Goal: Task Accomplishment & Management: Use online tool/utility

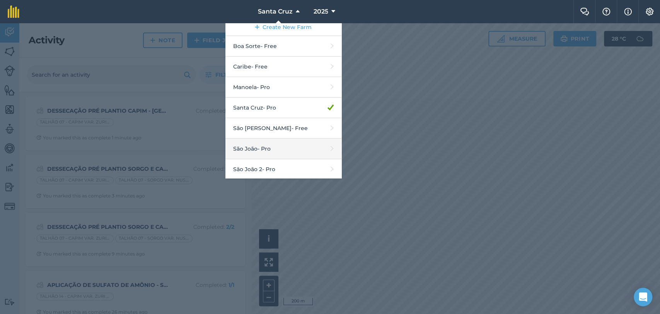
scroll to position [6, 0]
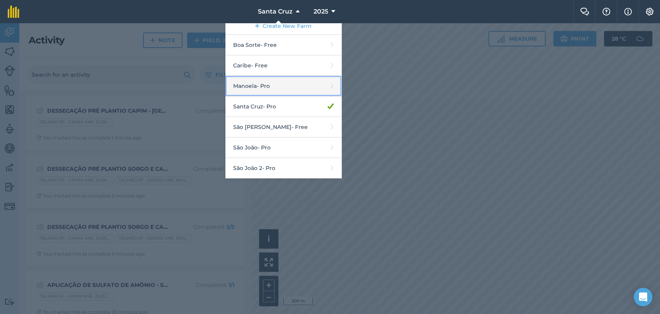
click at [265, 84] on link "Manoela - Pro" at bounding box center [284, 86] width 116 height 21
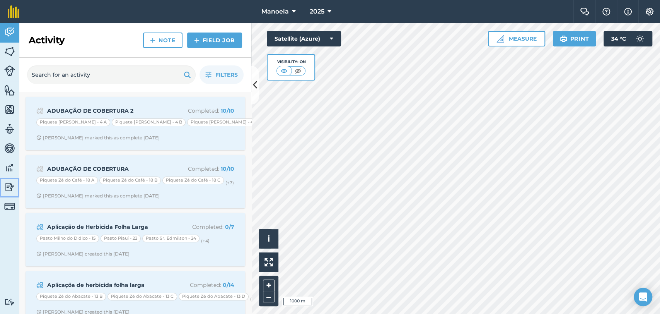
click at [7, 185] on img at bounding box center [9, 187] width 11 height 12
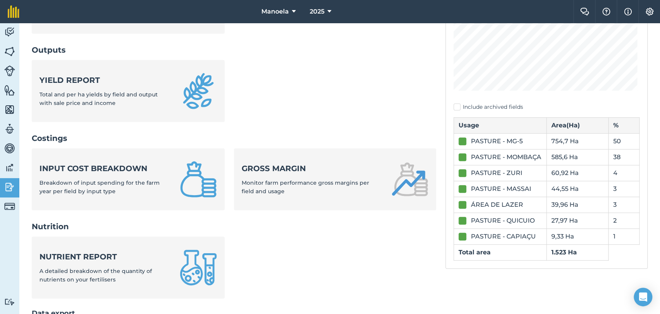
scroll to position [296, 0]
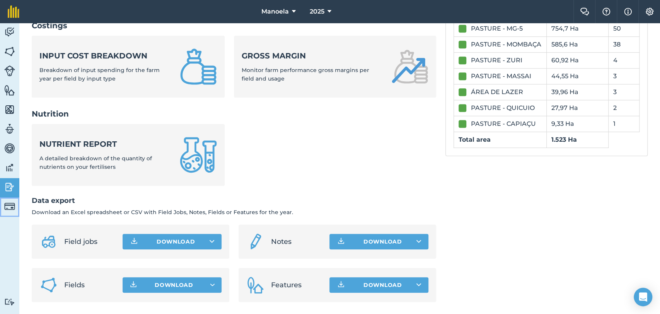
click at [12, 210] on img at bounding box center [9, 206] width 11 height 11
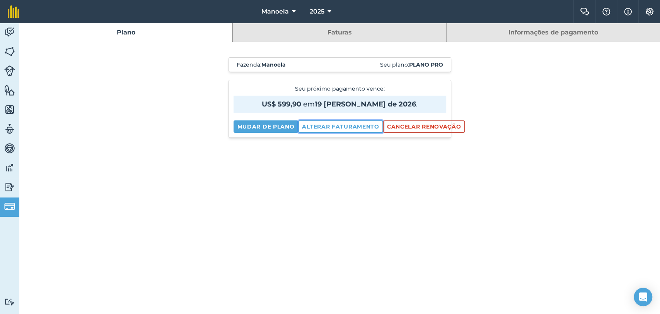
click at [339, 125] on font "Alterar faturamento" at bounding box center [340, 126] width 77 height 7
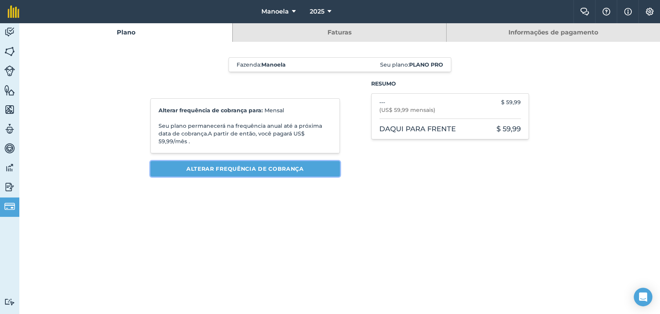
click at [232, 169] on font "Alterar frequência de cobrança" at bounding box center [245, 168] width 118 height 7
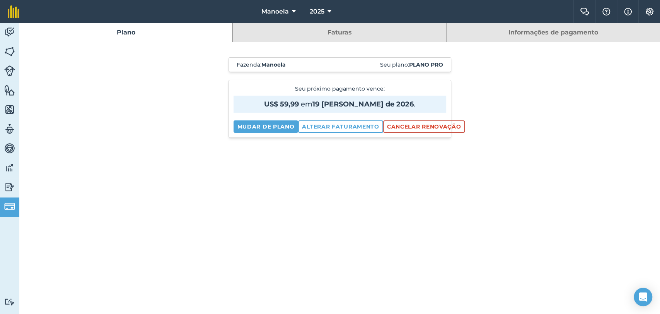
click at [322, 32] on link "Faturas" at bounding box center [339, 32] width 213 height 19
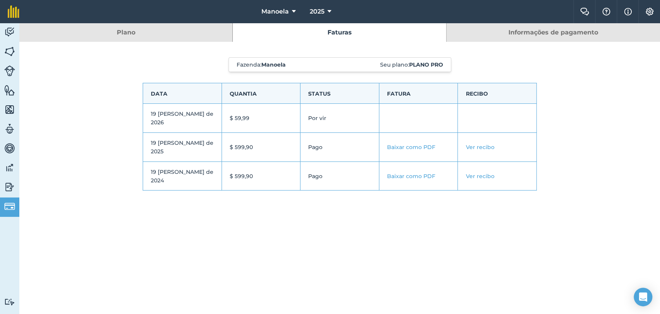
click at [418, 144] on font "Baixar como PDF" at bounding box center [411, 147] width 48 height 7
click at [486, 144] on font "Ver recibo" at bounding box center [480, 147] width 29 height 7
click at [482, 144] on font "Ver recibo" at bounding box center [480, 147] width 29 height 7
click at [478, 144] on font "Ver recibo" at bounding box center [480, 147] width 29 height 7
click at [188, 30] on link "Plano" at bounding box center [125, 32] width 213 height 19
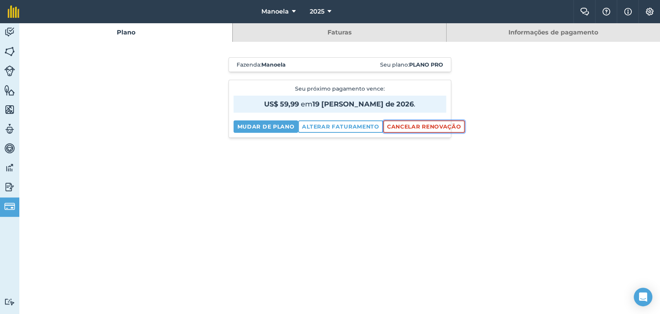
click at [415, 127] on font "Cancelar renovação" at bounding box center [424, 126] width 74 height 7
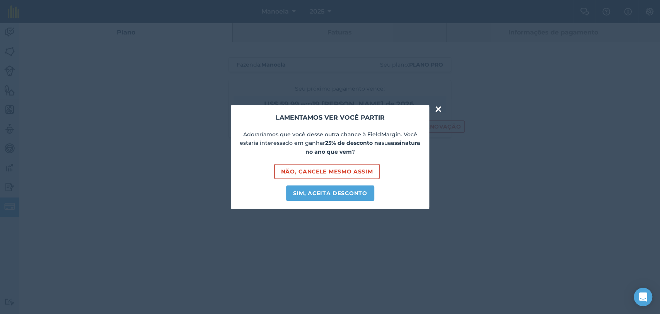
click at [437, 107] on font "×" at bounding box center [438, 108] width 9 height 19
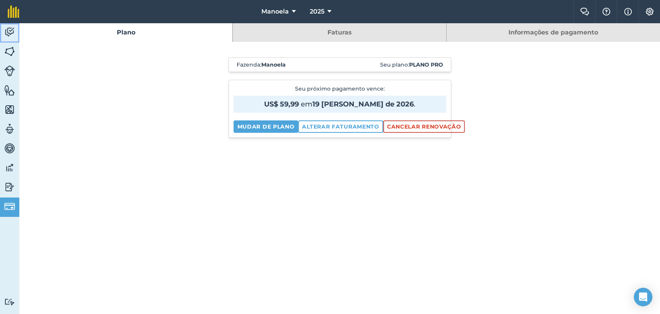
click at [6, 27] on img at bounding box center [9, 32] width 11 height 12
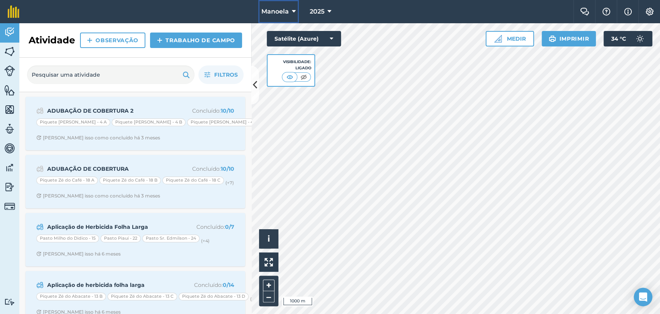
click at [287, 16] on span "Manoela" at bounding box center [274, 11] width 27 height 9
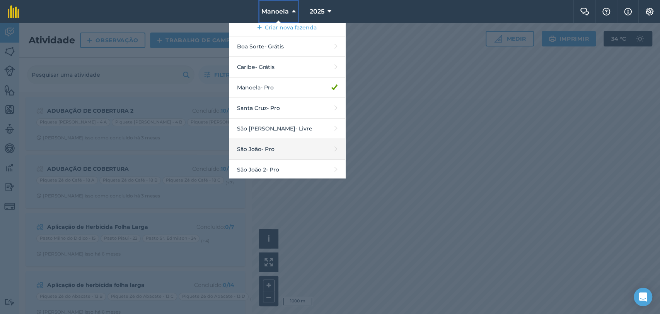
scroll to position [6, 0]
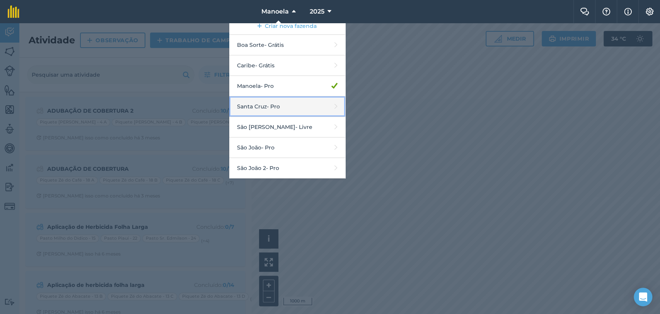
click at [275, 111] on link "Santa [PERSON_NAME] - Pro" at bounding box center [287, 106] width 116 height 21
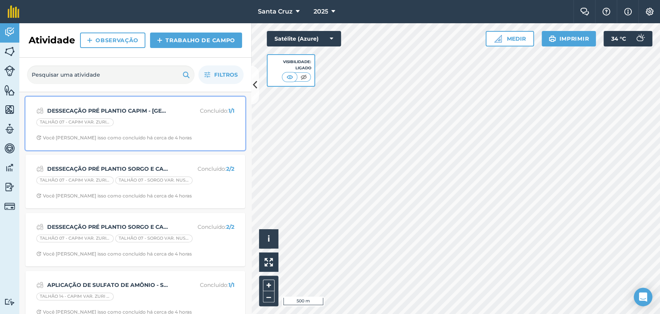
click at [127, 118] on div "TALHÃO 07 - CAPIM VAR. ZURI SAFRINHA 25" at bounding box center [135, 123] width 198 height 10
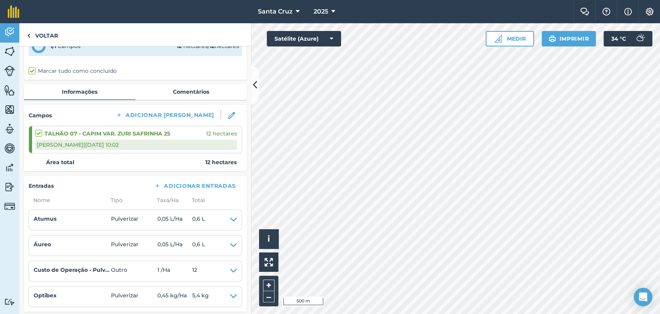
scroll to position [129, 0]
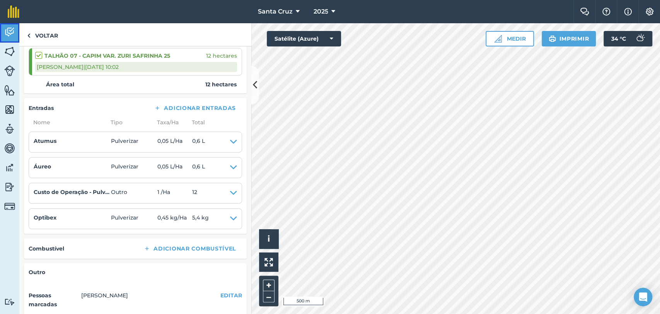
click at [7, 37] on img at bounding box center [9, 32] width 11 height 12
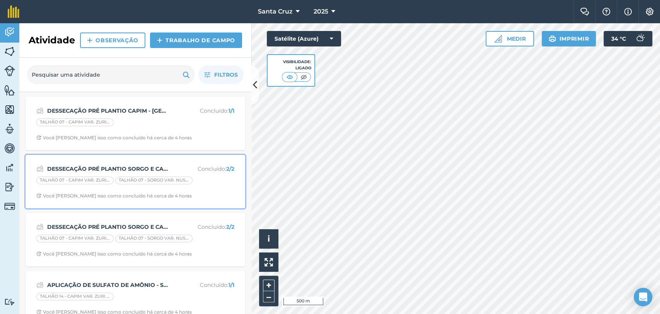
click at [98, 166] on font "DESSECAÇÃO PRÉ PLANTIO SORGO E CAPIM - SAFRINHA 25" at bounding box center [132, 168] width 170 height 7
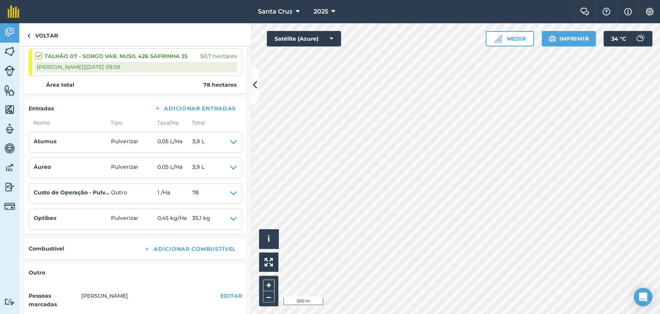
scroll to position [172, 0]
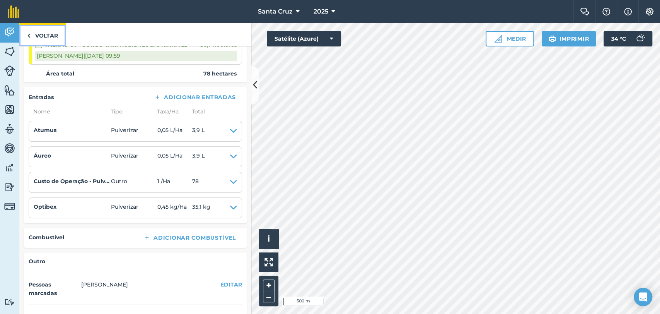
click at [47, 36] on font "Voltar" at bounding box center [46, 35] width 23 height 7
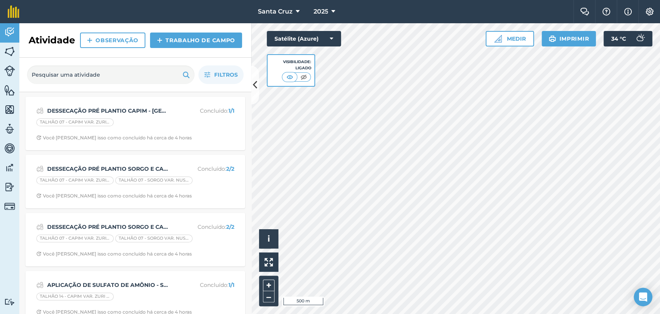
scroll to position [43, 0]
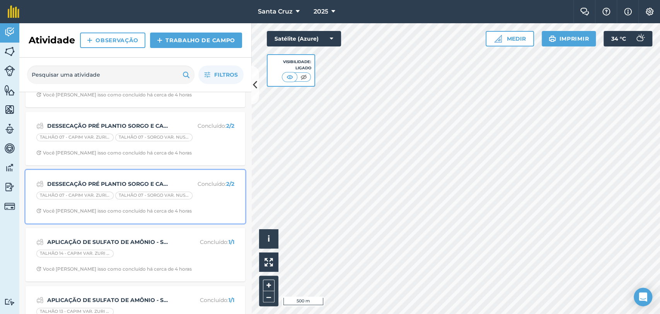
click at [124, 180] on font "DESSECAÇÃO PRÉ PLANTIO SORGO E CAPIM - SAFRINHA 25" at bounding box center [132, 183] width 170 height 7
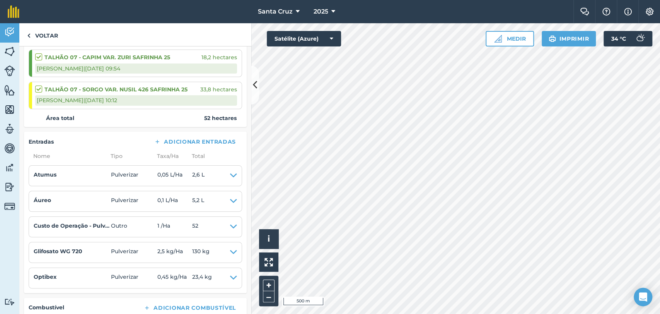
scroll to position [129, 0]
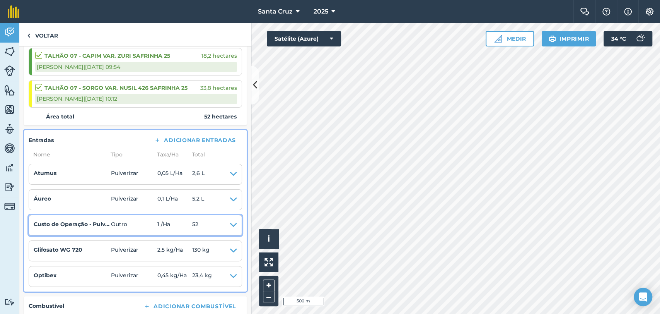
click at [230, 223] on icon at bounding box center [233, 225] width 7 height 11
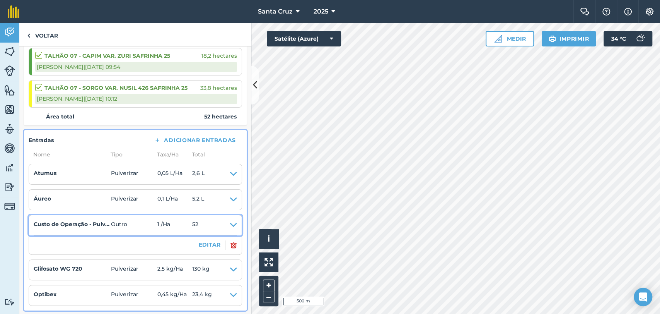
click at [221, 222] on summary "Custo de Operação - Pulverização com Uniport Outro 1 / Ha 52" at bounding box center [135, 225] width 203 height 11
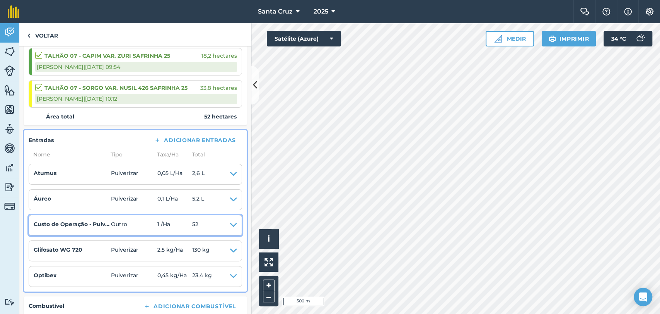
scroll to position [0, 0]
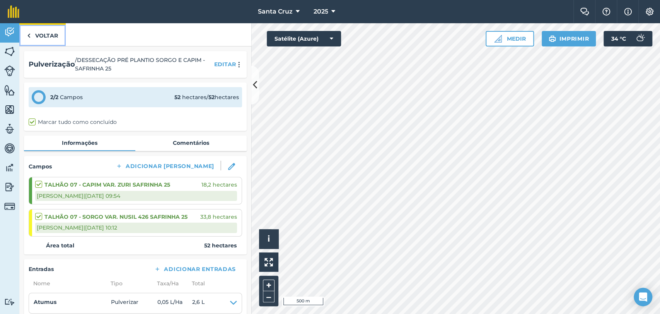
click at [39, 35] on font "Voltar" at bounding box center [46, 35] width 23 height 7
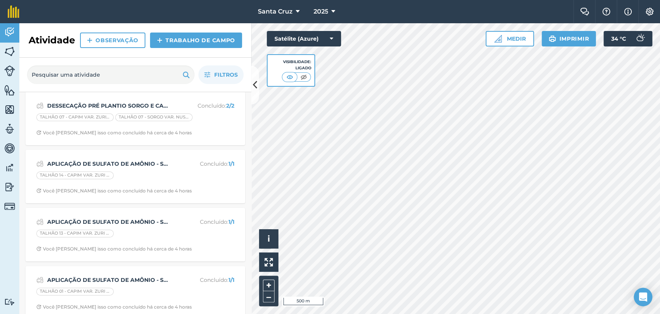
scroll to position [129, 0]
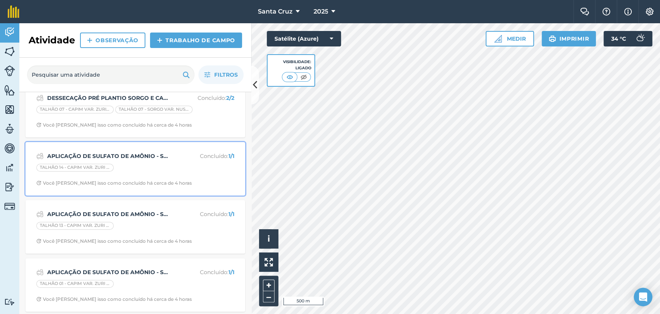
click at [96, 154] on font "APLICAÇÃO DE SULFATO DE AMÔNIO - SAFRINHA 25" at bounding box center [122, 155] width 150 height 7
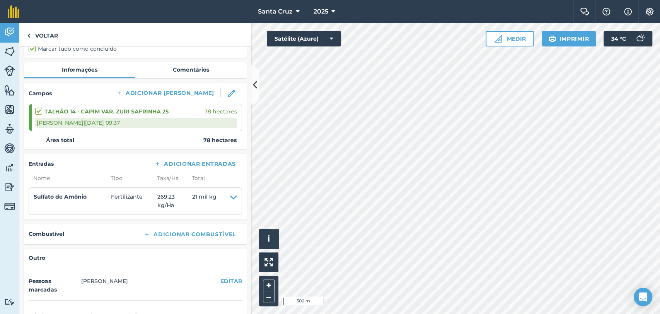
scroll to position [86, 0]
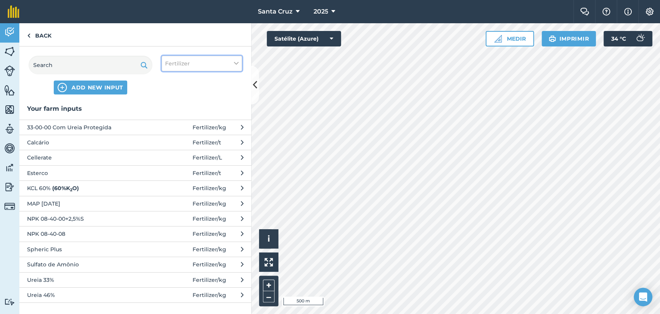
click at [196, 66] on button "Fertilizer" at bounding box center [202, 63] width 80 height 15
click at [166, 139] on label "Other" at bounding box center [201, 137] width 73 height 8
click at [166, 138] on input "Other" at bounding box center [167, 135] width 5 height 5
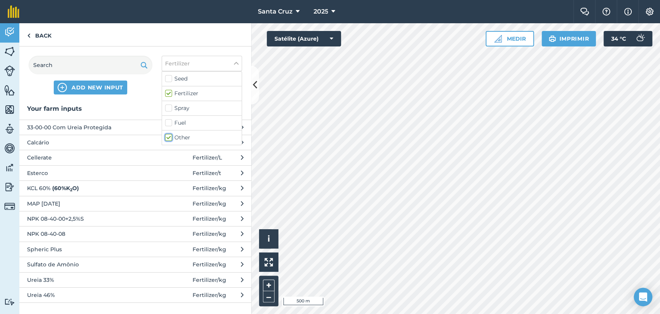
checkbox input "true"
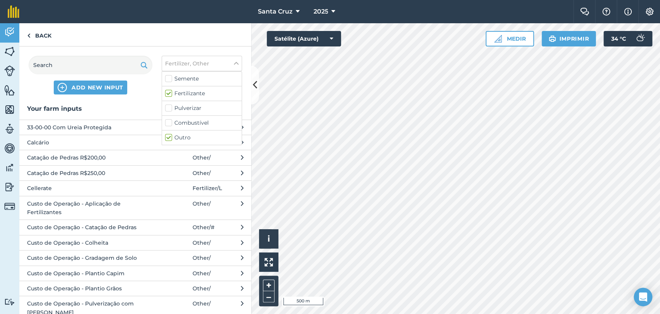
click at [173, 90] on label "Fertilizante" at bounding box center [201, 93] width 73 height 8
click at [170, 90] on input "Fertilizante" at bounding box center [167, 91] width 5 height 5
checkbox input "false"
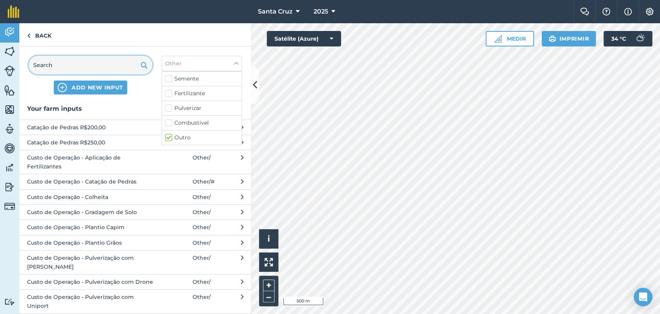
click at [92, 64] on input "text" at bounding box center [91, 65] width 124 height 19
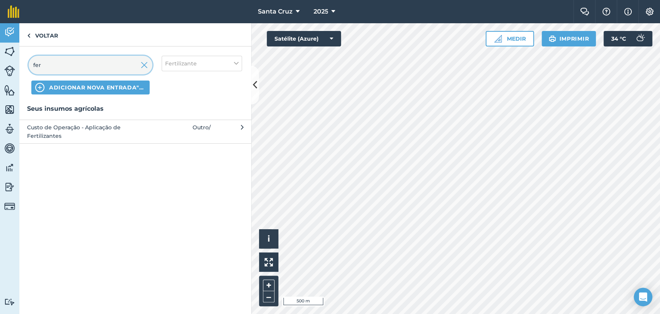
type input "fer"
click at [95, 120] on button "Custo de Operação - Aplicação de Fertilizantes Outro /" at bounding box center [135, 132] width 232 height 24
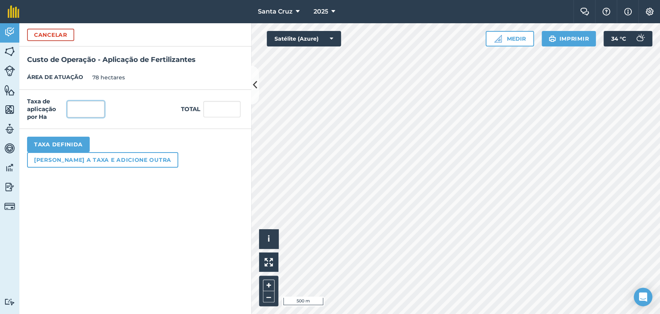
click at [97, 105] on input "text" at bounding box center [85, 109] width 37 height 16
type input "1"
type input "78"
click at [67, 152] on button "Taxa definida" at bounding box center [58, 144] width 63 height 15
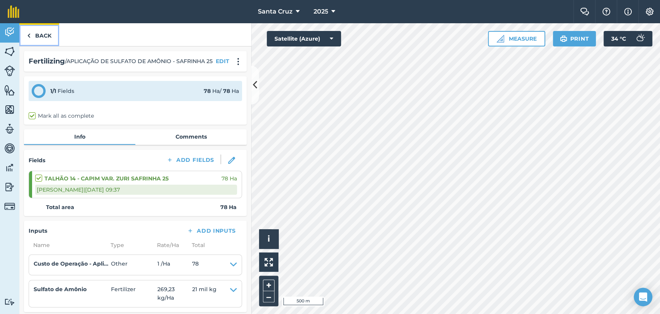
click at [36, 38] on link "Back" at bounding box center [39, 34] width 40 height 23
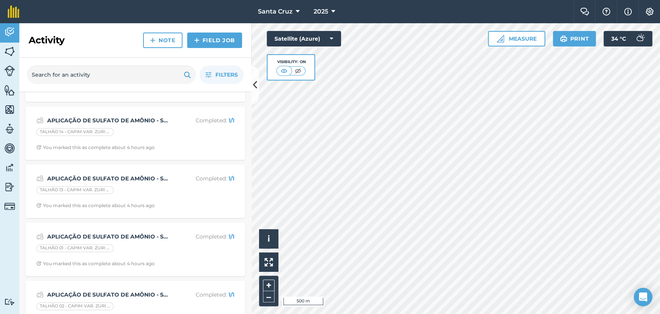
scroll to position [172, 0]
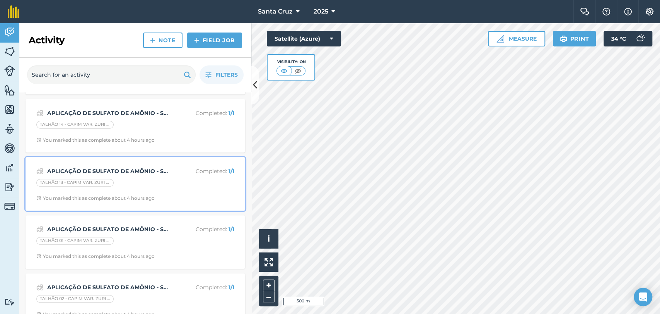
click at [116, 167] on strong "APLICAÇÃO DE SULFATO DE AMÔNIO - SAFRINHA 25" at bounding box center [108, 171] width 123 height 9
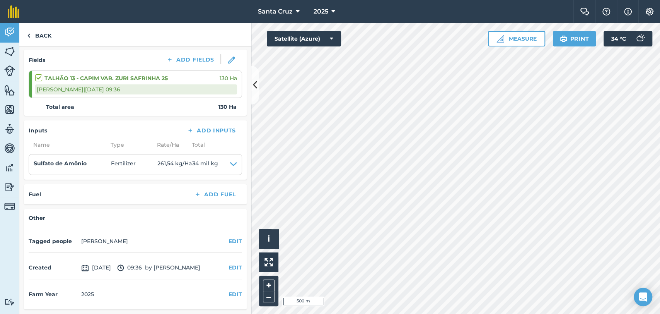
scroll to position [106, 0]
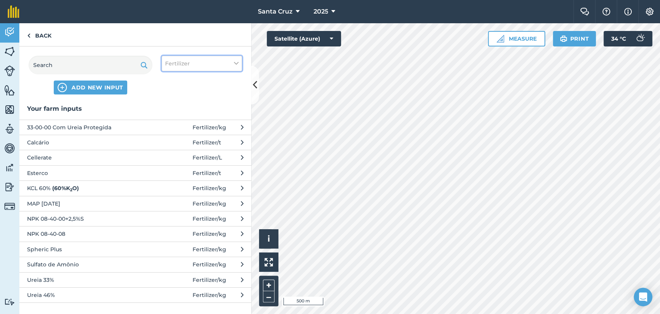
click at [185, 59] on span "Fertilizer" at bounding box center [177, 63] width 25 height 9
click at [170, 135] on label "Other" at bounding box center [201, 137] width 73 height 8
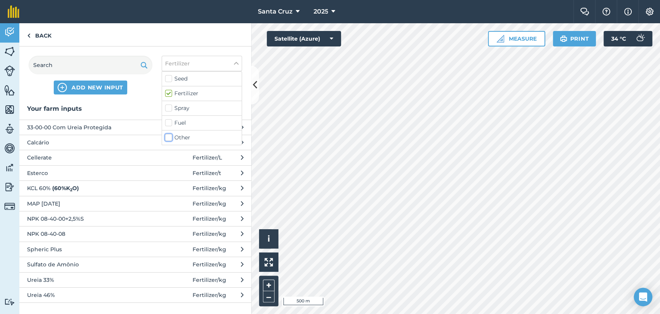
click at [170, 135] on input "Other" at bounding box center [167, 135] width 5 height 5
checkbox input "true"
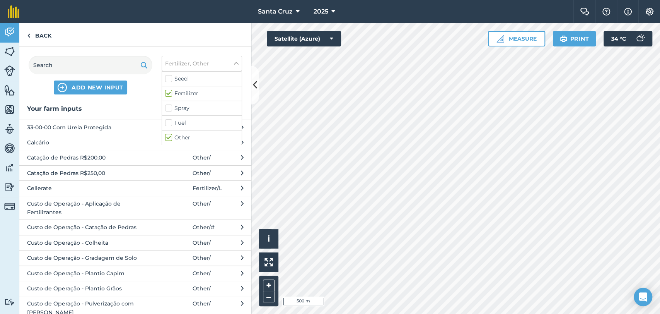
click at [170, 94] on label "Fertilizer" at bounding box center [201, 93] width 73 height 8
click at [170, 94] on input "Fertilizer" at bounding box center [167, 91] width 5 height 5
checkbox input "false"
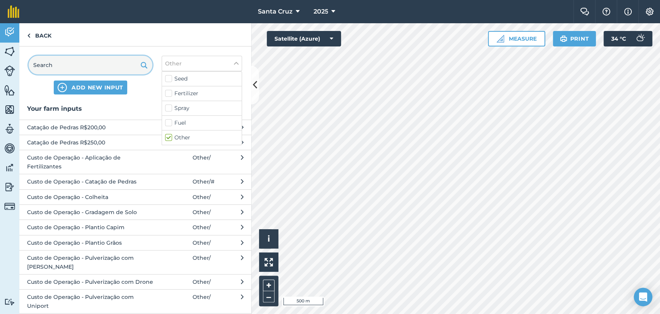
click at [102, 65] on input "text" at bounding box center [91, 65] width 124 height 19
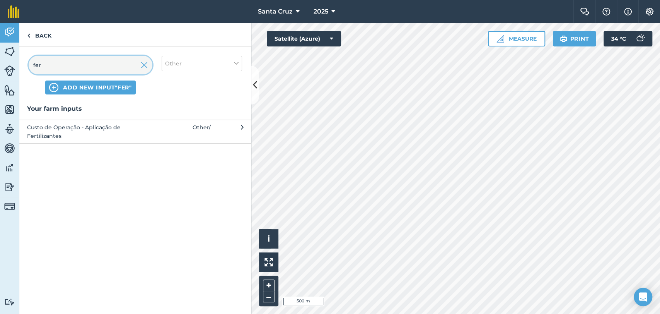
type input "fer"
click at [91, 134] on span "Custo de Operação - Aplicação de Fertilizantes" at bounding box center [90, 131] width 126 height 17
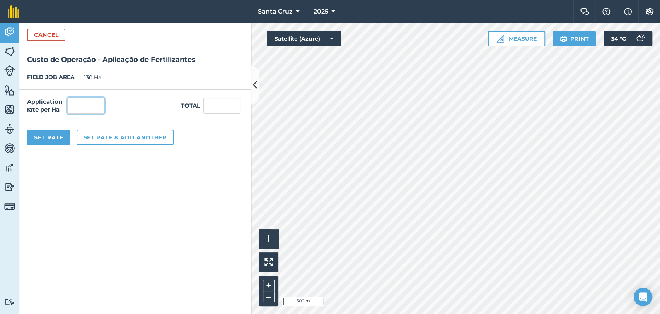
click at [91, 104] on input "text" at bounding box center [85, 105] width 37 height 16
type input "1"
type input "130"
click at [59, 132] on button "Set Rate" at bounding box center [48, 137] width 43 height 15
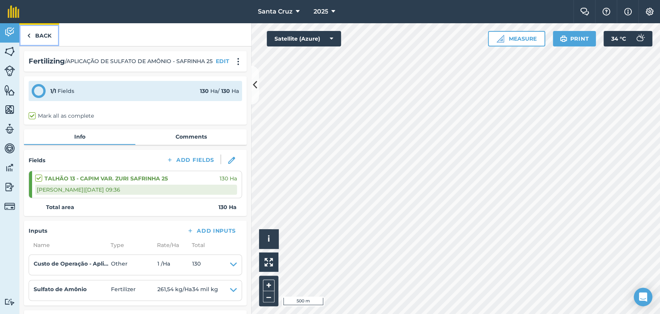
click at [50, 36] on link "Back" at bounding box center [39, 34] width 40 height 23
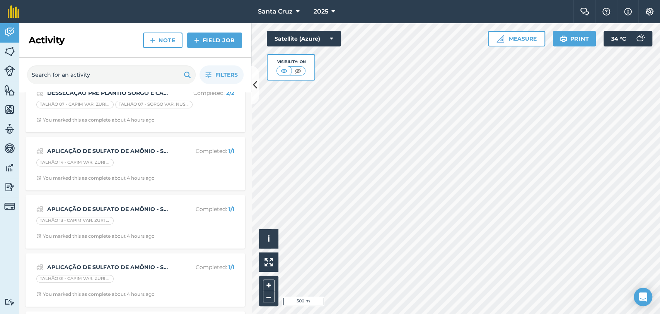
scroll to position [129, 0]
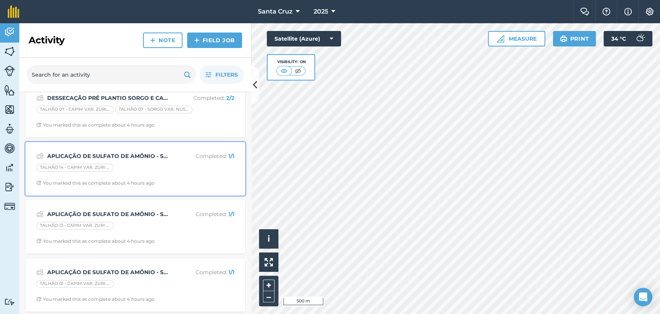
click at [118, 165] on div "TALHÃO 14 - CAPIM VAR. ZURI SAFRINHA 25" at bounding box center [135, 169] width 198 height 10
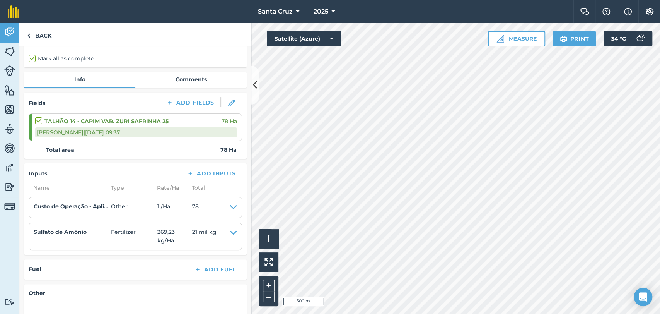
scroll to position [129, 0]
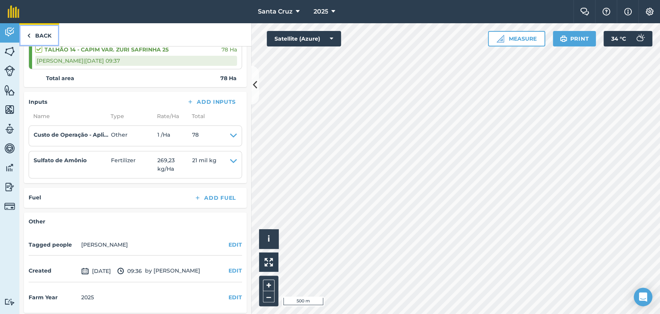
click at [50, 36] on link "Back" at bounding box center [39, 34] width 40 height 23
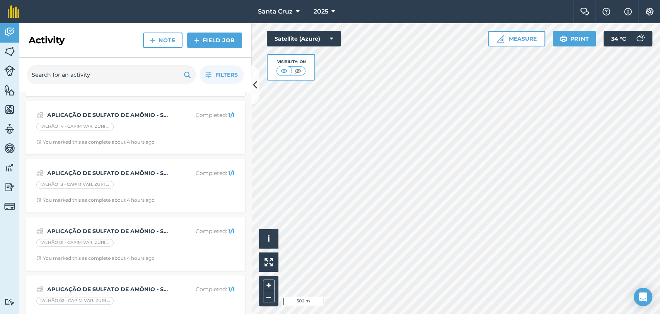
scroll to position [172, 0]
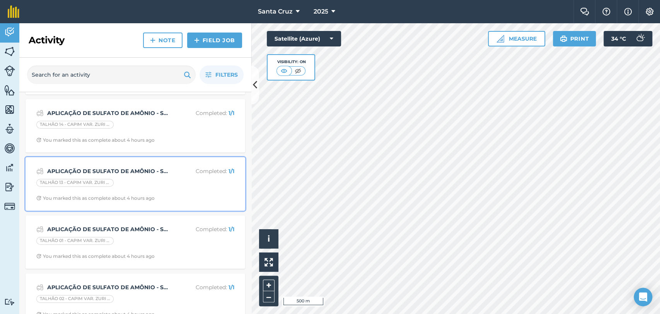
click at [103, 174] on div "APLICAÇÃO DE SULFATO DE AMÔNIO - SAFRINHA 25 Completed : 1 / 1" at bounding box center [135, 170] width 198 height 9
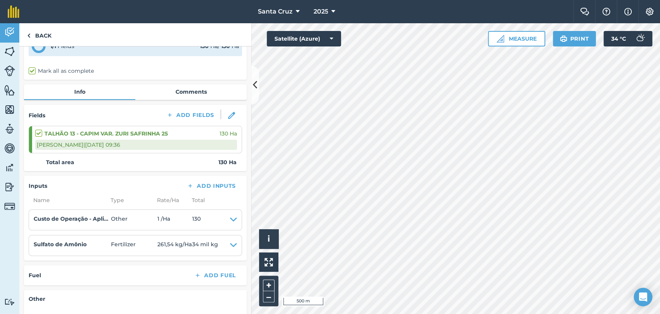
scroll to position [86, 0]
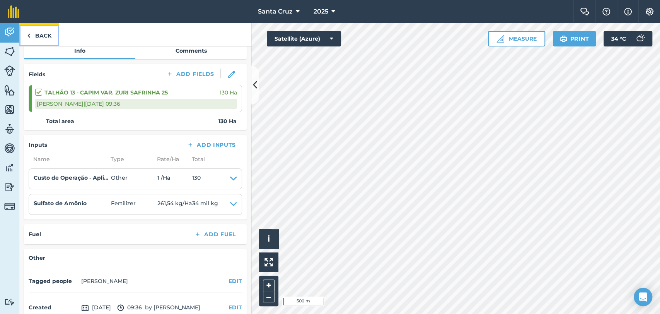
click at [33, 39] on link "Back" at bounding box center [39, 34] width 40 height 23
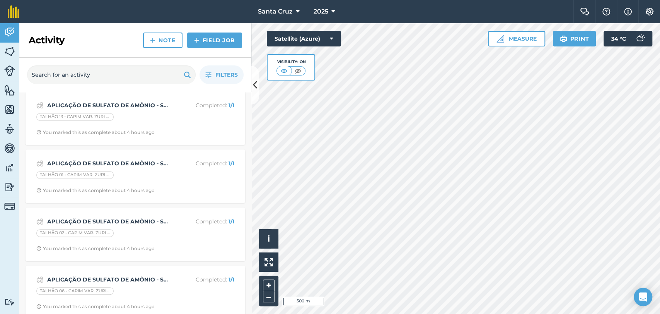
scroll to position [258, 0]
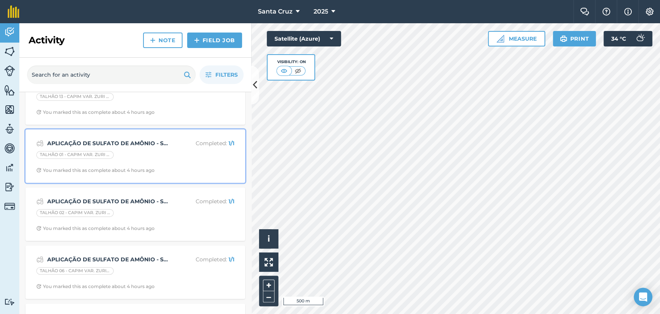
click at [89, 151] on div "TALHÃO 01 - CAPIM VAR. ZURI SAFRINHA 25" at bounding box center [74, 155] width 77 height 8
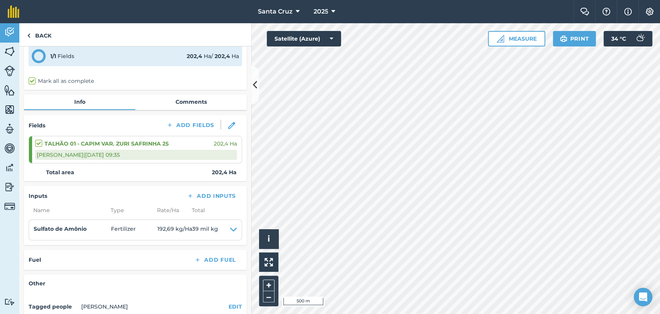
scroll to position [86, 0]
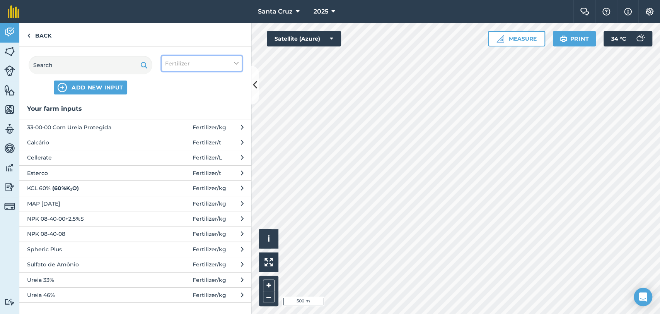
click at [197, 63] on button "Fertilizer" at bounding box center [202, 63] width 80 height 15
click at [168, 143] on div "Other" at bounding box center [202, 137] width 80 height 14
click at [168, 131] on div "Other" at bounding box center [202, 137] width 80 height 14
click at [164, 140] on div "Other" at bounding box center [202, 137] width 80 height 14
click at [165, 137] on label "Other" at bounding box center [201, 137] width 73 height 8
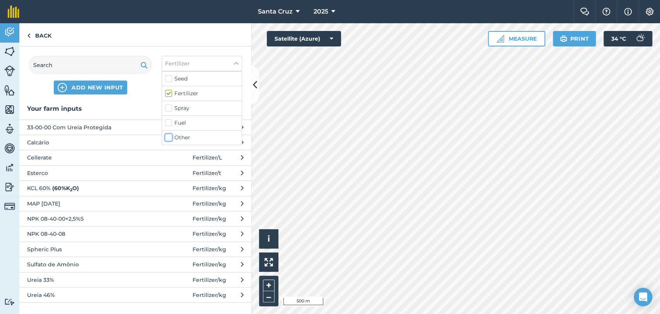
click at [165, 137] on input "Other" at bounding box center [167, 135] width 5 height 5
checkbox input "true"
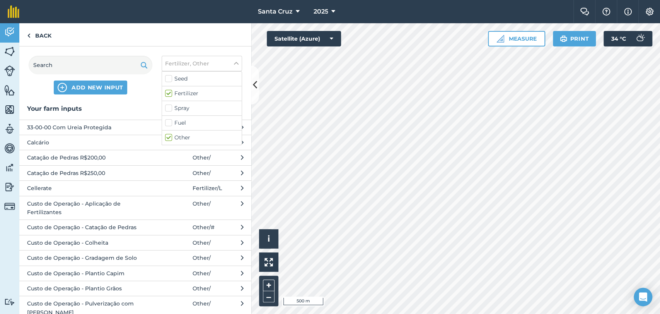
click at [174, 103] on div "Spray" at bounding box center [202, 108] width 80 height 15
click at [174, 94] on label "Fertilizer" at bounding box center [201, 93] width 73 height 8
click at [170, 94] on input "Fertilizer" at bounding box center [167, 91] width 5 height 5
checkbox input "false"
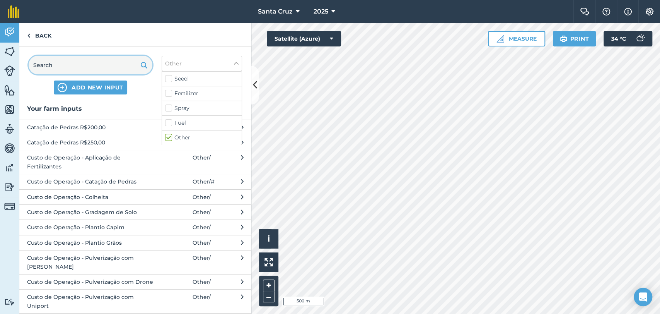
click at [87, 62] on input "text" at bounding box center [91, 65] width 124 height 19
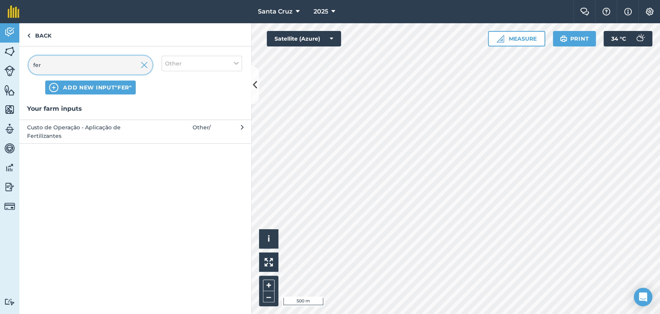
type input "fer"
click at [81, 134] on span "Custo de Operação - Aplicação de Fertilizantes" at bounding box center [90, 131] width 126 height 17
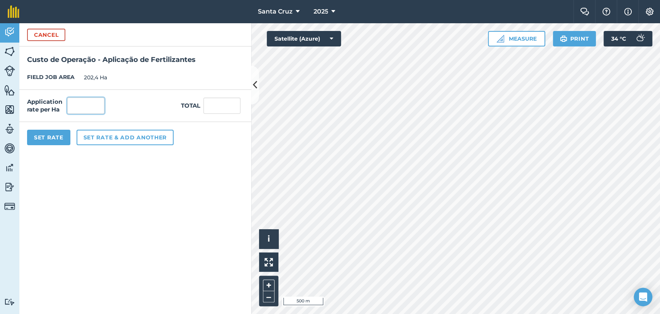
click at [77, 107] on input "text" at bounding box center [85, 105] width 37 height 16
type input "1"
type input "202,4"
click at [59, 134] on button "Set Rate" at bounding box center [48, 137] width 43 height 15
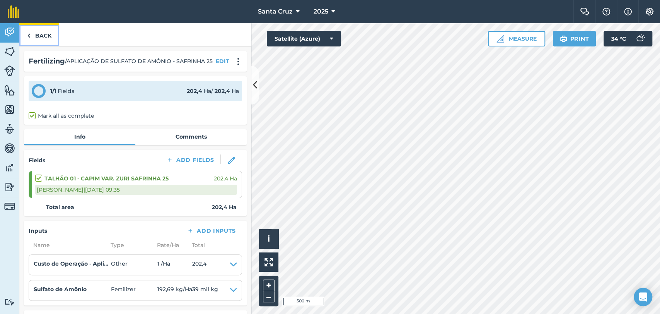
click at [46, 33] on link "Back" at bounding box center [39, 34] width 40 height 23
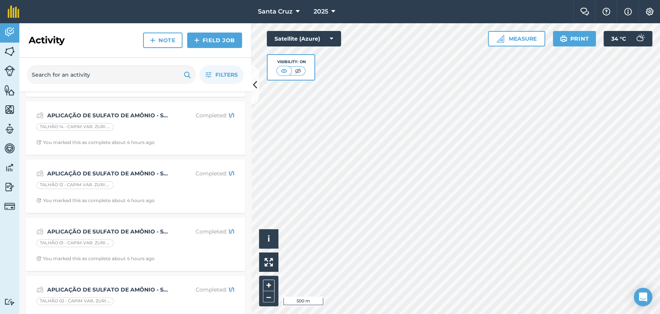
scroll to position [172, 0]
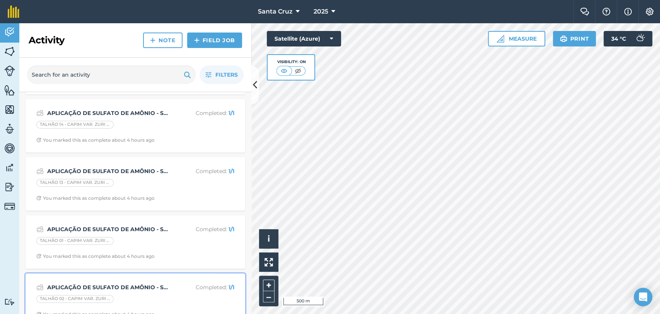
click at [82, 280] on div "APLICAÇÃO DE SULFATO DE AMÔNIO - SAFRINHA 25 Completed : 1 / 1 TALHÃO 02 - CAPI…" at bounding box center [135, 300] width 210 height 44
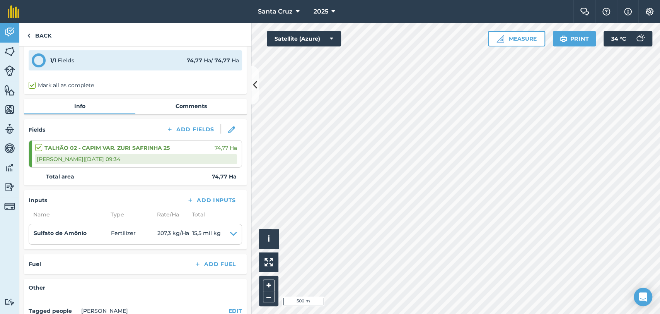
scroll to position [86, 0]
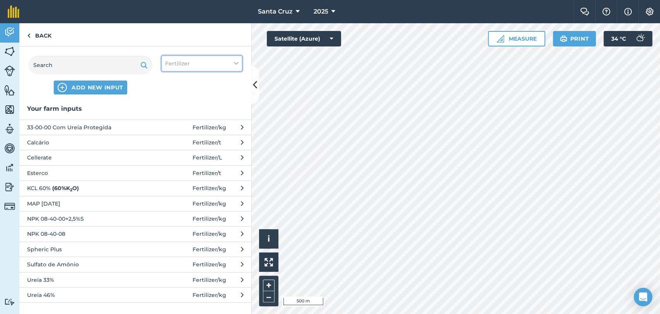
click at [202, 65] on button "Fertilizer" at bounding box center [202, 63] width 80 height 15
click at [167, 137] on label "Other" at bounding box center [201, 137] width 73 height 8
click at [167, 137] on input "Other" at bounding box center [167, 135] width 5 height 5
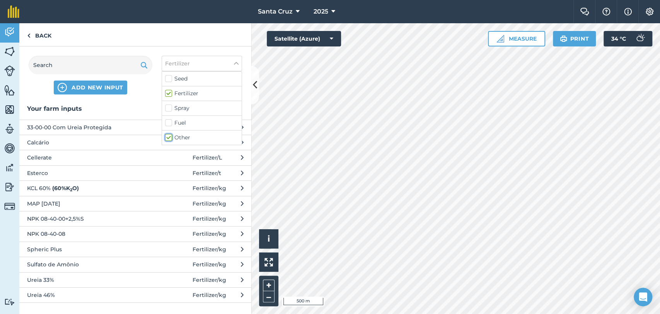
checkbox input "true"
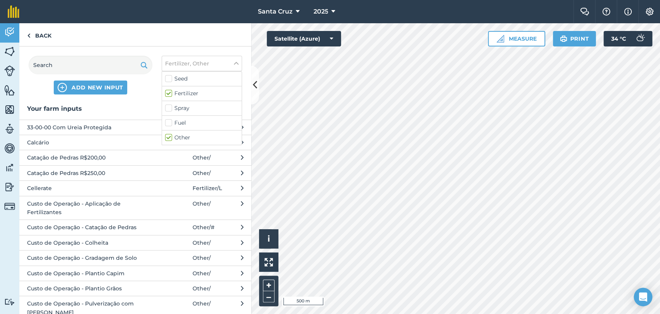
click at [166, 96] on label "Fertilizer" at bounding box center [201, 93] width 73 height 8
click at [166, 94] on input "Fertilizer" at bounding box center [167, 91] width 5 height 5
checkbox input "false"
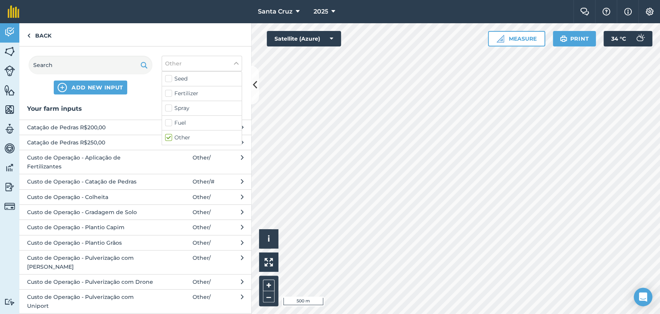
click at [91, 54] on div "ADD NEW INPUT Other Seed Fertilizer Spray Fuel Other" at bounding box center [135, 74] width 232 height 57
click at [95, 66] on input "text" at bounding box center [91, 65] width 124 height 19
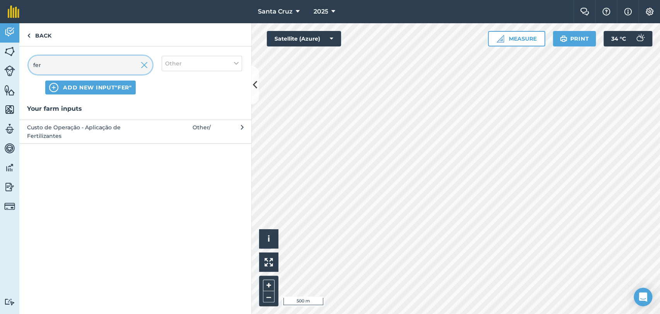
type input "fer"
click at [92, 131] on span "Custo de Operação - Aplicação de Fertilizantes" at bounding box center [90, 131] width 126 height 17
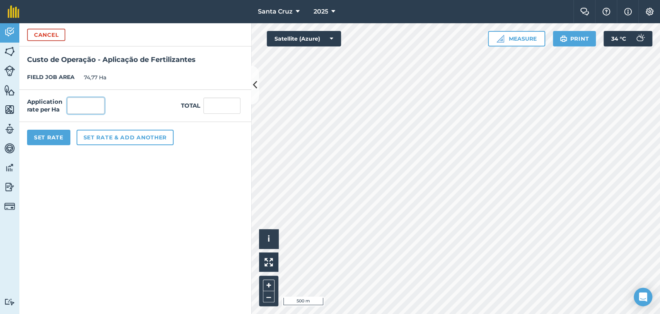
click at [80, 102] on input "text" at bounding box center [85, 105] width 37 height 16
type input "1"
type input "74,77"
click at [43, 139] on button "Set Rate" at bounding box center [48, 137] width 43 height 15
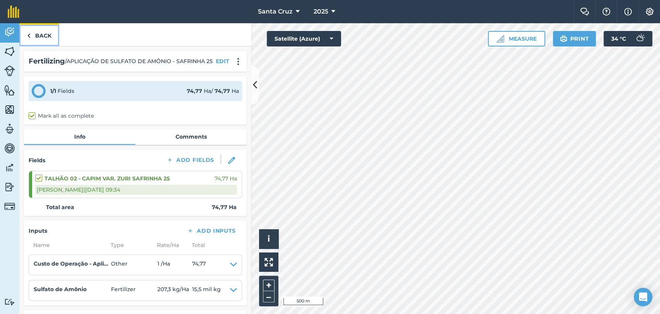
click at [41, 35] on link "Back" at bounding box center [39, 34] width 40 height 23
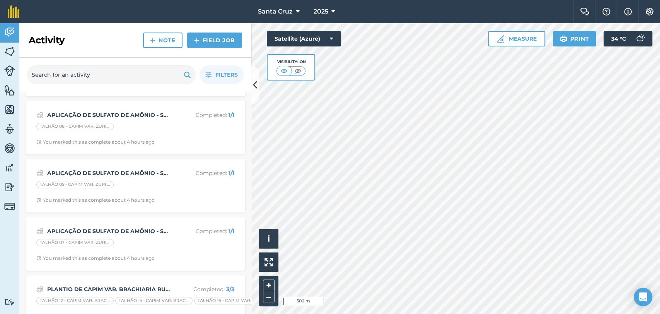
scroll to position [387, 0]
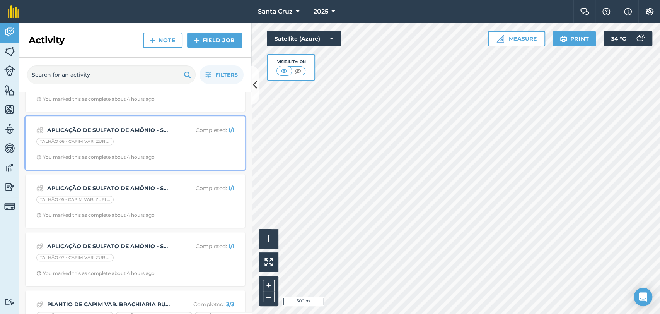
click at [127, 140] on div "TALHÃO 06 - CAPIM VAR. ZURI SAFRINHA 25" at bounding box center [135, 143] width 198 height 10
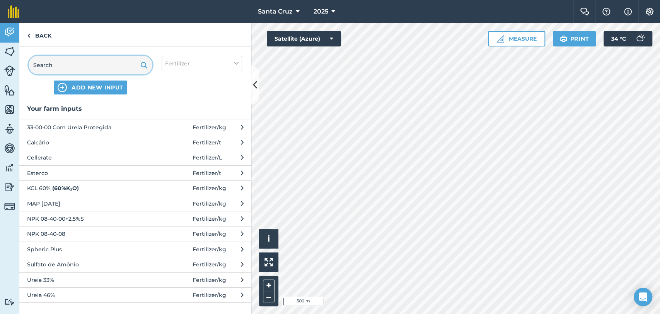
click at [77, 69] on input "text" at bounding box center [91, 65] width 124 height 19
click at [178, 67] on span "Fertilizer" at bounding box center [177, 63] width 25 height 9
click at [170, 135] on label "Other" at bounding box center [201, 137] width 73 height 8
click at [170, 135] on input "Other" at bounding box center [167, 135] width 5 height 5
checkbox input "true"
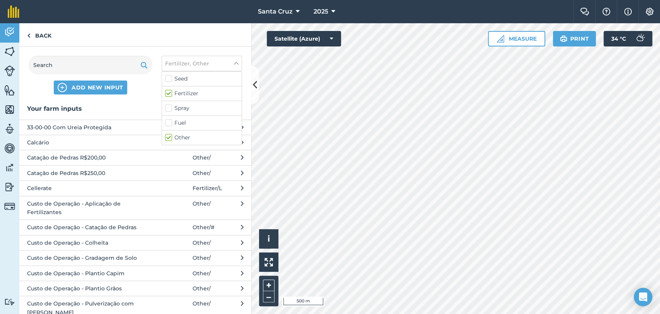
click at [167, 94] on label "Fertilizer" at bounding box center [201, 93] width 73 height 8
click at [167, 94] on input "Fertilizer" at bounding box center [167, 91] width 5 height 5
checkbox input "false"
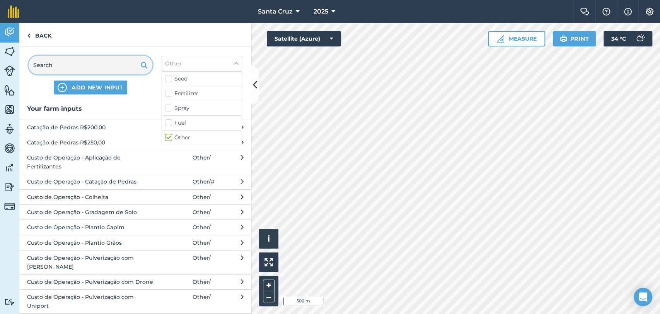
click at [87, 66] on input "text" at bounding box center [91, 65] width 124 height 19
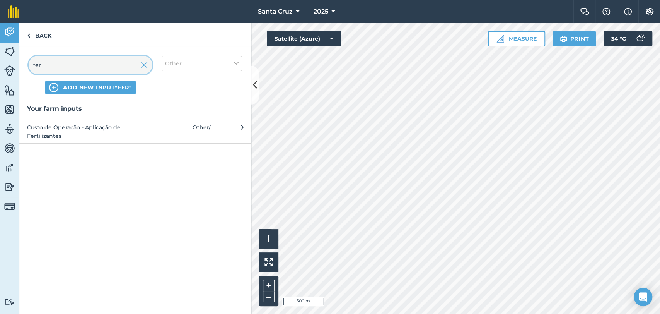
type input "fer"
click at [121, 129] on span "Custo de Operação - Aplicação de Fertilizantes" at bounding box center [90, 131] width 126 height 17
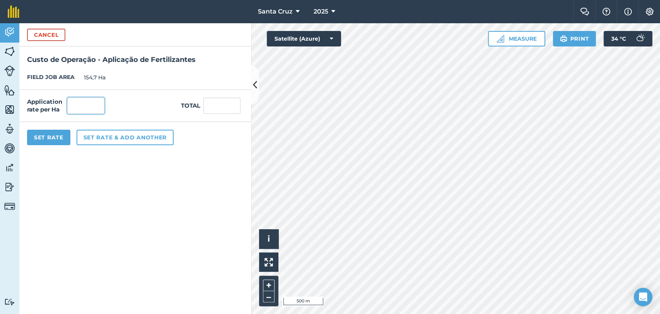
click at [87, 100] on input "text" at bounding box center [85, 105] width 37 height 16
type input "1"
type input "154,7"
click at [40, 140] on button "Set Rate" at bounding box center [48, 137] width 43 height 15
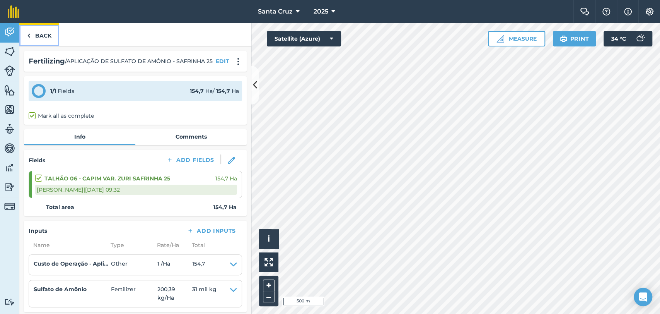
click at [54, 35] on link "Back" at bounding box center [39, 34] width 40 height 23
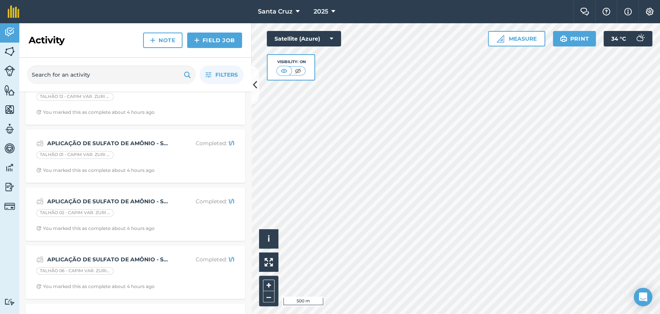
scroll to position [301, 0]
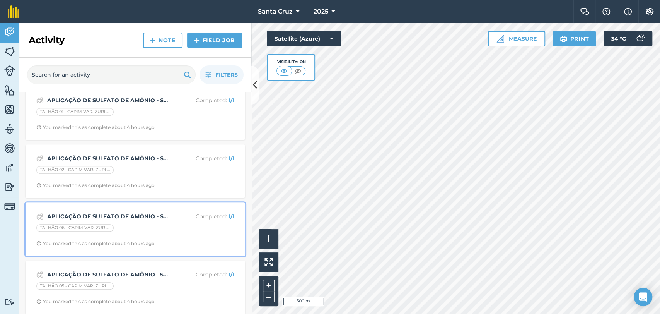
click at [105, 218] on strong "APLICAÇÃO DE SULFATO DE AMÔNIO - SAFRINHA 25" at bounding box center [108, 216] width 123 height 9
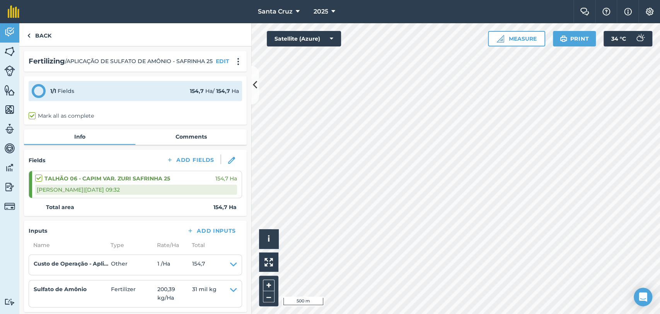
scroll to position [43, 0]
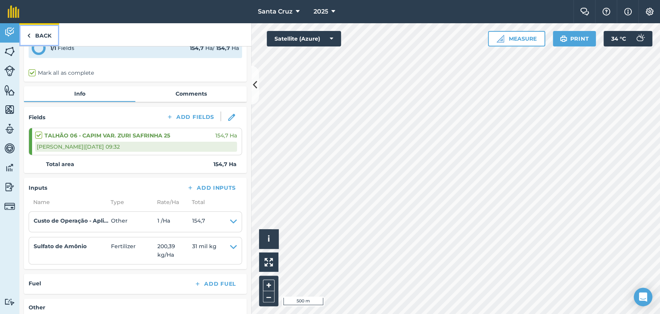
click at [41, 37] on link "Back" at bounding box center [39, 34] width 40 height 23
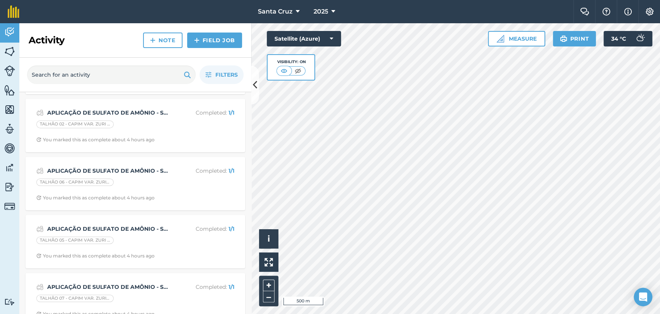
scroll to position [387, 0]
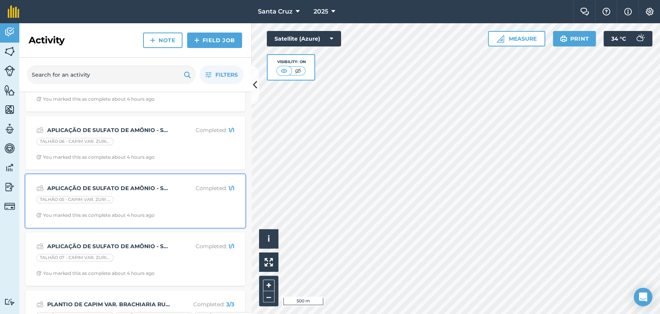
click at [133, 196] on div "TALHÃO 05 - CAPIM VAR. ZURI SAFRINHA 25" at bounding box center [135, 201] width 198 height 10
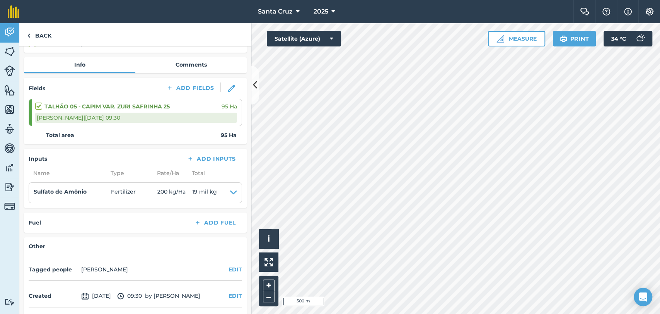
scroll to position [86, 0]
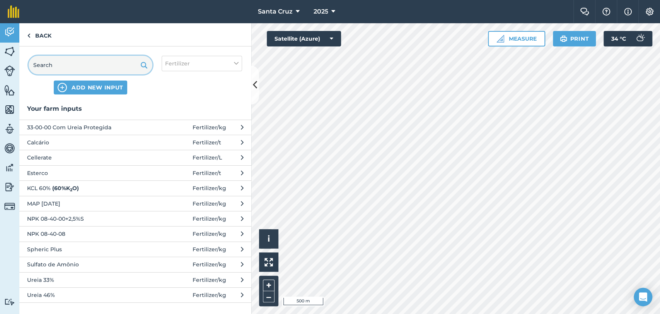
click at [80, 68] on input "text" at bounding box center [91, 65] width 124 height 19
click at [206, 70] on button "Fertilizer" at bounding box center [202, 63] width 80 height 15
click at [180, 130] on div "Other" at bounding box center [202, 137] width 80 height 14
click at [173, 137] on label "Other" at bounding box center [201, 137] width 73 height 8
click at [170, 137] on input "Other" at bounding box center [167, 135] width 5 height 5
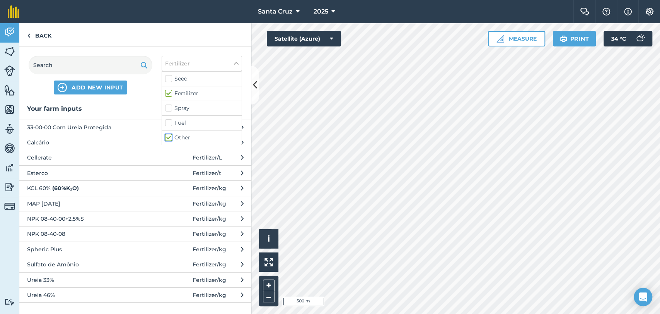
checkbox input "true"
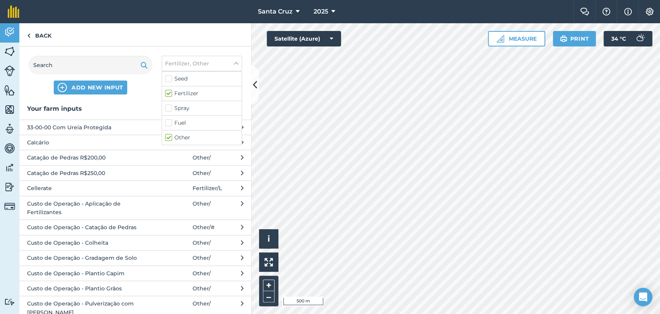
click at [163, 87] on div "Fertilizer" at bounding box center [202, 93] width 80 height 15
click at [165, 91] on label "Fertilizer" at bounding box center [201, 93] width 73 height 8
click at [165, 91] on input "Fertilizer" at bounding box center [167, 91] width 5 height 5
checkbox input "false"
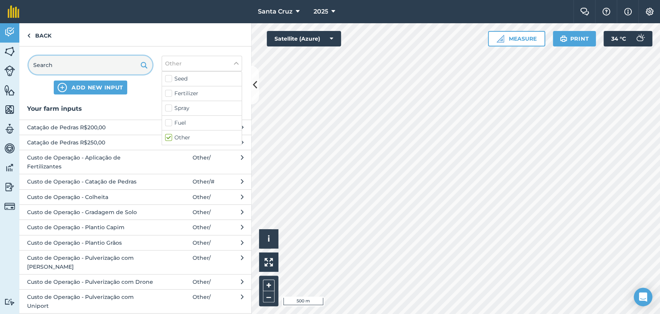
click at [84, 68] on input "text" at bounding box center [91, 65] width 124 height 19
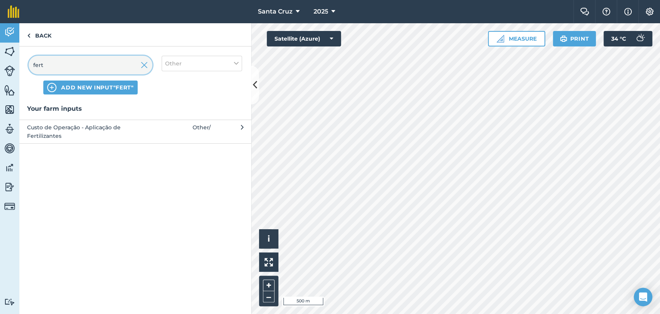
type input "fert"
click at [93, 129] on span "Custo de Operação - Aplicação de Fertilizantes" at bounding box center [90, 131] width 126 height 17
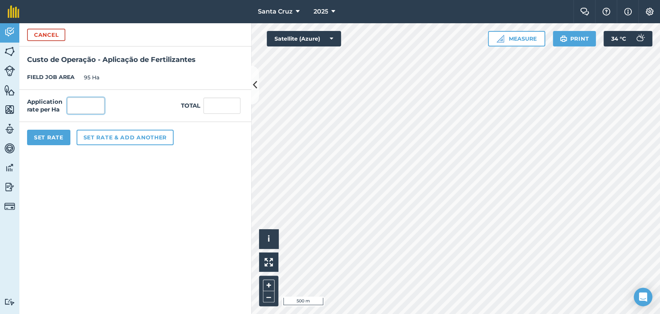
click at [79, 102] on input "text" at bounding box center [85, 105] width 37 height 16
type input "1"
type input "95"
click at [44, 142] on button "Set Rate" at bounding box center [48, 137] width 43 height 15
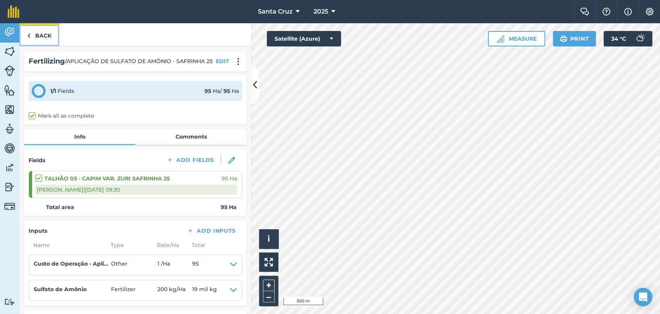
click at [43, 34] on link "Back" at bounding box center [39, 34] width 40 height 23
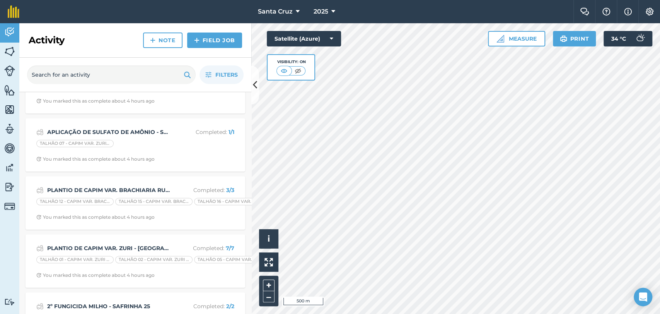
scroll to position [559, 0]
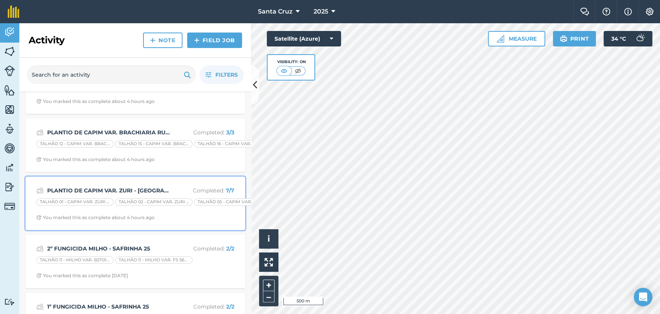
click at [126, 186] on strong "PLANTIO DE CAPIM VAR. ZURI - [GEOGRAPHIC_DATA] 25" at bounding box center [108, 190] width 123 height 9
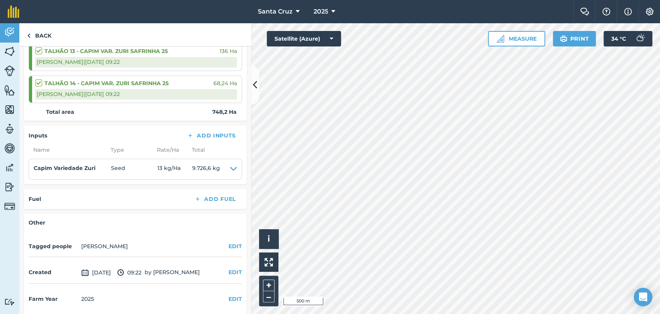
scroll to position [291, 0]
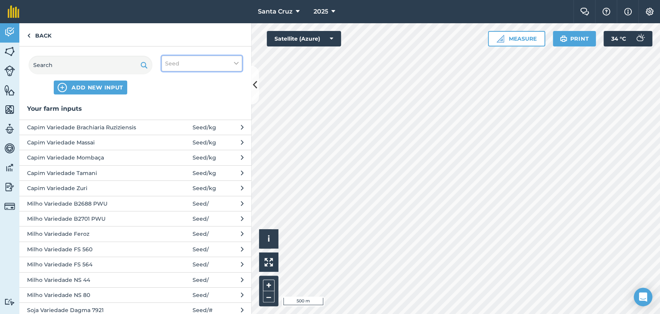
drag, startPoint x: 198, startPoint y: 64, endPoint x: 195, endPoint y: 68, distance: 4.9
click at [197, 65] on button "Seed" at bounding box center [202, 63] width 80 height 15
click at [171, 137] on label "Other" at bounding box center [201, 137] width 73 height 8
click at [170, 137] on input "Other" at bounding box center [167, 135] width 5 height 5
checkbox input "true"
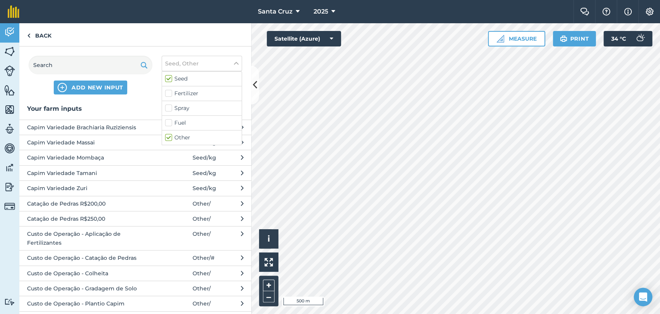
click at [171, 79] on label "Seed" at bounding box center [201, 79] width 73 height 8
click at [170, 79] on input "Seed" at bounding box center [167, 77] width 5 height 5
checkbox input "false"
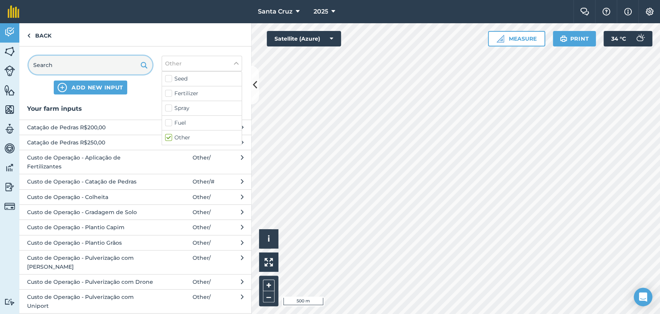
click at [110, 71] on input "text" at bounding box center [91, 65] width 124 height 19
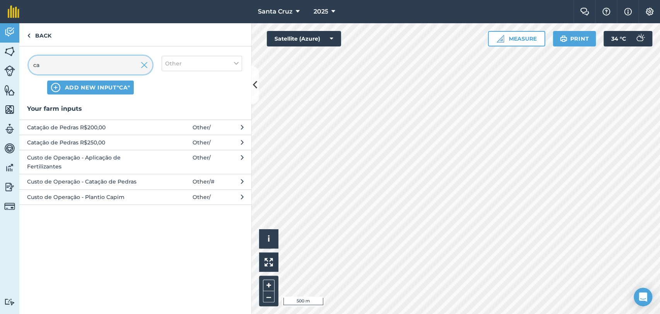
type input "ca"
click at [95, 197] on span "Custo de Operação - Plantio Capim" at bounding box center [90, 197] width 126 height 9
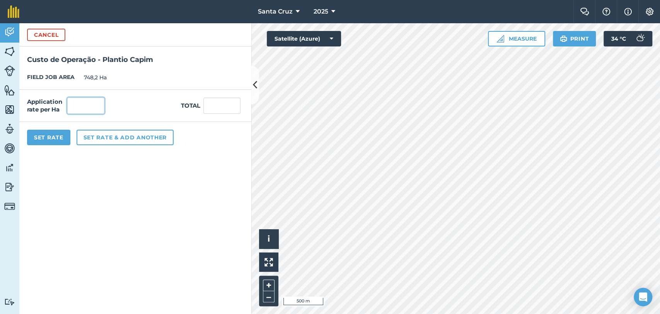
click at [72, 103] on input "text" at bounding box center [85, 105] width 37 height 16
type input "1"
type input "748,2"
click at [54, 137] on button "Set Rate" at bounding box center [48, 137] width 43 height 15
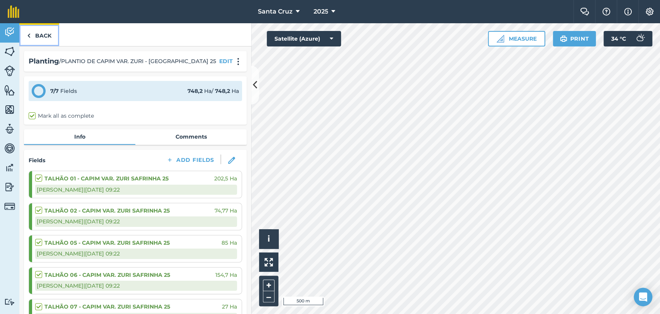
click at [34, 32] on link "Back" at bounding box center [39, 34] width 40 height 23
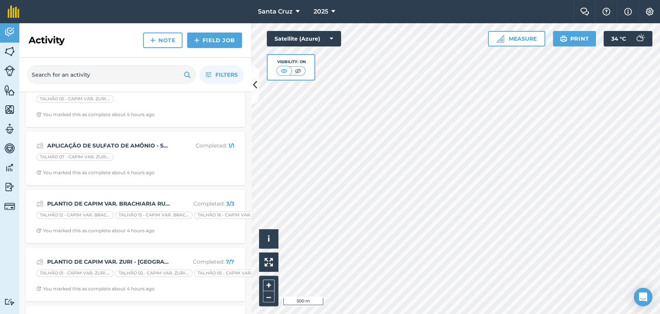
scroll to position [473, 0]
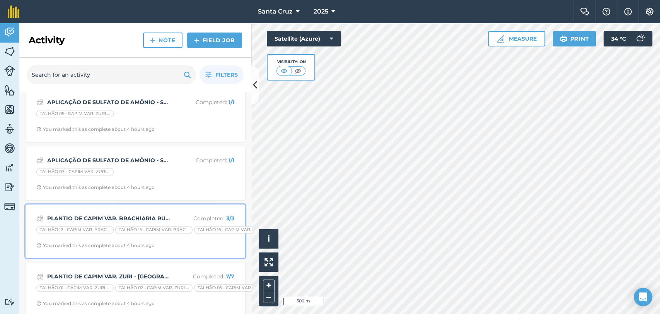
click at [112, 217] on strong "PLANTIO DE CAPIM VAR. BRACHIARIA RUZIZIENSIS - SAFRINHA 25" at bounding box center [108, 218] width 123 height 9
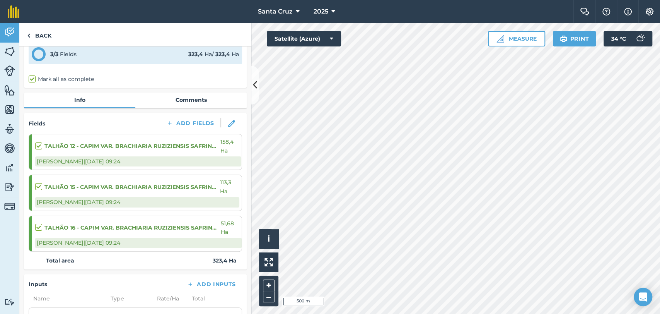
scroll to position [129, 0]
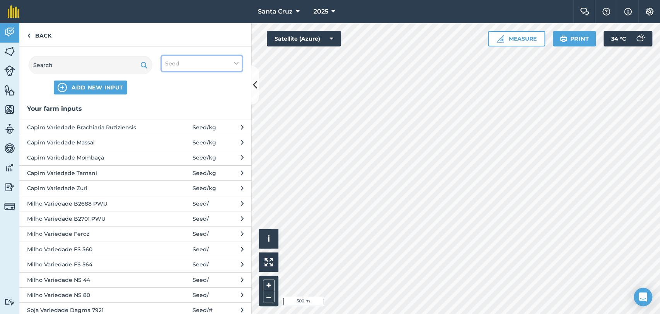
click at [166, 66] on span "Seed" at bounding box center [172, 63] width 14 height 9
click at [165, 133] on label "Other" at bounding box center [201, 137] width 73 height 8
click at [165, 133] on input "Other" at bounding box center [167, 135] width 5 height 5
checkbox input "true"
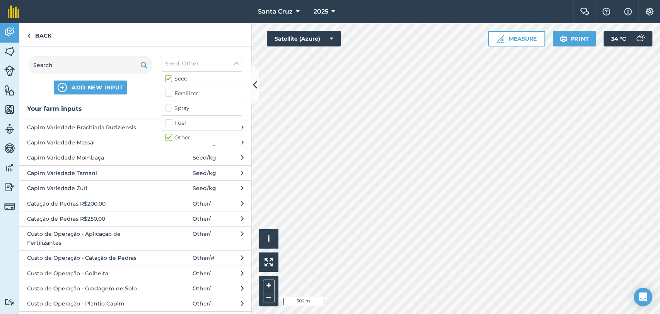
click at [172, 74] on div "Seed" at bounding box center [202, 79] width 80 height 15
click at [169, 76] on label "Seed" at bounding box center [201, 79] width 73 height 8
click at [169, 76] on input "Seed" at bounding box center [167, 77] width 5 height 5
checkbox input "false"
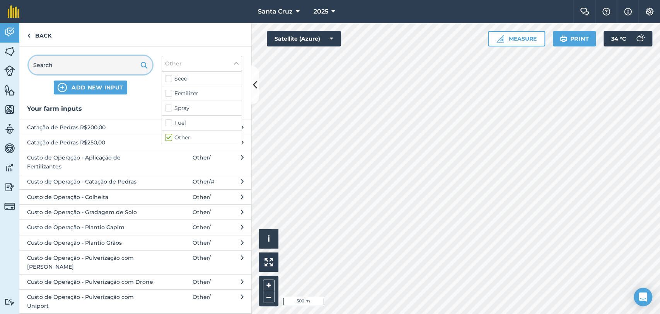
click at [118, 71] on input "text" at bounding box center [91, 65] width 124 height 19
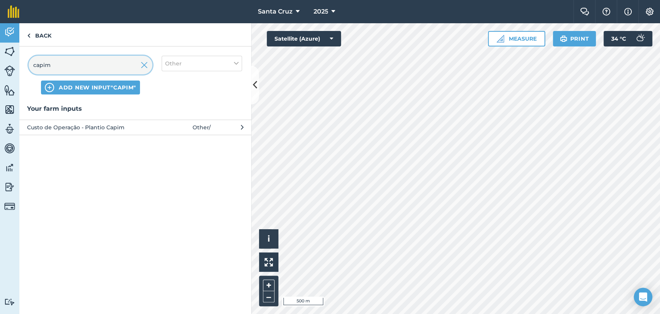
type input "capim"
click at [86, 128] on span "Custo de Operação - Plantio Capim" at bounding box center [90, 127] width 126 height 9
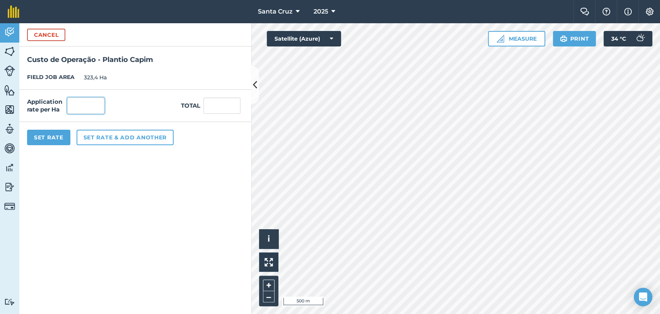
click at [83, 106] on input "text" at bounding box center [85, 105] width 37 height 16
type input "1"
type input "323,4"
click at [60, 140] on button "Set Rate" at bounding box center [48, 137] width 43 height 15
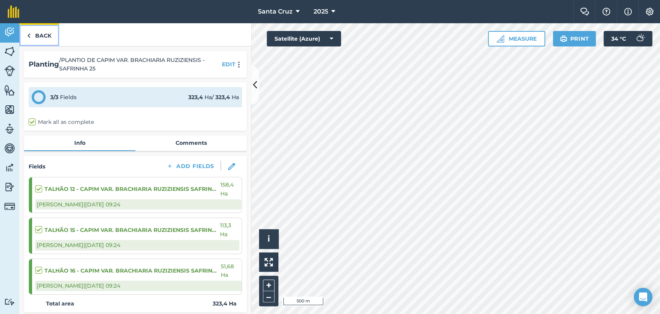
click at [35, 25] on link "Back" at bounding box center [39, 34] width 40 height 23
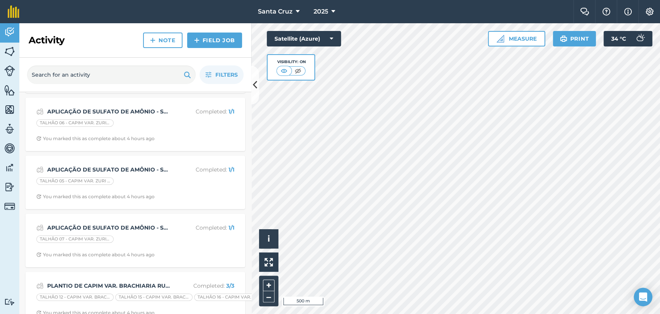
scroll to position [387, 0]
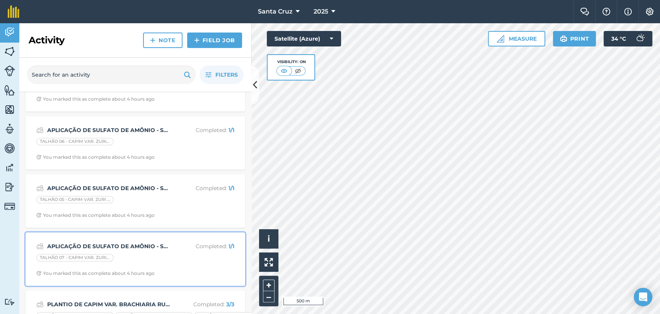
click at [119, 242] on strong "APLICAÇÃO DE SULFATO DE AMÔNIO - SAFRINHA 25" at bounding box center [108, 246] width 123 height 9
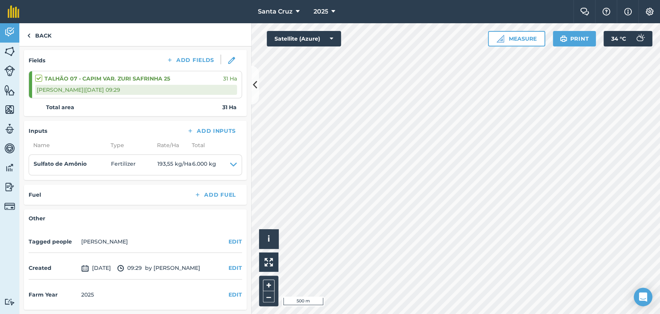
scroll to position [106, 0]
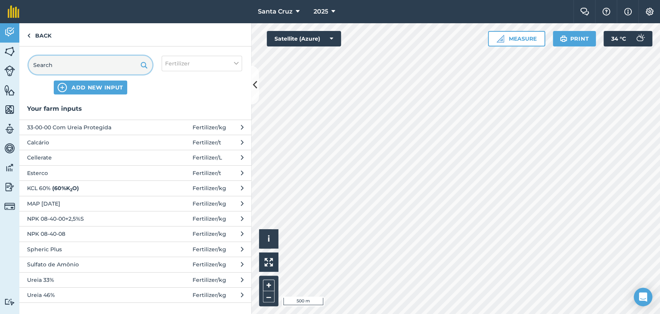
click at [100, 67] on input "text" at bounding box center [91, 65] width 124 height 19
click at [174, 68] on button "Fertilizer" at bounding box center [202, 63] width 80 height 15
click at [165, 138] on label "Other" at bounding box center [201, 137] width 73 height 8
click at [165, 138] on input "Other" at bounding box center [167, 135] width 5 height 5
checkbox input "true"
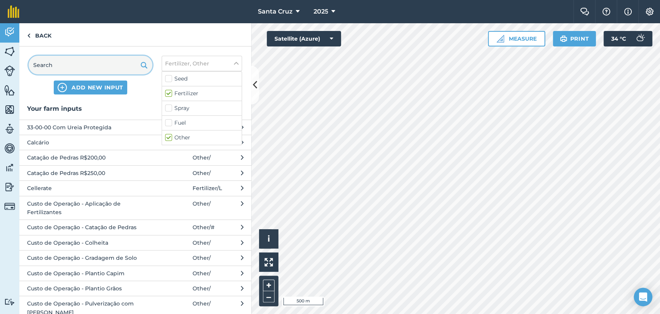
click at [38, 62] on input "text" at bounding box center [91, 65] width 124 height 19
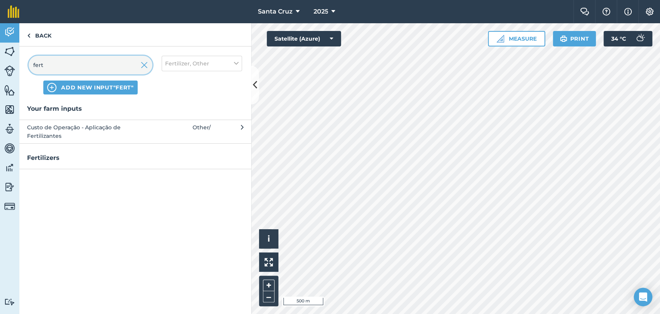
type input "fert"
click at [133, 125] on span "Custo de Operação - Aplicação de Fertilizantes" at bounding box center [90, 131] width 126 height 17
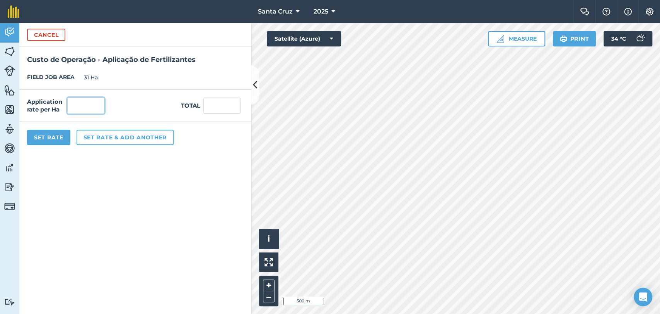
click at [104, 108] on input "text" at bounding box center [85, 105] width 37 height 16
type input "1"
type input "31"
click at [62, 131] on button "Set Rate" at bounding box center [48, 137] width 43 height 15
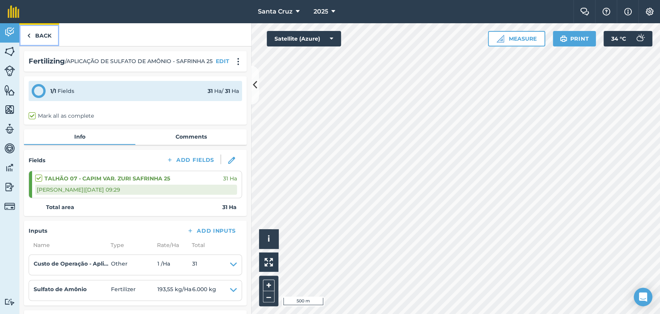
click at [40, 32] on link "Back" at bounding box center [39, 34] width 40 height 23
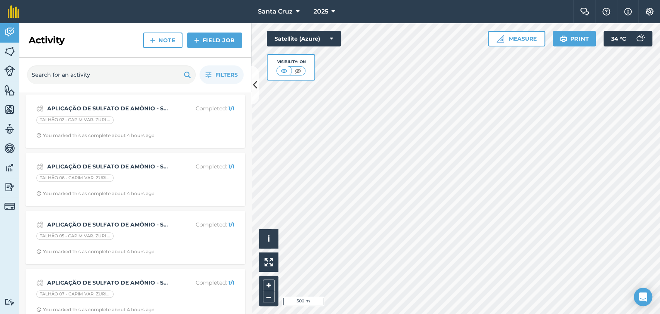
scroll to position [343, 0]
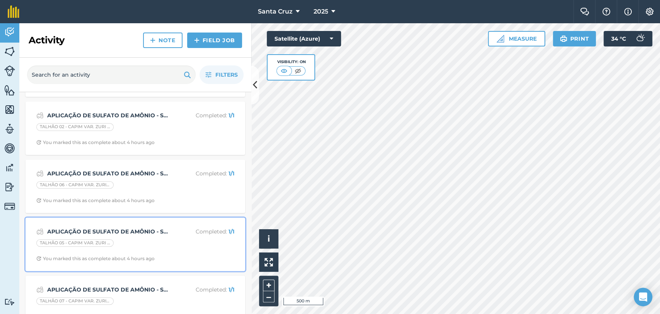
click at [117, 250] on div "APLICAÇÃO DE SULFATO DE AMÔNIO - SAFRINHA 25 Completed : 1 / 1 TALHÃO 05 - CAPI…" at bounding box center [135, 244] width 210 height 44
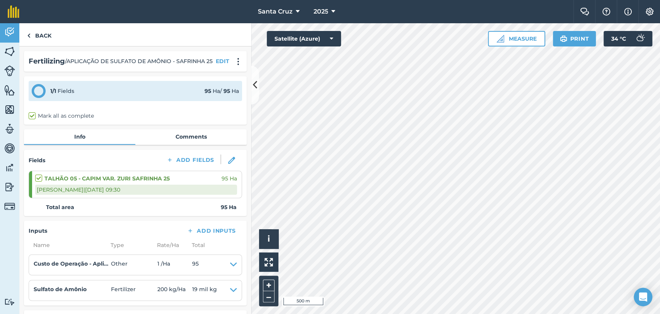
scroll to position [43, 0]
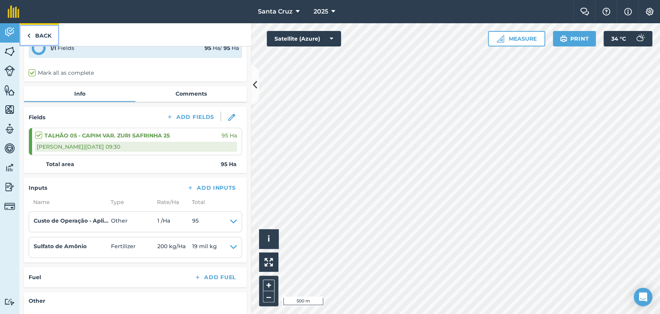
click at [47, 36] on link "Back" at bounding box center [39, 34] width 40 height 23
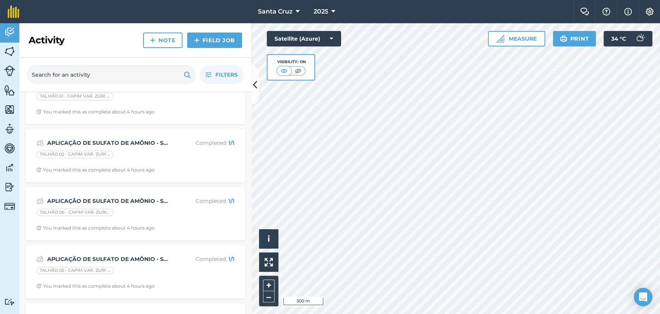
scroll to position [301, 0]
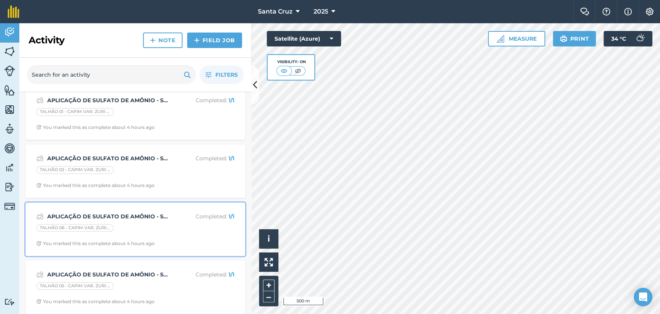
click at [115, 212] on strong "APLICAÇÃO DE SULFATO DE AMÔNIO - SAFRINHA 25" at bounding box center [108, 216] width 123 height 9
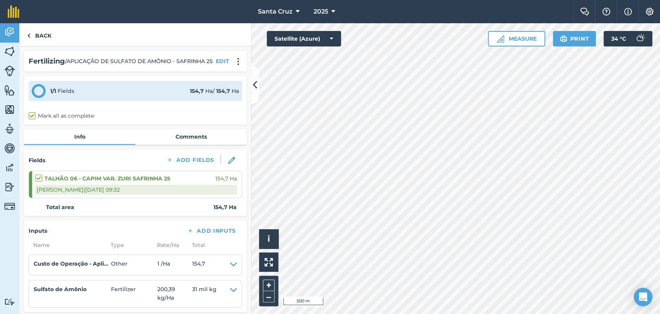
scroll to position [86, 0]
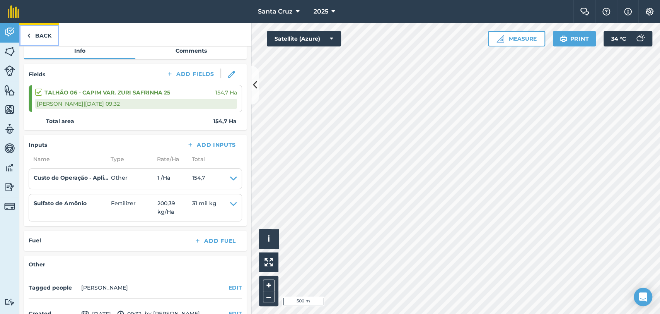
click at [49, 36] on link "Back" at bounding box center [39, 34] width 40 height 23
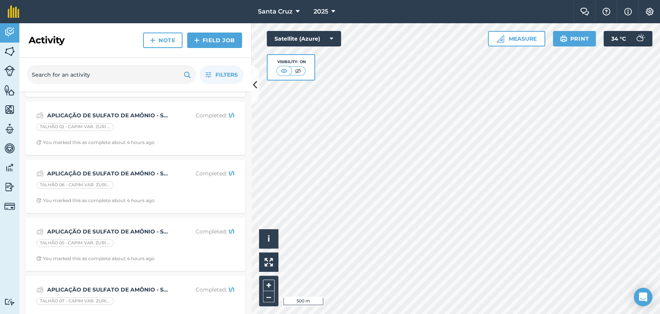
scroll to position [301, 0]
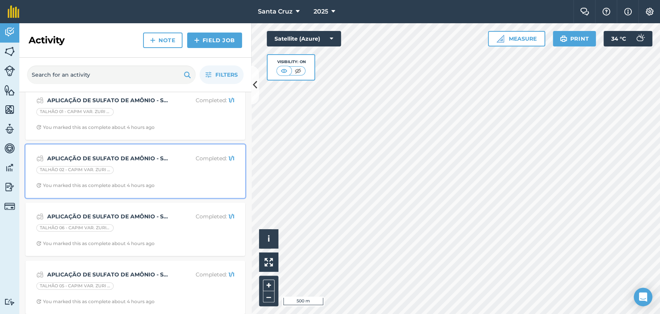
click at [120, 154] on strong "APLICAÇÃO DE SULFATO DE AMÔNIO - SAFRINHA 25" at bounding box center [108, 158] width 123 height 9
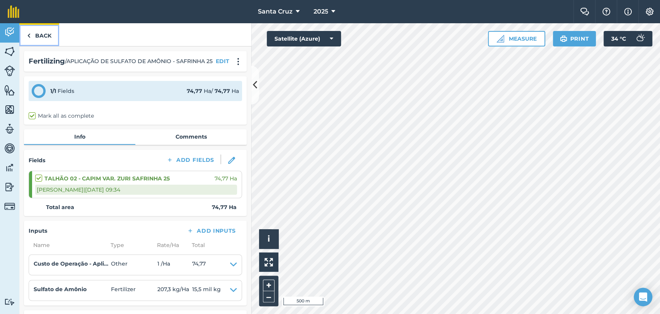
click at [28, 39] on img at bounding box center [28, 35] width 3 height 9
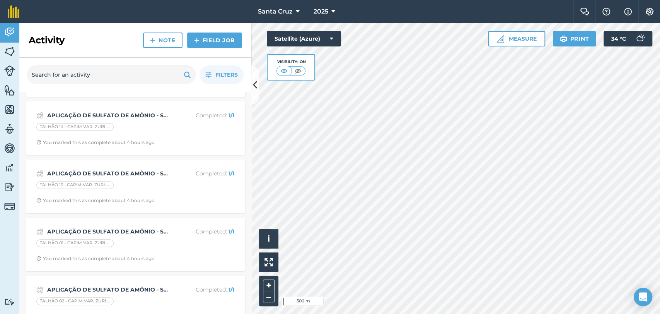
scroll to position [129, 0]
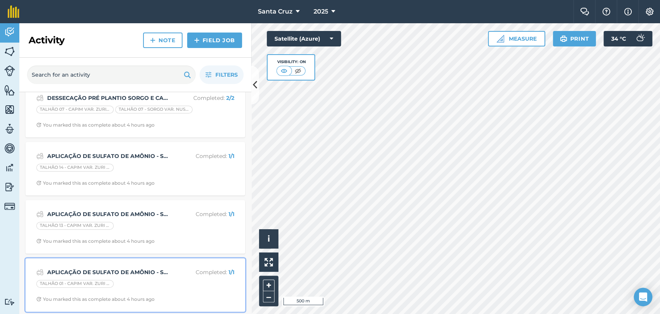
click at [108, 276] on div "APLICAÇÃO DE SULFATO DE AMÔNIO - SAFRINHA 25 Completed : 1 / 1" at bounding box center [135, 271] width 198 height 9
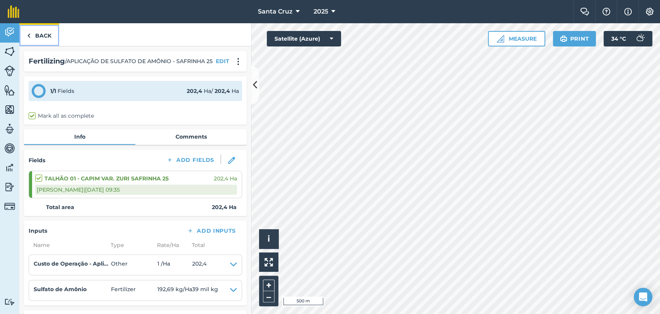
click at [48, 36] on link "Back" at bounding box center [39, 34] width 40 height 23
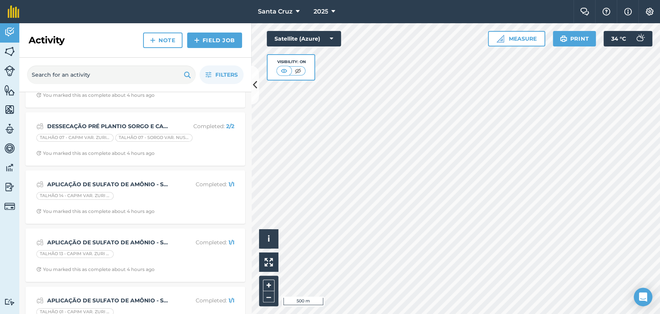
scroll to position [86, 0]
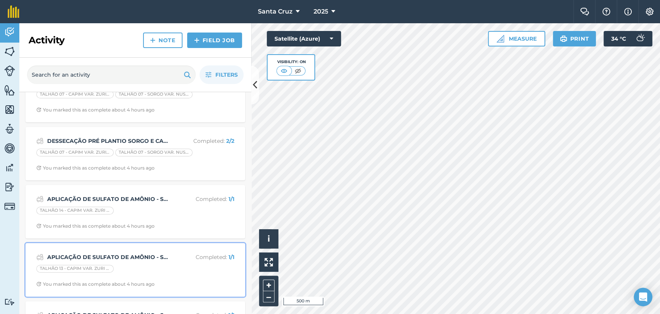
click at [128, 250] on div "APLICAÇÃO DE SULFATO DE AMÔNIO - SAFRINHA 25 Completed : 1 / 1 TALHÃO 13 - CAPI…" at bounding box center [135, 270] width 210 height 44
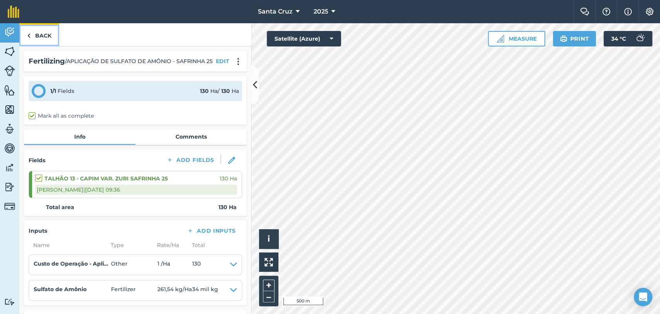
click at [36, 38] on link "Back" at bounding box center [39, 34] width 40 height 23
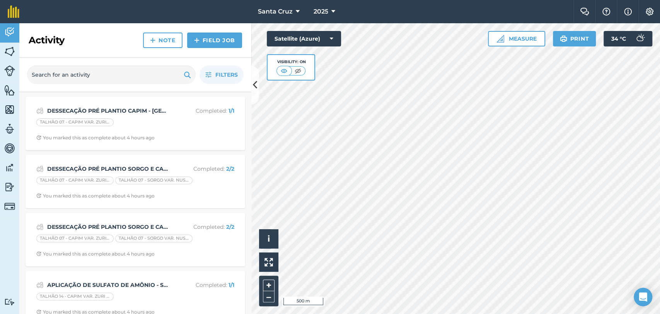
scroll to position [86, 0]
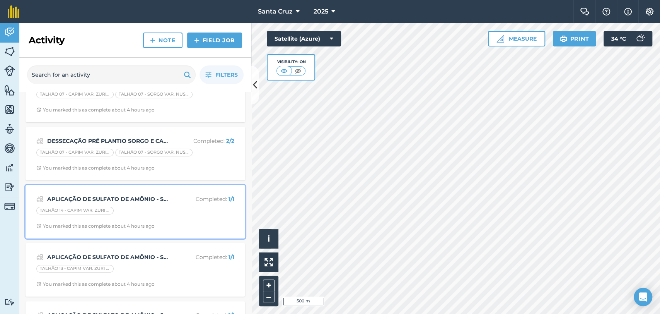
click at [130, 203] on div "APLICAÇÃO DE SULFATO DE AMÔNIO - SAFRINHA 25 Completed : 1 / 1" at bounding box center [135, 198] width 198 height 9
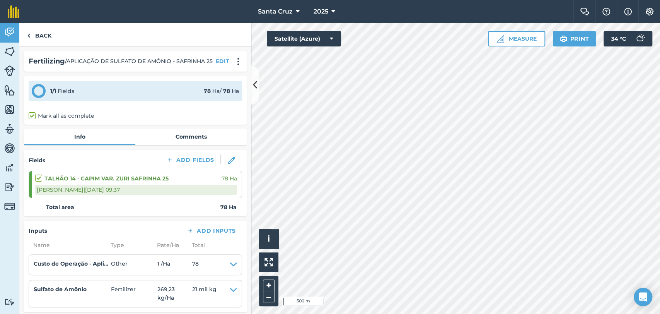
scroll to position [43, 0]
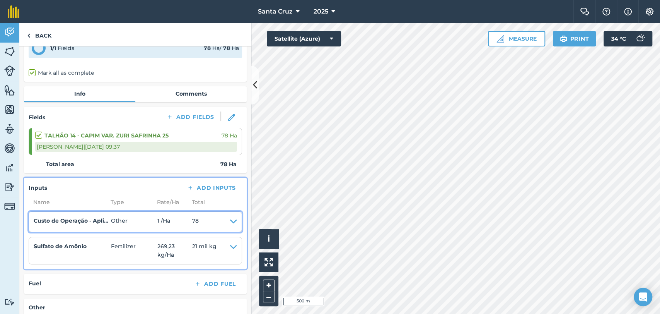
click at [230, 227] on icon at bounding box center [233, 221] width 7 height 11
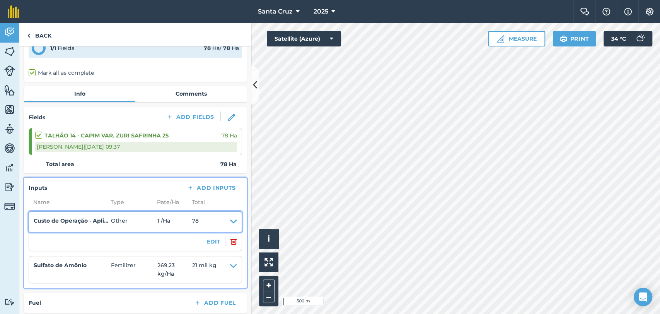
click at [230, 226] on icon at bounding box center [233, 221] width 7 height 11
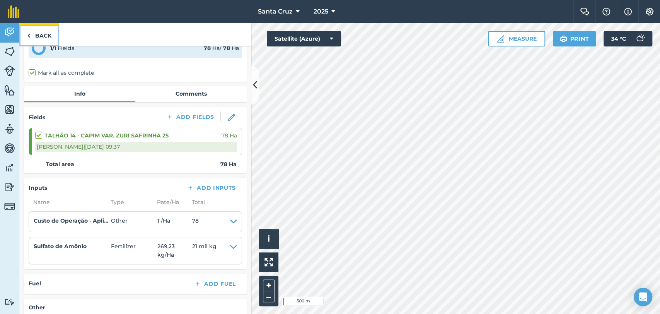
click at [46, 32] on link "Back" at bounding box center [39, 34] width 40 height 23
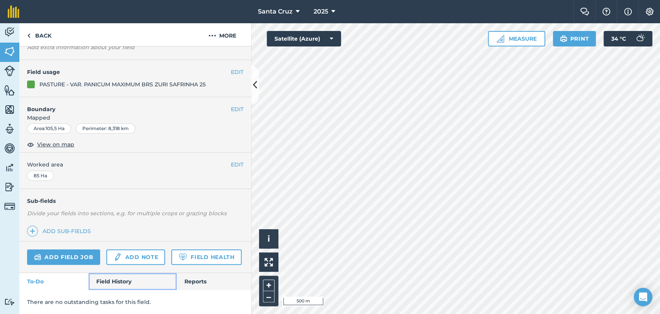
click at [114, 285] on link "Field History" at bounding box center [133, 281] width 88 height 17
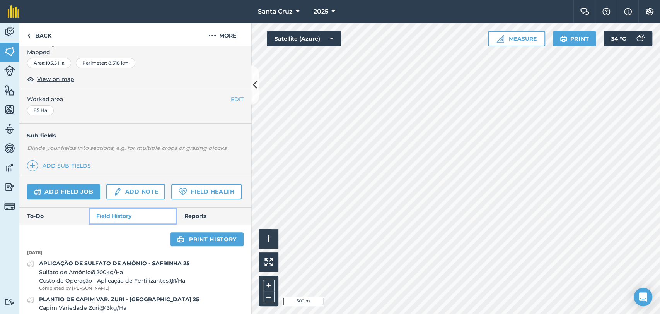
scroll to position [158, 0]
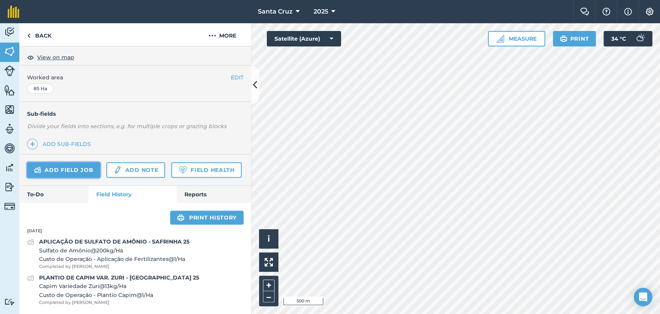
click at [72, 162] on link "Add field job" at bounding box center [63, 169] width 73 height 15
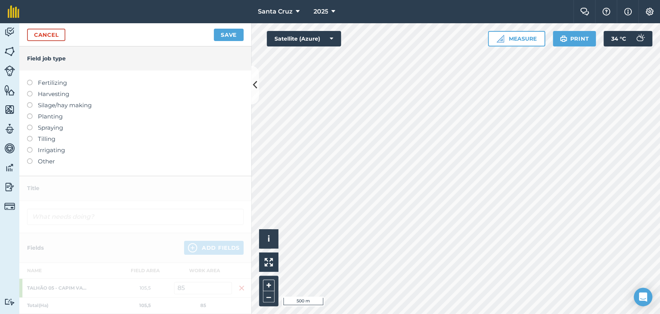
click at [27, 125] on label at bounding box center [32, 125] width 11 height 0
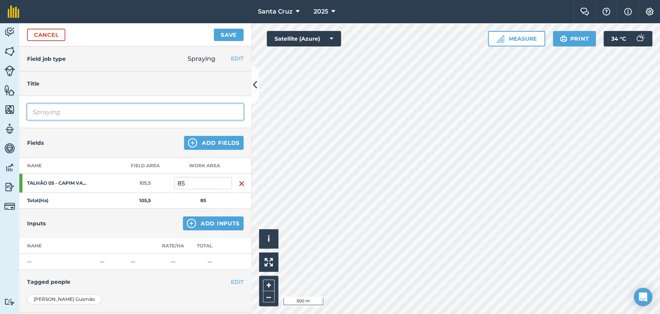
click at [77, 109] on input "Spraying" at bounding box center [135, 112] width 217 height 16
type input "S"
type input "DESSECAÇÃO PRÉ PLANTIO CAPIM - [GEOGRAPHIC_DATA] 25"
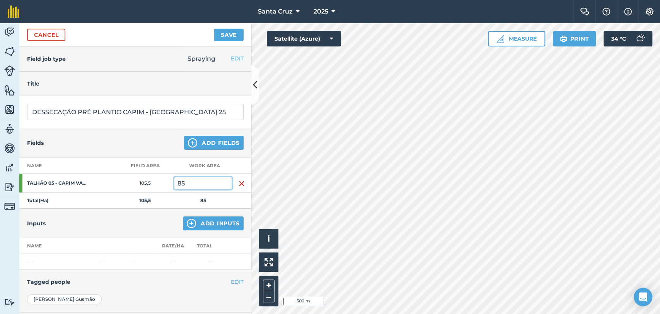
click at [219, 184] on input "85" at bounding box center [203, 183] width 58 height 12
type input "8"
type input "12"
click at [193, 220] on button "Add Inputs" at bounding box center [213, 223] width 61 height 14
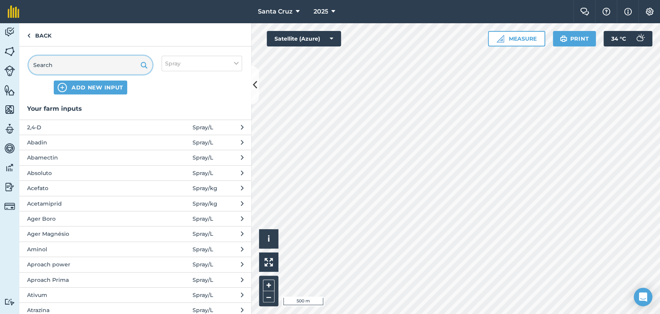
click at [116, 64] on input "text" at bounding box center [91, 65] width 124 height 19
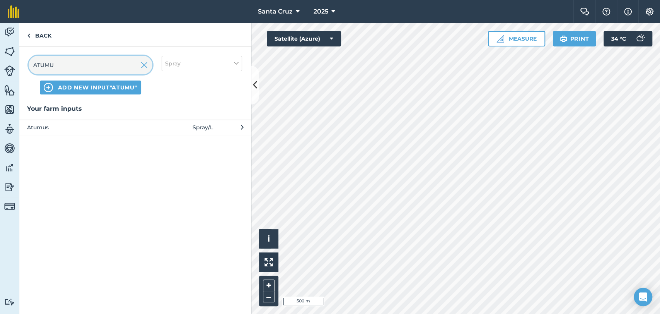
type input "ATUMU"
click at [158, 123] on span at bounding box center [175, 127] width 36 height 9
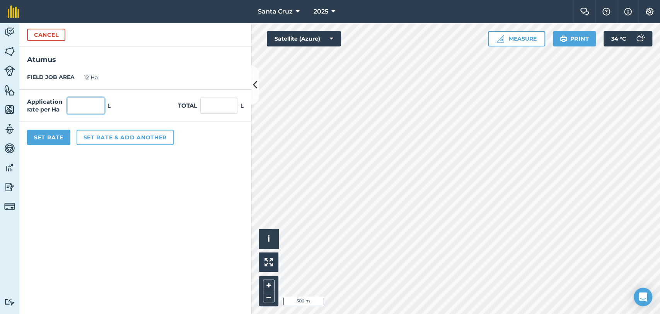
click at [84, 109] on input "text" at bounding box center [85, 105] width 37 height 16
type input "0,05"
type input "0,6"
click at [125, 136] on button "Set rate & add another" at bounding box center [125, 137] width 97 height 15
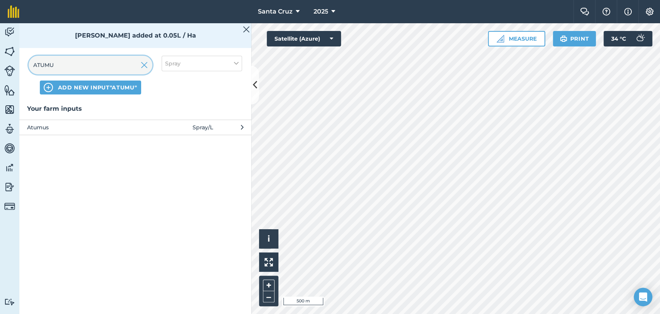
click at [82, 62] on input "ATUMU" at bounding box center [91, 65] width 124 height 19
click at [146, 62] on img at bounding box center [144, 64] width 7 height 9
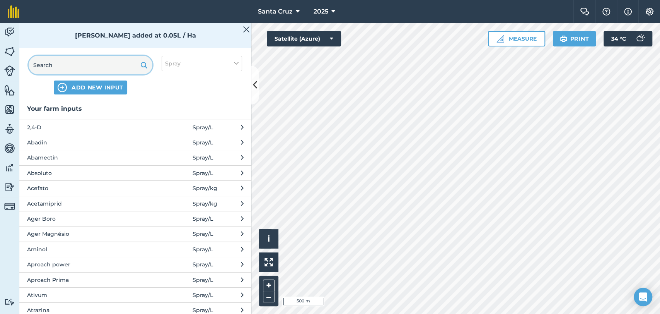
click at [66, 65] on input "text" at bounding box center [91, 65] width 124 height 19
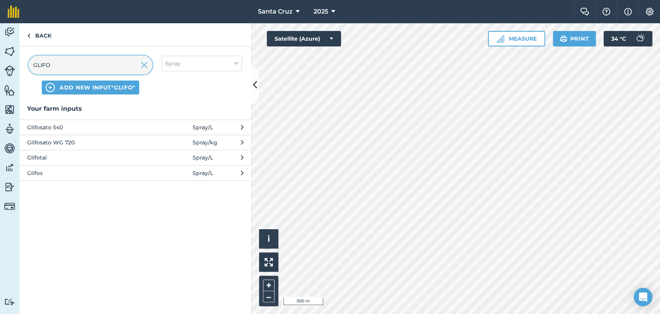
type input "GLIFO"
click at [86, 142] on span "Glifosato WG 720" at bounding box center [90, 142] width 126 height 9
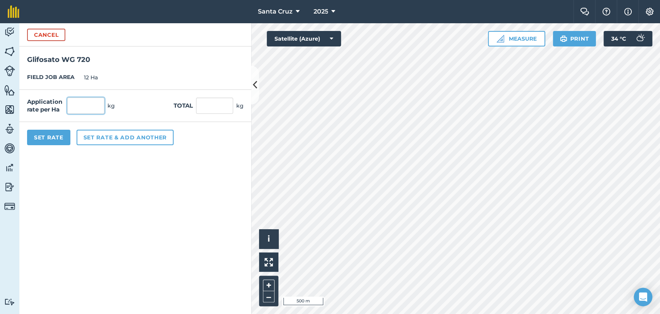
click at [92, 101] on input "text" at bounding box center [85, 105] width 37 height 16
type input "2,5"
type input "30"
click at [114, 133] on button "Set rate & add another" at bounding box center [125, 137] width 97 height 15
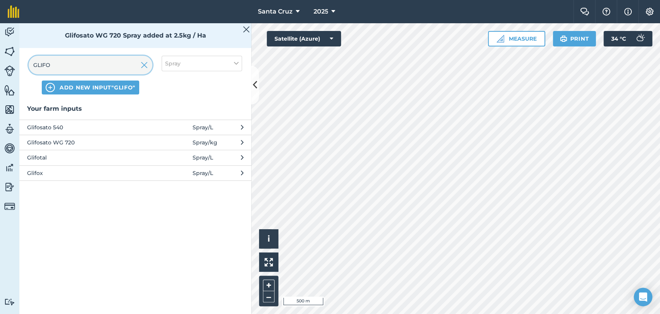
click at [148, 68] on input "GLIFO" at bounding box center [91, 65] width 124 height 19
click at [122, 66] on input "GLIFO" at bounding box center [91, 65] width 124 height 19
click at [142, 66] on img at bounding box center [144, 64] width 7 height 9
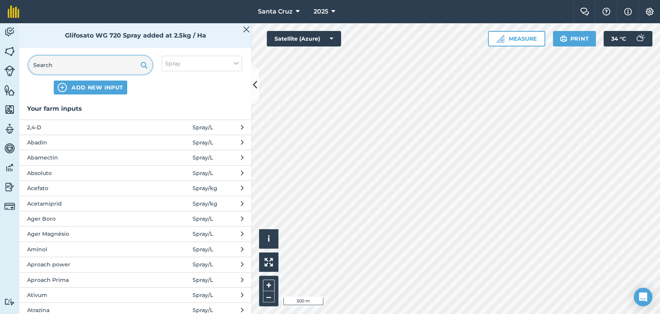
click at [101, 66] on input "text" at bounding box center [91, 65] width 124 height 19
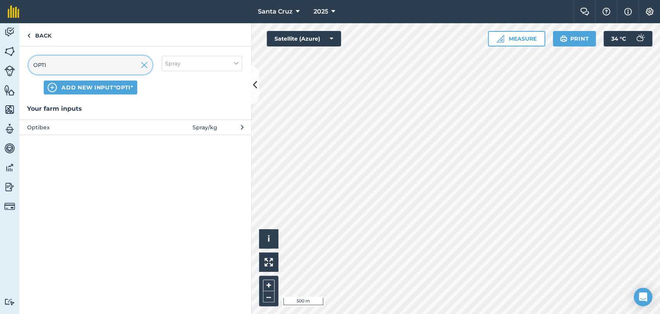
type input "OPTI"
click at [118, 126] on span "Optibex" at bounding box center [90, 127] width 126 height 9
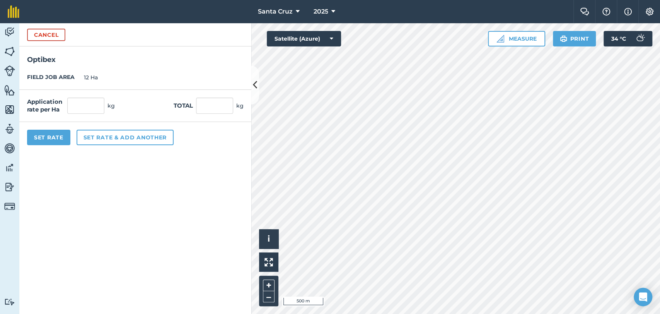
drag, startPoint x: 97, startPoint y: 115, endPoint x: 94, endPoint y: 108, distance: 8.2
click at [96, 113] on div "Application rate per Ha kg Total kg" at bounding box center [135, 106] width 232 height 32
click at [94, 104] on input "text" at bounding box center [85, 105] width 37 height 16
type input "0,45"
type input "5,4"
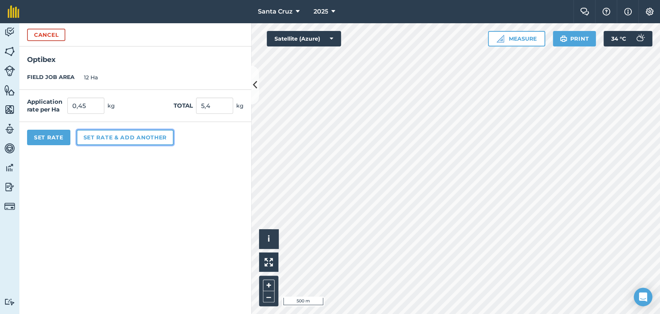
click at [99, 132] on button "Set rate & add another" at bounding box center [125, 137] width 97 height 15
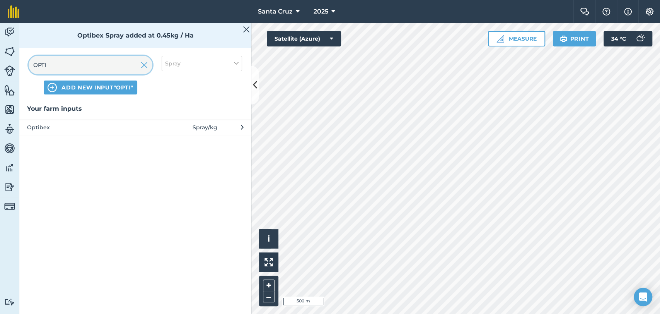
click at [100, 67] on input "OPTI" at bounding box center [91, 65] width 124 height 19
click at [147, 66] on img at bounding box center [144, 64] width 7 height 9
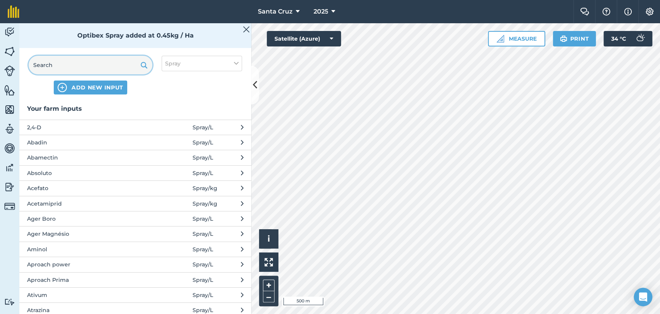
click at [125, 63] on input "text" at bounding box center [91, 65] width 124 height 19
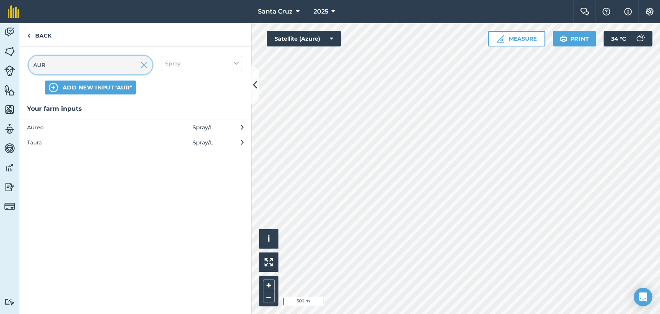
type input "AUR"
click at [73, 118] on div "Your farm inputs Aureo Spray / L Taura Spray / L" at bounding box center [135, 127] width 232 height 46
click at [72, 124] on span "Aureo" at bounding box center [90, 127] width 126 height 9
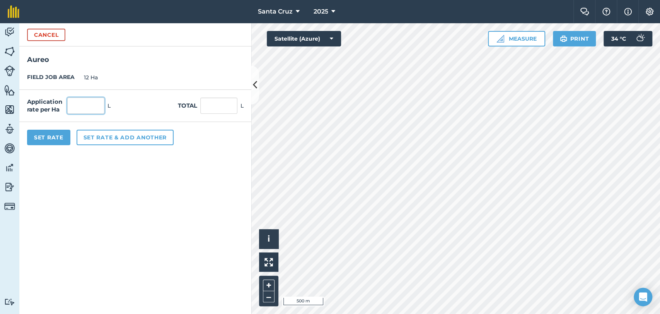
click at [83, 97] on input "text" at bounding box center [85, 105] width 37 height 16
type input "0,1"
type input "1,2"
click at [118, 136] on button "Set rate & add another" at bounding box center [125, 137] width 97 height 15
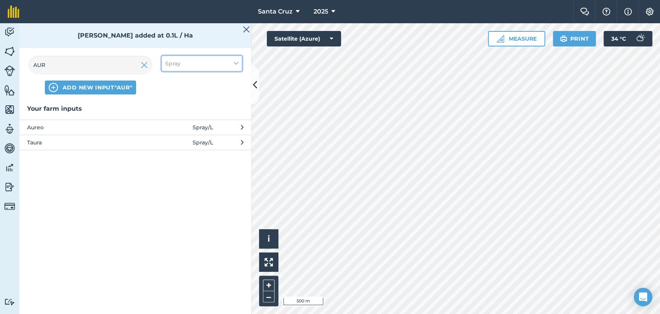
click at [214, 56] on button "Spray" at bounding box center [202, 63] width 80 height 15
click at [176, 140] on label "Other" at bounding box center [201, 137] width 73 height 8
click at [170, 138] on input "Other" at bounding box center [167, 135] width 5 height 5
checkbox input "true"
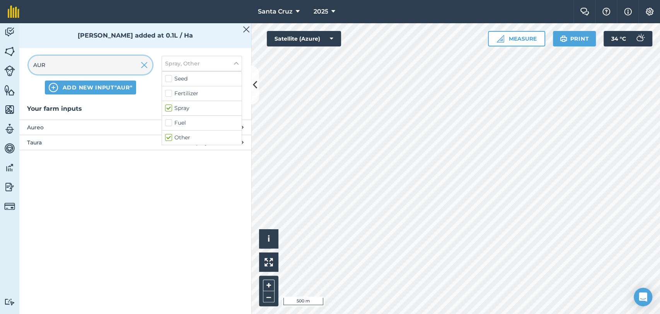
click at [88, 70] on input "AUR" at bounding box center [91, 65] width 124 height 19
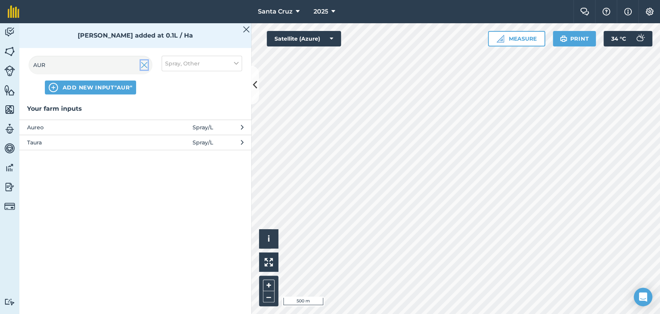
click at [145, 63] on img at bounding box center [144, 64] width 7 height 9
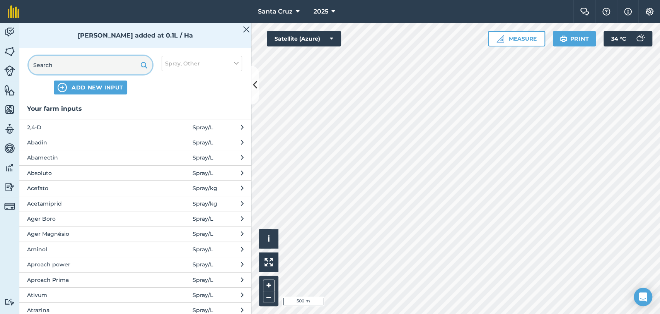
click at [118, 64] on input "text" at bounding box center [91, 65] width 124 height 19
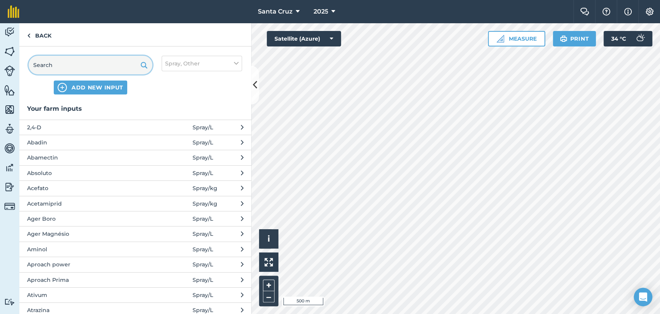
type input "P"
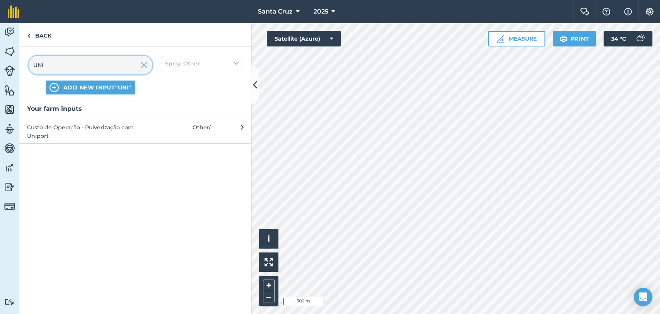
type input "UNI"
click at [111, 135] on span "Custo de Operação - Pulverização com Uniport" at bounding box center [90, 131] width 126 height 17
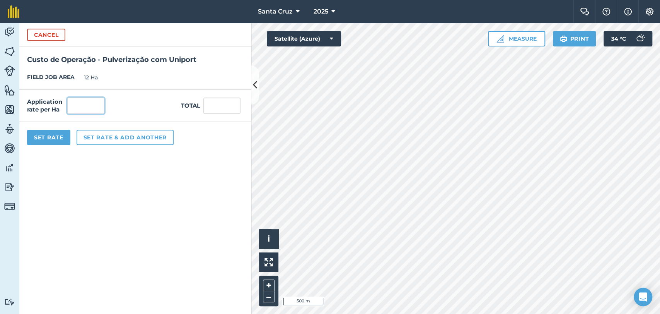
click at [81, 113] on input "text" at bounding box center [85, 105] width 37 height 16
type input "1"
type input "12"
click at [49, 135] on button "Set Rate" at bounding box center [48, 137] width 43 height 15
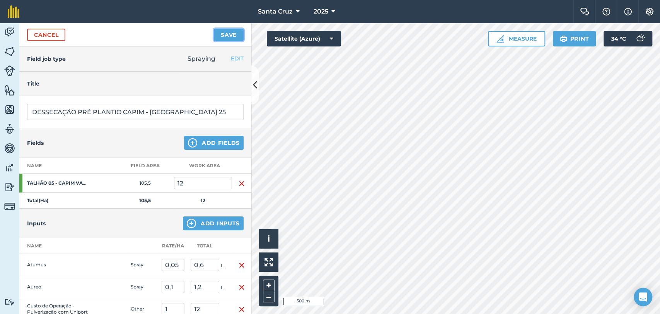
click at [234, 36] on button "Save" at bounding box center [229, 35] width 30 height 12
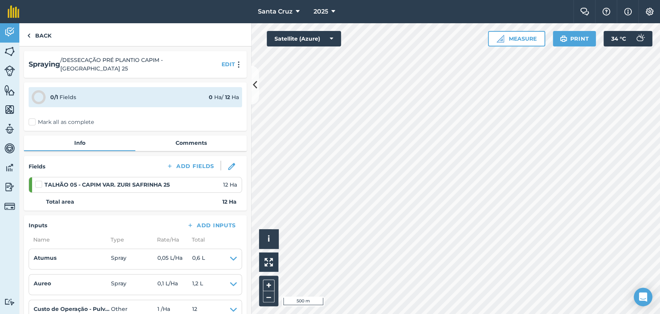
click at [38, 118] on label "Mark all as complete" at bounding box center [61, 122] width 65 height 8
click at [34, 118] on input "Mark all as complete" at bounding box center [31, 120] width 5 height 5
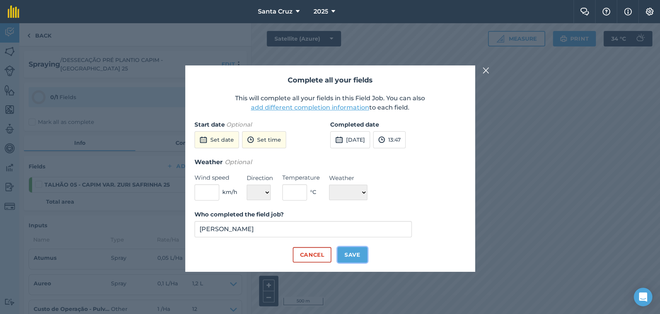
click at [350, 248] on button "Save" at bounding box center [353, 254] width 30 height 15
checkbox input "true"
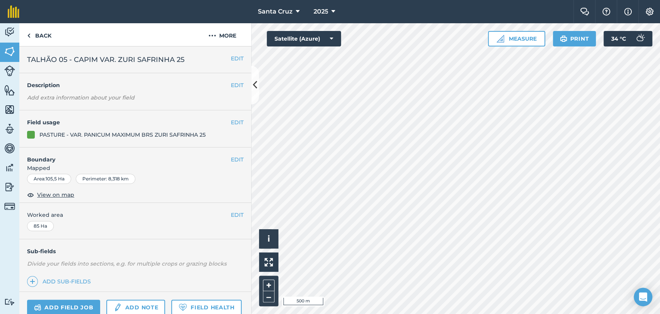
scroll to position [71, 0]
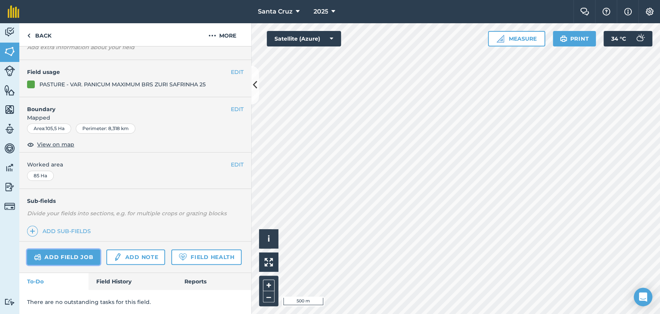
click at [70, 249] on link "Add field job" at bounding box center [63, 256] width 73 height 15
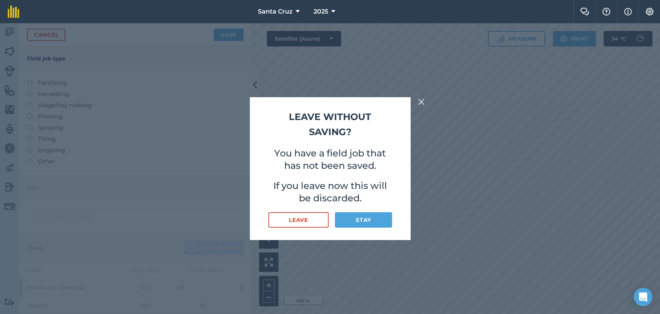
click at [416, 106] on div "Leave without saving? You have a field job that has not been saved. If you leav…" at bounding box center [330, 168] width 660 height 291
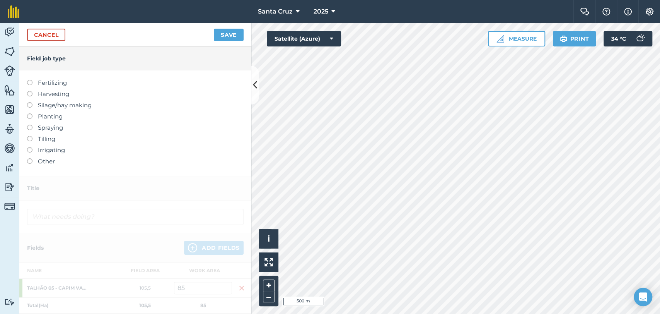
click at [29, 125] on label at bounding box center [32, 125] width 11 height 0
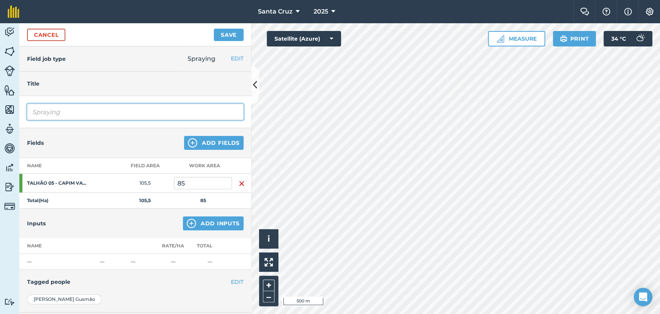
click at [97, 106] on input "Spraying" at bounding box center [135, 112] width 217 height 16
type input "S"
type input "DESSECAÇÃO PRÉ PLANTIO CAPIM - [GEOGRAPHIC_DATA] 25"
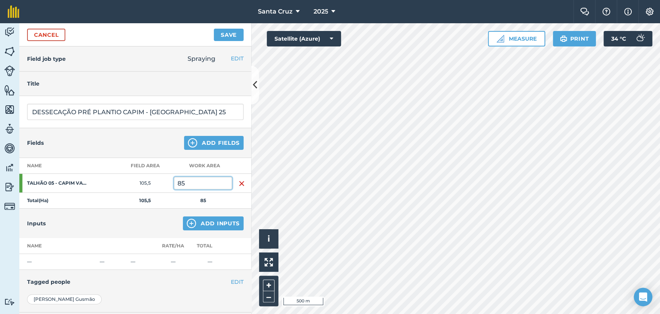
click at [210, 187] on input "85" at bounding box center [203, 183] width 58 height 12
type input "8"
type input "72,1"
click at [189, 220] on img at bounding box center [191, 223] width 9 height 9
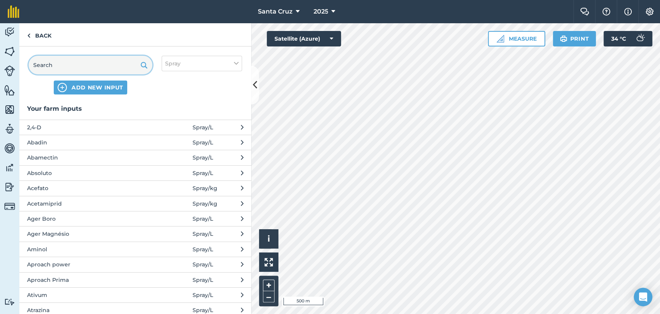
click at [101, 71] on input "text" at bounding box center [91, 65] width 124 height 19
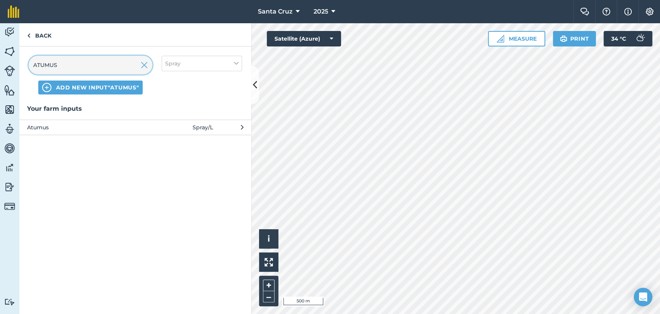
type input "ATUMUS"
click at [137, 130] on span "Atumus" at bounding box center [90, 127] width 126 height 9
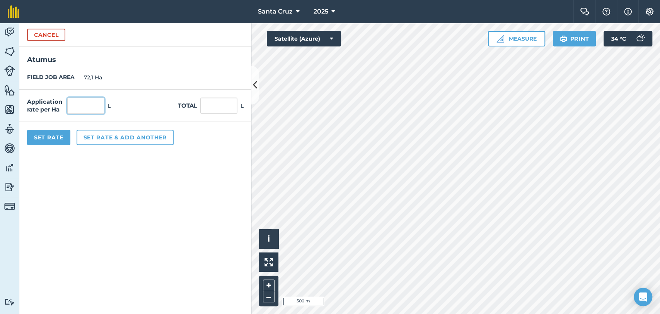
click at [90, 109] on input "text" at bounding box center [85, 105] width 37 height 16
type input "0,05"
type input "3,605"
click at [120, 138] on button "Set rate & add another" at bounding box center [125, 137] width 97 height 15
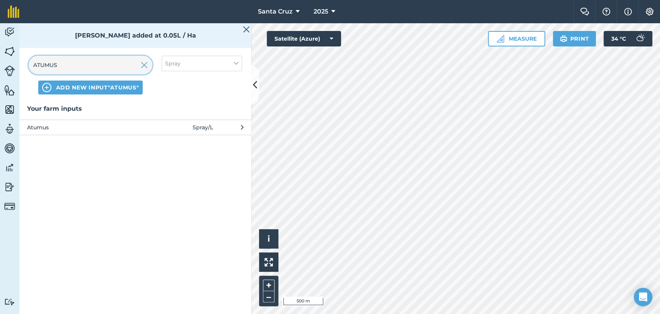
click at [108, 62] on input "ATUMUS" at bounding box center [91, 65] width 124 height 19
click at [150, 65] on input "ATUMUS" at bounding box center [91, 65] width 124 height 19
click at [149, 65] on input "ATUMUS" at bounding box center [91, 65] width 124 height 19
click at [146, 65] on img at bounding box center [144, 64] width 7 height 9
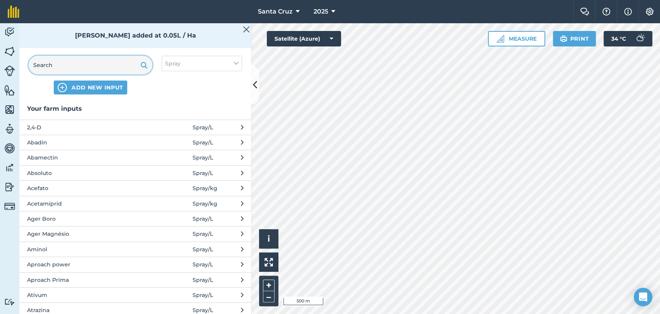
click at [87, 65] on input "text" at bounding box center [91, 65] width 124 height 19
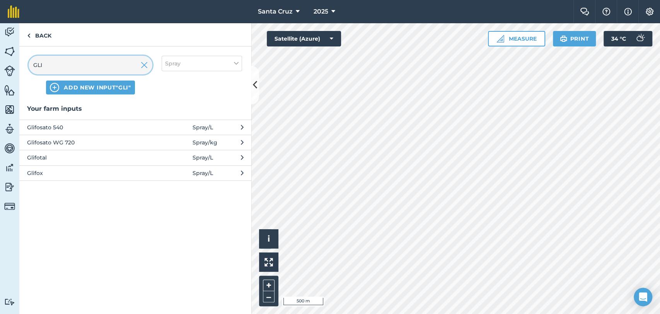
type input "GLI"
click at [58, 139] on span "Glifosato WG 720" at bounding box center [90, 142] width 126 height 9
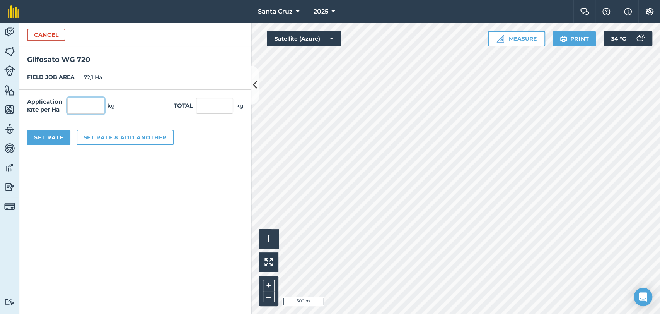
click at [75, 101] on input "text" at bounding box center [85, 105] width 37 height 16
type input "2,5"
type input "180,25"
click at [130, 138] on button "Set rate & add another" at bounding box center [125, 137] width 97 height 15
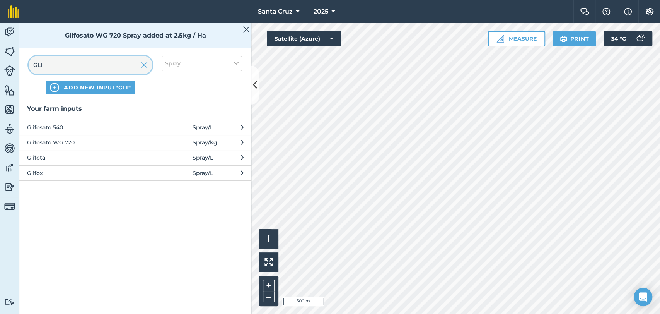
click at [90, 57] on input "GLI" at bounding box center [91, 65] width 124 height 19
click at [146, 65] on img at bounding box center [144, 64] width 7 height 9
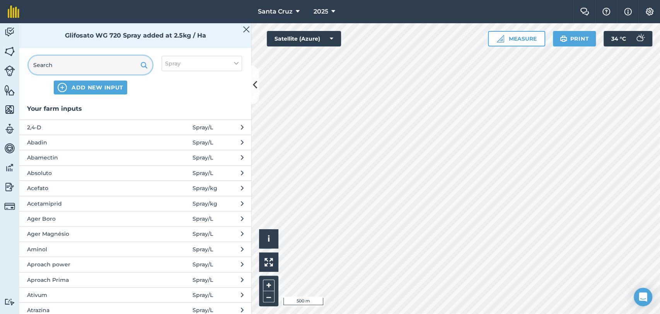
click at [99, 65] on input "text" at bounding box center [91, 65] width 124 height 19
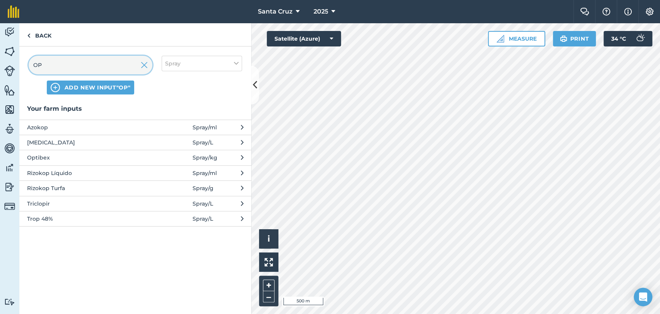
type input "OP"
click at [56, 155] on span "Optibex" at bounding box center [90, 157] width 126 height 9
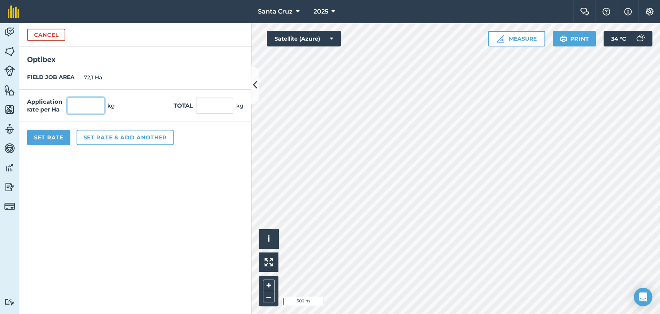
click at [80, 106] on input "text" at bounding box center [85, 105] width 37 height 16
type input "0,45"
type input "32,445"
click at [108, 139] on button "Set rate & add another" at bounding box center [125, 137] width 97 height 15
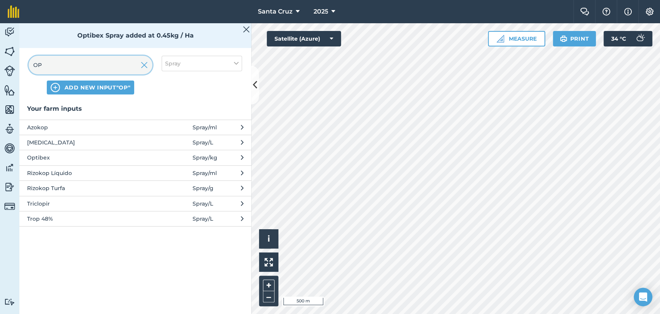
click at [94, 66] on input "OP" at bounding box center [91, 65] width 124 height 19
click at [152, 67] on input "OP" at bounding box center [91, 65] width 124 height 19
click at [146, 67] on img at bounding box center [144, 64] width 7 height 9
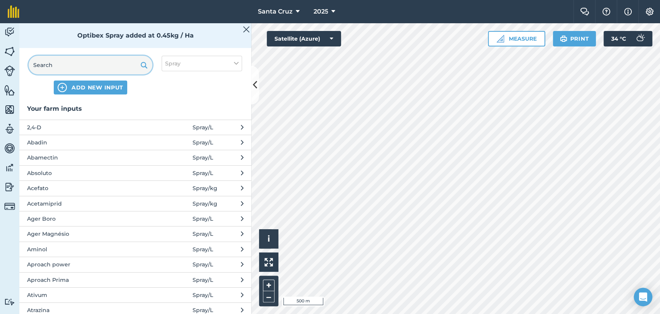
click at [86, 67] on input "text" at bounding box center [91, 65] width 124 height 19
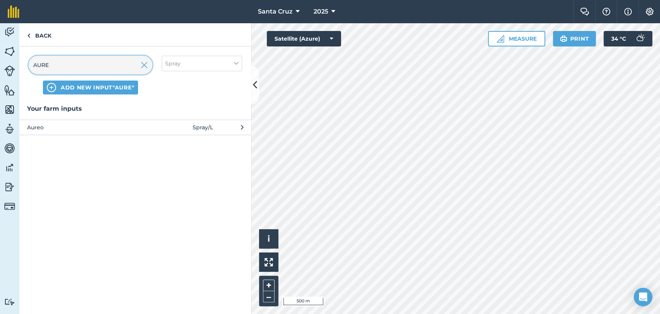
type input "AURE"
click at [82, 125] on span "Aureo" at bounding box center [90, 127] width 126 height 9
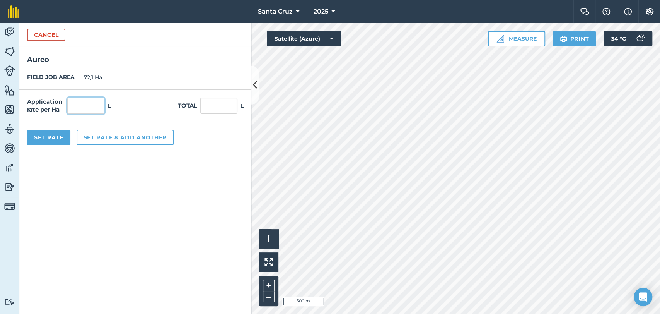
click at [80, 103] on input "text" at bounding box center [85, 105] width 37 height 16
type input "0,1"
type input "7,21"
click at [124, 138] on button "Set rate & add another" at bounding box center [125, 137] width 97 height 15
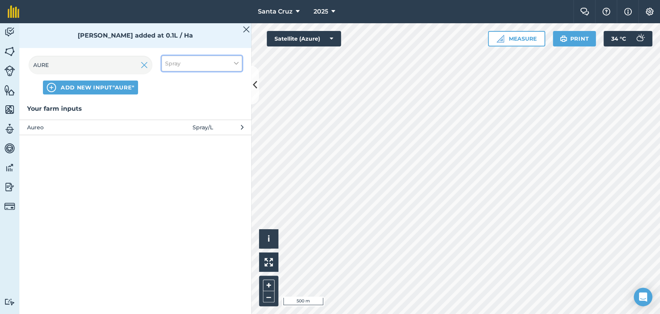
click at [184, 58] on button "Spray" at bounding box center [202, 63] width 80 height 15
click at [170, 133] on div "Other" at bounding box center [202, 137] width 80 height 14
click at [177, 145] on div "Your farm inputs Aureo Spray / L" at bounding box center [135, 209] width 232 height 210
click at [176, 137] on div "Your farm inputs Aureo Spray / L" at bounding box center [135, 209] width 232 height 210
click at [183, 67] on button "Spray" at bounding box center [202, 63] width 80 height 15
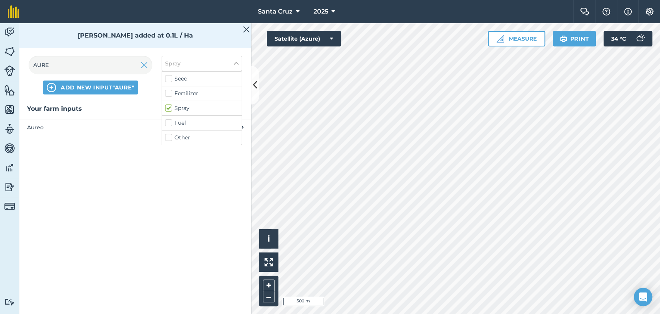
click at [170, 135] on label "Other" at bounding box center [201, 137] width 73 height 8
click at [170, 135] on input "Other" at bounding box center [167, 135] width 5 height 5
checkbox input "true"
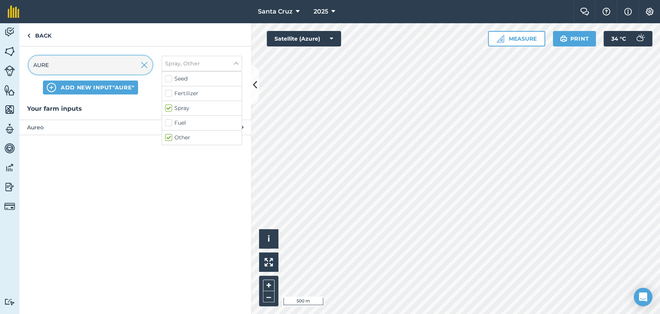
click at [101, 58] on input "AURE" at bounding box center [91, 65] width 124 height 19
click at [145, 65] on img at bounding box center [144, 64] width 7 height 9
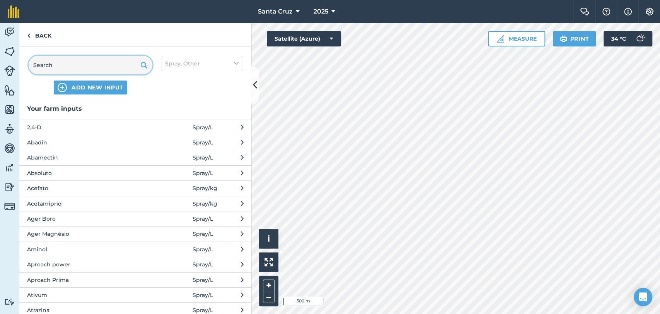
click at [92, 65] on input "text" at bounding box center [91, 65] width 124 height 19
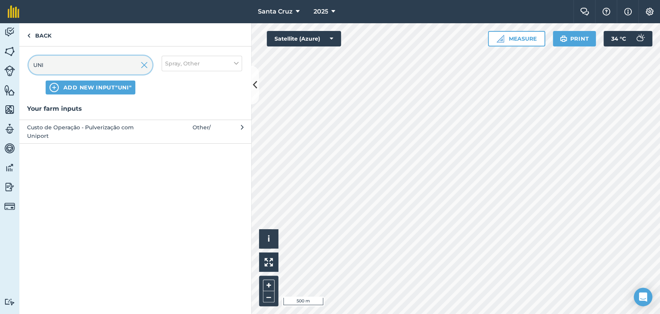
type input "UNI"
click at [86, 126] on span "Custo de Operação - Pulverização com Uniport" at bounding box center [90, 131] width 126 height 17
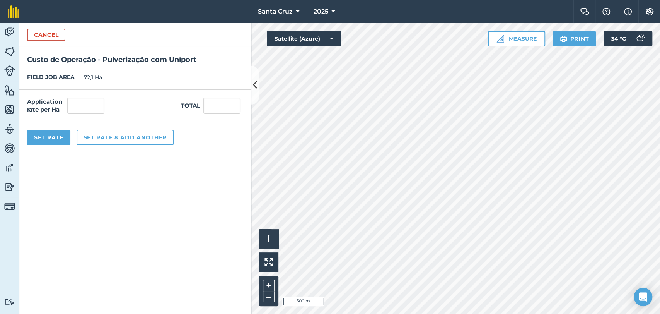
click at [92, 97] on div "Application rate per Ha Total" at bounding box center [135, 106] width 232 height 32
click at [90, 103] on input "text" at bounding box center [85, 105] width 37 height 16
type input "1"
type input "72,1"
click at [53, 132] on button "Set Rate" at bounding box center [48, 137] width 43 height 15
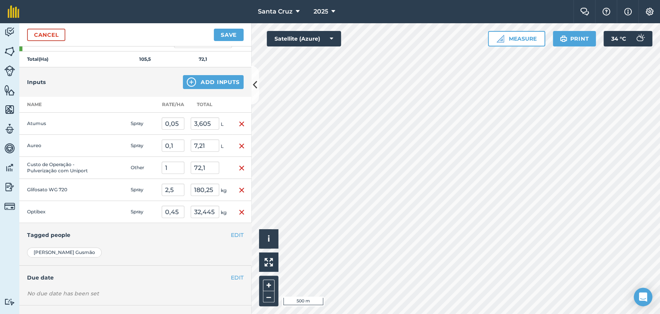
scroll to position [129, 0]
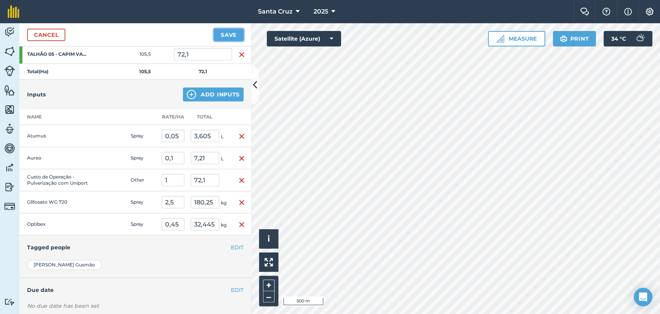
click at [230, 38] on button "Save" at bounding box center [229, 35] width 30 height 12
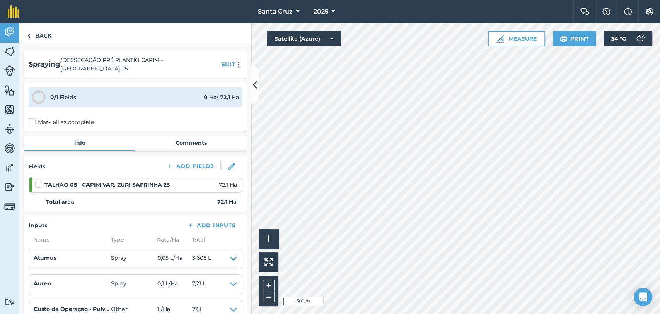
click at [32, 118] on label "Mark all as complete" at bounding box center [61, 122] width 65 height 8
click at [32, 118] on input "Mark all as complete" at bounding box center [31, 120] width 5 height 5
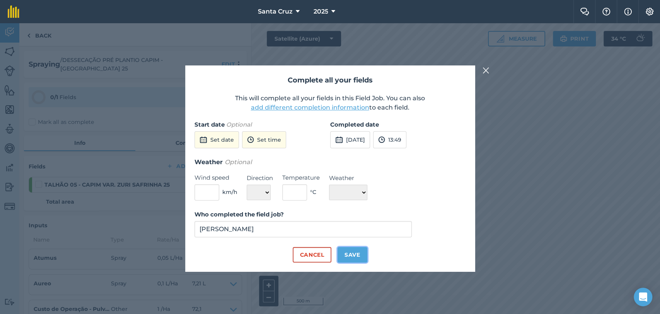
click at [345, 250] on button "Save" at bounding box center [353, 254] width 30 height 15
checkbox input "true"
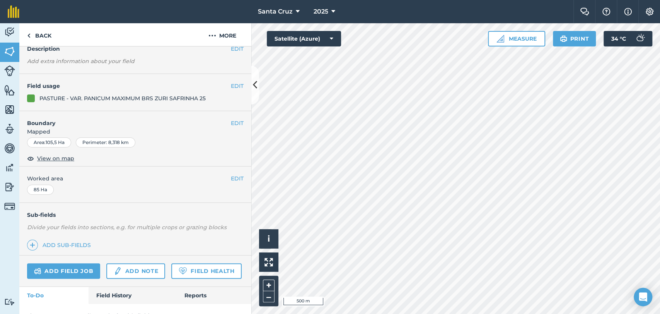
scroll to position [71, 0]
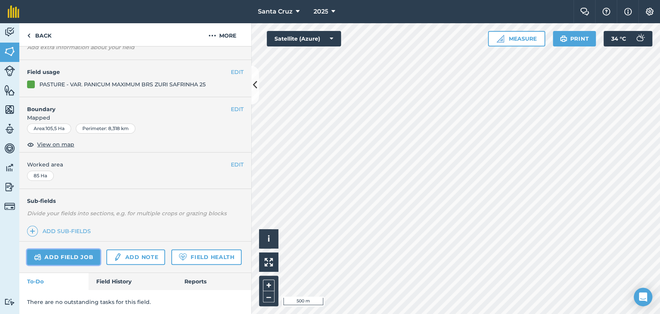
click at [63, 249] on link "Add field job" at bounding box center [63, 256] width 73 height 15
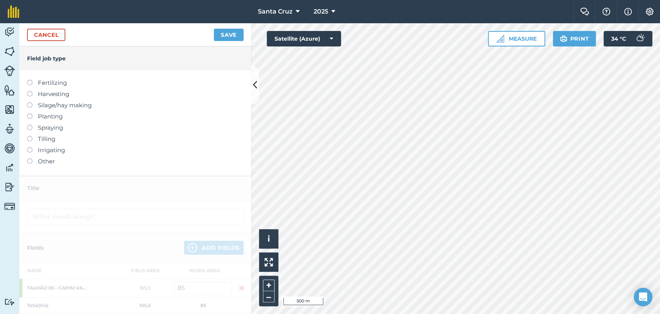
click at [31, 125] on label at bounding box center [32, 125] width 11 height 0
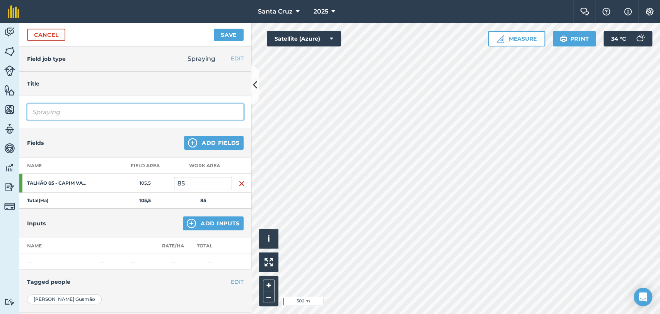
click at [69, 112] on input "Spraying" at bounding box center [135, 112] width 217 height 16
type input "S"
type input "DESSECAÇÃO PRÉ PLANTIO CAPIM - [GEOGRAPHIC_DATA] 25"
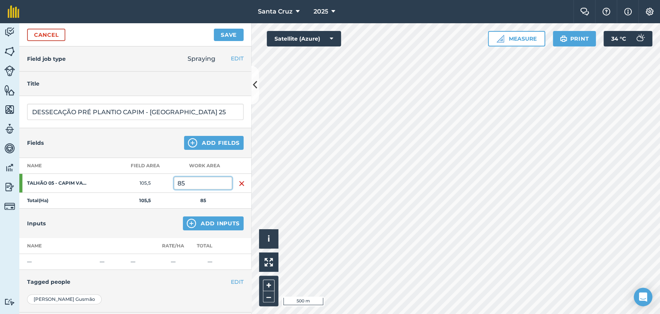
click at [200, 178] on input "85" at bounding box center [203, 183] width 58 height 12
type input "8"
type input "22,1"
click at [207, 220] on button "Add Inputs" at bounding box center [213, 223] width 61 height 14
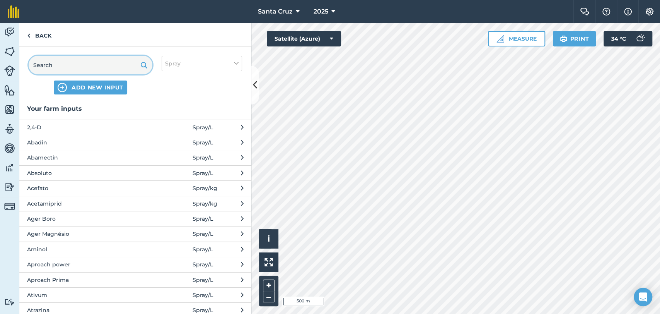
click at [77, 65] on input "text" at bounding box center [91, 65] width 124 height 19
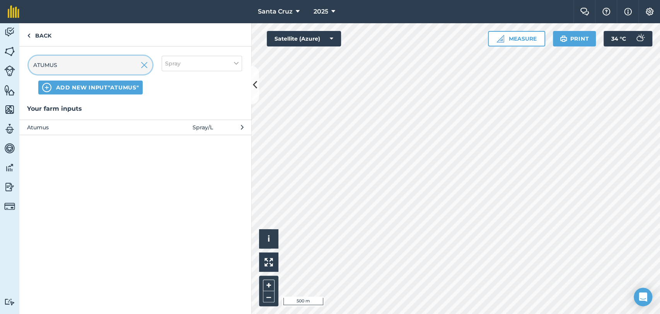
type input "ATUMUS"
click at [194, 130] on span "Spray / L" at bounding box center [203, 127] width 21 height 9
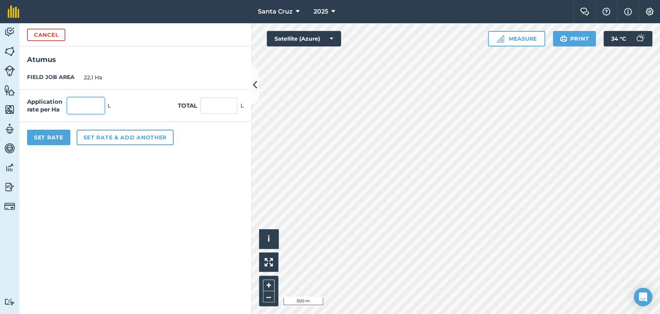
click at [94, 112] on input "text" at bounding box center [85, 105] width 37 height 16
type input "0,05"
type input "1,105"
click at [150, 141] on button "Set rate & add another" at bounding box center [125, 137] width 97 height 15
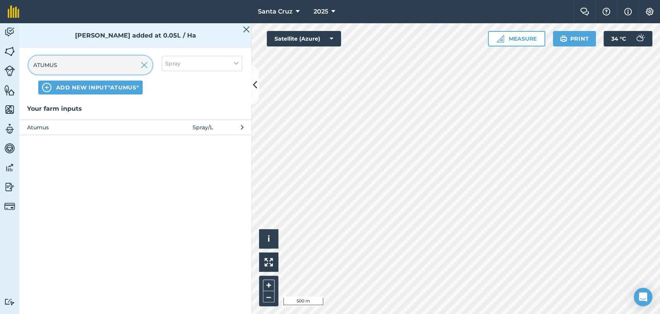
click at [102, 65] on input "ATUMUS" at bounding box center [91, 65] width 124 height 19
click at [146, 64] on img at bounding box center [144, 64] width 7 height 9
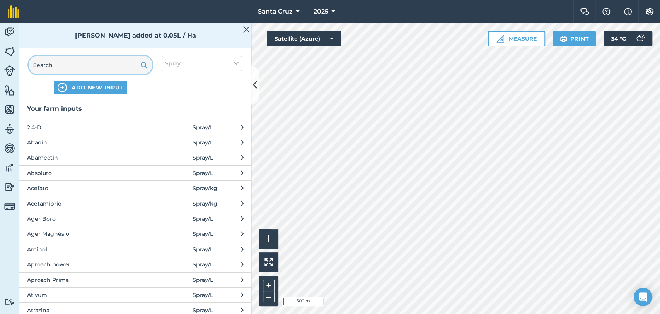
click at [101, 65] on input "text" at bounding box center [91, 65] width 124 height 19
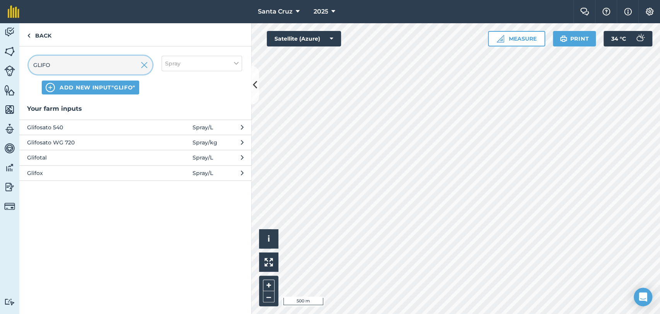
type input "GLIFO"
click at [101, 138] on span "Glifosato WG 720" at bounding box center [90, 142] width 126 height 9
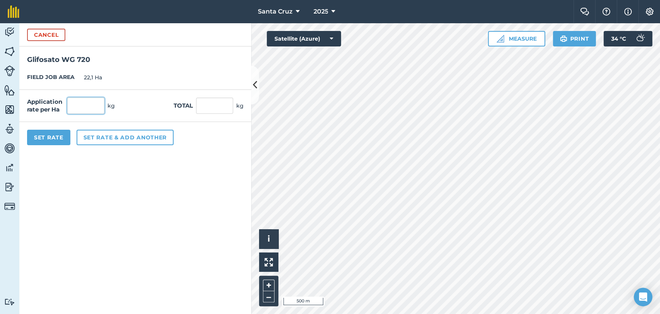
click at [92, 103] on input "text" at bounding box center [85, 105] width 37 height 16
type input "2,5"
type input "55,25"
click at [135, 135] on button "Set rate & add another" at bounding box center [125, 137] width 97 height 15
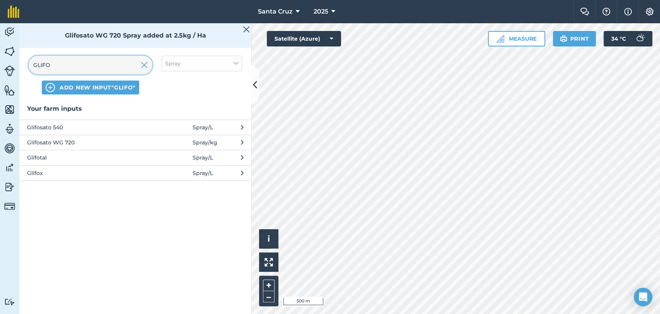
click at [99, 68] on input "GLIFO" at bounding box center [91, 65] width 124 height 19
drag, startPoint x: 146, startPoint y: 66, endPoint x: 118, endPoint y: 66, distance: 28.2
click at [146, 66] on img at bounding box center [144, 64] width 7 height 9
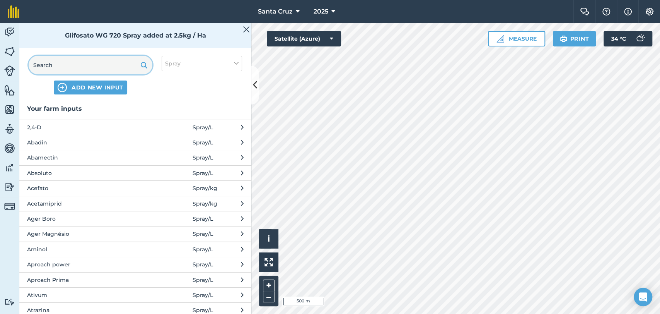
click at [90, 67] on input "text" at bounding box center [91, 65] width 124 height 19
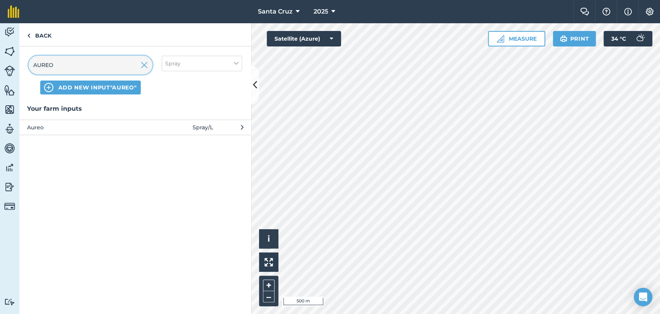
type input "AUREO"
click at [80, 130] on span "Aureo" at bounding box center [90, 127] width 126 height 9
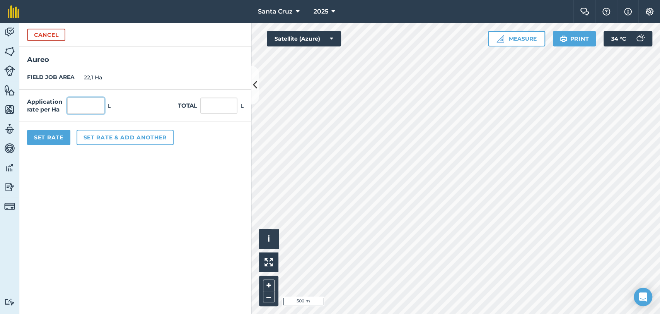
click at [83, 103] on input "text" at bounding box center [85, 105] width 37 height 16
type input "0,1"
type input "2,21"
click at [52, 138] on button "Set Rate" at bounding box center [48, 137] width 43 height 15
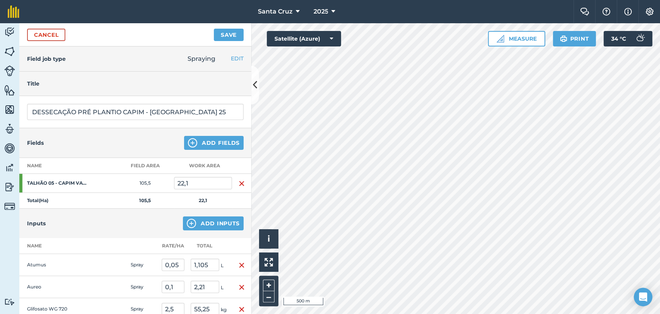
scroll to position [128, 0]
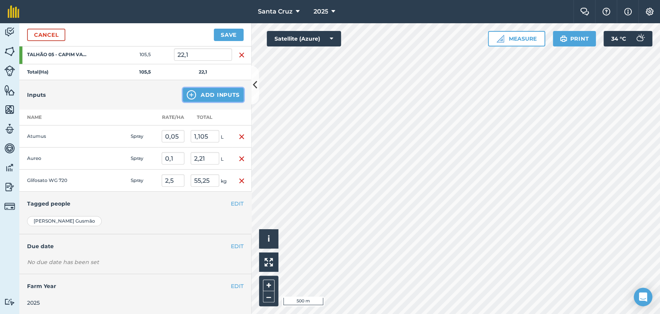
click at [198, 90] on button "Add Inputs" at bounding box center [213, 95] width 61 height 14
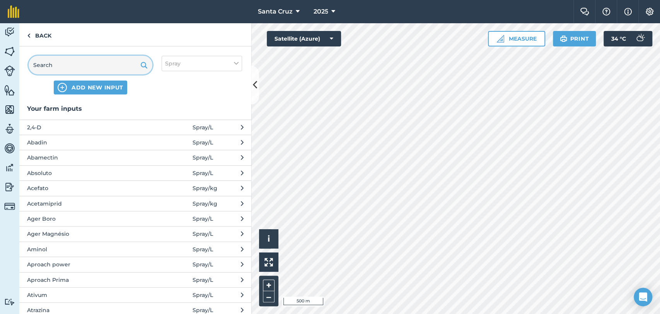
click at [100, 59] on input "text" at bounding box center [91, 65] width 124 height 19
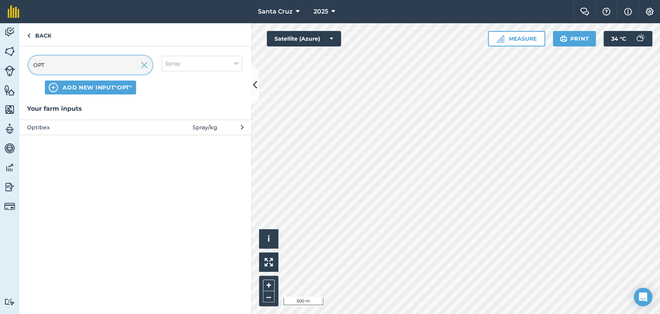
type input "OPT"
click at [106, 128] on span "Optibex" at bounding box center [90, 127] width 126 height 9
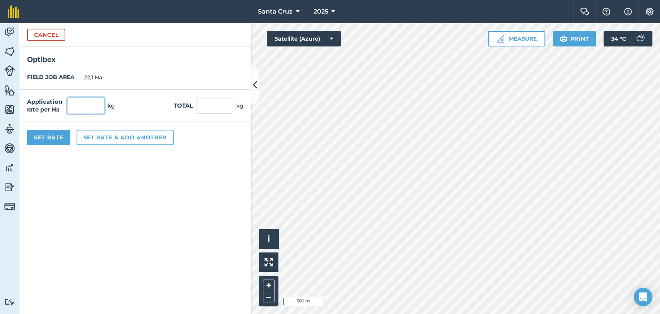
click at [81, 100] on input "text" at bounding box center [85, 105] width 37 height 16
type input "0,1"
type input "2,21"
click at [43, 133] on button "Set Rate" at bounding box center [48, 137] width 43 height 15
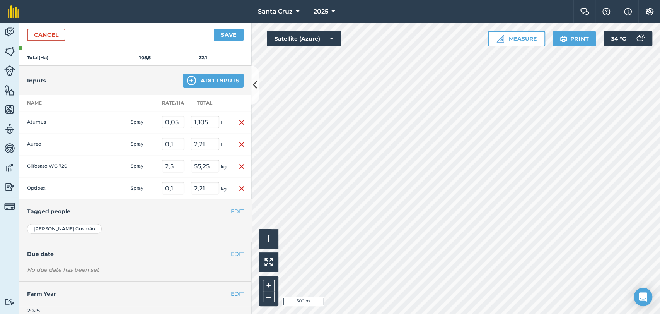
scroll to position [150, 0]
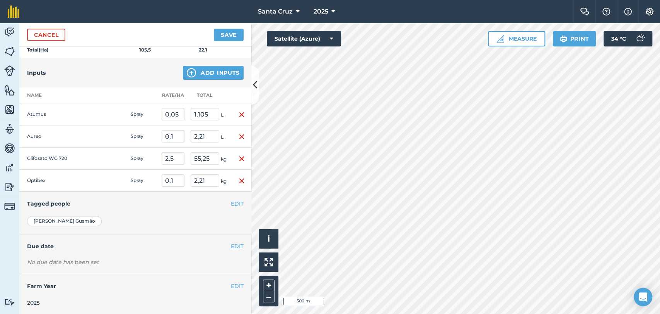
click at [185, 180] on td "0,1" at bounding box center [173, 180] width 29 height 22
click at [181, 179] on input "0,1" at bounding box center [173, 180] width 23 height 12
type input "0,45"
type input "9,945"
click at [176, 156] on input "2,5" at bounding box center [173, 158] width 23 height 12
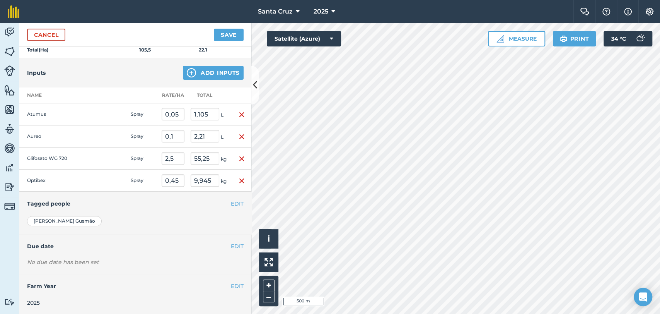
click at [186, 136] on td "0,1" at bounding box center [173, 136] width 29 height 22
click at [225, 72] on button "Add Inputs" at bounding box center [213, 73] width 61 height 14
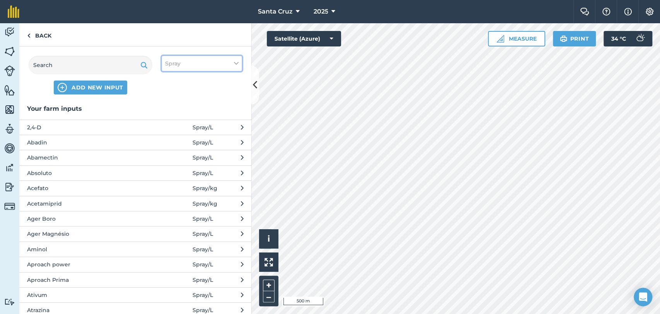
click at [218, 68] on button "Spray" at bounding box center [202, 63] width 80 height 15
click at [174, 141] on div "Other" at bounding box center [202, 137] width 80 height 14
click at [169, 135] on label "Other" at bounding box center [201, 137] width 73 height 8
click at [169, 135] on input "Other" at bounding box center [167, 135] width 5 height 5
checkbox input "true"
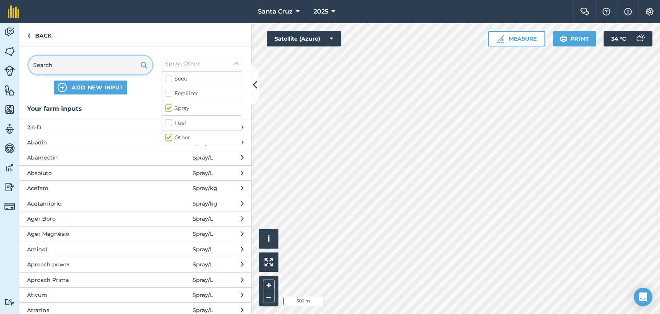
click at [114, 57] on input "text" at bounding box center [91, 65] width 124 height 19
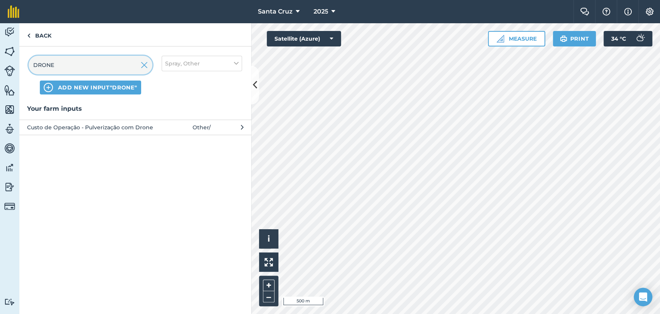
type input "DRONE"
click at [146, 126] on span "Custo de Operação - Pulverização com Drone" at bounding box center [90, 127] width 126 height 9
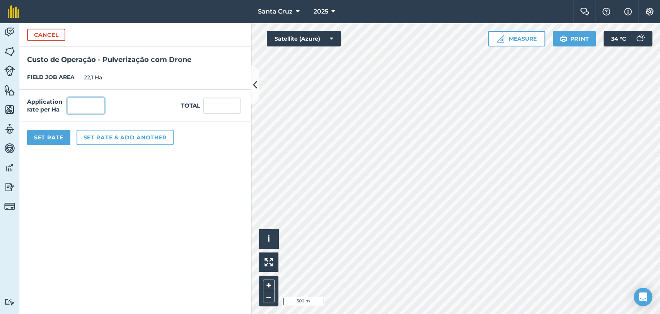
click at [91, 106] on input "text" at bounding box center [85, 105] width 37 height 16
type input "1"
type input "22,1"
click at [54, 130] on button "Set Rate" at bounding box center [48, 137] width 43 height 15
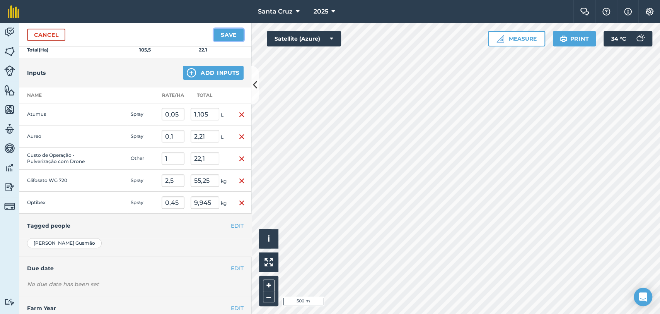
click at [223, 34] on button "Save" at bounding box center [229, 35] width 30 height 12
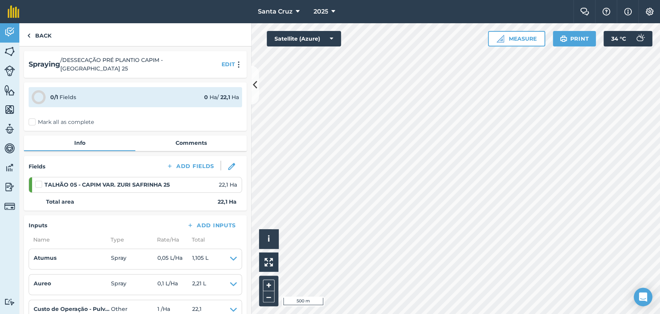
click at [41, 180] on label at bounding box center [39, 180] width 9 height 0
click at [40, 180] on input "checkbox" at bounding box center [37, 182] width 5 height 5
checkbox input "false"
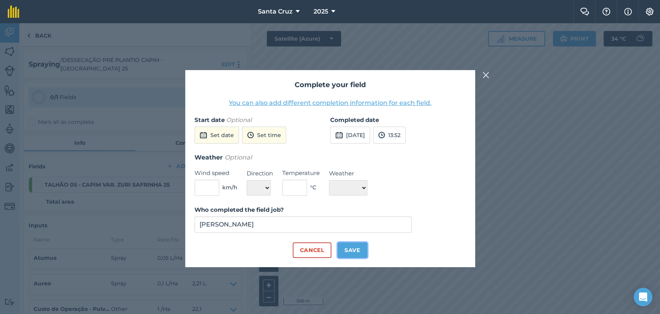
click at [357, 251] on button "Save" at bounding box center [353, 249] width 30 height 15
checkbox input "true"
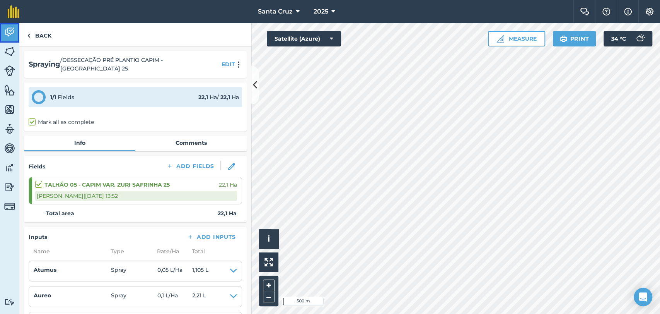
click at [0, 30] on link "Activity" at bounding box center [9, 32] width 19 height 19
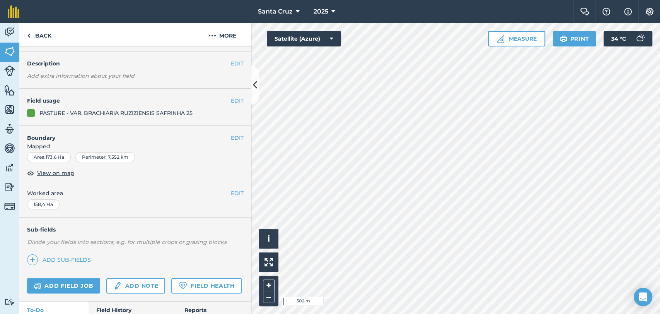
scroll to position [82, 0]
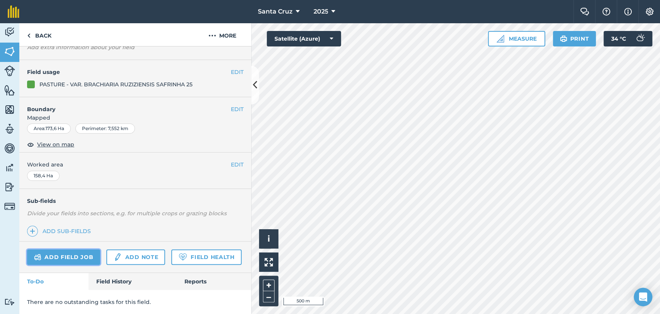
click at [58, 249] on link "Add field job" at bounding box center [63, 256] width 73 height 15
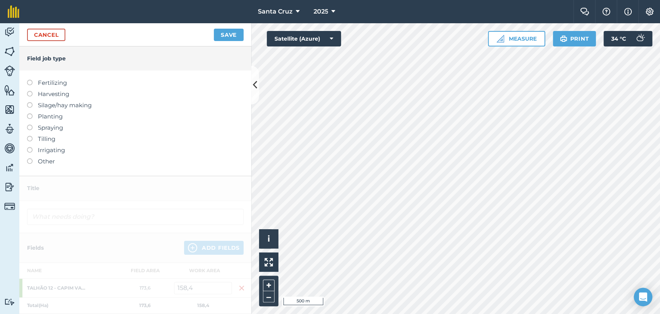
click at [30, 125] on label at bounding box center [32, 125] width 11 height 0
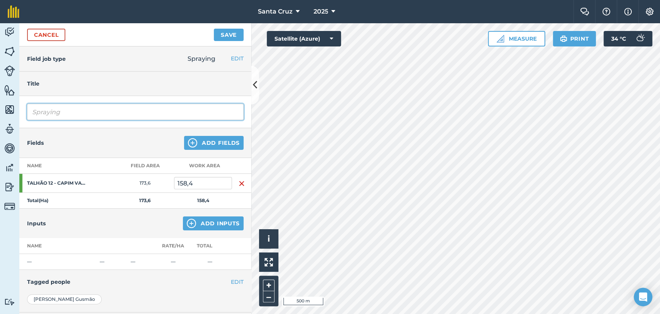
click at [75, 112] on input "Spraying" at bounding box center [135, 112] width 217 height 16
type input "S"
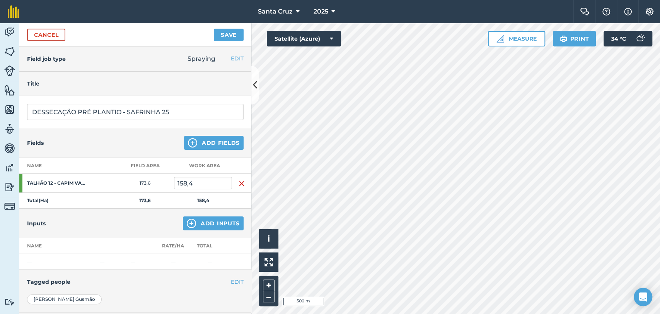
click at [203, 170] on th "Work area" at bounding box center [203, 166] width 58 height 16
click at [220, 187] on input "158,4" at bounding box center [203, 183] width 58 height 12
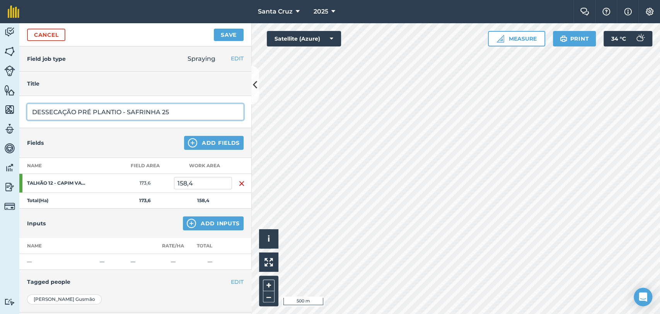
click at [121, 114] on input "DESSECAÇÃO PRÉ PLANTIO - SAFRINHA 25" at bounding box center [135, 112] width 217 height 16
click at [214, 114] on input "DESSECAÇÃO PRÉ PLANTIO CAPIM - [GEOGRAPHIC_DATA] 25" at bounding box center [135, 112] width 217 height 16
type input "DESSECAÇÃO PRÉ PLANTIO CAPIM - [GEOGRAPHIC_DATA] 25"
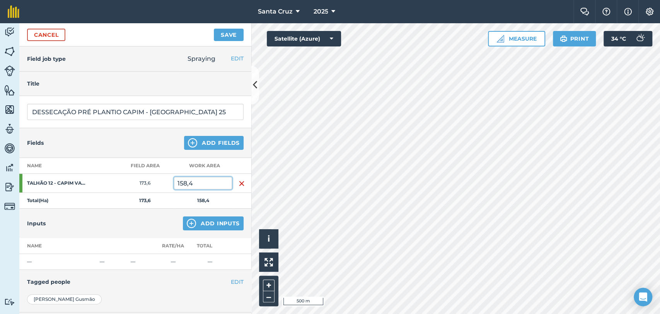
click at [214, 183] on input "158,4" at bounding box center [203, 183] width 58 height 12
type input "1"
type input "65"
click at [195, 217] on button "Add Inputs" at bounding box center [213, 223] width 61 height 14
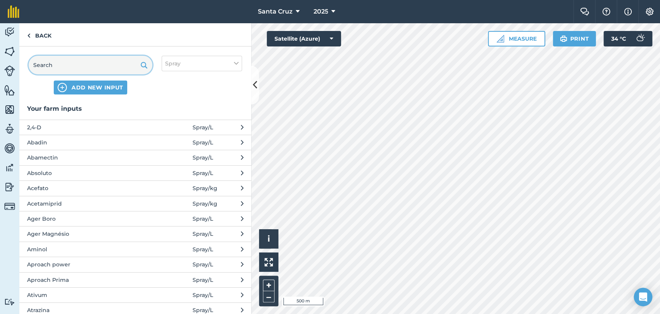
click at [90, 63] on input "text" at bounding box center [91, 65] width 124 height 19
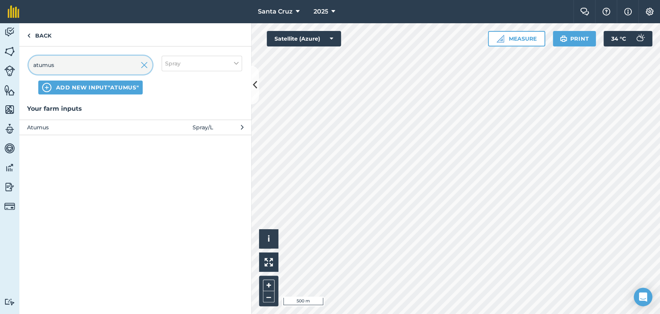
type input "atumus"
click at [92, 123] on span "Atumus" at bounding box center [90, 127] width 126 height 9
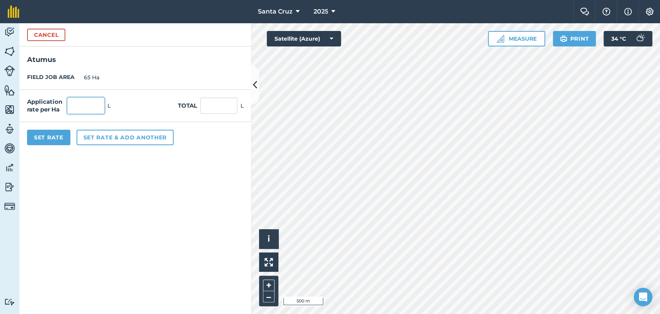
click at [84, 104] on input "text" at bounding box center [85, 105] width 37 height 16
type input "0,05"
type input "3,25"
click at [117, 136] on button "Set rate & add another" at bounding box center [125, 137] width 97 height 15
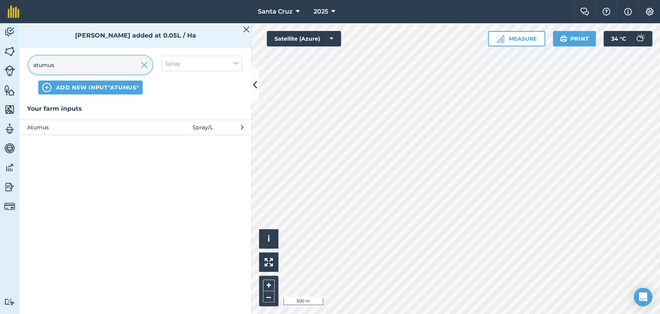
click at [92, 66] on input "atumus" at bounding box center [91, 65] width 124 height 19
click at [145, 68] on img at bounding box center [144, 64] width 7 height 9
click at [105, 65] on input "text" at bounding box center [91, 65] width 124 height 19
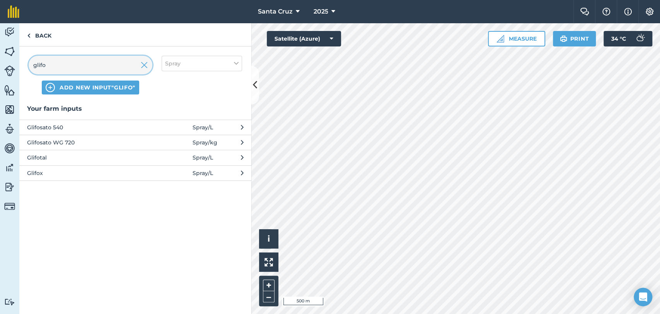
type input "glifo"
click at [60, 143] on span "Glifosato WG 720" at bounding box center [90, 142] width 126 height 9
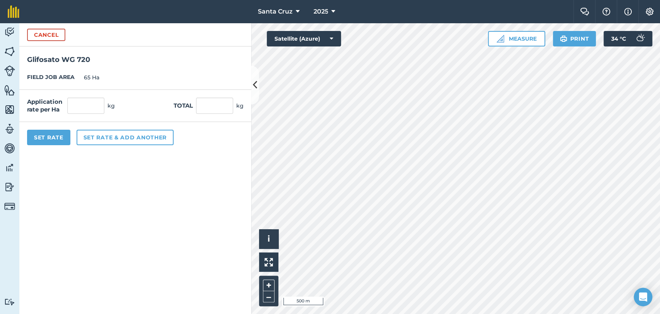
click at [71, 115] on div "Application rate per Ha kg Total kg" at bounding box center [135, 106] width 232 height 32
click at [92, 100] on input "text" at bounding box center [85, 105] width 37 height 16
type input "2,5"
type input "162,5"
click at [107, 136] on button "Set rate & add another" at bounding box center [125, 137] width 97 height 15
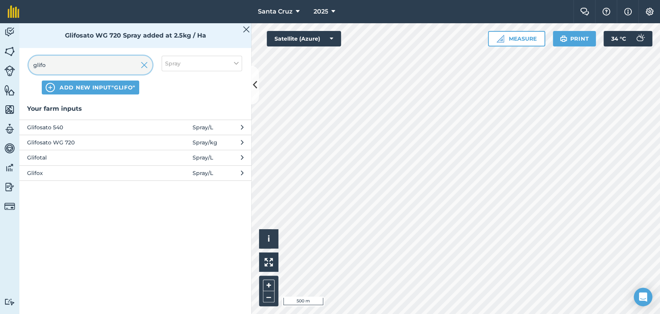
click at [92, 66] on input "glifo" at bounding box center [91, 65] width 124 height 19
click at [139, 63] on input "glifo" at bounding box center [91, 65] width 124 height 19
click at [145, 64] on img at bounding box center [144, 64] width 7 height 9
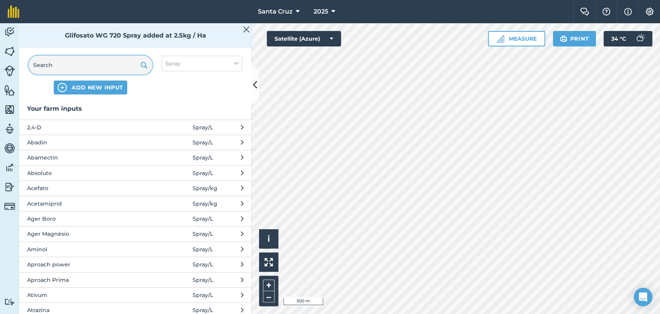
click at [104, 63] on input "text" at bounding box center [91, 65] width 124 height 19
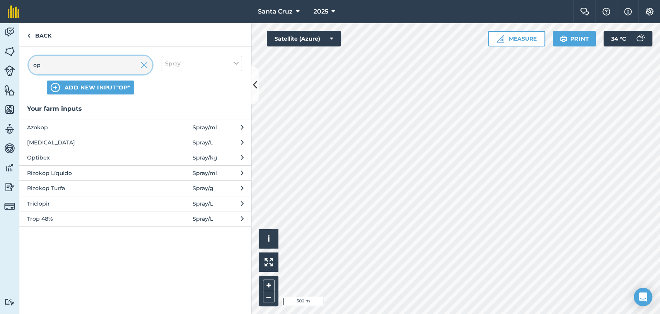
type input "op"
click at [51, 159] on span "Optibex" at bounding box center [90, 157] width 126 height 9
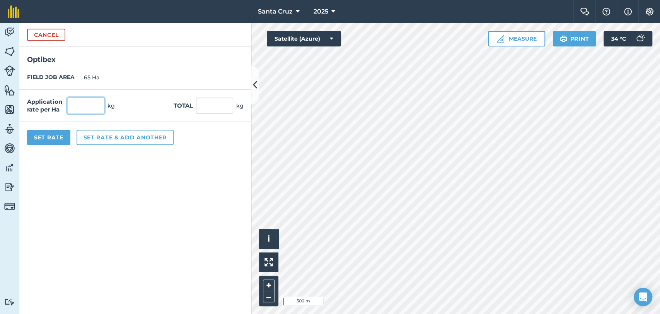
click at [83, 101] on input "text" at bounding box center [85, 105] width 37 height 16
type input "0,5"
type input "32,5"
click at [130, 137] on button "Set rate & add another" at bounding box center [125, 137] width 97 height 15
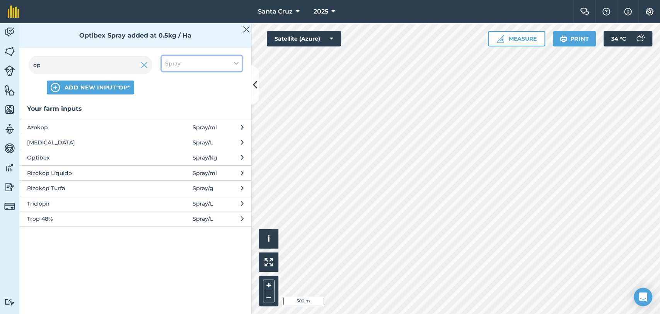
click at [184, 66] on button "Spray" at bounding box center [202, 63] width 80 height 15
click at [173, 136] on label "Other" at bounding box center [201, 137] width 73 height 8
click at [170, 136] on input "Other" at bounding box center [167, 135] width 5 height 5
checkbox input "true"
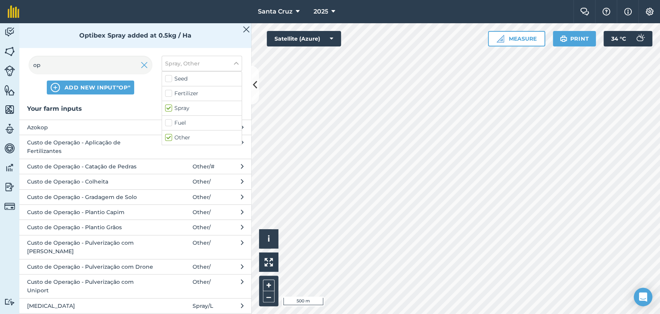
click at [176, 106] on label "Spray" at bounding box center [201, 108] width 73 height 8
click at [170, 106] on input "Spray" at bounding box center [167, 106] width 5 height 5
checkbox input "false"
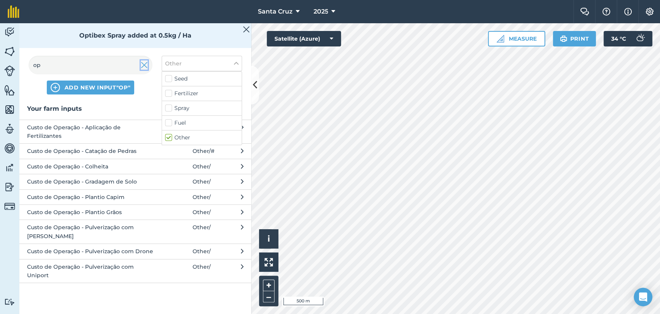
click at [146, 63] on img at bounding box center [144, 64] width 7 height 9
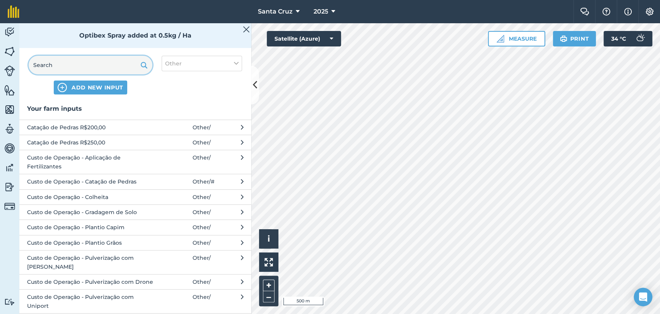
click at [106, 63] on input "text" at bounding box center [91, 65] width 124 height 19
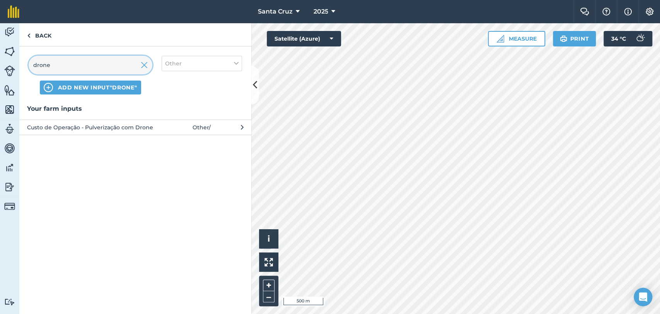
type input "drone"
click at [148, 115] on div "Your farm inputs Custo de Operação - Pulverização com Drone Other /" at bounding box center [135, 119] width 232 height 31
click at [144, 132] on button "Custo de Operação - Pulverização com Drone Other /" at bounding box center [135, 127] width 232 height 15
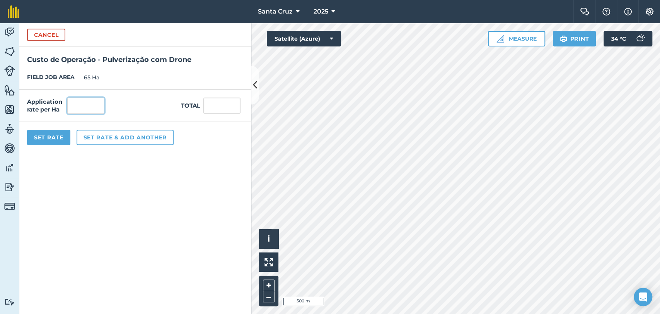
click at [103, 109] on input "text" at bounding box center [85, 105] width 37 height 16
type input "1"
type input "65"
click at [43, 138] on button "Set Rate" at bounding box center [48, 137] width 43 height 15
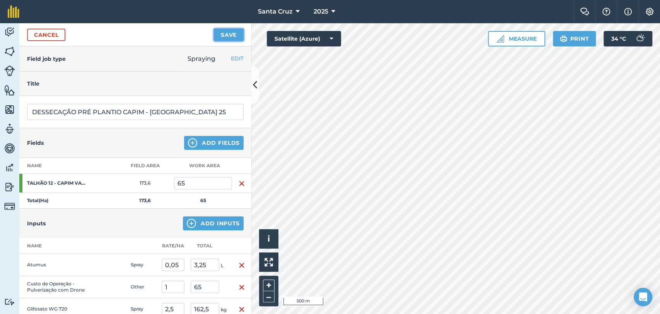
click at [223, 36] on button "Save" at bounding box center [229, 35] width 30 height 12
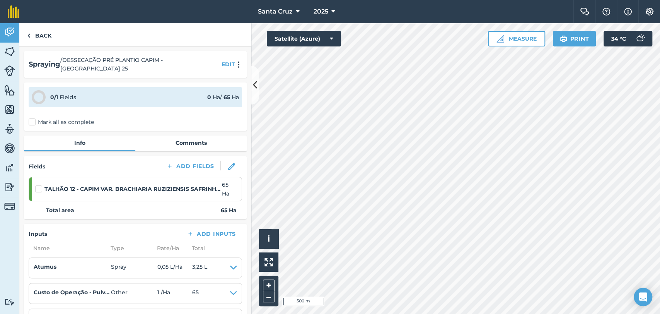
click at [34, 118] on label "Mark all as complete" at bounding box center [61, 122] width 65 height 8
click at [34, 118] on input "Mark all as complete" at bounding box center [31, 120] width 5 height 5
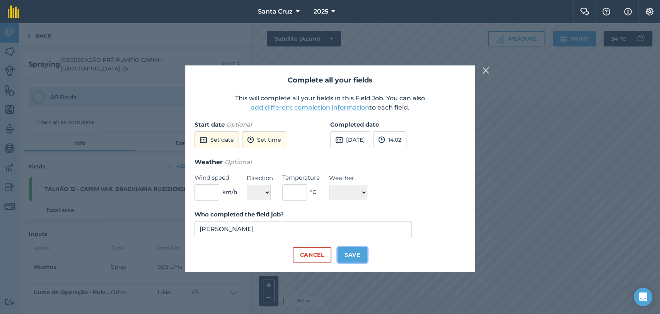
click at [343, 256] on button "Save" at bounding box center [353, 254] width 30 height 15
checkbox input "true"
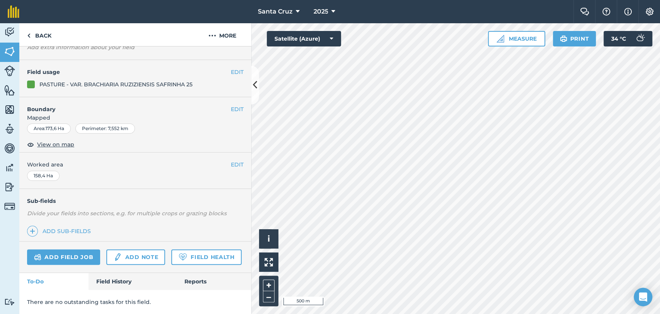
scroll to position [82, 0]
click at [109, 282] on link "Field History" at bounding box center [133, 281] width 88 height 17
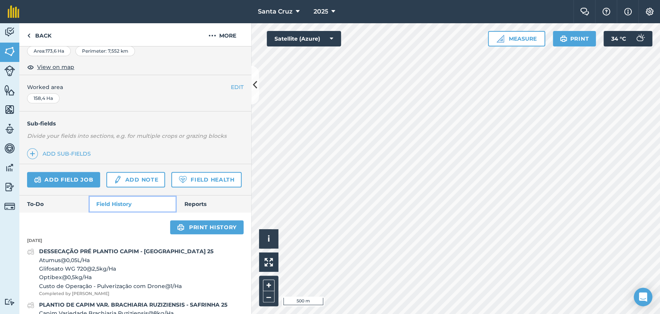
scroll to position [186, 0]
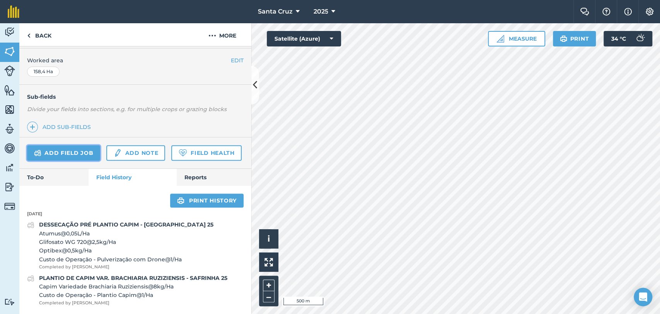
click at [51, 145] on link "Add field job" at bounding box center [63, 152] width 73 height 15
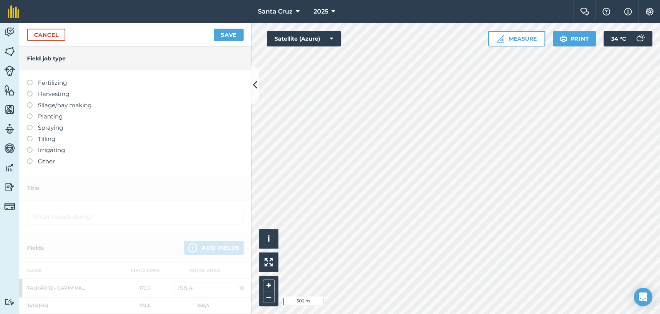
click at [31, 125] on label at bounding box center [32, 125] width 11 height 0
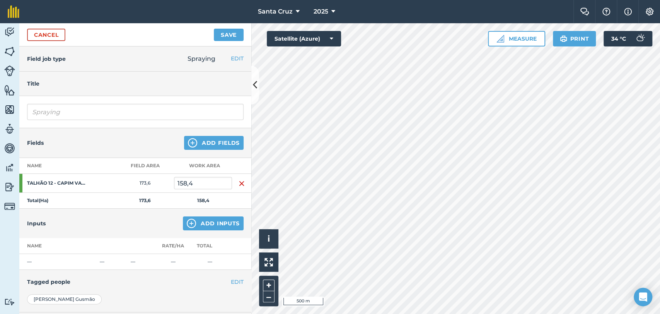
click at [90, 102] on div "Spraying" at bounding box center [135, 112] width 232 height 32
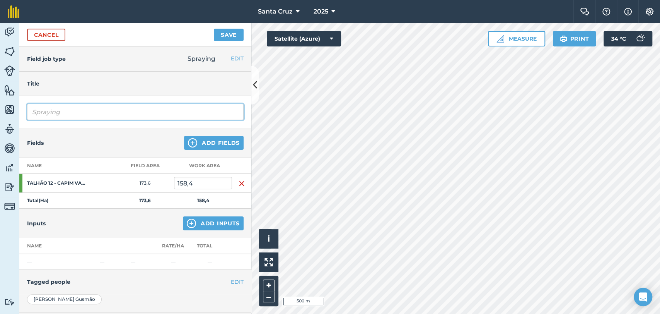
click at [92, 113] on input "Spraying" at bounding box center [135, 112] width 217 height 16
type input "S"
type input "d"
type input "DESSECAÇÃO PRÉ PLANTIO CAPIM - [GEOGRAPHIC_DATA] 25"
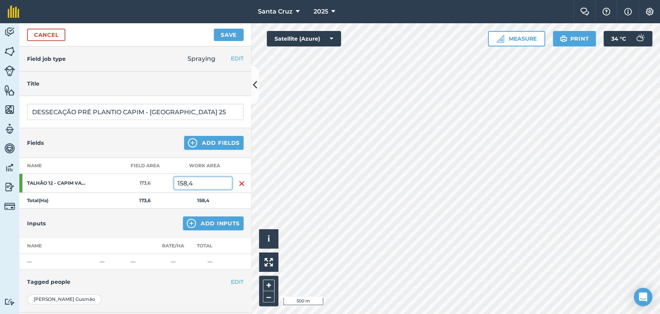
click at [223, 181] on input "158,4" at bounding box center [203, 183] width 58 height 12
type input "1"
type input "71,7"
click at [215, 225] on button "Add Inputs" at bounding box center [213, 223] width 61 height 14
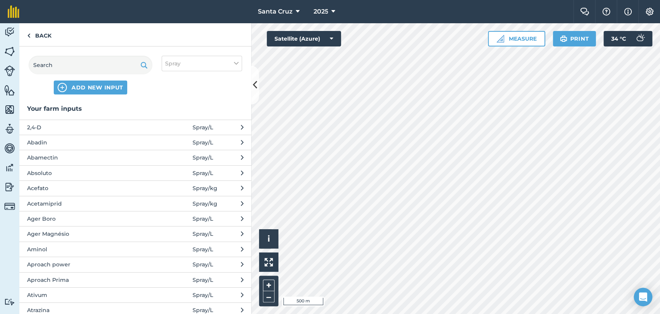
click at [88, 77] on div "ADD NEW INPUT" at bounding box center [91, 75] width 124 height 39
click at [94, 63] on input "text" at bounding box center [91, 65] width 124 height 19
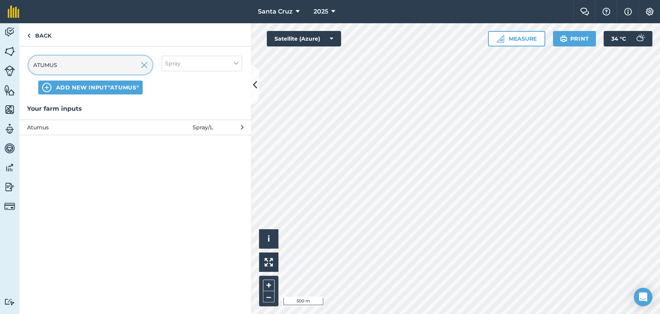
type input "ATUMUS"
click at [148, 130] on span "Atumus" at bounding box center [90, 127] width 126 height 9
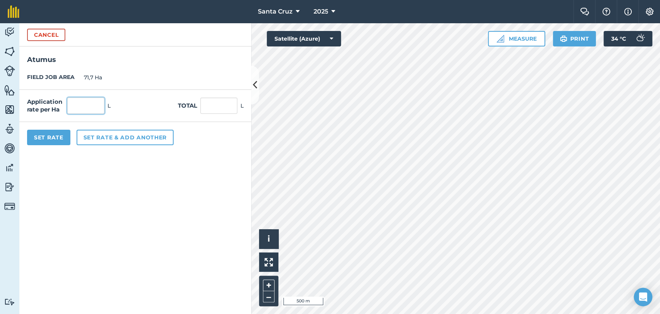
click at [84, 104] on input "text" at bounding box center [85, 105] width 37 height 16
type input "0,05"
type input "3,585"
click at [97, 138] on button "Set rate & add another" at bounding box center [125, 137] width 97 height 15
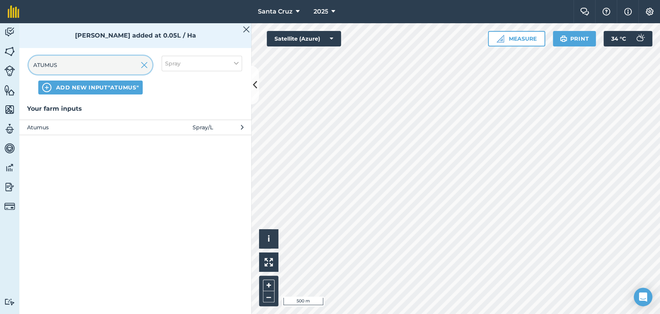
click at [91, 63] on input "ATUMUS" at bounding box center [91, 65] width 124 height 19
drag, startPoint x: 144, startPoint y: 65, endPoint x: 91, endPoint y: 64, distance: 52.2
click at [143, 65] on img at bounding box center [144, 64] width 7 height 9
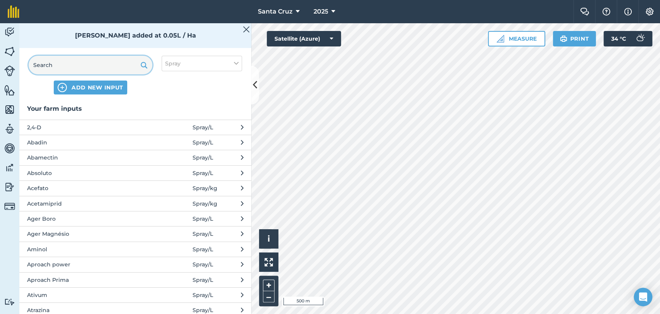
click at [91, 64] on input "text" at bounding box center [91, 65] width 124 height 19
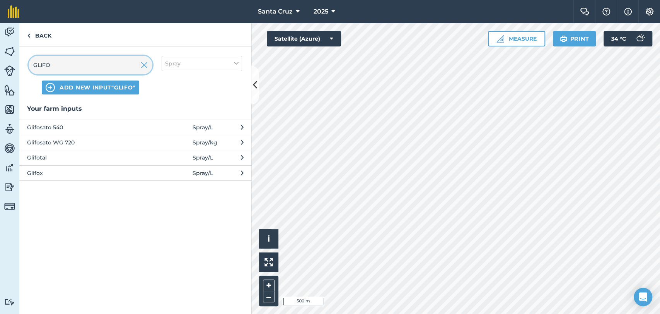
type input "GLIFO"
click at [82, 144] on span "Glifosato WG 720" at bounding box center [90, 142] width 126 height 9
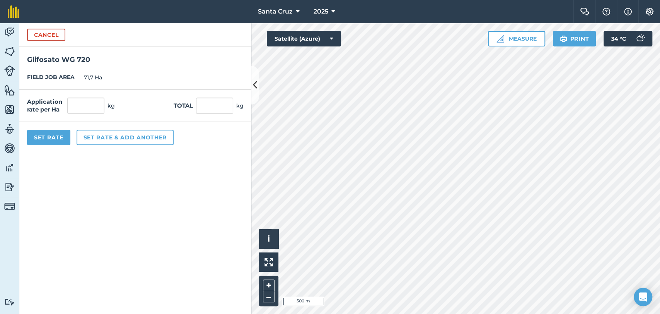
click at [67, 94] on div "Application rate per Ha kg Total kg" at bounding box center [135, 106] width 232 height 32
click at [73, 101] on input "text" at bounding box center [85, 105] width 37 height 16
type input "2,5"
type input "179,25"
click at [127, 141] on button "Set rate & add another" at bounding box center [125, 137] width 97 height 15
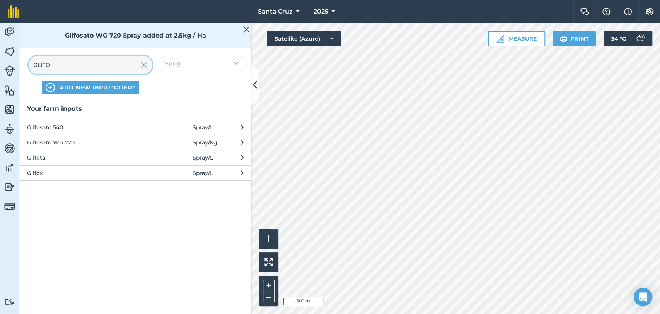
click at [116, 68] on input "GLIFO" at bounding box center [91, 65] width 124 height 19
click at [152, 69] on div "GLIFO" at bounding box center [91, 65] width 124 height 19
click at [147, 69] on img at bounding box center [144, 64] width 7 height 9
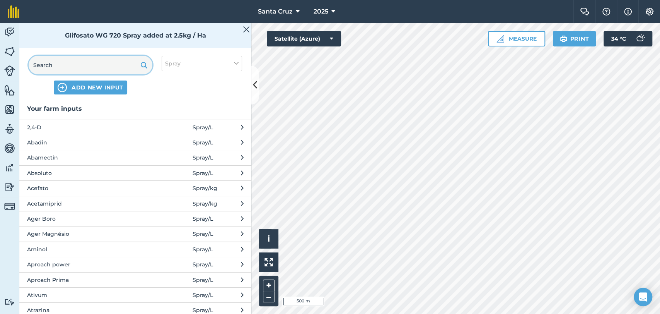
click at [99, 68] on input "text" at bounding box center [91, 65] width 124 height 19
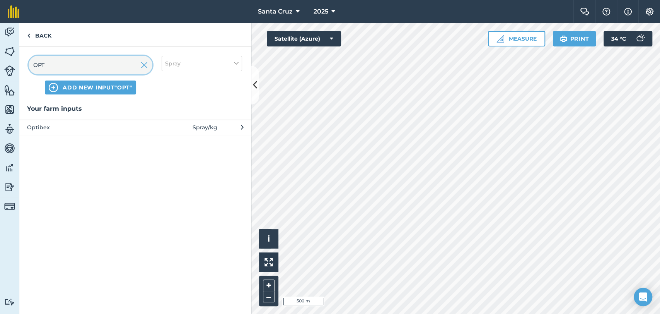
type input "OPT"
click at [70, 128] on span "Optibex" at bounding box center [90, 127] width 126 height 9
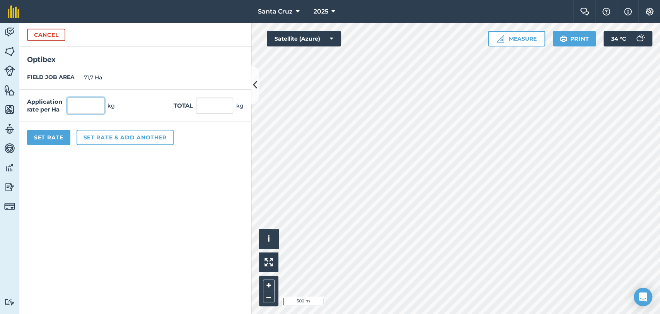
click at [74, 108] on input "text" at bounding box center [85, 105] width 37 height 16
type input "0,5"
type input "35,85"
click at [55, 134] on button "Set Rate" at bounding box center [48, 137] width 43 height 15
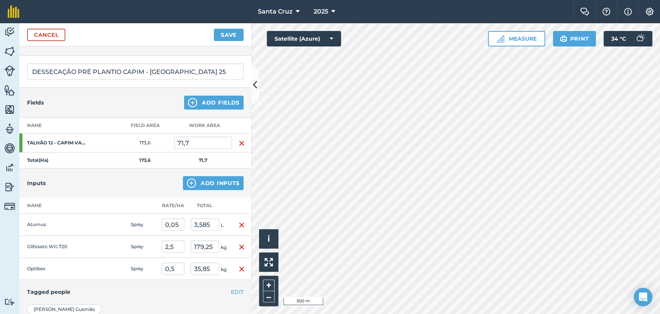
scroll to position [86, 0]
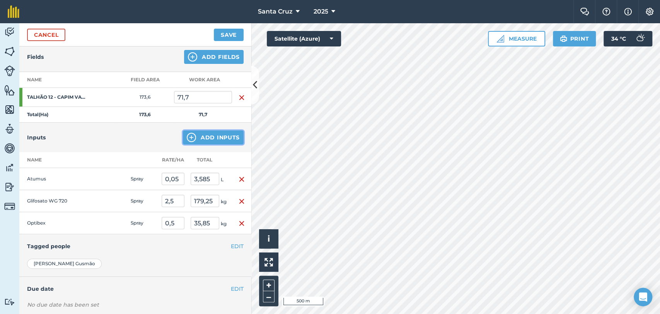
click at [190, 131] on button "Add Inputs" at bounding box center [213, 137] width 61 height 14
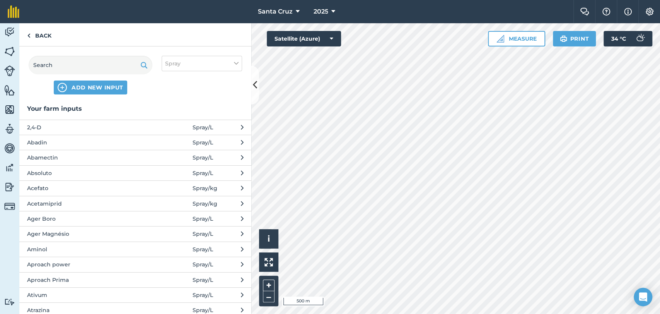
click at [189, 49] on div "ADD NEW INPUT Spray" at bounding box center [135, 74] width 232 height 57
click at [186, 67] on button "Spray" at bounding box center [202, 63] width 80 height 15
click at [172, 137] on label "Other" at bounding box center [201, 137] width 73 height 8
click at [170, 137] on input "Other" at bounding box center [167, 135] width 5 height 5
checkbox input "true"
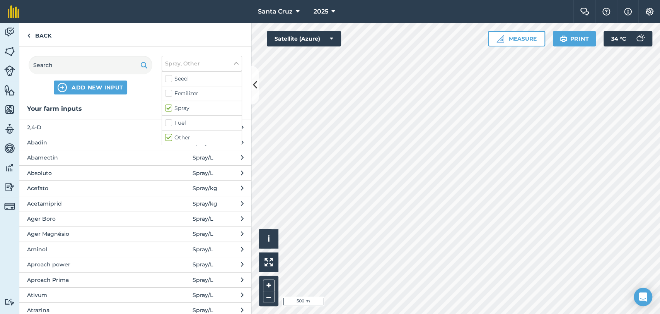
click at [172, 98] on div "Fertilizer" at bounding box center [202, 93] width 80 height 15
click at [171, 106] on label "Spray" at bounding box center [201, 108] width 73 height 8
click at [170, 106] on input "Spray" at bounding box center [167, 106] width 5 height 5
checkbox input "false"
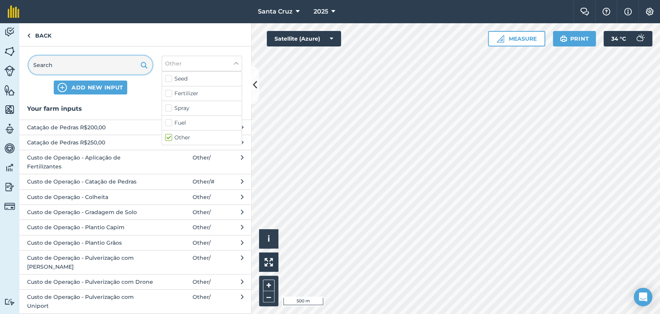
click at [67, 60] on input "text" at bounding box center [91, 65] width 124 height 19
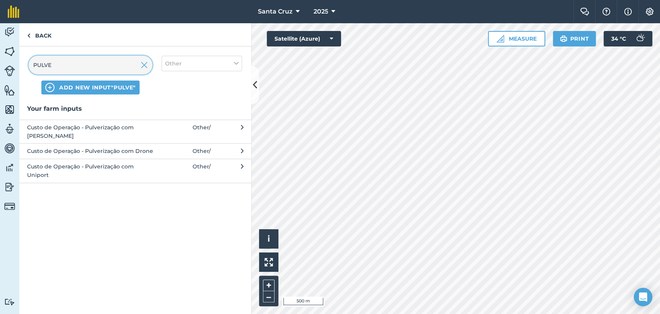
type input "PULVE"
click at [95, 162] on span "Custo de Operação - Pulverização com Uniport" at bounding box center [90, 170] width 126 height 17
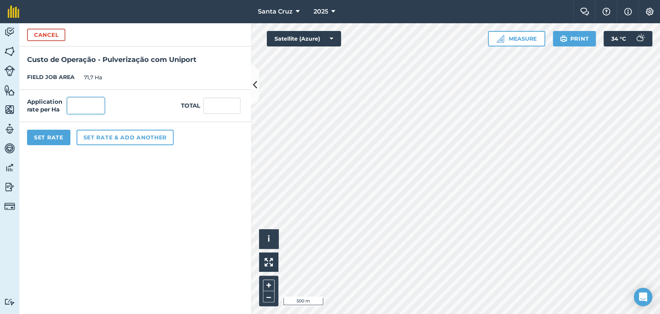
click at [80, 97] on input "text" at bounding box center [85, 105] width 37 height 16
type input "1"
type input "71,7"
drag, startPoint x: 63, startPoint y: 132, endPoint x: 68, endPoint y: 135, distance: 5.9
click at [63, 132] on button "Set Rate" at bounding box center [48, 137] width 43 height 15
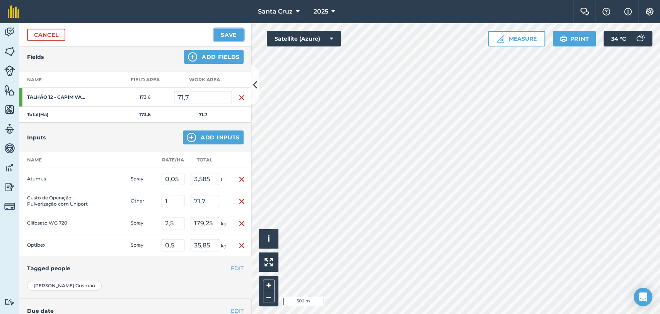
click at [220, 34] on button "Save" at bounding box center [229, 35] width 30 height 12
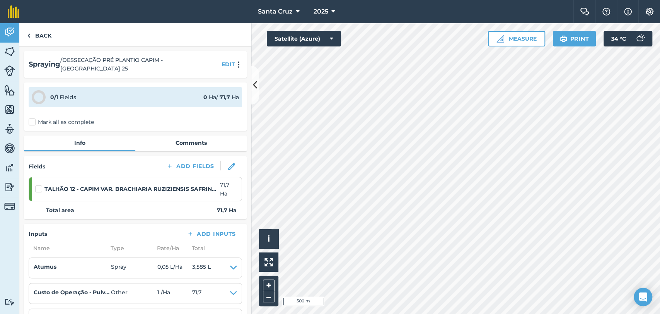
click at [45, 185] on strong "TALHÃO 12 - CAPIM VAR. BRACHIARIA RUZIZIENSIS SAFRINHA 25" at bounding box center [132, 189] width 176 height 9
click at [35, 185] on label at bounding box center [39, 185] width 9 height 0
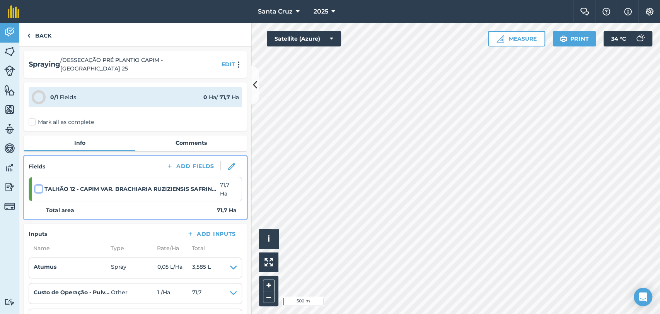
click at [35, 185] on input "checkbox" at bounding box center [37, 187] width 5 height 5
checkbox input "false"
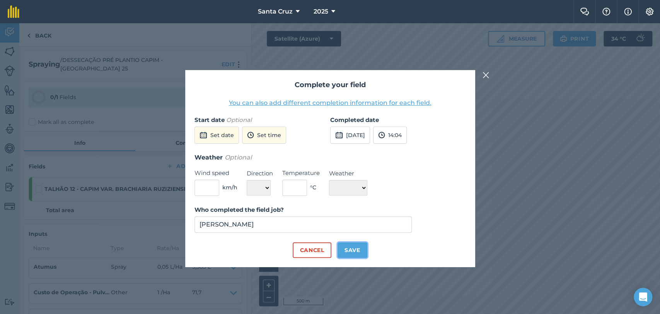
click at [357, 250] on button "Save" at bounding box center [353, 249] width 30 height 15
checkbox input "true"
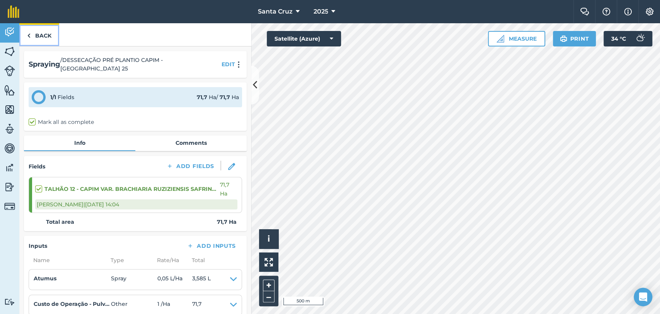
click at [44, 37] on link "Back" at bounding box center [39, 34] width 40 height 23
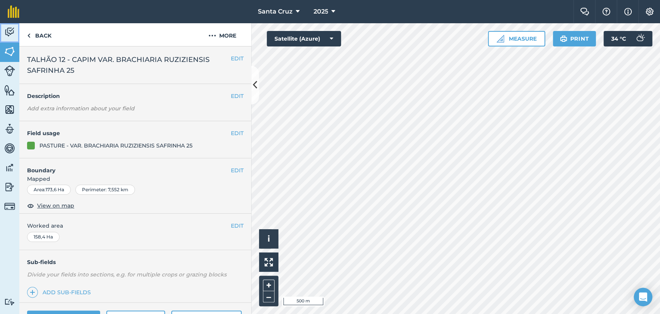
click at [0, 36] on link "Activity" at bounding box center [9, 32] width 19 height 19
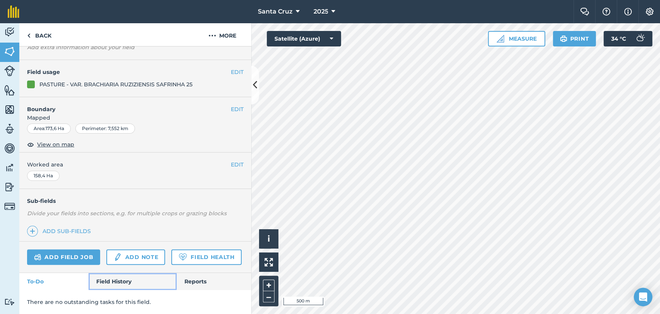
click at [106, 282] on link "Field History" at bounding box center [133, 281] width 88 height 17
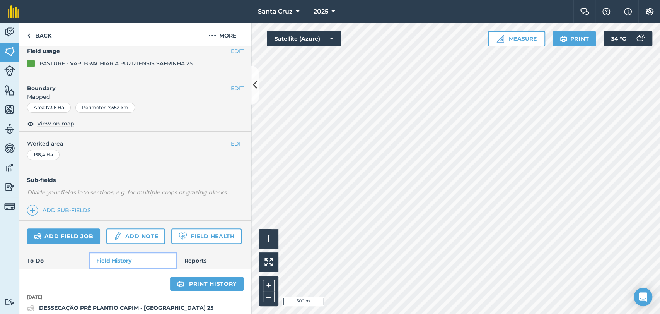
scroll to position [239, 0]
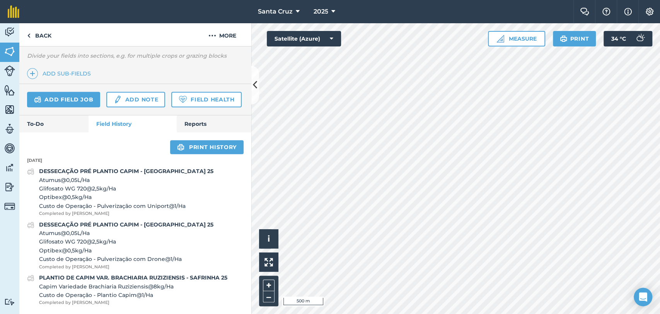
scroll to position [71, 0]
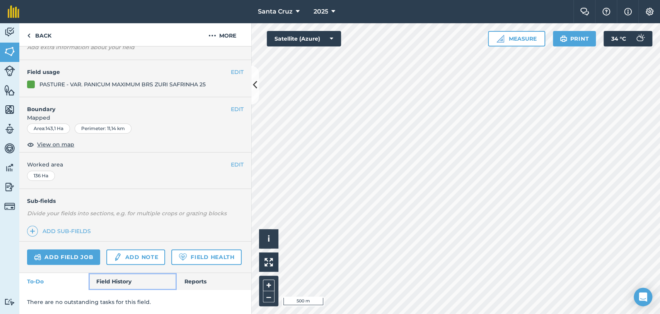
click at [102, 278] on link "Field History" at bounding box center [133, 281] width 88 height 17
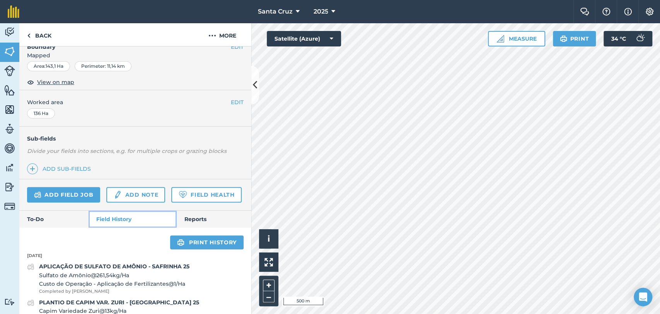
scroll to position [158, 0]
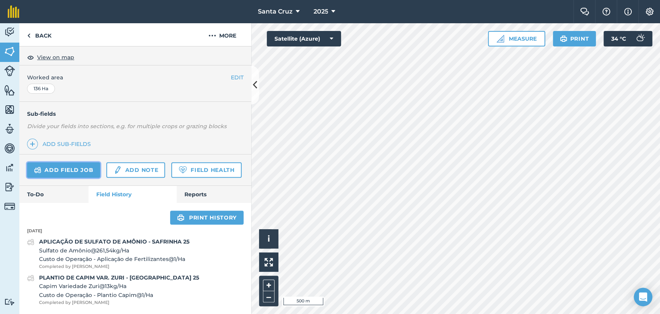
click at [50, 162] on link "Add field job" at bounding box center [63, 169] width 73 height 15
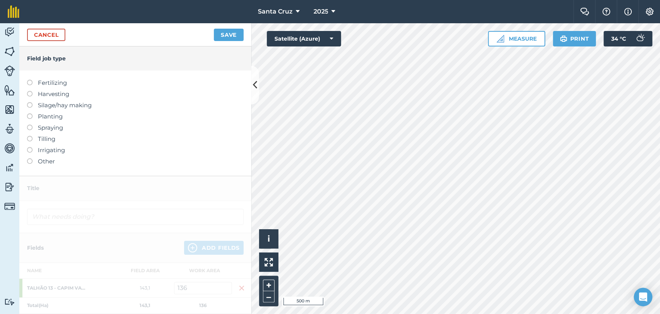
click at [32, 128] on label "Spraying" at bounding box center [135, 127] width 217 height 9
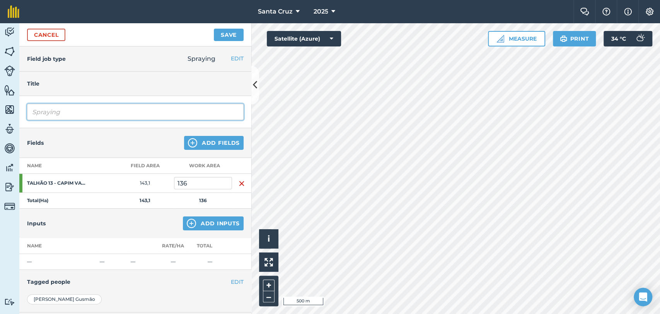
click at [80, 111] on input "Spraying" at bounding box center [135, 112] width 217 height 16
type input "S"
type input "DESSECAÇÃO PRÉ PLANTIO CAPIM - [GEOGRAPHIC_DATA] 25"
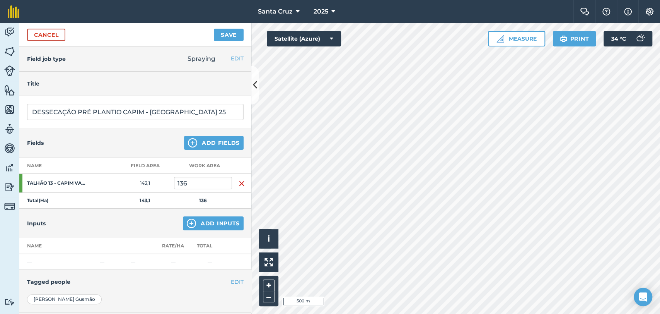
click at [196, 189] on td "136" at bounding box center [203, 183] width 58 height 19
click at [217, 180] on input "136" at bounding box center [203, 183] width 58 height 12
type input "1"
type input "146,1"
click at [203, 224] on button "Add Inputs" at bounding box center [213, 223] width 61 height 14
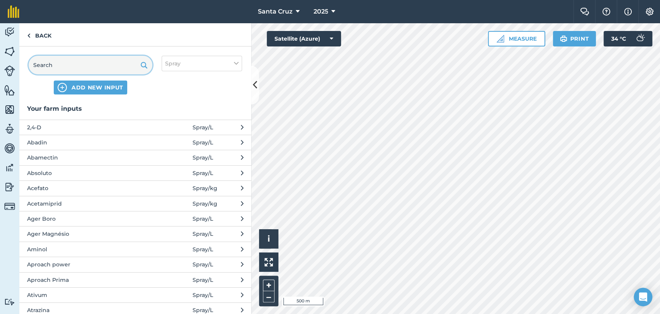
click at [60, 69] on input "text" at bounding box center [91, 65] width 124 height 19
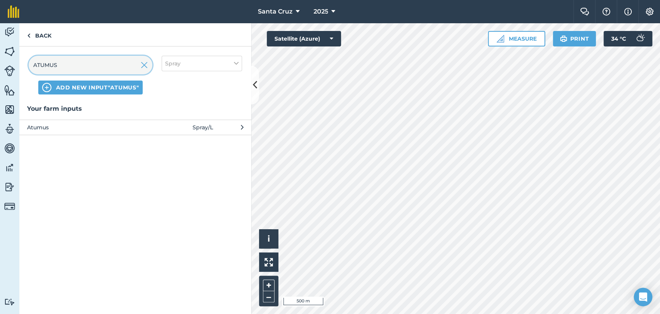
type input "ATUMUS"
click at [70, 123] on span "Atumus" at bounding box center [90, 127] width 126 height 9
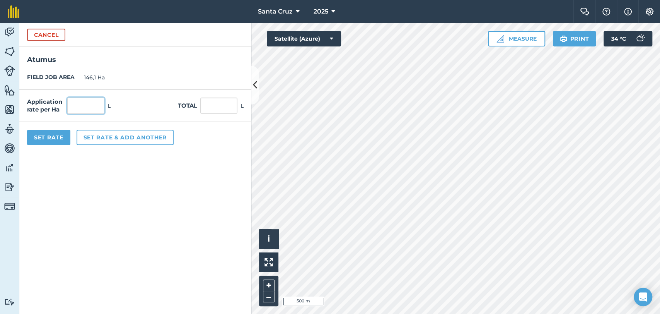
click at [78, 101] on input "text" at bounding box center [85, 105] width 37 height 16
type input "0,05"
type input "7,305"
click at [106, 136] on button "Set rate & add another" at bounding box center [125, 137] width 97 height 15
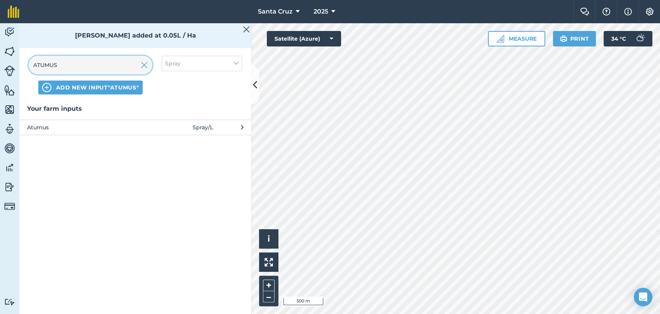
click at [104, 63] on input "ATUMUS" at bounding box center [91, 65] width 124 height 19
click at [147, 65] on img at bounding box center [144, 64] width 7 height 9
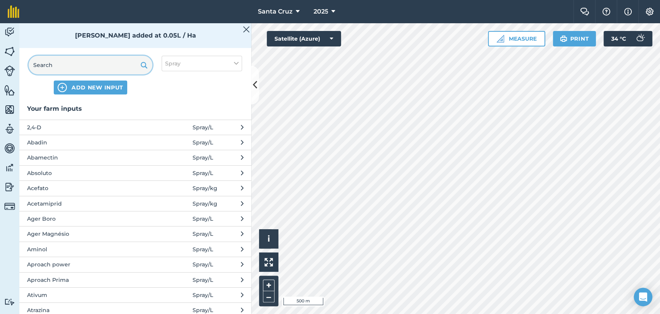
click at [110, 67] on input "text" at bounding box center [91, 65] width 124 height 19
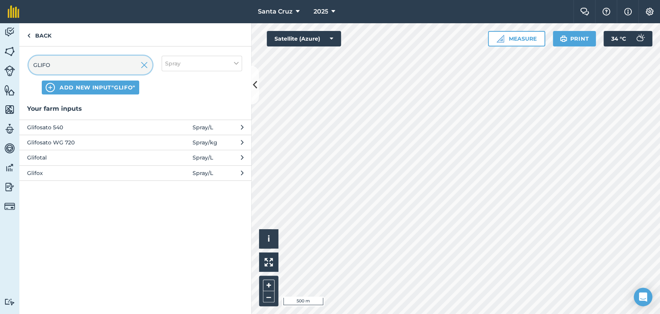
type input "GLIFO"
click at [61, 142] on span "Glifosato WG 720" at bounding box center [90, 142] width 126 height 9
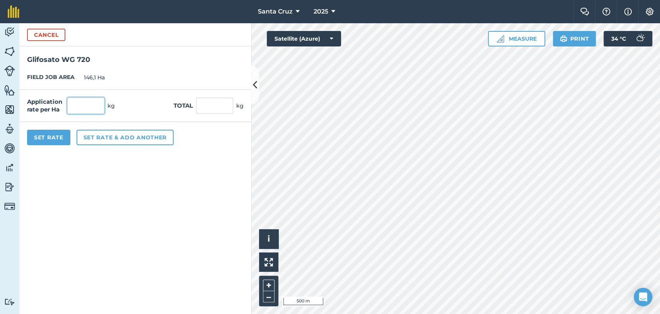
click at [89, 98] on input "text" at bounding box center [85, 105] width 37 height 16
type input "2,5"
type input "365,25"
click at [103, 138] on button "Set rate & add another" at bounding box center [125, 137] width 97 height 15
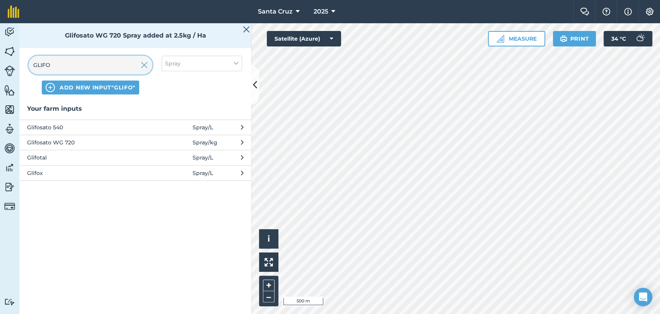
click at [86, 59] on input "GLIFO" at bounding box center [91, 65] width 124 height 19
click at [150, 67] on input "GLIFO" at bounding box center [91, 65] width 124 height 19
click at [145, 64] on img at bounding box center [144, 64] width 7 height 9
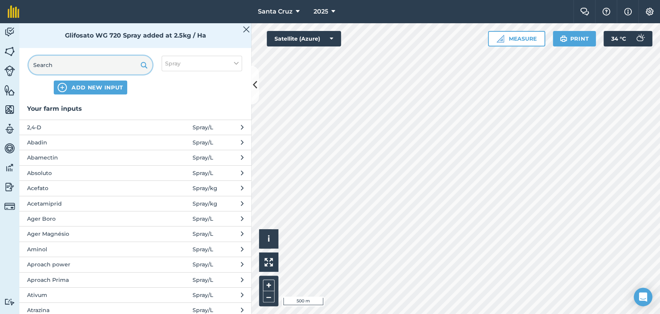
click at [95, 64] on input "text" at bounding box center [91, 65] width 124 height 19
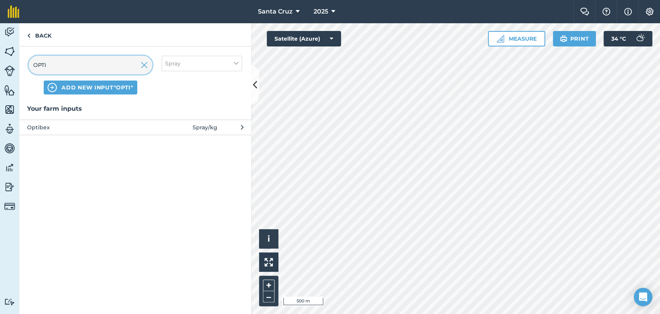
type input "OPTI"
click at [121, 128] on span "Optibex" at bounding box center [90, 127] width 126 height 9
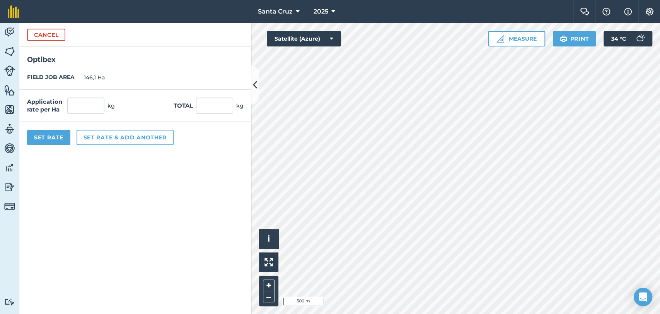
click at [50, 92] on div "Application rate per Ha kg Total kg" at bounding box center [135, 106] width 232 height 32
click at [85, 103] on input "text" at bounding box center [85, 105] width 37 height 16
type input "0,5"
type input "73,05"
click at [57, 138] on button "Set Rate" at bounding box center [48, 137] width 43 height 15
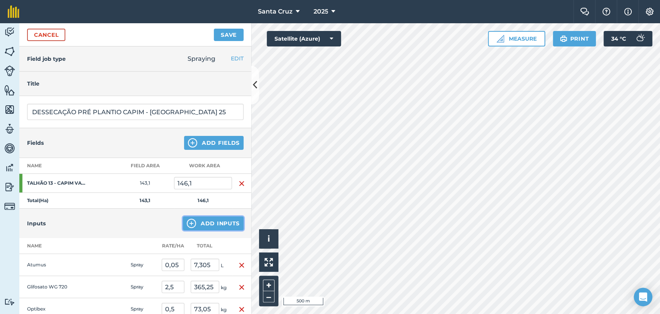
click at [210, 225] on button "Add Inputs" at bounding box center [213, 223] width 61 height 14
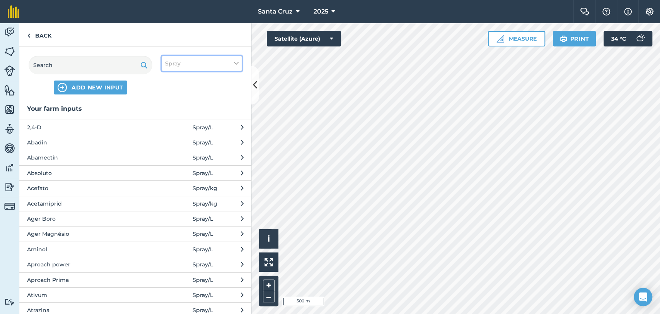
click at [180, 56] on button "Spray" at bounding box center [202, 63] width 80 height 15
click at [172, 138] on label "Other" at bounding box center [201, 137] width 73 height 8
click at [170, 138] on input "Other" at bounding box center [167, 135] width 5 height 5
checkbox input "true"
click at [169, 107] on label "Spray" at bounding box center [201, 108] width 73 height 8
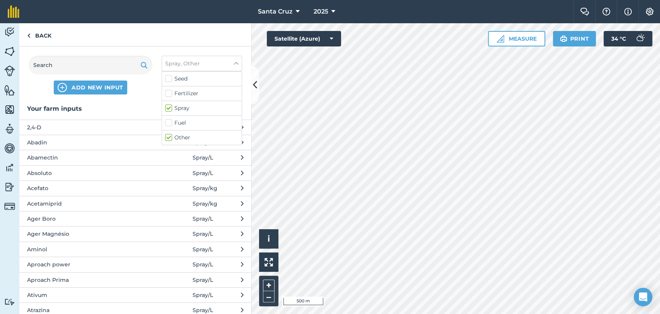
click at [169, 107] on input "Spray" at bounding box center [167, 106] width 5 height 5
checkbox input "false"
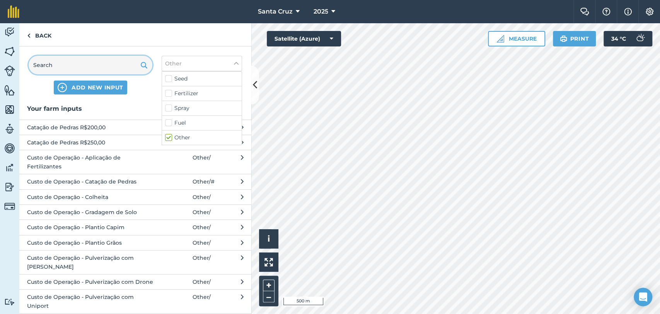
click at [83, 68] on input "text" at bounding box center [91, 65] width 124 height 19
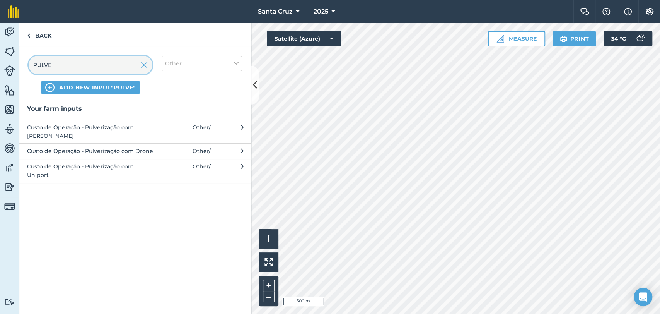
type input "PULVE"
click at [104, 162] on span "Custo de Operação - Pulverização com Uniport" at bounding box center [90, 170] width 126 height 17
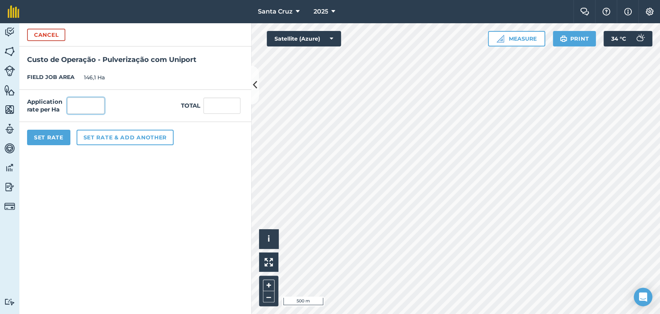
click at [77, 107] on input "text" at bounding box center [85, 105] width 37 height 16
type input "1"
type input "146,1"
click at [51, 142] on button "Set Rate" at bounding box center [48, 137] width 43 height 15
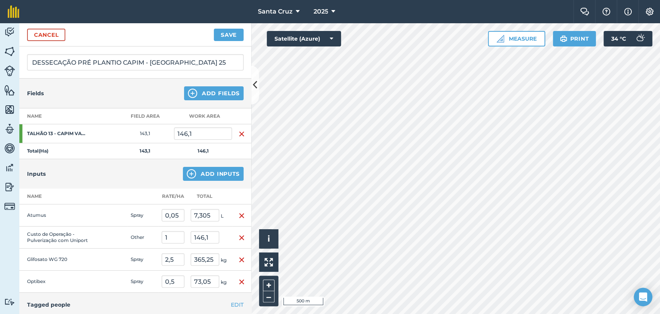
scroll to position [150, 0]
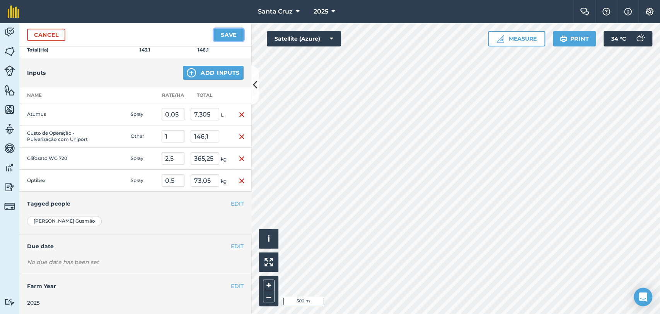
click at [228, 31] on button "Save" at bounding box center [229, 35] width 30 height 12
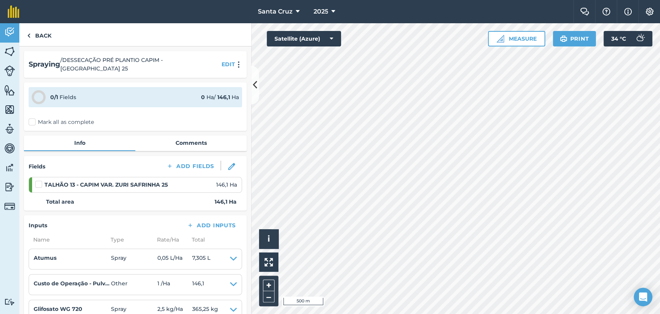
click at [30, 118] on label "Mark all as complete" at bounding box center [61, 122] width 65 height 8
click at [30, 118] on input "Mark all as complete" at bounding box center [31, 120] width 5 height 5
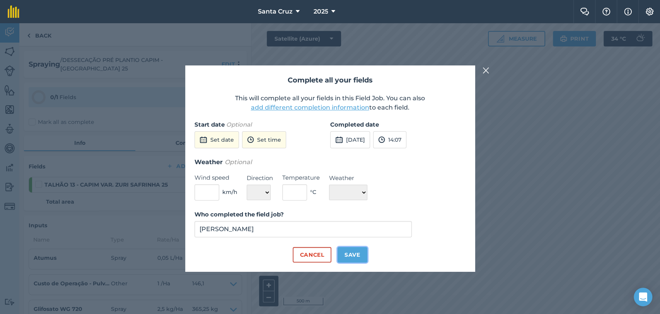
click at [352, 258] on button "Save" at bounding box center [353, 254] width 30 height 15
checkbox input "true"
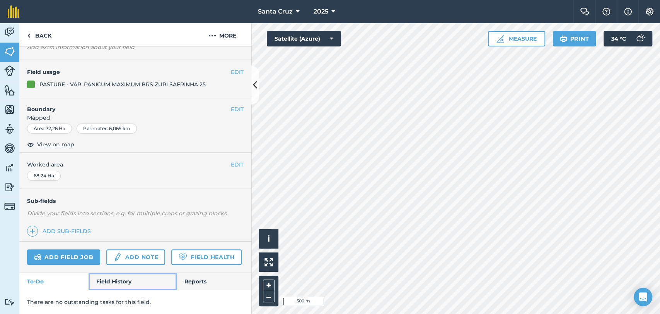
click at [93, 280] on link "Field History" at bounding box center [133, 281] width 88 height 17
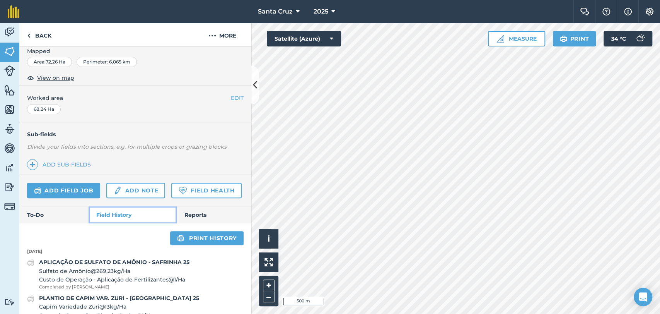
scroll to position [158, 0]
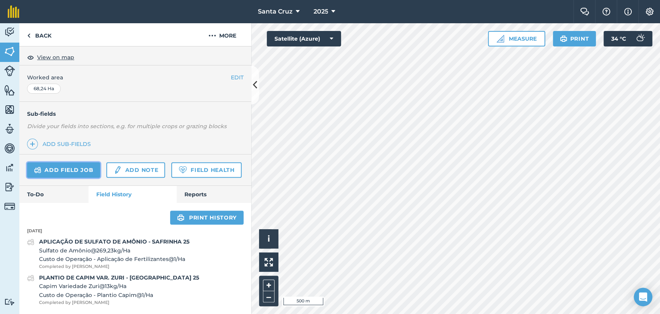
click at [58, 162] on link "Add field job" at bounding box center [63, 169] width 73 height 15
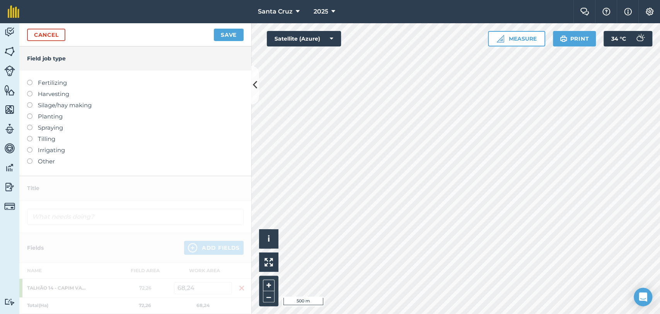
click at [29, 125] on label at bounding box center [32, 125] width 11 height 0
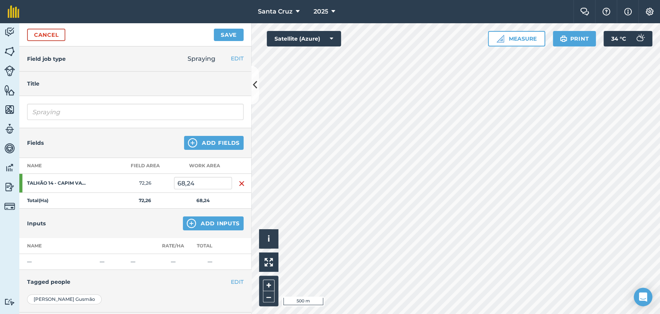
click at [74, 103] on div "Spraying" at bounding box center [135, 112] width 232 height 32
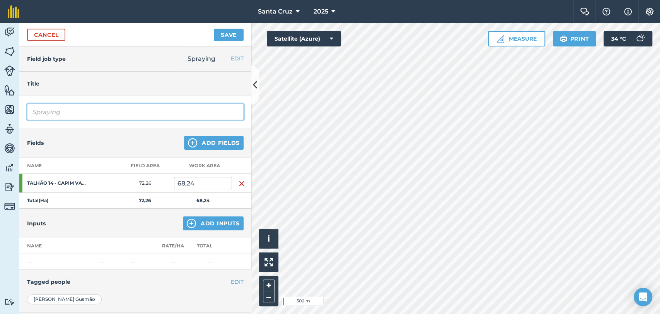
click at [77, 110] on input "Spraying" at bounding box center [135, 112] width 217 height 16
type input "S"
type input "DESSECAÇÃO PRÉ PLANTIO CAPIM - [GEOGRAPHIC_DATA] 25"
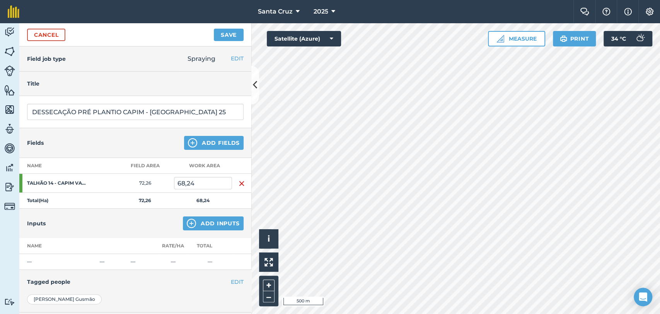
click at [232, 188] on td at bounding box center [241, 183] width 19 height 19
click at [204, 180] on input "68,24" at bounding box center [203, 183] width 58 height 12
type input "6"
type input "75,9"
click at [194, 221] on button "Add Inputs" at bounding box center [213, 223] width 61 height 14
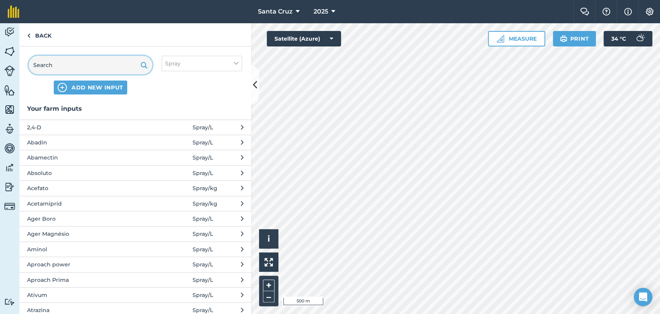
click at [121, 66] on input "text" at bounding box center [91, 65] width 124 height 19
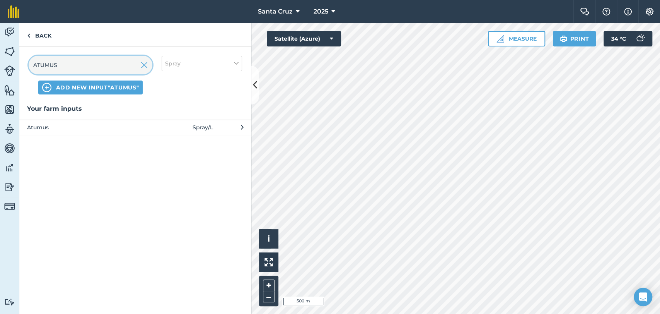
type input "ATUMUS"
click at [158, 127] on span at bounding box center [175, 127] width 36 height 9
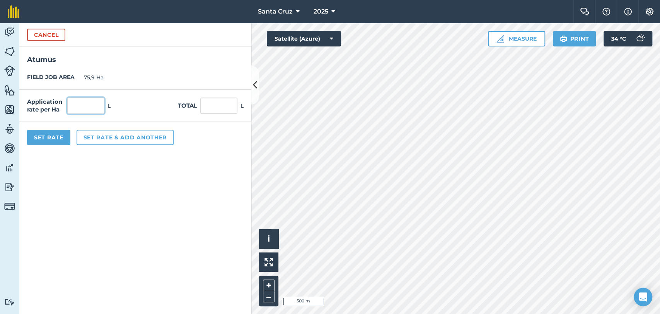
click at [96, 105] on input "text" at bounding box center [85, 105] width 37 height 16
type input "2"
type input "1"
type input "75,9"
click at [108, 135] on button "Set rate & add another" at bounding box center [125, 137] width 97 height 15
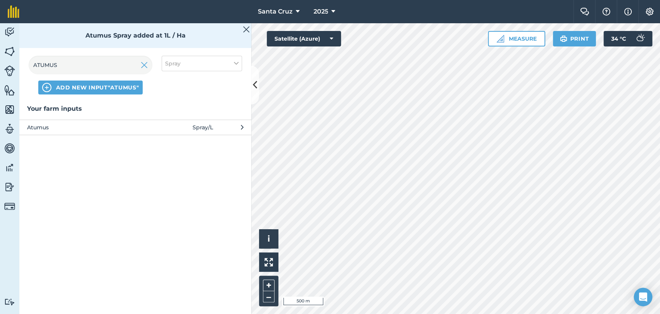
click at [96, 54] on div "ATUMUS ADD NEW INPUT "ATUMUS" Spray" at bounding box center [135, 74] width 232 height 57
click at [130, 68] on input "ATUMUS" at bounding box center [91, 65] width 124 height 19
click at [141, 65] on img at bounding box center [144, 64] width 7 height 9
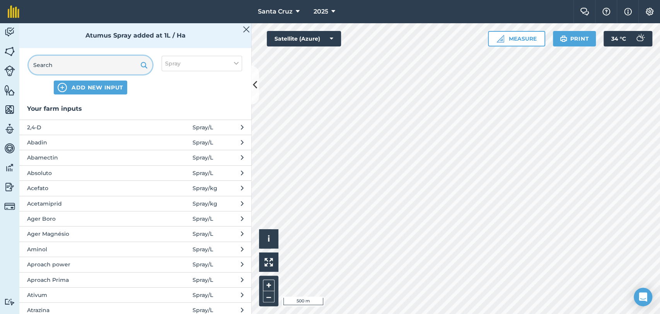
click at [102, 65] on input "text" at bounding box center [91, 65] width 124 height 19
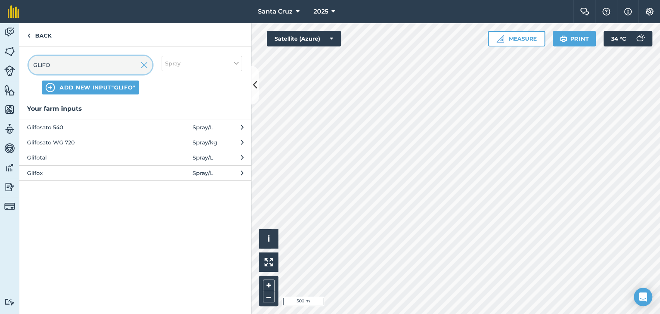
type input "GLIFO"
click at [70, 141] on span "Glifosato WG 720" at bounding box center [90, 142] width 126 height 9
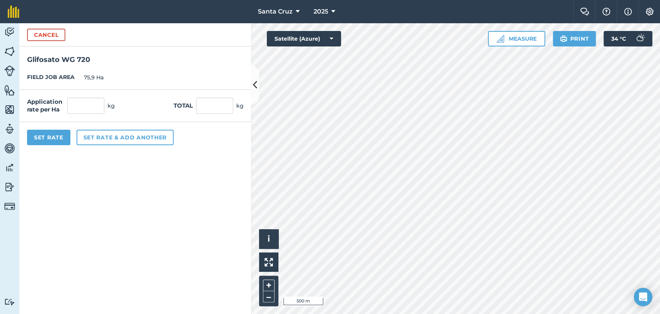
click at [85, 115] on div "Application rate per Ha kg Total kg" at bounding box center [135, 106] width 232 height 32
drag, startPoint x: 90, startPoint y: 105, endPoint x: 107, endPoint y: 112, distance: 18.5
click at [90, 105] on input "text" at bounding box center [85, 105] width 37 height 16
type input "2,5"
type input "189,75"
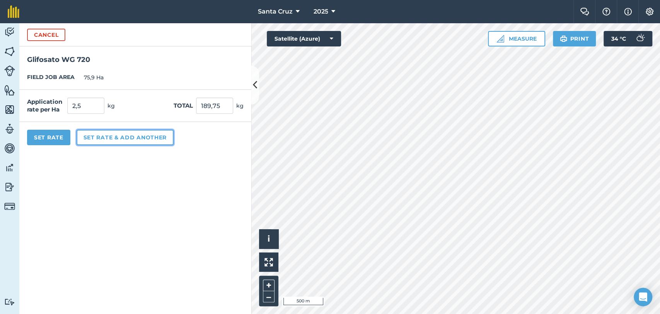
click at [129, 135] on button "Set rate & add another" at bounding box center [125, 137] width 97 height 15
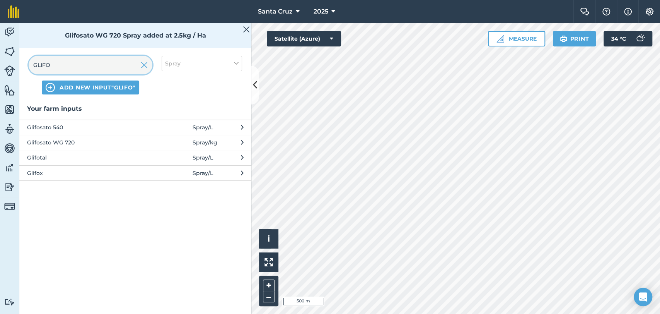
click at [89, 62] on input "GLIFO" at bounding box center [91, 65] width 124 height 19
click at [144, 66] on img at bounding box center [144, 64] width 7 height 9
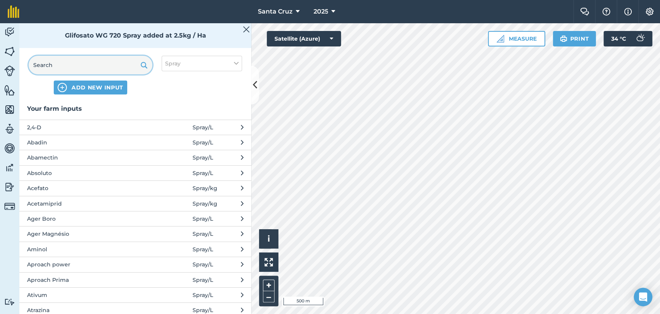
click at [110, 66] on input "text" at bounding box center [91, 65] width 124 height 19
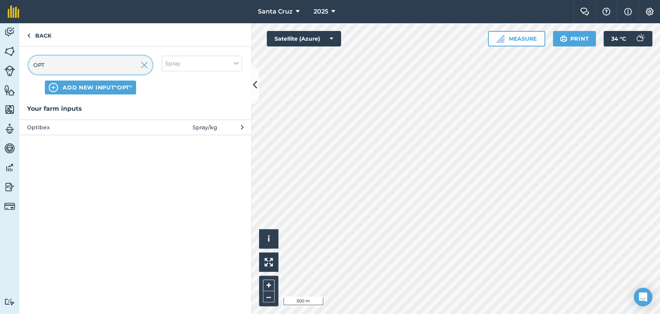
type input "OPT"
click at [95, 129] on span "Optibex" at bounding box center [90, 127] width 126 height 9
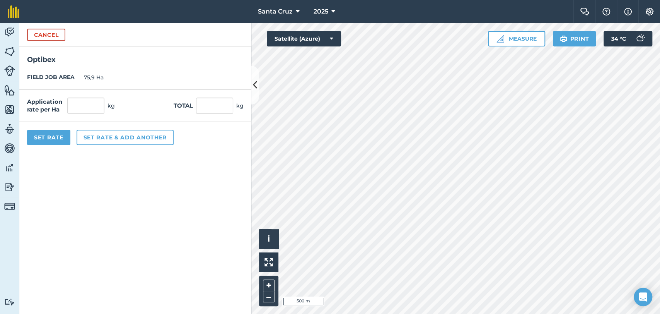
click at [80, 90] on div "Application rate per Ha kg Total kg" at bounding box center [135, 106] width 232 height 32
click at [80, 101] on input "text" at bounding box center [85, 105] width 37 height 16
type input "0,5"
type input "37,95"
click at [114, 133] on button "Set rate & add another" at bounding box center [125, 137] width 97 height 15
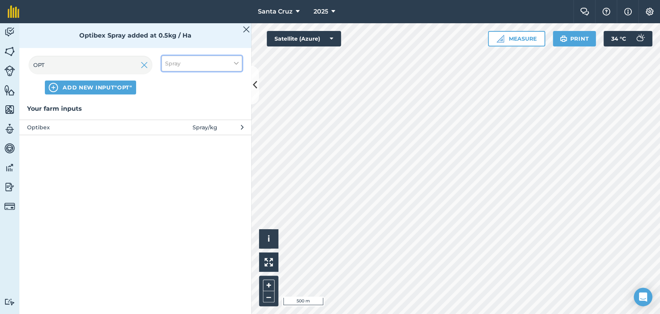
click at [189, 66] on button "Spray" at bounding box center [202, 63] width 80 height 15
click at [175, 132] on div "Other" at bounding box center [202, 137] width 80 height 14
click at [176, 137] on label "Other" at bounding box center [201, 137] width 73 height 8
click at [170, 137] on input "Other" at bounding box center [167, 135] width 5 height 5
checkbox input "true"
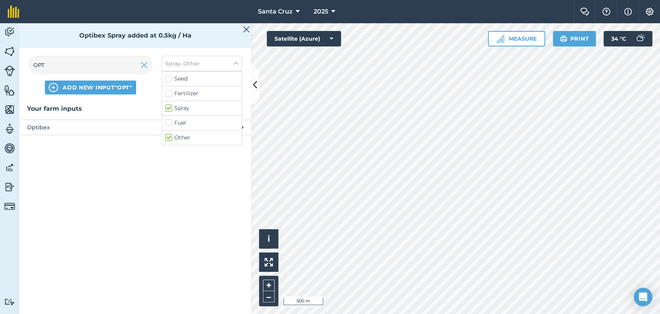
click at [174, 103] on div "Spray" at bounding box center [202, 108] width 80 height 15
click at [169, 107] on label "Spray" at bounding box center [201, 108] width 73 height 8
click at [169, 107] on input "Spray" at bounding box center [167, 106] width 5 height 5
checkbox input "false"
drag, startPoint x: 145, startPoint y: 65, endPoint x: 114, endPoint y: 65, distance: 30.9
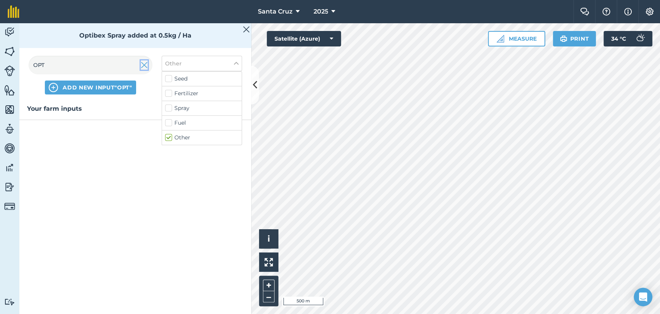
click at [145, 65] on img at bounding box center [144, 64] width 7 height 9
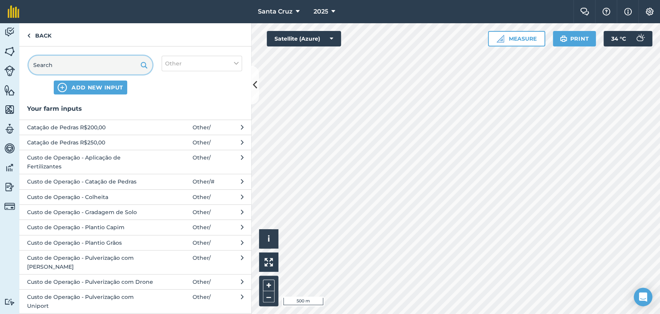
click at [114, 65] on input "text" at bounding box center [91, 65] width 124 height 19
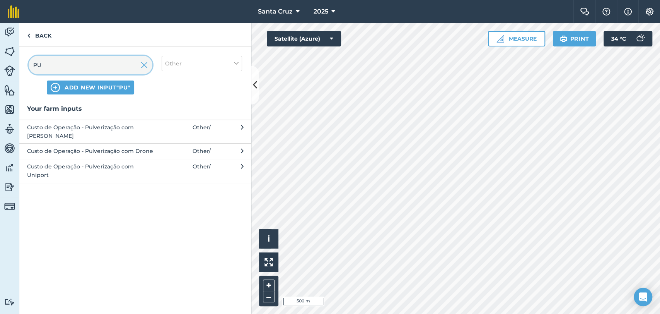
type input "PU"
click at [85, 162] on span "Custo de Operação - Pulverização com Uniport" at bounding box center [90, 170] width 126 height 17
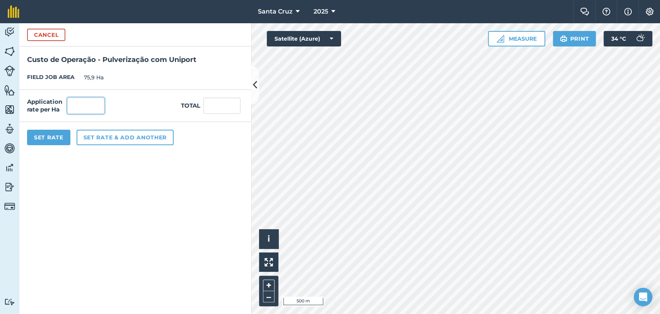
click at [87, 100] on input "text" at bounding box center [85, 105] width 37 height 16
type input "1"
type input "75,9"
click at [46, 133] on button "Set Rate" at bounding box center [48, 137] width 43 height 15
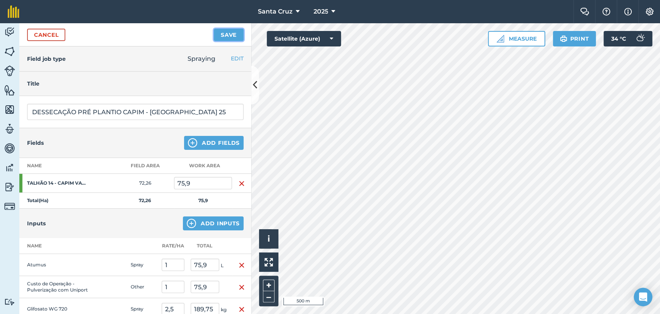
click at [220, 36] on button "Save" at bounding box center [229, 35] width 30 height 12
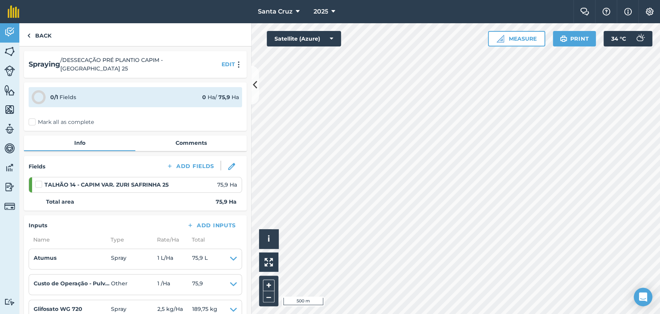
click at [29, 118] on label "Mark all as complete" at bounding box center [61, 122] width 65 height 8
click at [29, 118] on input "Mark all as complete" at bounding box center [31, 120] width 5 height 5
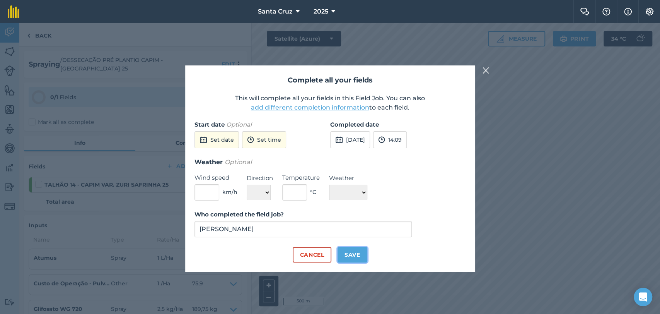
click at [345, 253] on button "Save" at bounding box center [353, 254] width 30 height 15
checkbox input "true"
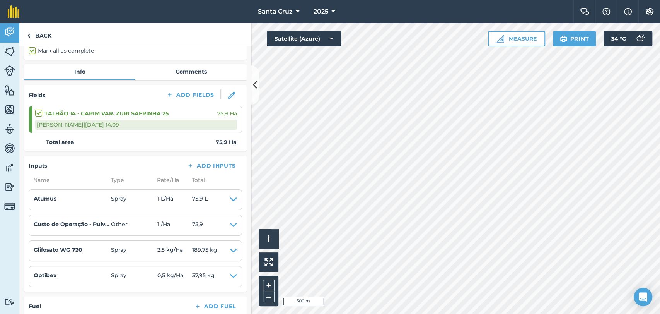
scroll to position [172, 0]
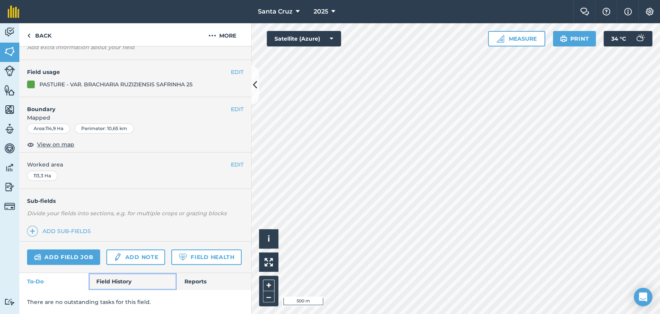
click at [107, 281] on link "Field History" at bounding box center [133, 281] width 88 height 17
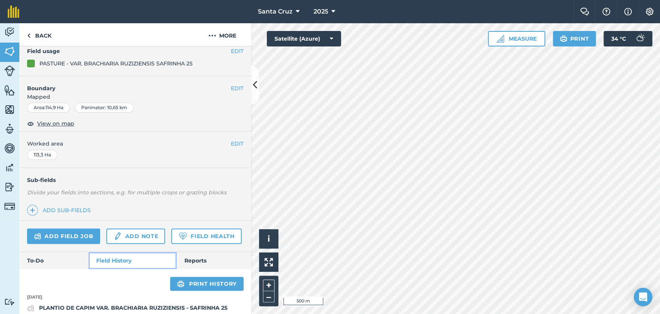
scroll to position [133, 0]
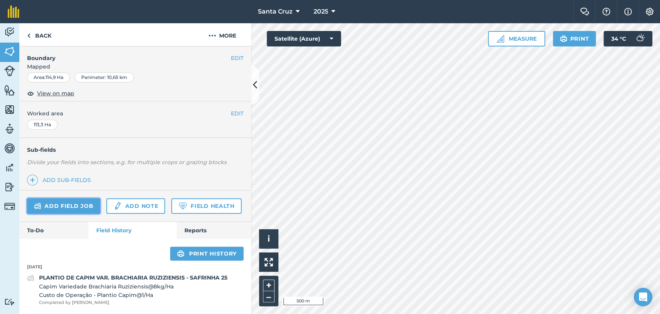
click at [74, 198] on link "Add field job" at bounding box center [63, 205] width 73 height 15
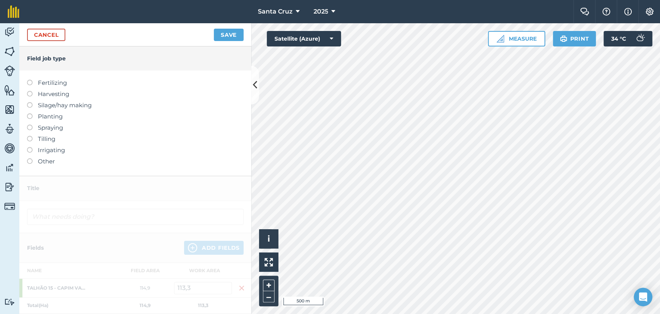
click at [31, 130] on label "Spraying" at bounding box center [135, 127] width 217 height 9
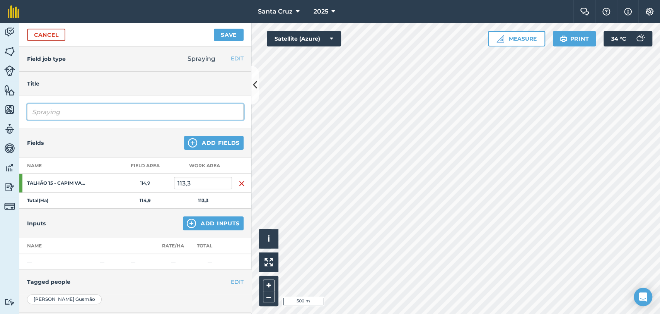
click at [84, 118] on input "Spraying" at bounding box center [135, 112] width 217 height 16
type input "S"
type input "DESSECAÇÃO PRÉ PLANTIO CAPIM - [GEOGRAPHIC_DATA] 25"
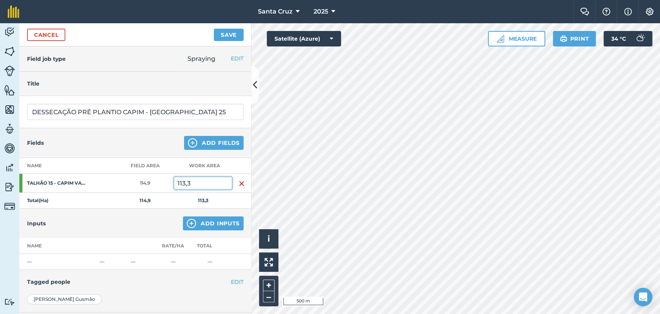
click at [214, 180] on input "113,3" at bounding box center [203, 183] width 58 height 12
type input "122,9"
click at [193, 220] on button "Add Inputs" at bounding box center [213, 223] width 61 height 14
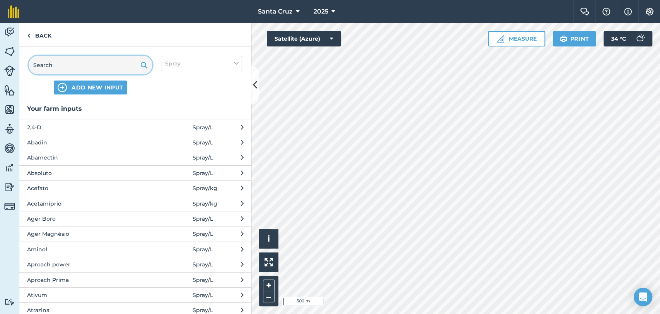
click at [81, 63] on input "text" at bounding box center [91, 65] width 124 height 19
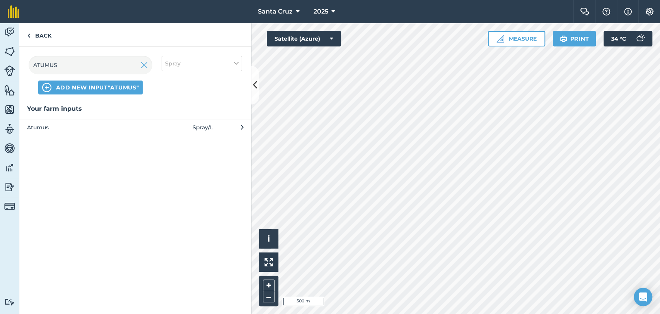
click at [147, 126] on span "Atumus" at bounding box center [90, 127] width 126 height 9
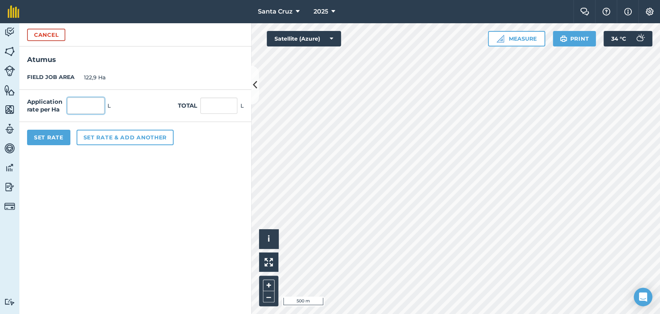
click at [91, 101] on input "text" at bounding box center [85, 105] width 37 height 16
click at [130, 137] on button "Set rate & add another" at bounding box center [125, 137] width 97 height 15
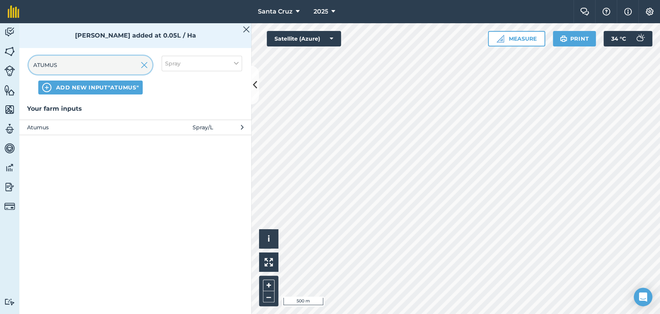
click at [82, 63] on input "ATUMUS" at bounding box center [91, 65] width 124 height 19
click at [145, 65] on img at bounding box center [144, 64] width 7 height 9
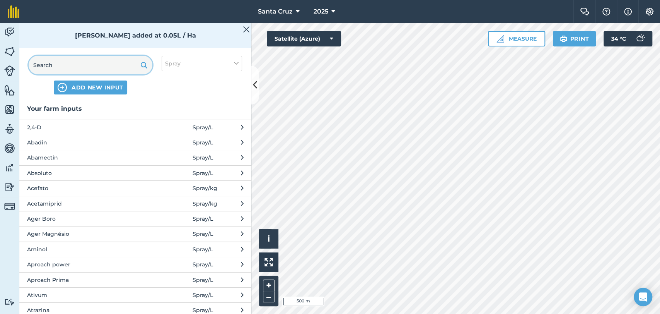
click at [84, 65] on input "text" at bounding box center [91, 65] width 124 height 19
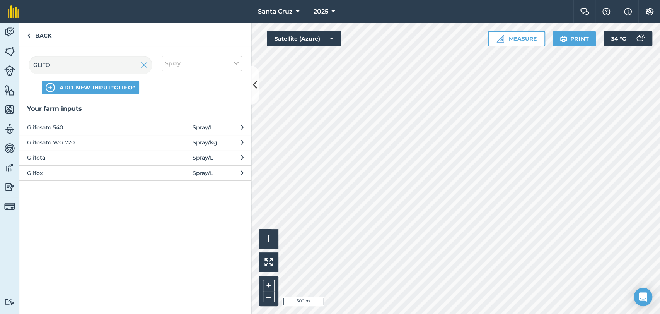
click at [64, 144] on span "Glifosato WG 720" at bounding box center [90, 142] width 126 height 9
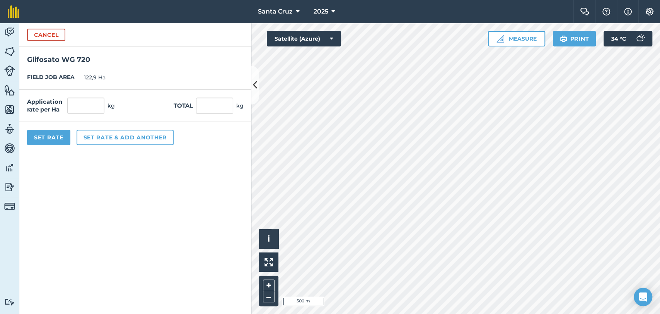
click at [68, 120] on div "Application rate per Ha kg Total kg" at bounding box center [135, 106] width 232 height 32
click at [86, 106] on input "text" at bounding box center [85, 105] width 37 height 16
click at [111, 139] on button "Set rate & add another" at bounding box center [125, 137] width 97 height 15
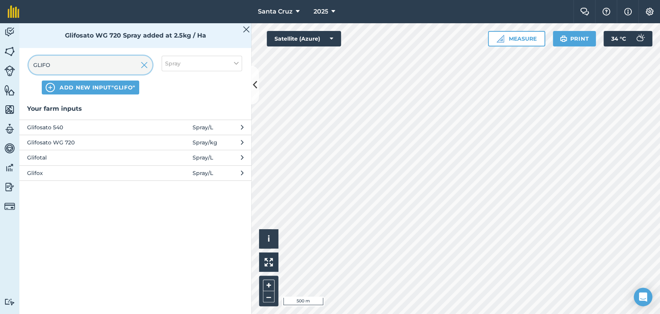
click at [87, 68] on input "GLIFO" at bounding box center [91, 65] width 124 height 19
click at [143, 62] on img at bounding box center [144, 64] width 7 height 9
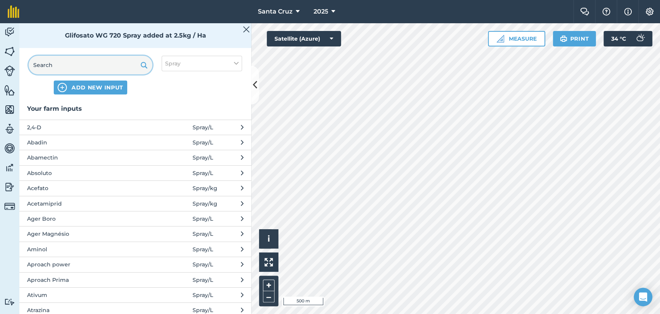
click at [99, 62] on input "text" at bounding box center [91, 65] width 124 height 19
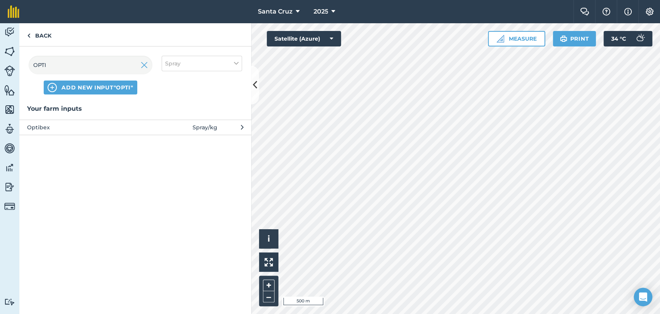
click at [82, 127] on span "Optibex" at bounding box center [90, 127] width 126 height 9
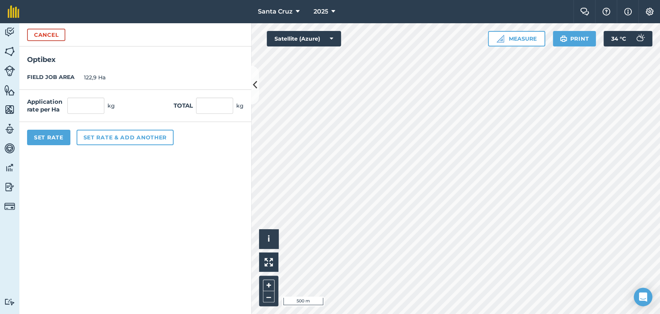
click at [77, 94] on div "Application rate per Ha kg Total kg" at bounding box center [135, 106] width 232 height 32
click at [84, 104] on input "text" at bounding box center [85, 105] width 37 height 16
click at [114, 135] on button "Set rate & add another" at bounding box center [125, 137] width 97 height 15
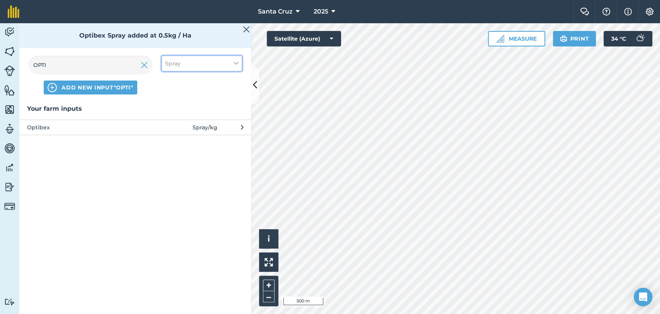
click at [173, 66] on span "Spray" at bounding box center [172, 63] width 15 height 9
click at [172, 135] on label "Other" at bounding box center [201, 137] width 73 height 8
click at [170, 135] on input "Other" at bounding box center [167, 135] width 5 height 5
click at [172, 105] on label "Spray" at bounding box center [201, 108] width 73 height 8
click at [170, 105] on input "Spray" at bounding box center [167, 106] width 5 height 5
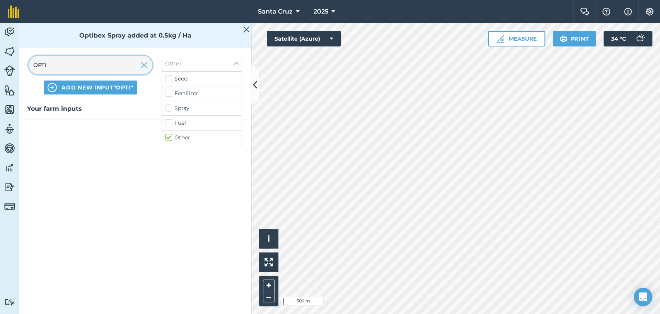
click at [95, 58] on input "OPTI" at bounding box center [91, 65] width 124 height 19
click at [147, 67] on img at bounding box center [144, 64] width 7 height 9
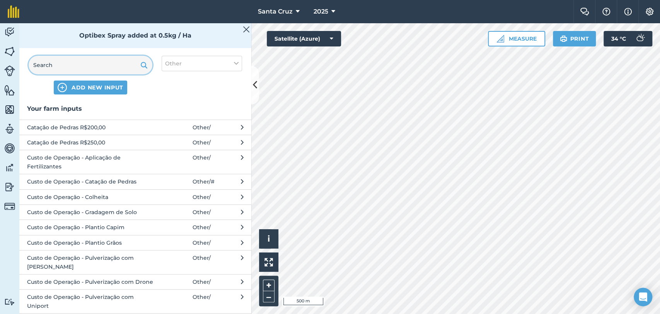
click at [98, 67] on input "text" at bounding box center [91, 65] width 124 height 19
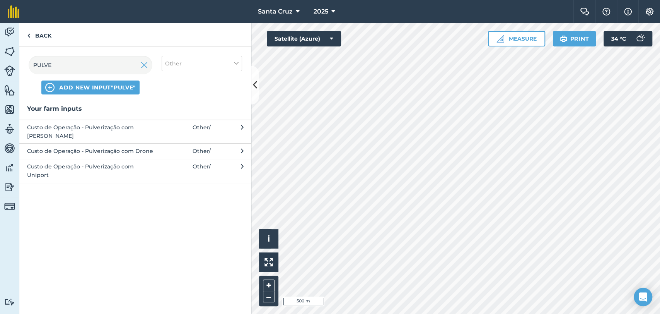
click at [78, 169] on span "Custo de Operação - Pulverização com Uniport" at bounding box center [90, 170] width 126 height 17
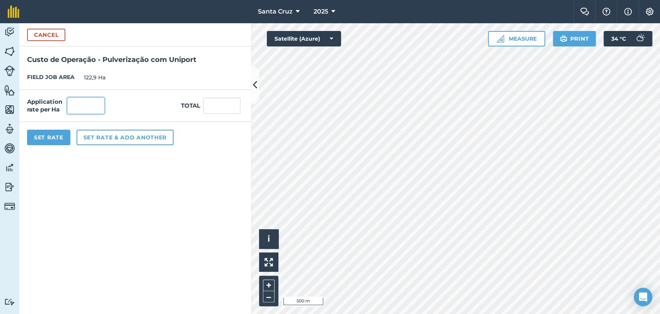
click at [71, 106] on input "text" at bounding box center [85, 105] width 37 height 16
click at [61, 135] on button "Set Rate" at bounding box center [48, 137] width 43 height 15
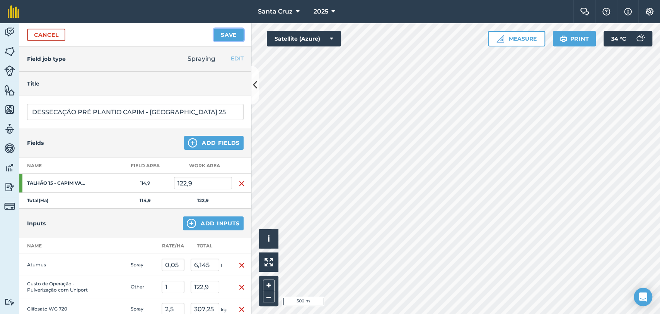
click at [227, 35] on button "Save" at bounding box center [229, 35] width 30 height 12
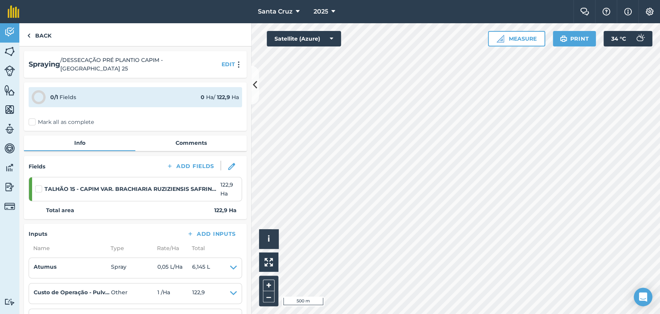
click at [37, 119] on label "Mark all as complete" at bounding box center [61, 122] width 65 height 8
click at [34, 119] on input "Mark all as complete" at bounding box center [31, 120] width 5 height 5
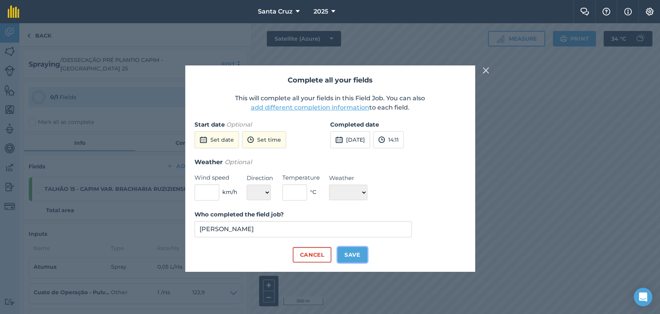
click at [353, 255] on button "Save" at bounding box center [353, 254] width 30 height 15
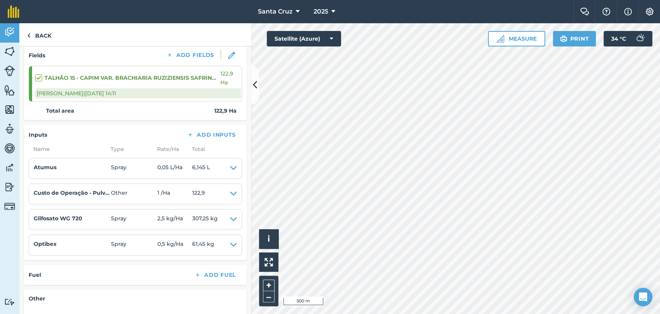
scroll to position [99, 0]
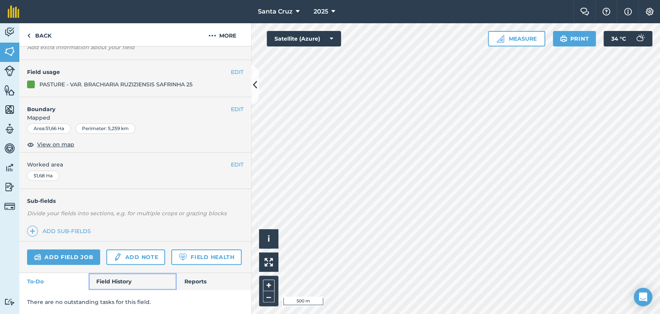
click at [105, 274] on link "Field History" at bounding box center [133, 281] width 88 height 17
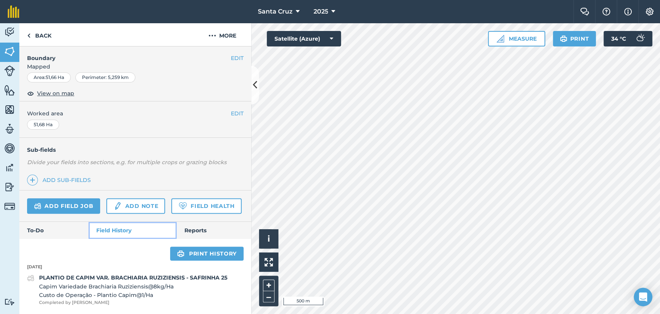
scroll to position [133, 0]
click at [79, 198] on link "Add field job" at bounding box center [63, 205] width 73 height 15
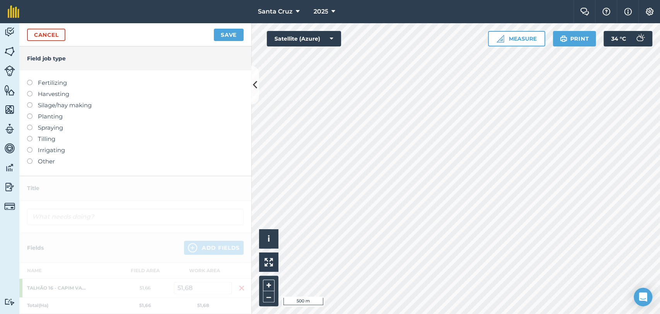
click at [31, 125] on label at bounding box center [32, 125] width 11 height 0
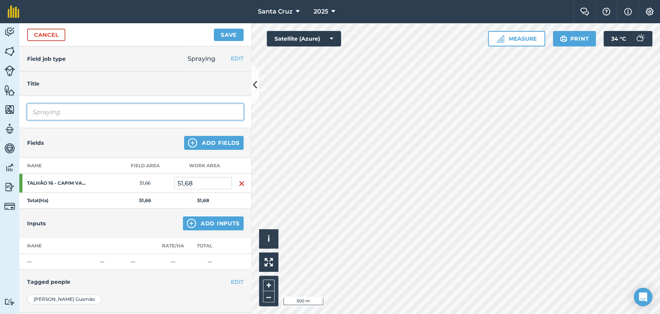
click at [74, 115] on input "Spraying" at bounding box center [135, 112] width 217 height 16
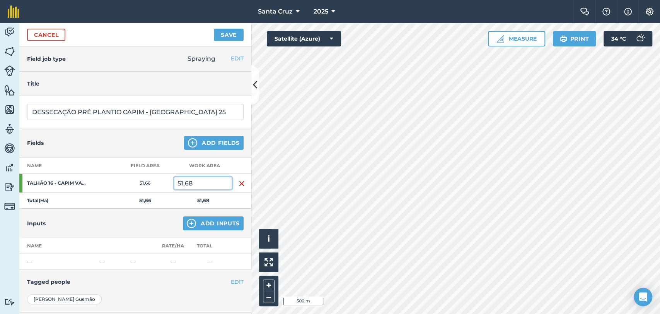
click at [229, 179] on input "51,68" at bounding box center [203, 183] width 58 height 12
click at [193, 227] on button "Add Inputs" at bounding box center [213, 223] width 61 height 14
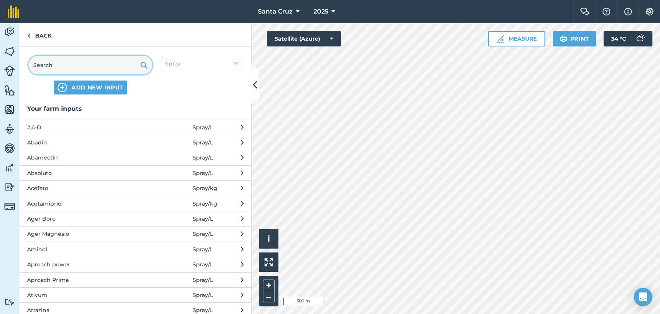
click at [94, 63] on input "text" at bounding box center [91, 65] width 124 height 19
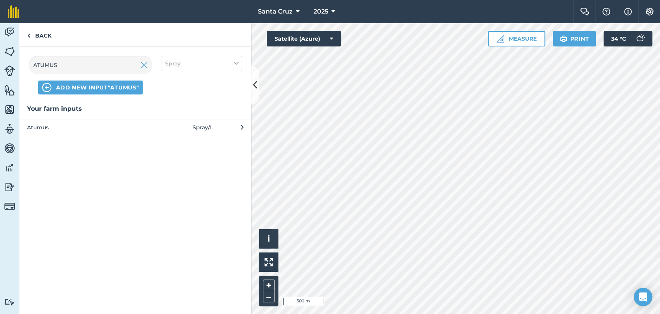
click at [122, 123] on span "Atumus" at bounding box center [90, 127] width 126 height 9
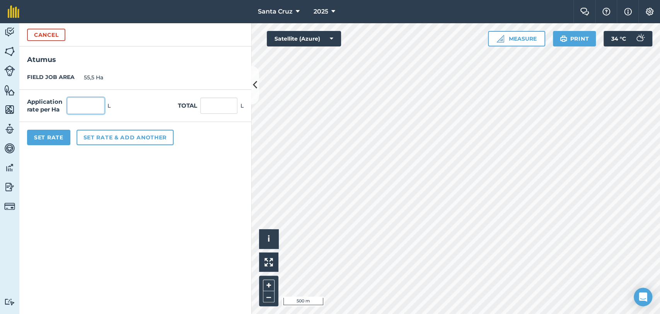
click at [80, 103] on input "text" at bounding box center [85, 105] width 37 height 16
click at [139, 142] on button "Set rate & add another" at bounding box center [125, 137] width 97 height 15
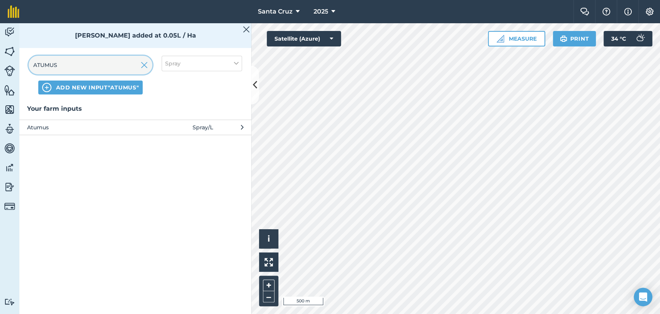
click at [117, 70] on input "ATUMUS" at bounding box center [91, 65] width 124 height 19
click at [140, 67] on input "ATUMUS" at bounding box center [91, 65] width 124 height 19
click at [146, 65] on img at bounding box center [144, 64] width 7 height 9
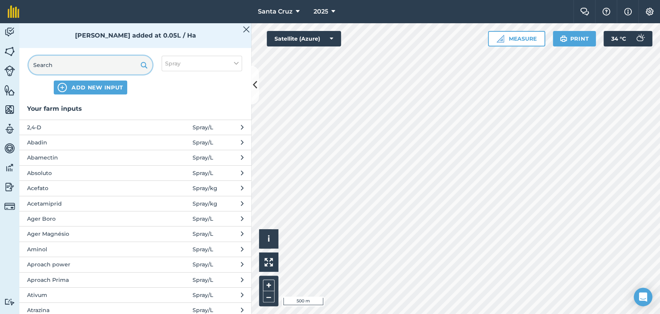
click at [79, 68] on input "text" at bounding box center [91, 65] width 124 height 19
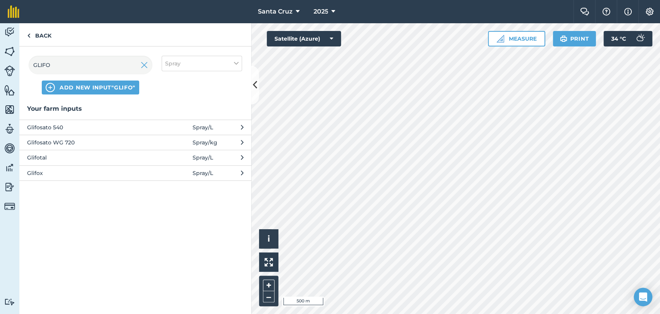
click at [66, 140] on span "Glifosato WG 720" at bounding box center [90, 142] width 126 height 9
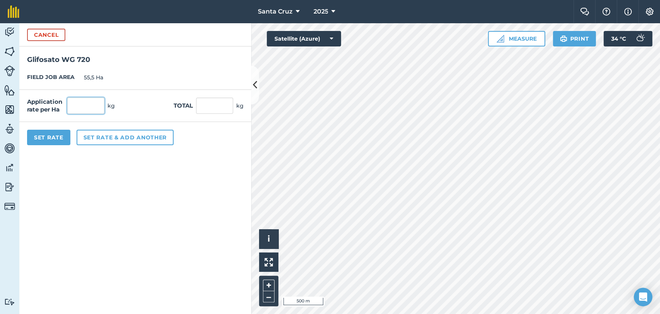
drag, startPoint x: 68, startPoint y: 104, endPoint x: 90, endPoint y: 106, distance: 22.2
click at [68, 103] on input "text" at bounding box center [85, 105] width 37 height 16
click at [134, 140] on button "Set rate & add another" at bounding box center [125, 137] width 97 height 15
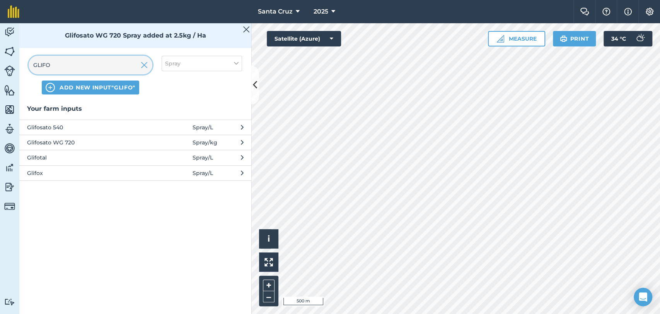
click at [97, 62] on input "GLIFO" at bounding box center [91, 65] width 124 height 19
drag, startPoint x: 144, startPoint y: 67, endPoint x: 97, endPoint y: 68, distance: 47.2
click at [144, 67] on img at bounding box center [144, 64] width 7 height 9
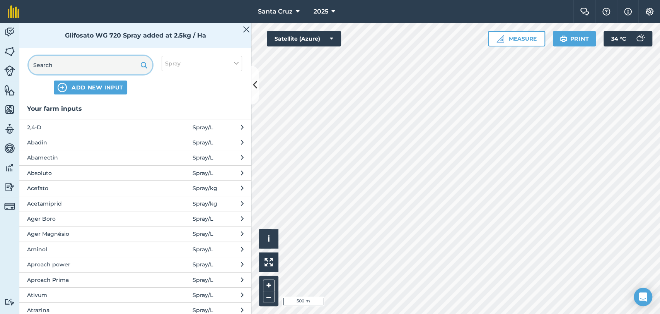
click at [97, 68] on input "text" at bounding box center [91, 65] width 124 height 19
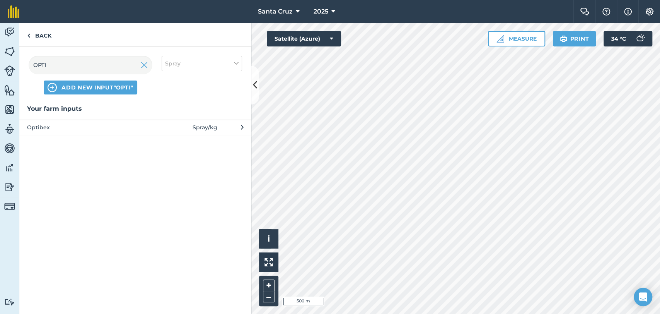
click at [89, 124] on span "Optibex" at bounding box center [90, 127] width 126 height 9
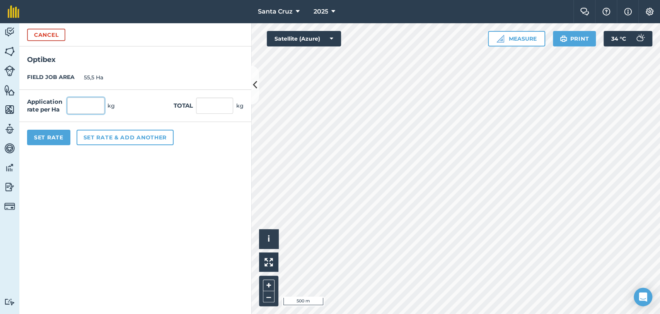
click at [78, 102] on input "text" at bounding box center [85, 105] width 37 height 16
click at [100, 136] on button "Set rate & add another" at bounding box center [125, 137] width 97 height 15
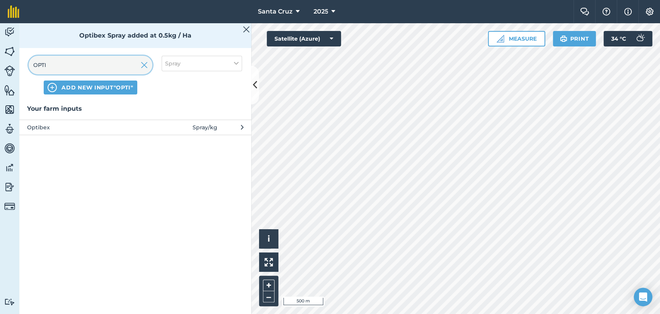
click at [96, 69] on input "OPTI" at bounding box center [91, 65] width 124 height 19
click at [145, 62] on img at bounding box center [144, 64] width 7 height 9
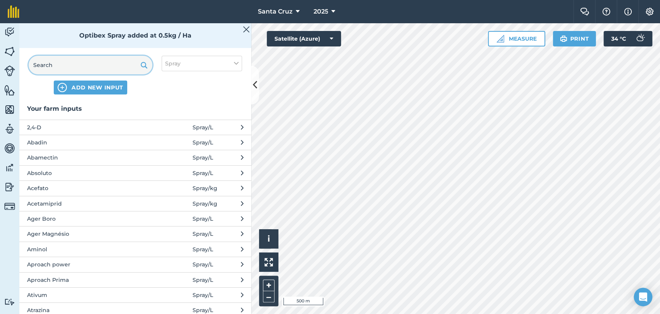
drag, startPoint x: 97, startPoint y: 63, endPoint x: 181, endPoint y: 63, distance: 84.3
click at [97, 63] on input "text" at bounding box center [91, 65] width 124 height 19
click at [193, 63] on button "Spray" at bounding box center [202, 63] width 80 height 15
click at [169, 145] on span at bounding box center [175, 142] width 36 height 9
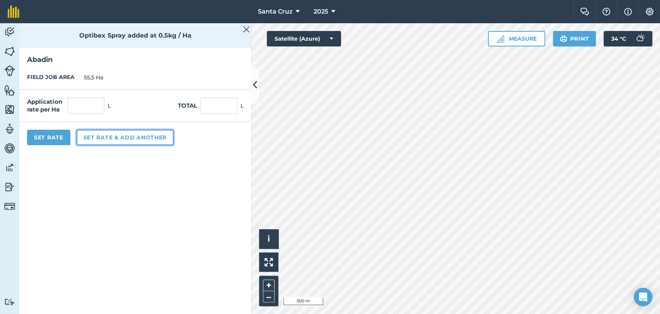
click at [171, 138] on button "Set rate & add another" at bounding box center [125, 137] width 97 height 15
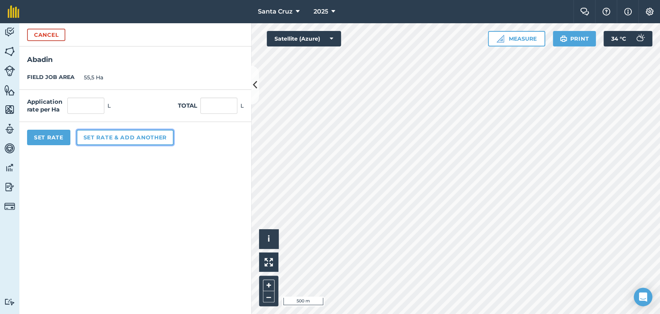
click at [118, 139] on button "Set rate & add another" at bounding box center [125, 137] width 97 height 15
click at [41, 41] on button "Cancel" at bounding box center [46, 35] width 38 height 12
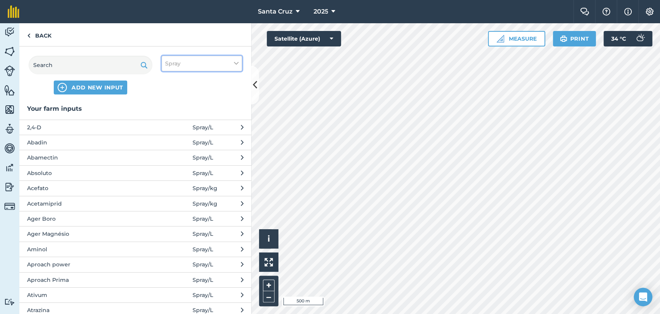
click at [216, 68] on button "Spray" at bounding box center [202, 63] width 80 height 15
click at [165, 141] on div "Other" at bounding box center [202, 137] width 80 height 14
drag, startPoint x: 174, startPoint y: 128, endPoint x: 169, endPoint y: 139, distance: 11.6
click at [173, 129] on div "Fuel" at bounding box center [202, 123] width 80 height 15
click at [169, 140] on label "Other" at bounding box center [201, 137] width 73 height 8
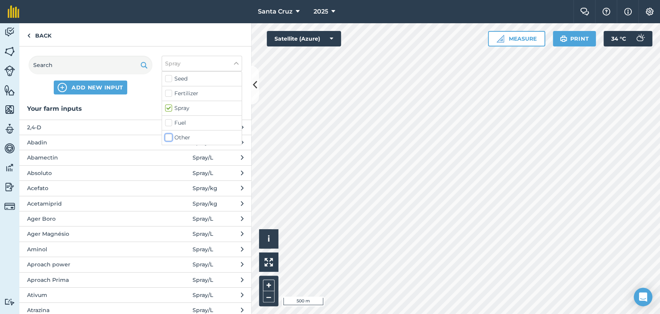
click at [169, 138] on input "Other" at bounding box center [167, 135] width 5 height 5
click at [99, 64] on input "text" at bounding box center [91, 65] width 124 height 19
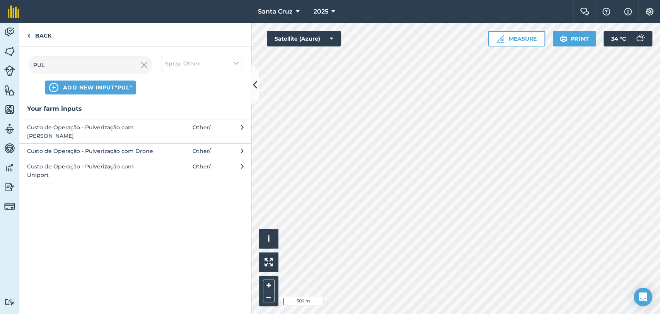
click at [103, 163] on span "Custo de Operação - Pulverização com Uniport" at bounding box center [90, 170] width 126 height 17
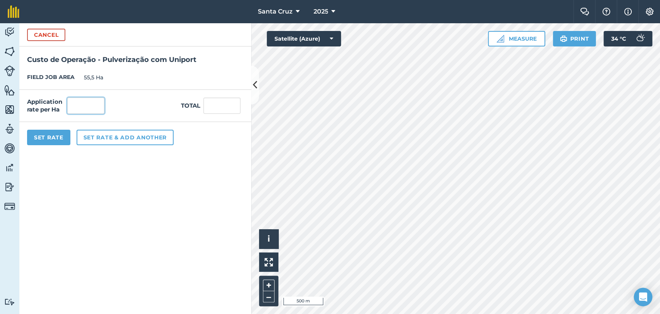
click at [68, 103] on input "text" at bounding box center [85, 105] width 37 height 16
click at [55, 140] on button "Set Rate" at bounding box center [48, 137] width 43 height 15
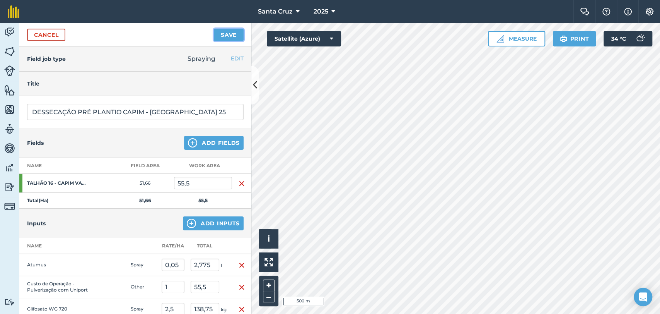
click at [221, 35] on button "Save" at bounding box center [229, 35] width 30 height 12
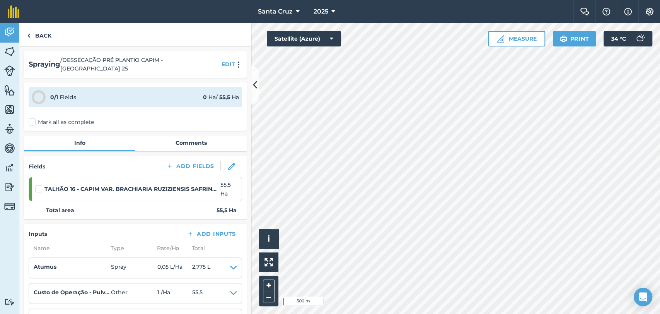
click at [36, 118] on label "Mark all as complete" at bounding box center [61, 122] width 65 height 8
click at [34, 118] on input "Mark all as complete" at bounding box center [31, 120] width 5 height 5
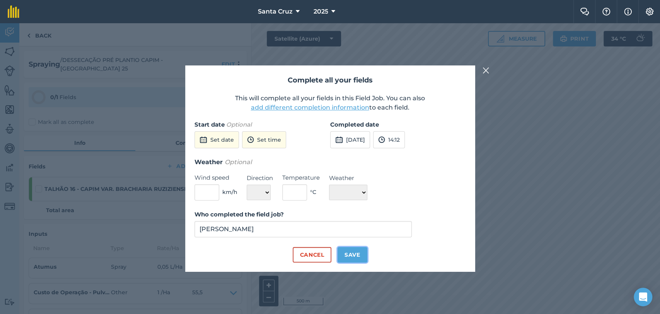
click at [355, 253] on button "Save" at bounding box center [353, 254] width 30 height 15
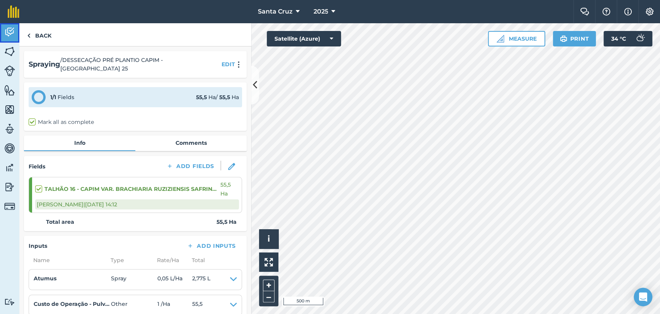
click at [5, 29] on img at bounding box center [9, 32] width 11 height 12
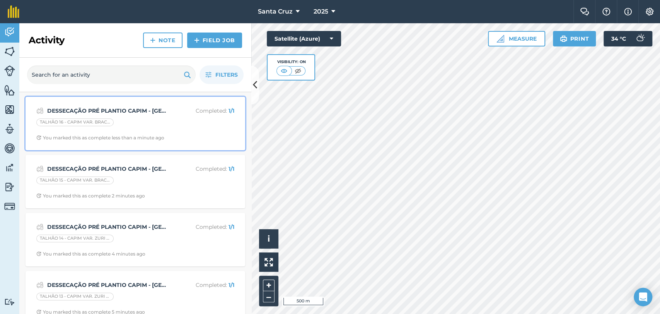
click at [108, 110] on strong "DESSECAÇÃO PRÉ PLANTIO CAPIM - [GEOGRAPHIC_DATA] 25" at bounding box center [108, 110] width 123 height 9
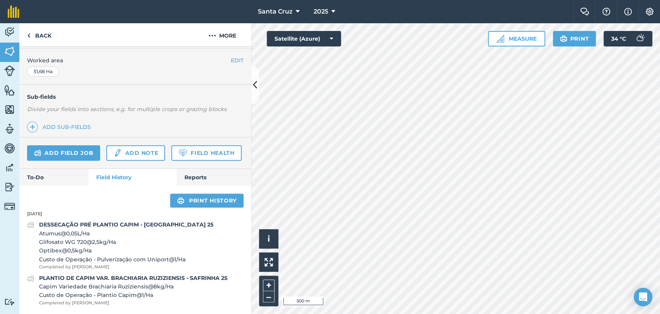
scroll to position [186, 0]
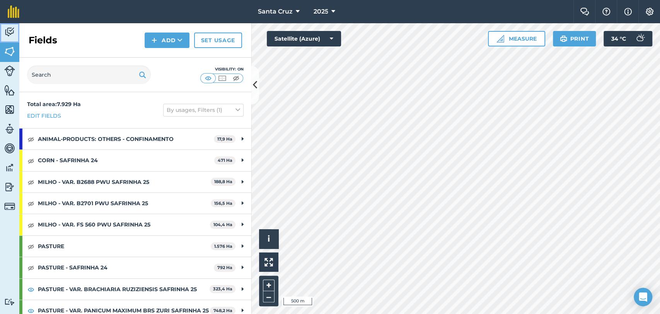
click at [6, 31] on img at bounding box center [9, 32] width 11 height 12
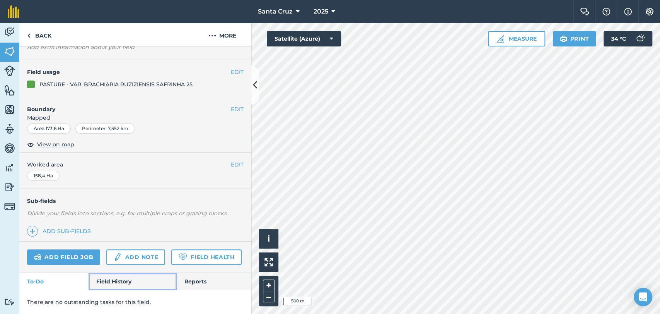
click at [105, 281] on link "Field History" at bounding box center [133, 281] width 88 height 17
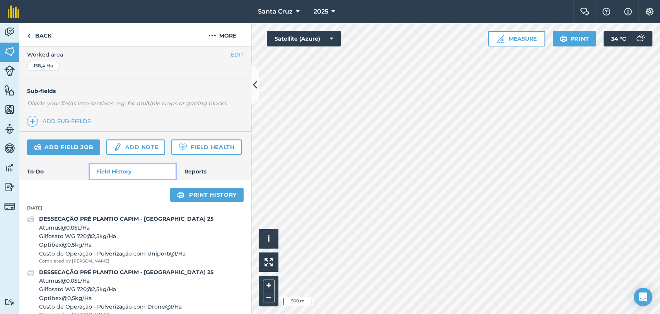
scroll to position [239, 0]
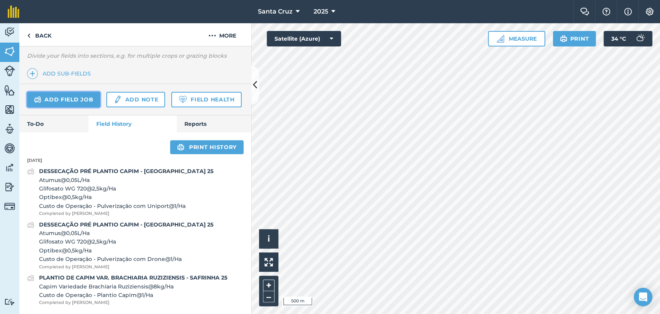
click at [57, 92] on link "Add field job" at bounding box center [63, 99] width 73 height 15
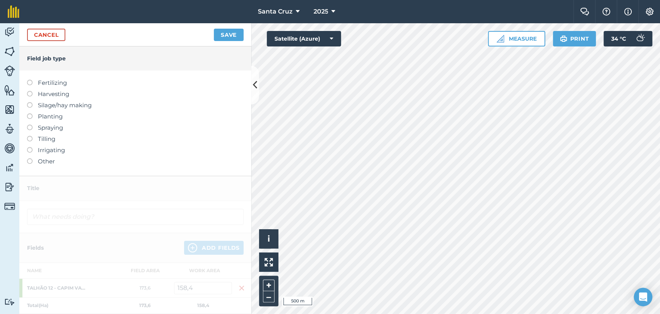
click at [29, 125] on label at bounding box center [32, 125] width 11 height 0
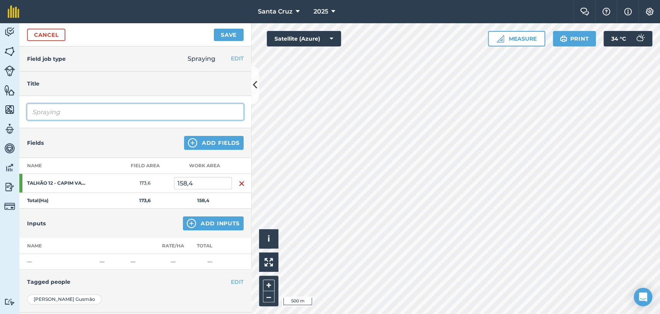
click at [65, 109] on input "Spraying" at bounding box center [135, 112] width 217 height 16
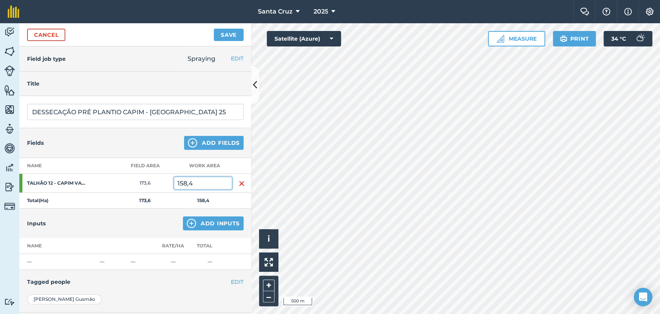
click at [209, 178] on input "158,4" at bounding box center [203, 183] width 58 height 12
click at [199, 222] on button "Add Inputs" at bounding box center [213, 223] width 61 height 14
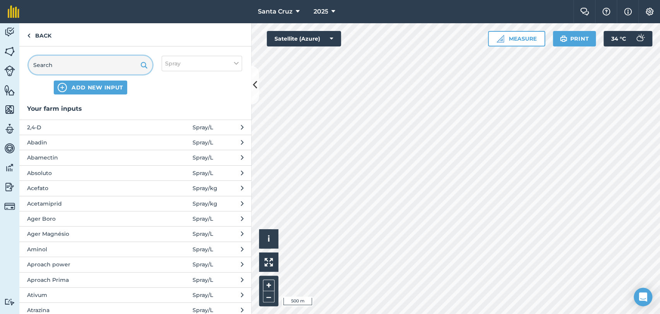
click at [94, 71] on input "text" at bounding box center [91, 65] width 124 height 19
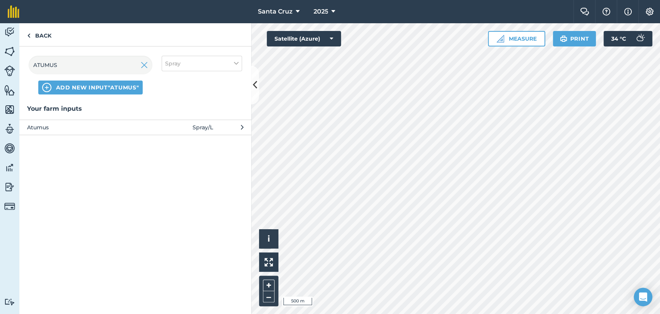
click at [134, 128] on span "Atumus" at bounding box center [90, 127] width 126 height 9
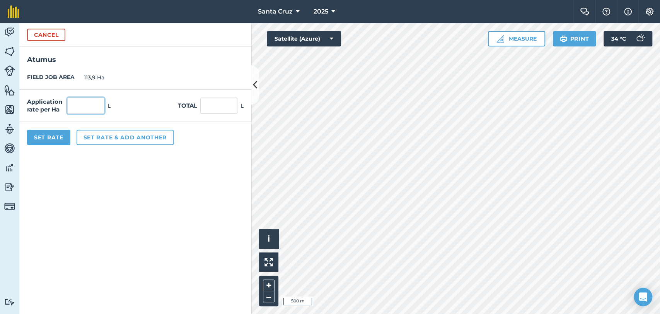
click at [97, 104] on input "text" at bounding box center [85, 105] width 37 height 16
click at [117, 140] on button "Set rate & add another" at bounding box center [125, 137] width 97 height 15
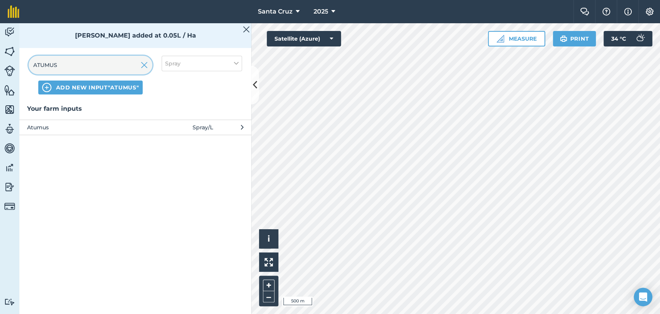
click at [89, 66] on input "ATUMUS" at bounding box center [91, 65] width 124 height 19
click at [143, 64] on img at bounding box center [144, 64] width 7 height 9
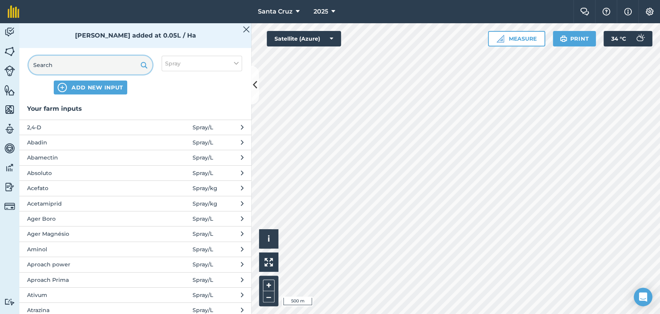
click at [78, 62] on input "text" at bounding box center [91, 65] width 124 height 19
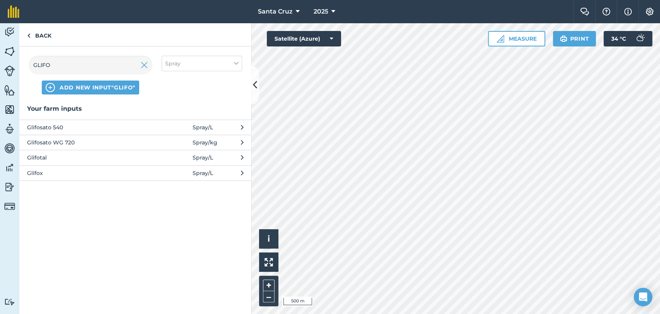
click at [65, 138] on span "Glifosato WG 720" at bounding box center [90, 142] width 126 height 9
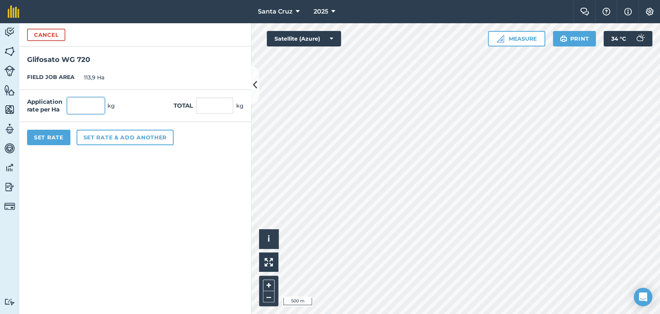
click at [80, 110] on input "text" at bounding box center [85, 105] width 37 height 16
click at [134, 141] on button "Set rate & add another" at bounding box center [125, 137] width 97 height 15
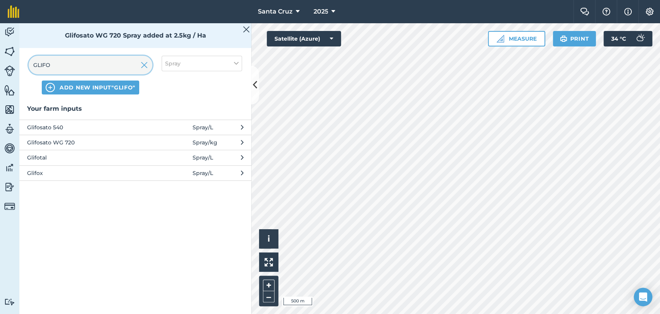
click at [94, 66] on input "GLIFO" at bounding box center [91, 65] width 124 height 19
click at [145, 66] on img at bounding box center [144, 64] width 7 height 9
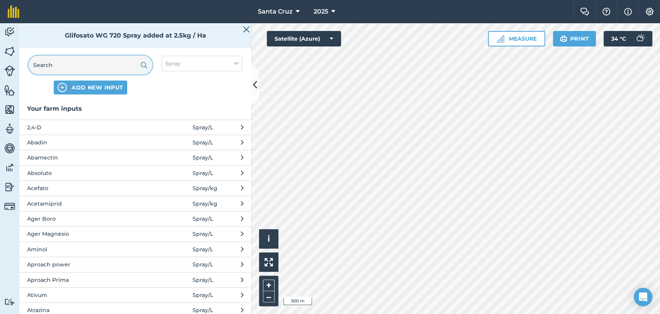
click at [101, 66] on input "text" at bounding box center [91, 65] width 124 height 19
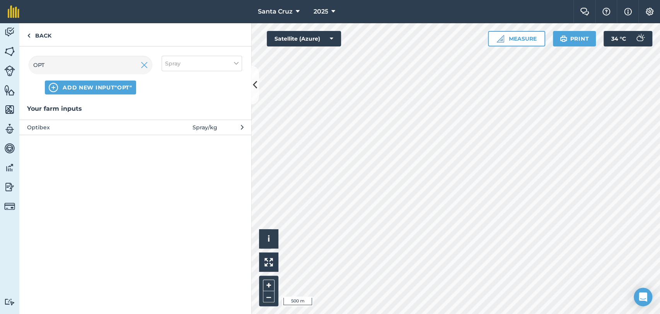
click at [128, 123] on span "Optibex" at bounding box center [90, 127] width 126 height 9
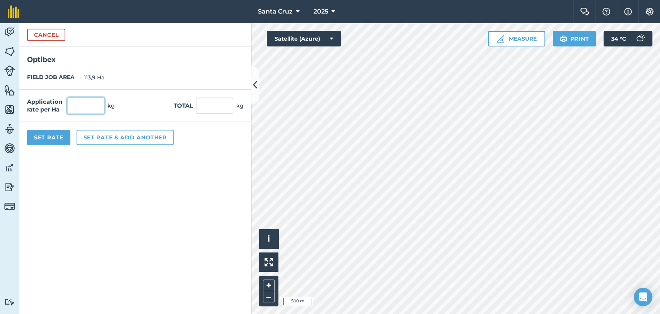
click at [93, 100] on input "text" at bounding box center [85, 105] width 37 height 16
click at [111, 143] on button "Set rate & add another" at bounding box center [125, 137] width 97 height 15
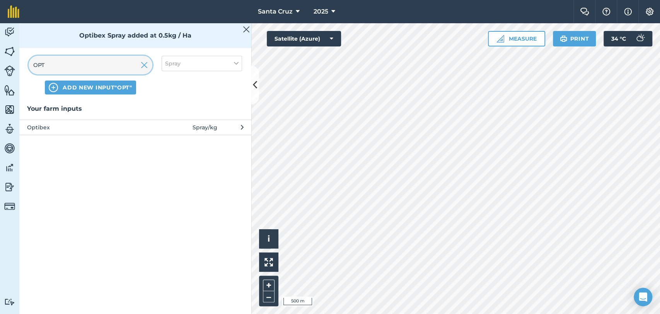
click at [100, 60] on input "OPT" at bounding box center [91, 65] width 124 height 19
click at [145, 68] on img at bounding box center [144, 64] width 7 height 9
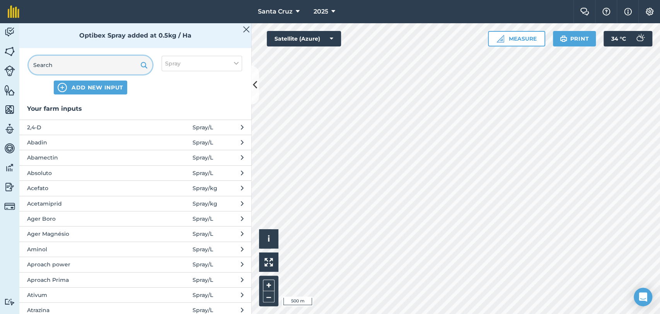
click at [101, 64] on input "text" at bounding box center [91, 65] width 124 height 19
click at [228, 66] on button "Spray" at bounding box center [202, 63] width 80 height 15
click at [171, 141] on label "Other" at bounding box center [201, 137] width 73 height 8
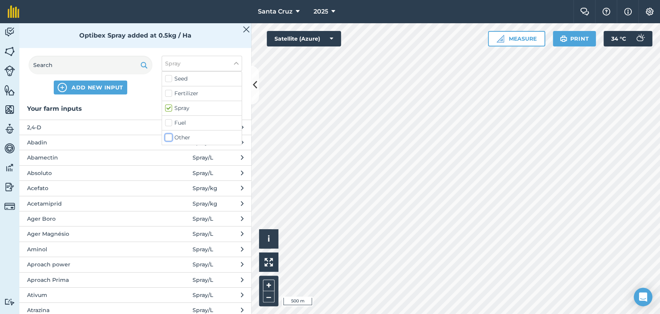
click at [170, 138] on input "Other" at bounding box center [167, 135] width 5 height 5
click at [171, 108] on label "Spray" at bounding box center [201, 108] width 73 height 8
click at [170, 108] on input "Spray" at bounding box center [167, 106] width 5 height 5
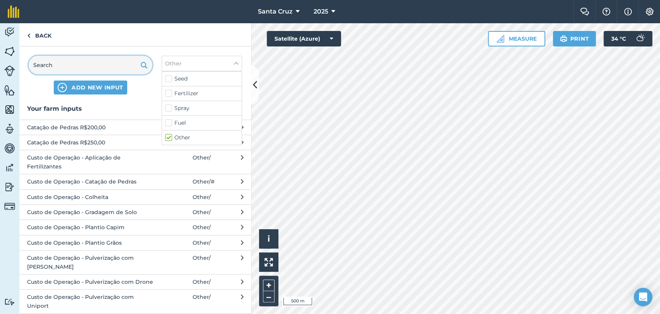
click at [92, 63] on input "text" at bounding box center [91, 65] width 124 height 19
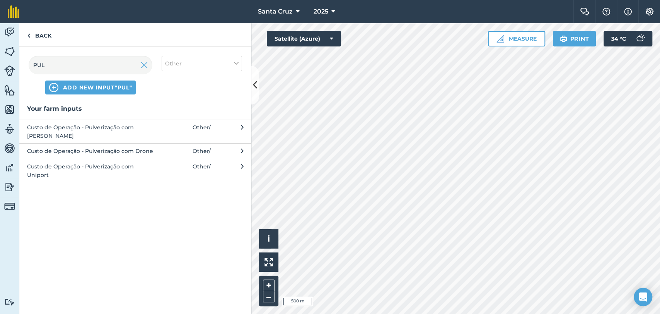
click at [85, 162] on span "Custo de Operação - Pulverização com Uniport" at bounding box center [90, 170] width 126 height 17
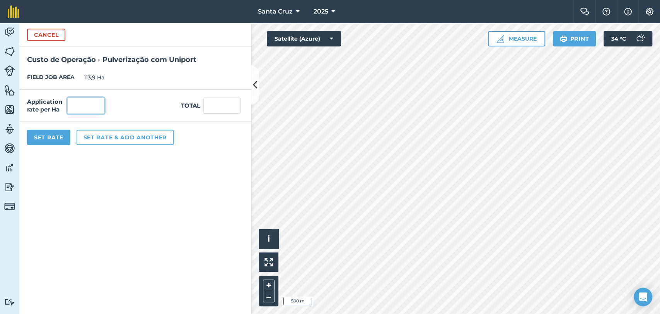
click at [84, 106] on input "text" at bounding box center [85, 105] width 37 height 16
click at [62, 134] on button "Set Rate" at bounding box center [48, 137] width 43 height 15
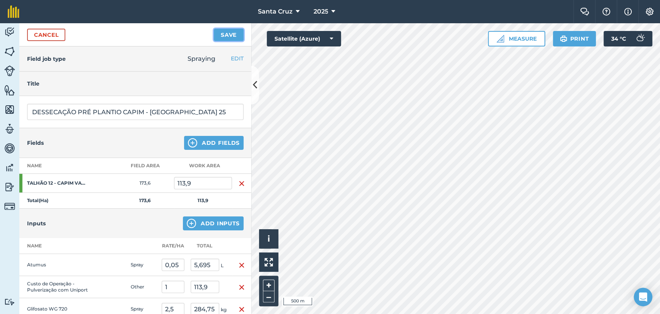
click at [223, 34] on button "Save" at bounding box center [229, 35] width 30 height 12
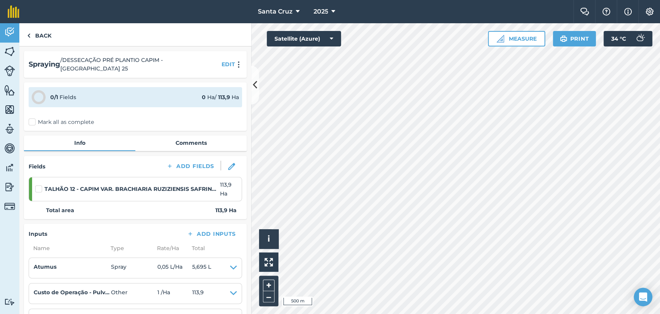
click at [33, 118] on label "Mark all as complete" at bounding box center [61, 122] width 65 height 8
click at [33, 118] on input "Mark all as complete" at bounding box center [31, 120] width 5 height 5
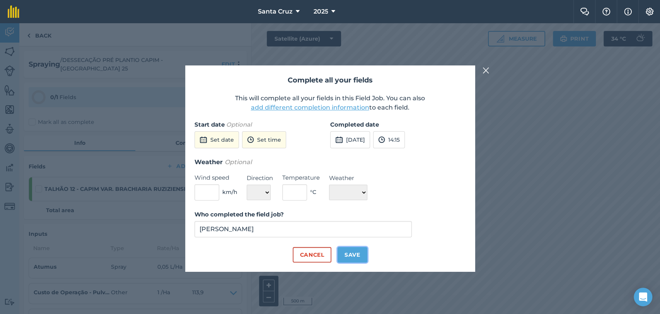
click at [344, 252] on button "Save" at bounding box center [353, 254] width 30 height 15
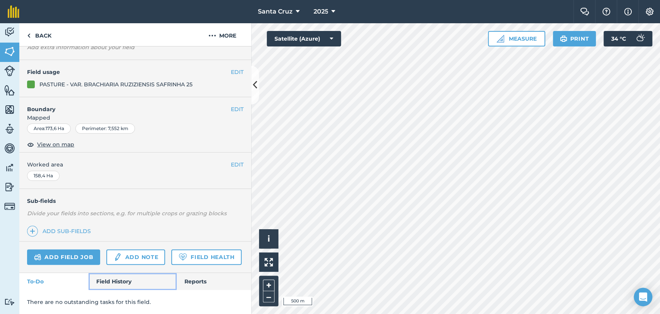
click at [102, 281] on link "Field History" at bounding box center [133, 281] width 88 height 17
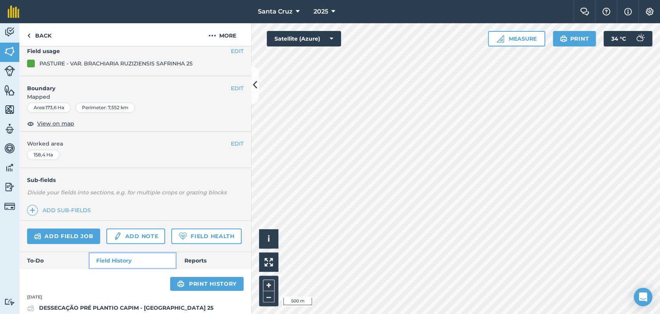
scroll to position [211, 0]
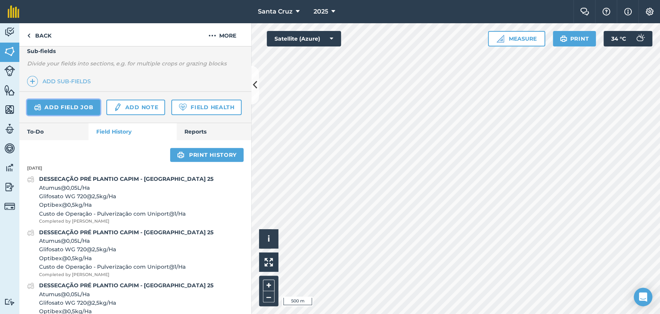
click at [48, 103] on link "Add field job" at bounding box center [63, 106] width 73 height 15
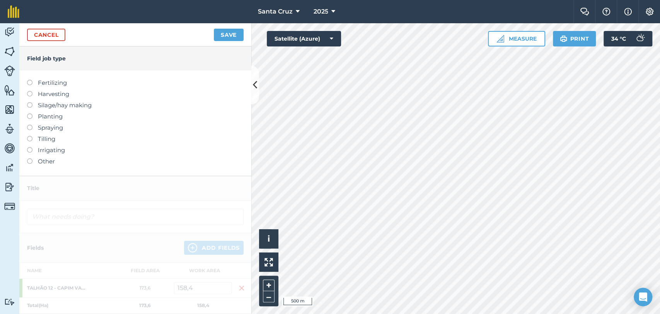
click at [29, 125] on label at bounding box center [32, 125] width 11 height 0
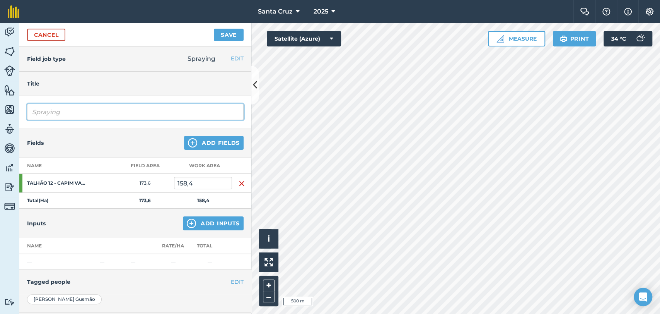
click at [75, 114] on input "Spraying" at bounding box center [135, 112] width 217 height 16
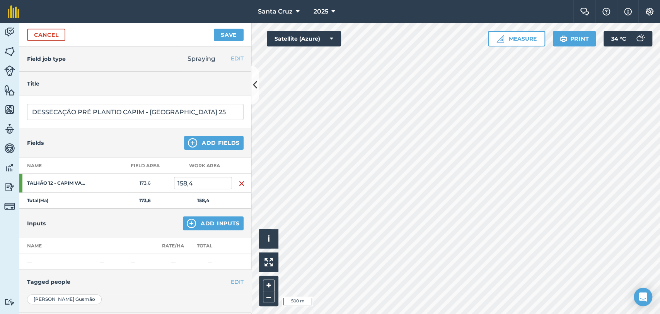
click at [205, 174] on td "158,4" at bounding box center [203, 183] width 58 height 19
click at [214, 182] on input "158,4" at bounding box center [203, 183] width 58 height 12
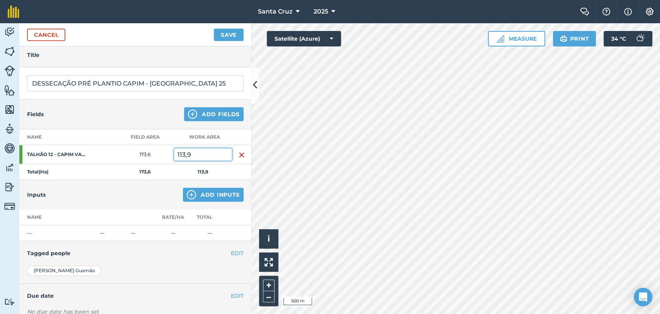
scroll to position [43, 0]
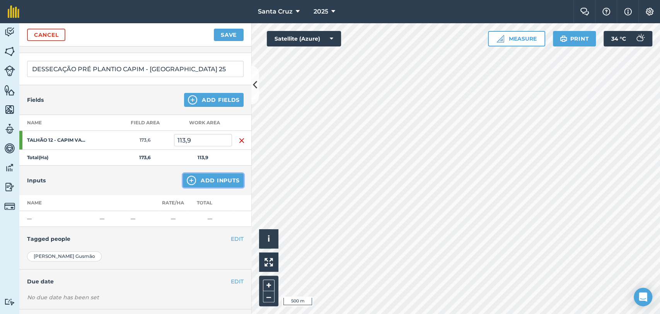
click at [197, 183] on button "Add Inputs" at bounding box center [213, 180] width 61 height 14
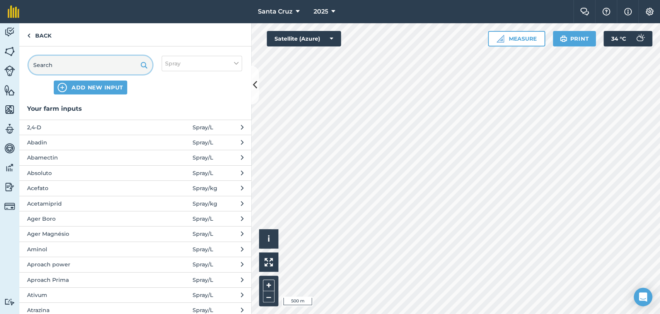
click at [66, 58] on input "text" at bounding box center [91, 65] width 124 height 19
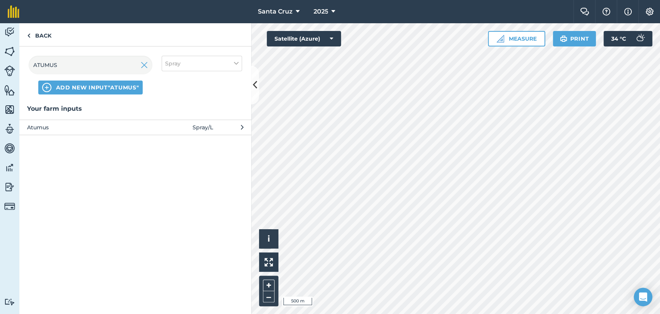
click at [85, 126] on span "Atumus" at bounding box center [90, 127] width 126 height 9
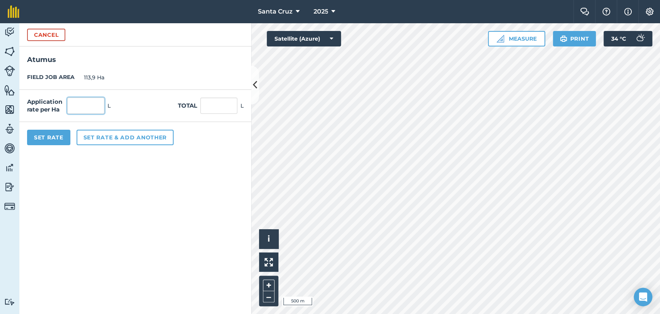
click at [86, 110] on input "text" at bounding box center [85, 105] width 37 height 16
type input "0,08"
type input "9,112"
click at [140, 135] on button "Set rate & add another" at bounding box center [125, 137] width 97 height 15
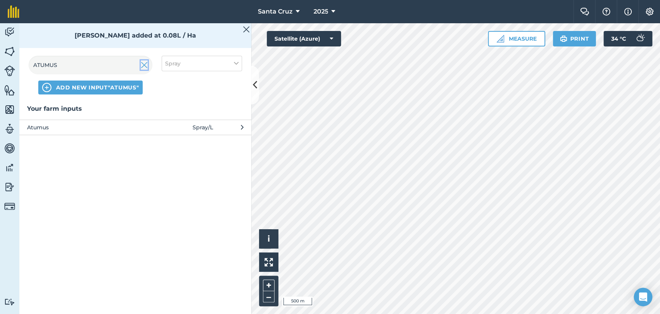
click at [144, 63] on img at bounding box center [144, 64] width 7 height 9
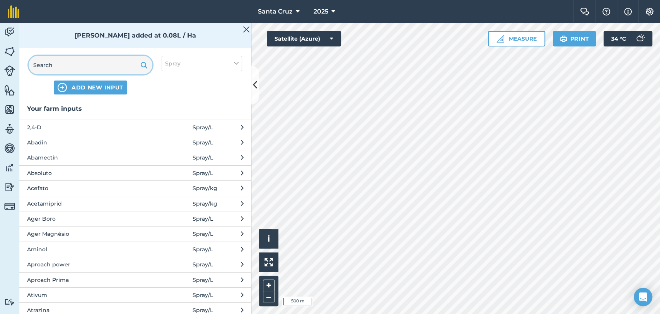
click at [100, 68] on input "text" at bounding box center [91, 65] width 124 height 19
type input "I"
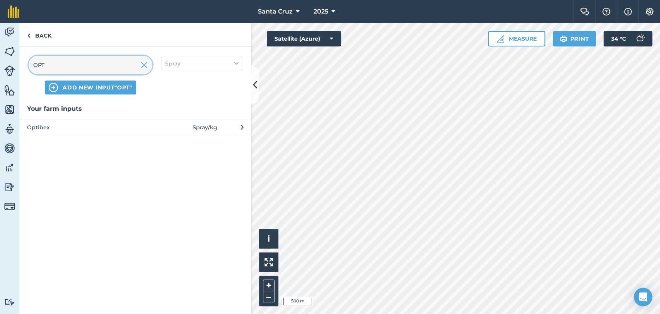
type input "OPT"
click at [67, 132] on button "Optibex Spray / kg" at bounding box center [135, 127] width 232 height 15
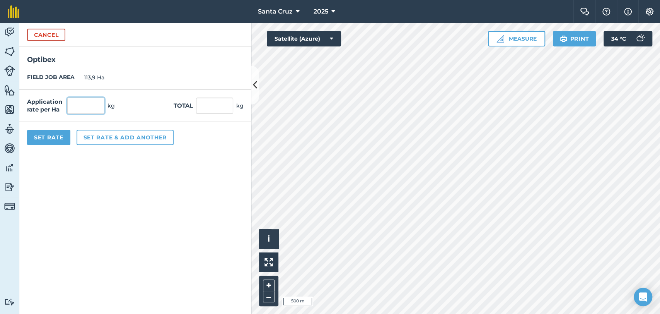
click at [77, 109] on input "text" at bounding box center [85, 105] width 37 height 16
type input "2,5"
type input "284,75"
click at [121, 136] on button "Set rate & add another" at bounding box center [125, 137] width 97 height 15
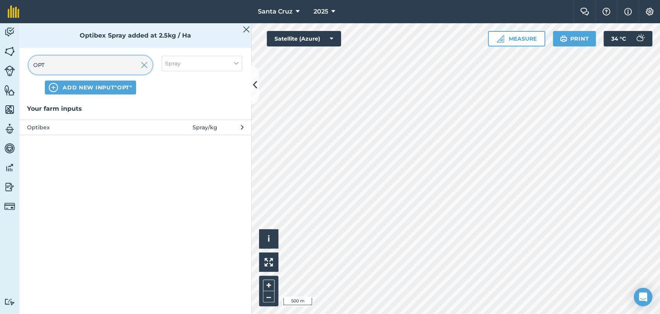
click at [111, 66] on input "OPT" at bounding box center [91, 65] width 124 height 19
click at [144, 66] on img at bounding box center [144, 64] width 7 height 9
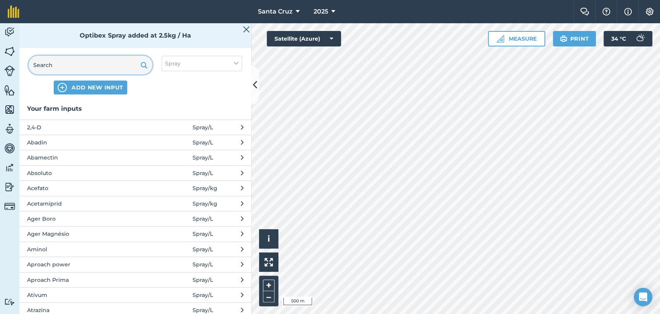
click at [102, 66] on input "text" at bounding box center [91, 65] width 124 height 19
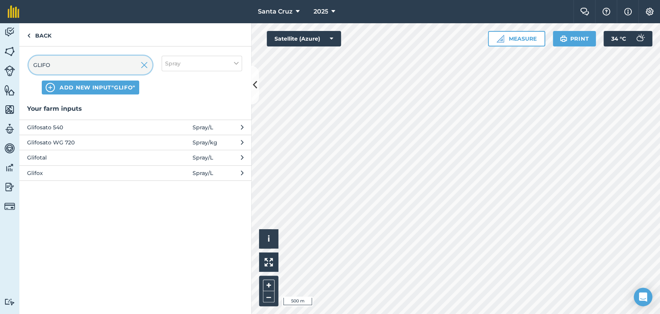
type input "GLIFO"
click at [82, 141] on span "Glifosato WG 720" at bounding box center [90, 142] width 126 height 9
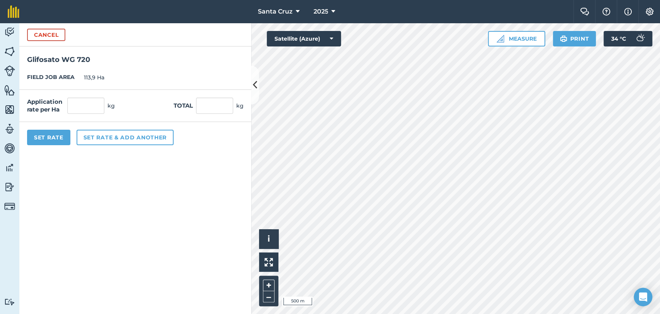
click at [83, 116] on div "Application rate per Ha kg Total kg" at bounding box center [135, 106] width 232 height 32
click at [87, 106] on input "text" at bounding box center [85, 105] width 37 height 16
type input "2,5"
type input "284,75"
click at [96, 134] on button "Set rate & add another" at bounding box center [125, 137] width 97 height 15
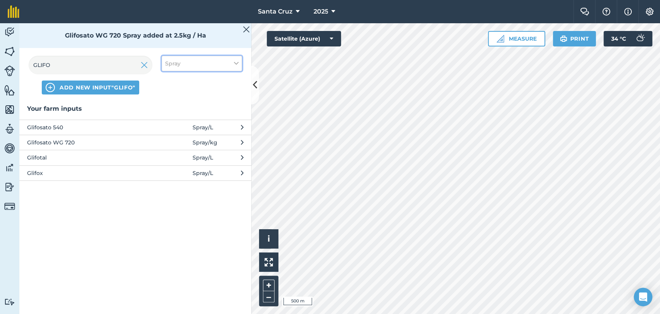
click at [179, 57] on button "Spray" at bounding box center [202, 63] width 80 height 15
click at [175, 136] on label "Other" at bounding box center [201, 137] width 73 height 8
click at [170, 136] on input "Other" at bounding box center [167, 135] width 5 height 5
checkbox input "true"
click at [173, 110] on label "Spray" at bounding box center [201, 108] width 73 height 8
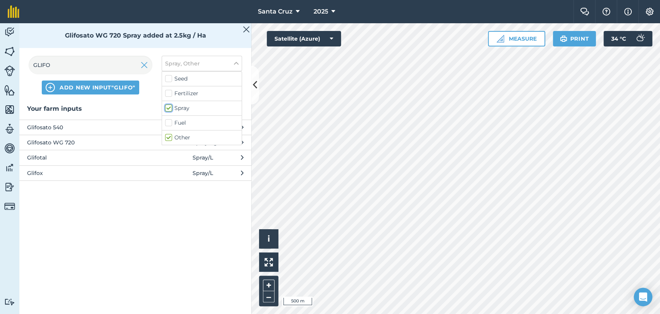
click at [170, 109] on input "Spray" at bounding box center [167, 106] width 5 height 5
checkbox input "false"
click at [147, 66] on img at bounding box center [144, 64] width 7 height 9
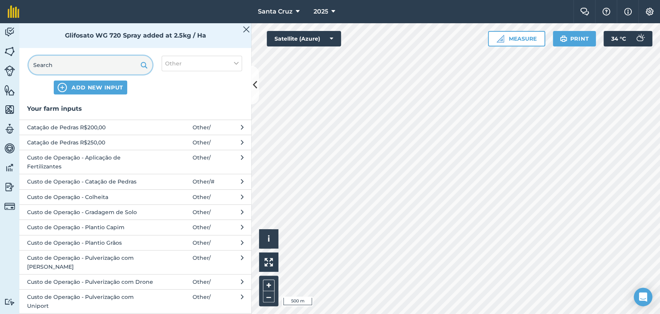
click at [127, 63] on input "text" at bounding box center [91, 65] width 124 height 19
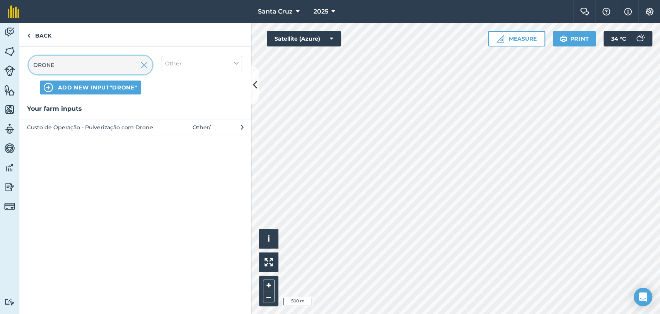
type input "DRONE"
click at [106, 128] on span "Custo de Operação - Pulverização com Drone" at bounding box center [90, 127] width 126 height 9
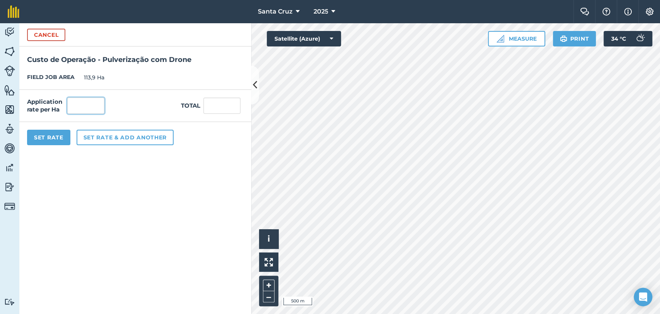
click at [95, 110] on input "text" at bounding box center [85, 105] width 37 height 16
type input "1"
type input "113,9"
click at [60, 131] on button "Set Rate" at bounding box center [48, 137] width 43 height 15
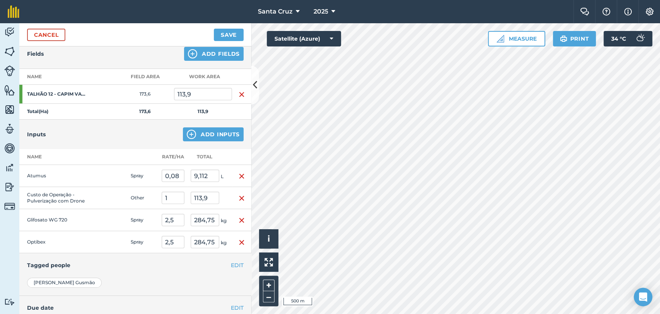
scroll to position [150, 0]
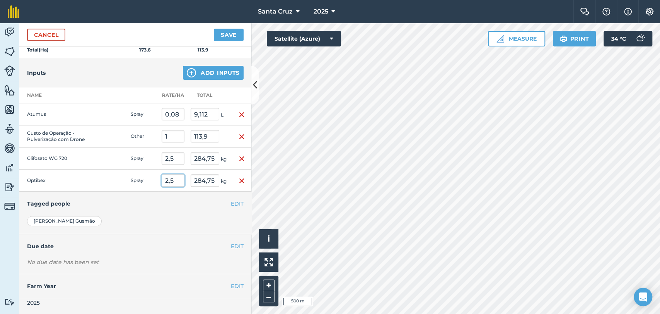
click at [168, 180] on input "2,5" at bounding box center [173, 180] width 23 height 12
click at [176, 180] on input "0,5" at bounding box center [173, 180] width 23 height 12
type input "0,5"
type input "56,95"
click at [231, 32] on button "Save" at bounding box center [229, 35] width 30 height 12
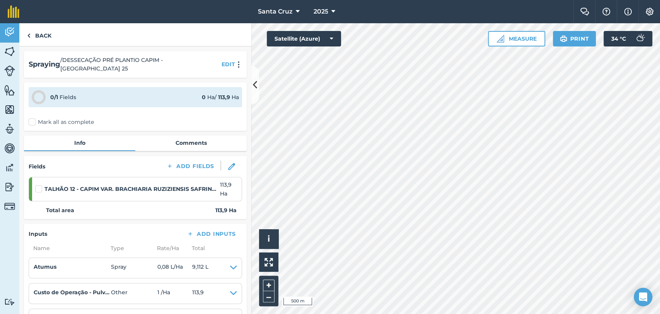
click at [39, 180] on div "TALHÃO 12 - CAPIM VAR. BRACHIARIA RUZIZIENSIS SAFRINHA 25 113,9 Ha" at bounding box center [137, 188] width 205 height 17
click at [39, 185] on label at bounding box center [39, 185] width 9 height 0
click at [39, 185] on input "checkbox" at bounding box center [37, 187] width 5 height 5
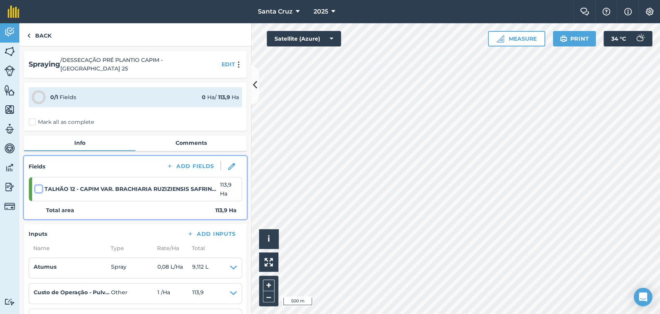
checkbox input "false"
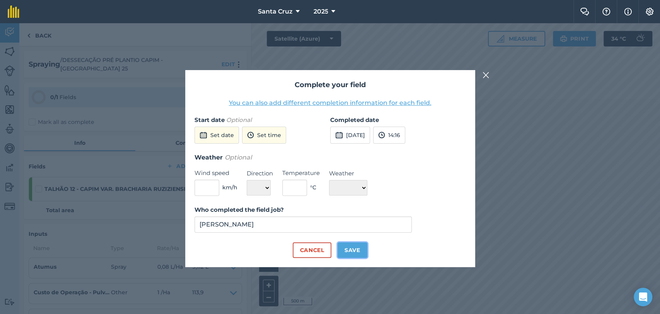
click at [348, 254] on button "Save" at bounding box center [353, 249] width 30 height 15
checkbox input "true"
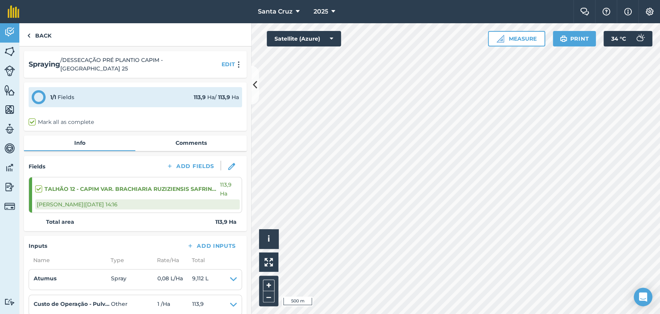
scroll to position [129, 0]
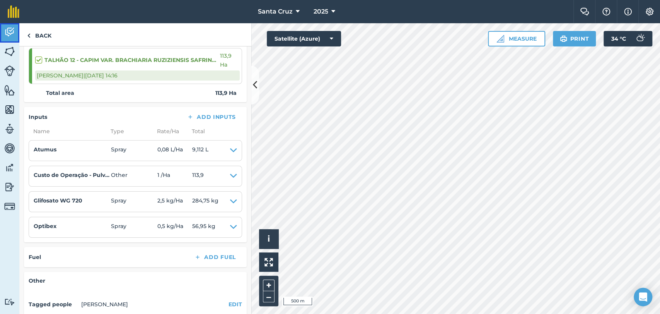
click at [11, 31] on img at bounding box center [9, 32] width 11 height 12
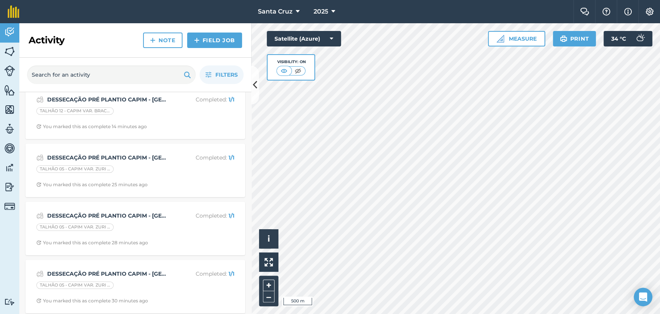
scroll to position [430, 0]
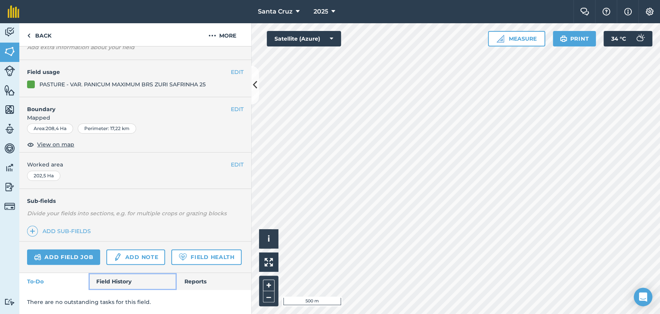
click at [110, 284] on link "Field History" at bounding box center [133, 281] width 88 height 17
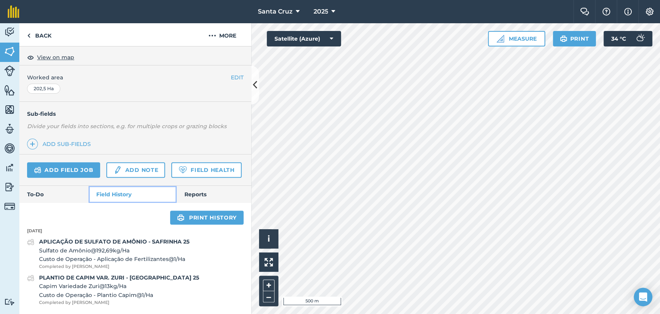
scroll to position [158, 0]
click at [62, 162] on link "Add field job" at bounding box center [63, 169] width 73 height 15
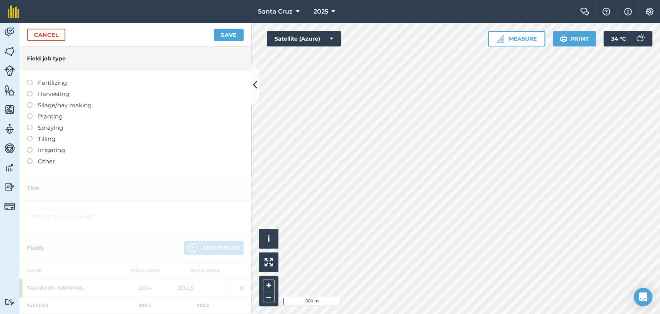
click at [29, 125] on label at bounding box center [32, 125] width 11 height 0
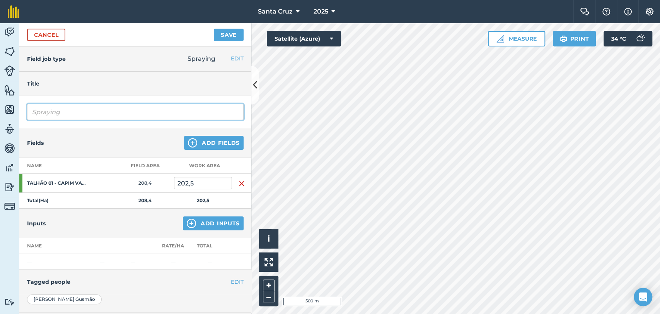
click at [89, 111] on input "Spraying" at bounding box center [135, 112] width 217 height 16
type input "S"
type input "DESSECAÇÃO PRÉ PLANTIO CAPIM - [GEOGRAPHIC_DATA] 25"
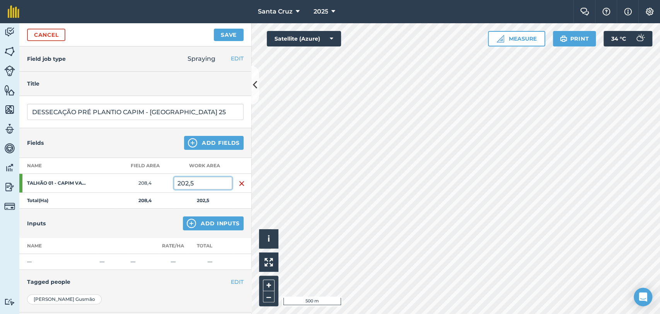
click at [205, 179] on input "202,5" at bounding box center [203, 183] width 58 height 12
type input "2"
type input "165,1"
click at [207, 218] on button "Add Inputs" at bounding box center [213, 223] width 61 height 14
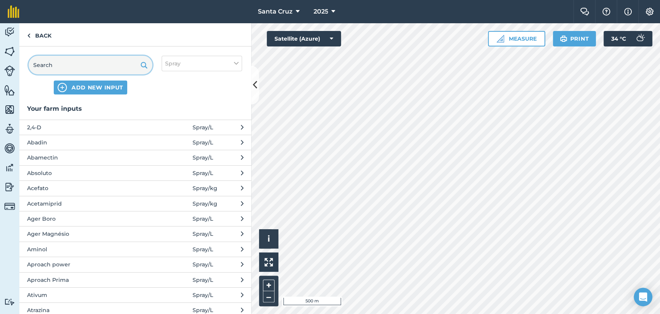
click at [87, 62] on input "text" at bounding box center [91, 65] width 124 height 19
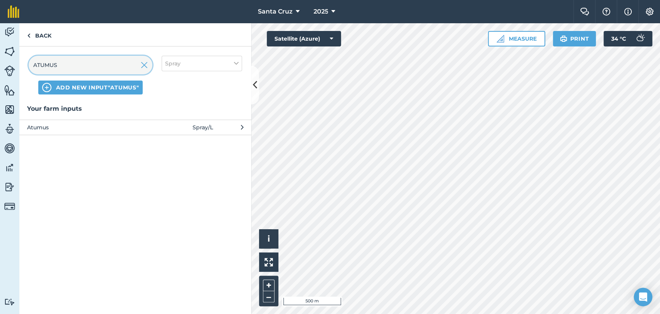
type input "ATUMUS"
click at [65, 127] on span "Atumus" at bounding box center [90, 127] width 126 height 9
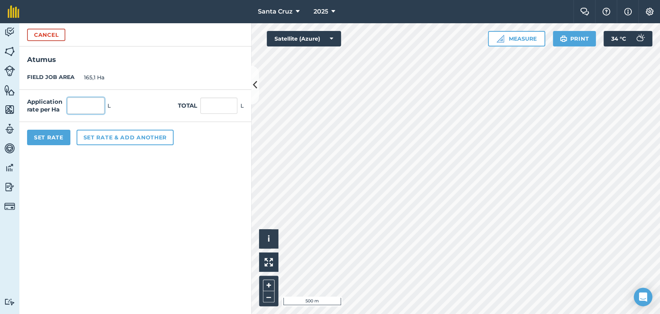
drag, startPoint x: 81, startPoint y: 109, endPoint x: 173, endPoint y: 135, distance: 95.5
click at [81, 109] on input "text" at bounding box center [85, 105] width 37 height 16
type input "0,05"
type input "8,255"
click at [100, 145] on div "Set Rate Set rate & add another" at bounding box center [135, 137] width 232 height 31
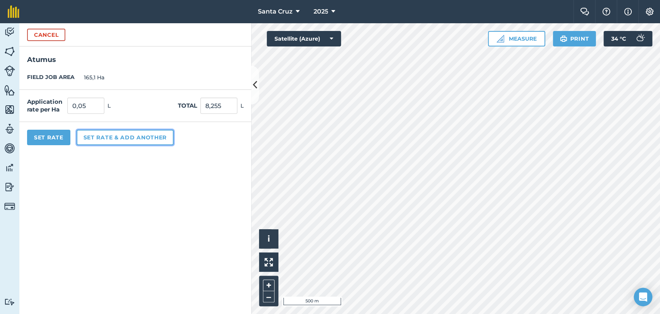
click at [99, 132] on button "Set rate & add another" at bounding box center [125, 137] width 97 height 15
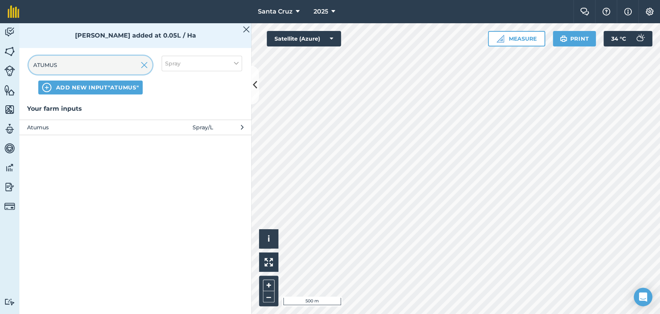
click at [103, 62] on input "ATUMUS" at bounding box center [91, 65] width 124 height 19
drag, startPoint x: 149, startPoint y: 63, endPoint x: 141, endPoint y: 66, distance: 8.6
click at [150, 64] on input "ATUMUS" at bounding box center [91, 65] width 124 height 19
click at [141, 66] on img at bounding box center [144, 64] width 7 height 9
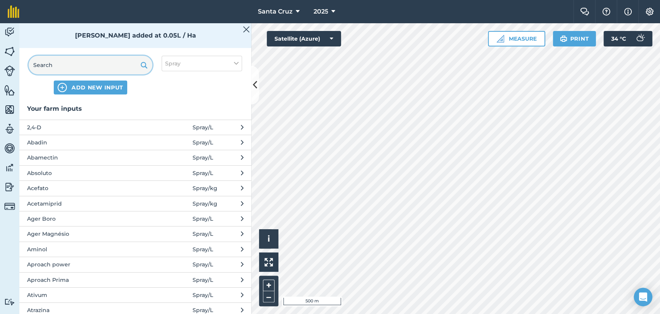
click at [99, 63] on input "text" at bounding box center [91, 65] width 124 height 19
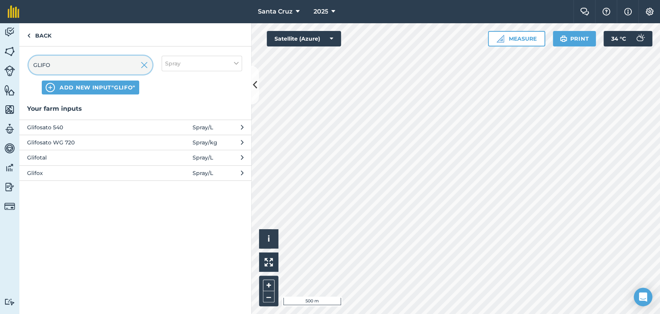
type input "GLIFO"
click at [48, 141] on span "Glifosato WG 720" at bounding box center [90, 142] width 126 height 9
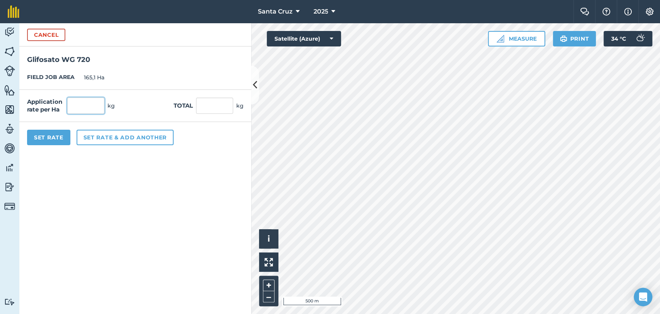
click at [96, 107] on input "text" at bounding box center [85, 105] width 37 height 16
type input "2,5"
type input "412,75"
click at [114, 134] on button "Set rate & add another" at bounding box center [125, 137] width 97 height 15
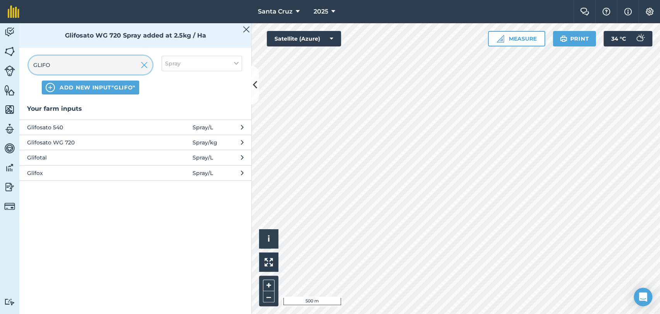
click at [92, 70] on input "GLIFO" at bounding box center [91, 65] width 124 height 19
click at [145, 65] on img at bounding box center [144, 64] width 7 height 9
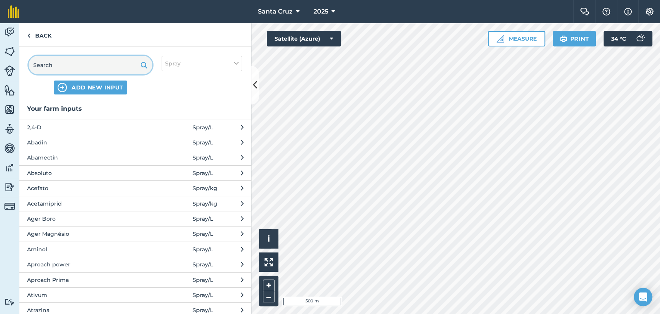
click at [63, 66] on input "text" at bounding box center [91, 65] width 124 height 19
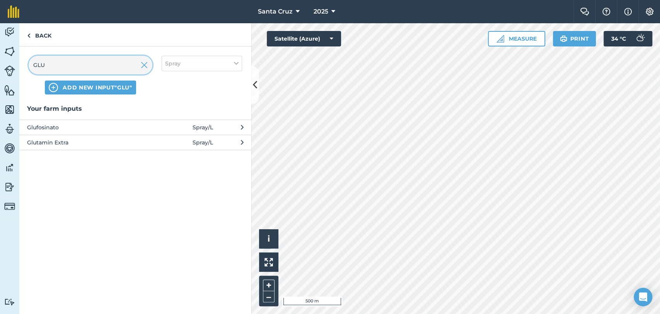
type input "GLU"
click at [60, 128] on span "Glufosinato" at bounding box center [90, 127] width 126 height 9
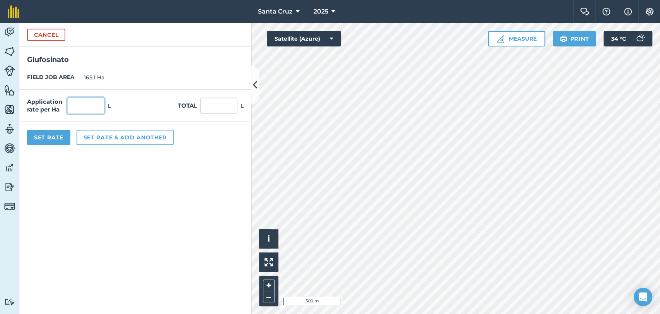
click at [68, 109] on input "text" at bounding box center [85, 105] width 37 height 16
type input "0,5"
type input "82,55"
click at [107, 135] on button "Set rate & add another" at bounding box center [125, 137] width 97 height 15
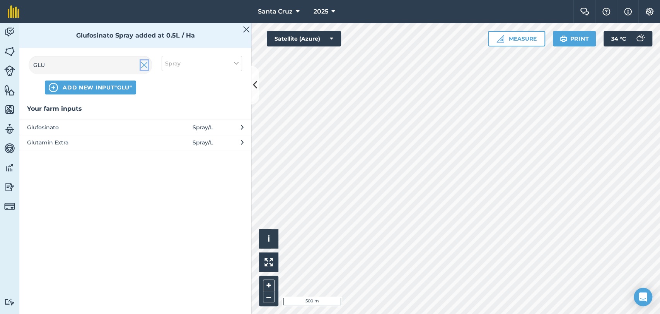
click at [147, 67] on img at bounding box center [144, 64] width 7 height 9
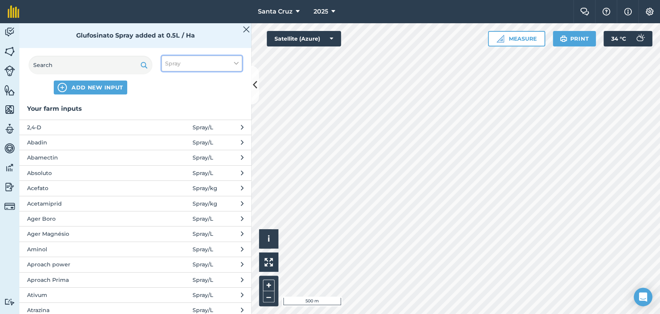
click at [206, 57] on button "Spray" at bounding box center [202, 63] width 80 height 15
click at [177, 135] on label "Other" at bounding box center [201, 137] width 73 height 8
click at [170, 135] on input "Other" at bounding box center [167, 135] width 5 height 5
checkbox input "true"
click at [176, 103] on div "Spray" at bounding box center [202, 108] width 80 height 15
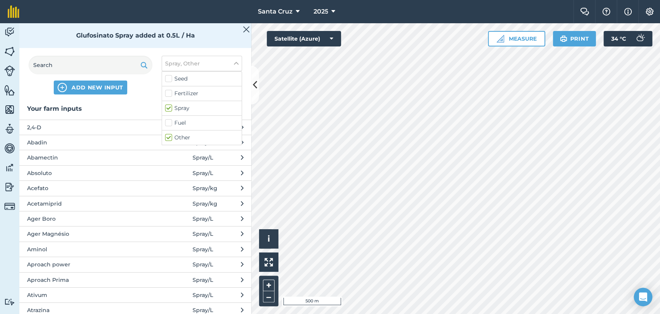
click at [171, 108] on label "Spray" at bounding box center [201, 108] width 73 height 8
click at [170, 108] on input "Spray" at bounding box center [167, 106] width 5 height 5
checkbox input "false"
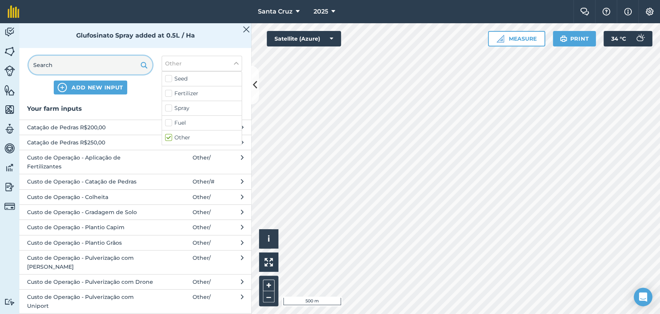
click at [97, 65] on input "text" at bounding box center [91, 65] width 124 height 19
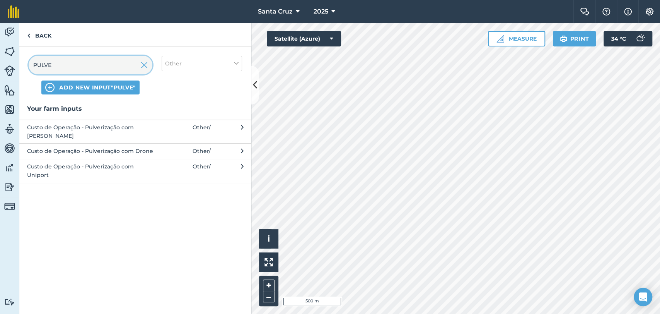
type input "PULVE"
click at [107, 162] on span "Custo de Operação - Pulverização com Uniport" at bounding box center [90, 170] width 126 height 17
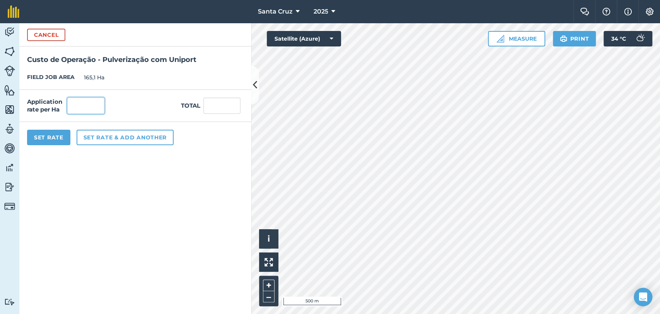
click at [76, 102] on input "text" at bounding box center [85, 105] width 37 height 16
type input "1"
type input "165,1"
click at [61, 138] on button "Set Rate" at bounding box center [48, 137] width 43 height 15
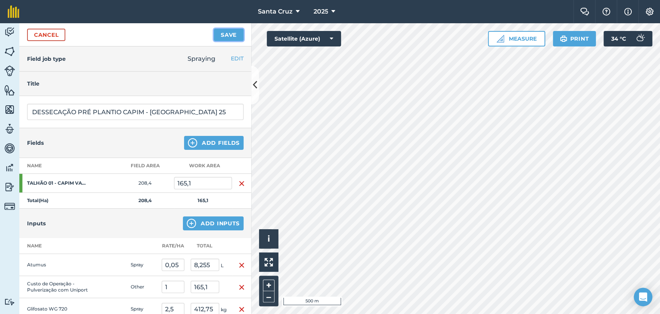
click at [227, 35] on button "Save" at bounding box center [229, 35] width 30 height 12
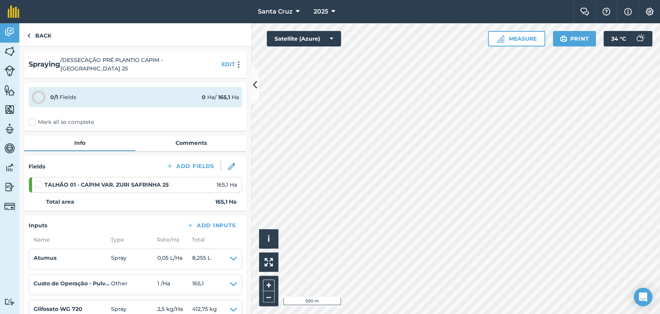
click at [39, 118] on label "Mark all as complete" at bounding box center [61, 122] width 65 height 8
click at [34, 118] on input "Mark all as complete" at bounding box center [31, 120] width 5 height 5
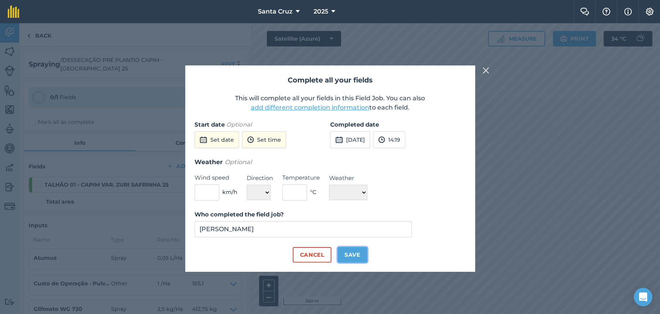
click at [359, 255] on button "Save" at bounding box center [353, 254] width 30 height 15
checkbox input "true"
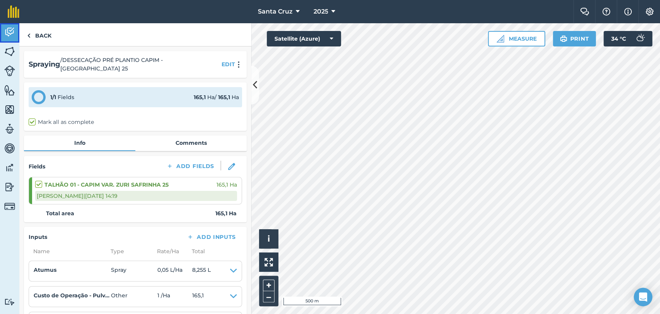
click at [12, 32] on img at bounding box center [9, 32] width 11 height 12
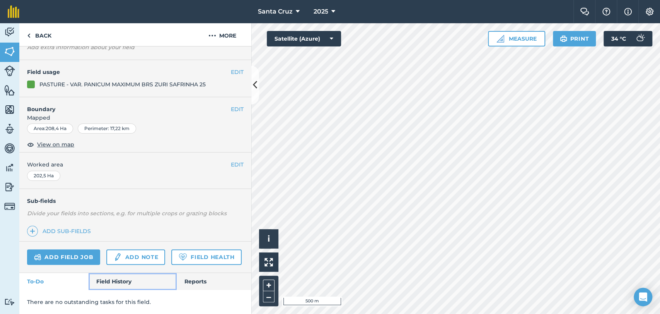
click at [120, 283] on link "Field History" at bounding box center [133, 281] width 88 height 17
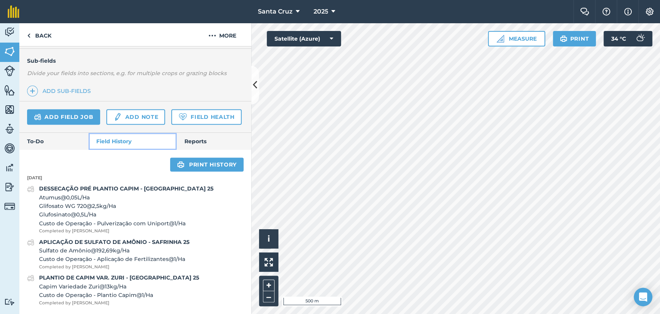
scroll to position [211, 0]
click at [72, 109] on link "Add field job" at bounding box center [63, 116] width 73 height 15
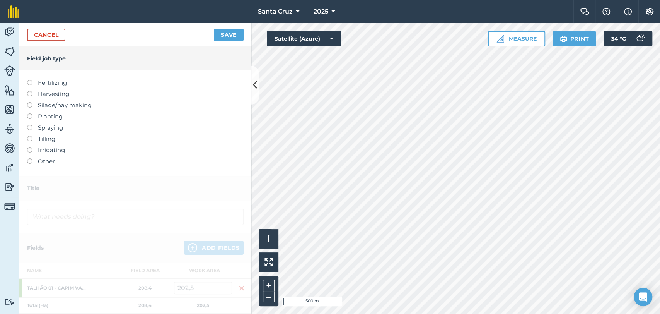
click at [31, 125] on label at bounding box center [32, 125] width 11 height 0
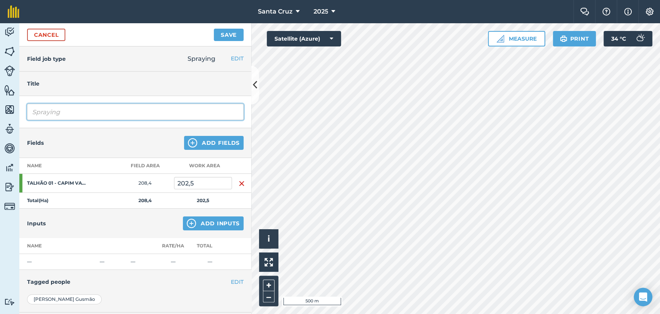
click at [89, 113] on input "Spraying" at bounding box center [135, 112] width 217 height 16
type input "S"
type input "DESSECAÇÃO PRÉ PLANTIO CAPIM - [GEOGRAPHIC_DATA] 25"
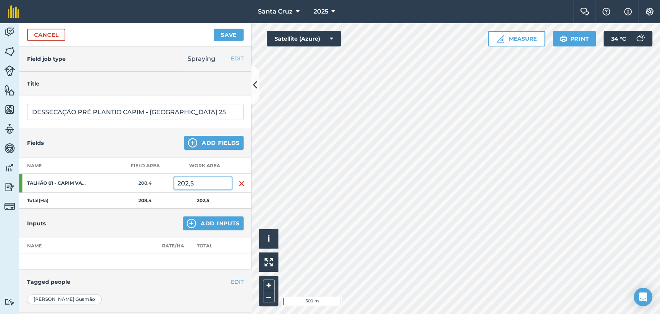
click at [211, 178] on input "202,5" at bounding box center [203, 183] width 58 height 12
type input "2"
type input "45,5"
click at [210, 231] on div "Inputs Add Inputs" at bounding box center [135, 222] width 232 height 29
click at [198, 220] on button "Add Inputs" at bounding box center [213, 223] width 61 height 14
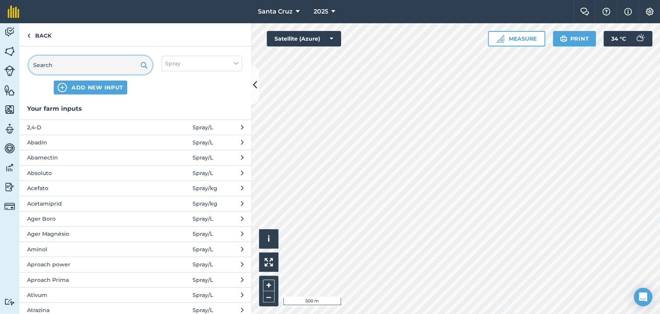
click at [114, 69] on input "text" at bounding box center [91, 65] width 124 height 19
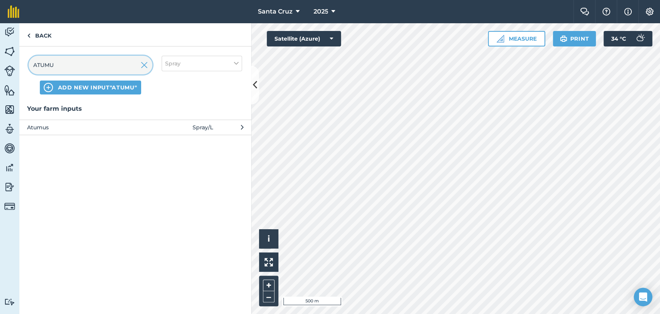
type input "ATUMU"
click at [96, 130] on span "Atumus" at bounding box center [90, 127] width 126 height 9
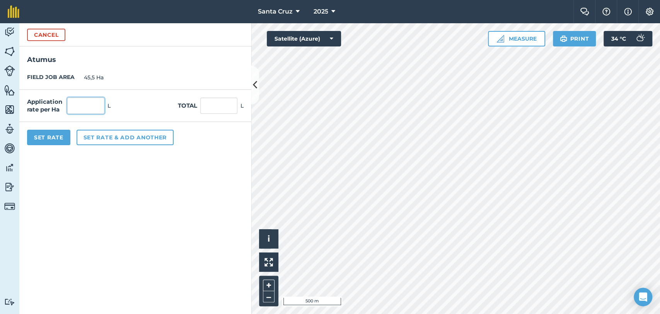
click at [96, 112] on input "text" at bounding box center [85, 105] width 37 height 16
type input "0,05"
type input "2,275"
click at [149, 141] on button "Set rate & add another" at bounding box center [125, 137] width 97 height 15
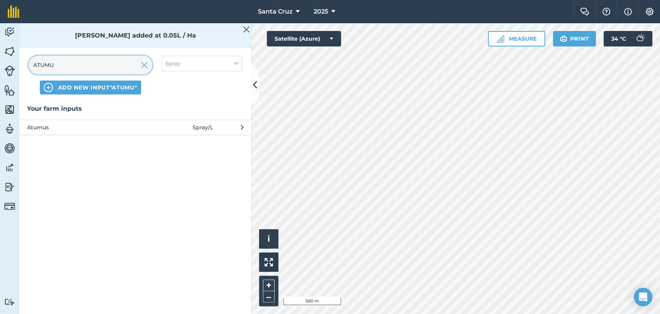
click at [97, 64] on input "ATUMU" at bounding box center [91, 65] width 124 height 19
click at [146, 70] on div at bounding box center [144, 65] width 7 height 19
click at [104, 69] on input "ATUMU" at bounding box center [91, 65] width 124 height 19
click at [143, 66] on img at bounding box center [144, 64] width 7 height 9
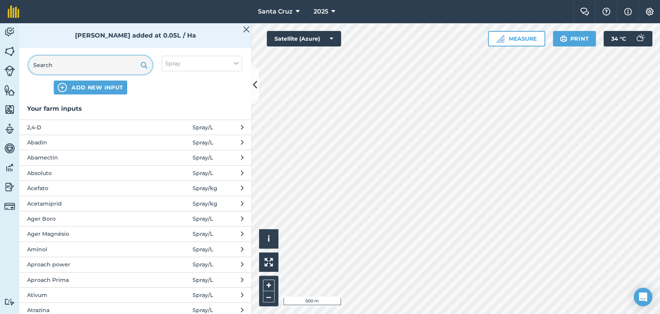
click at [106, 68] on input "text" at bounding box center [91, 65] width 124 height 19
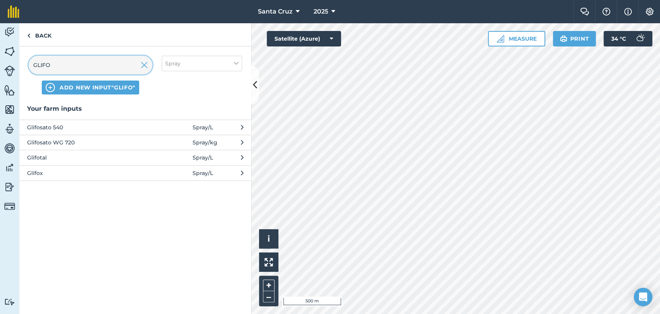
type input "GLIFO"
click at [70, 142] on span "Glifosato WG 720" at bounding box center [90, 142] width 126 height 9
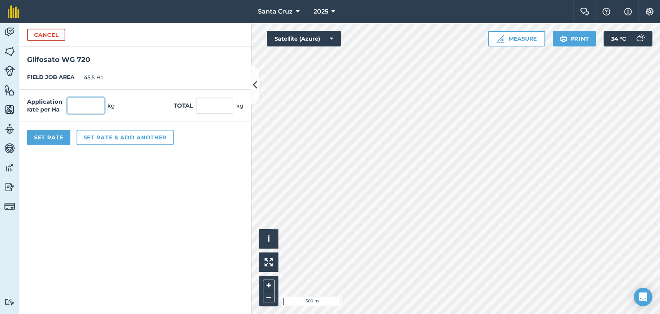
click at [87, 106] on input "text" at bounding box center [85, 105] width 37 height 16
type input "2,5"
type input "113,75"
click at [119, 140] on button "Set rate & add another" at bounding box center [125, 137] width 97 height 15
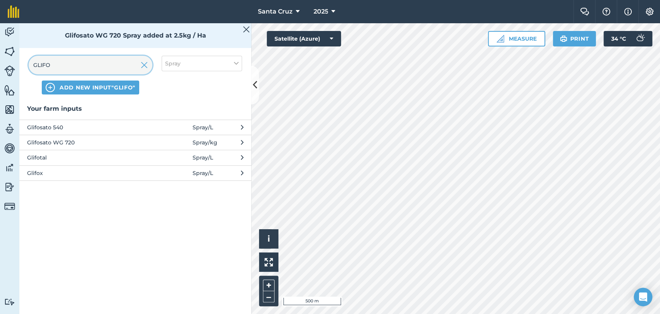
click at [101, 63] on input "GLIFO" at bounding box center [91, 65] width 124 height 19
click at [145, 65] on img at bounding box center [144, 64] width 7 height 9
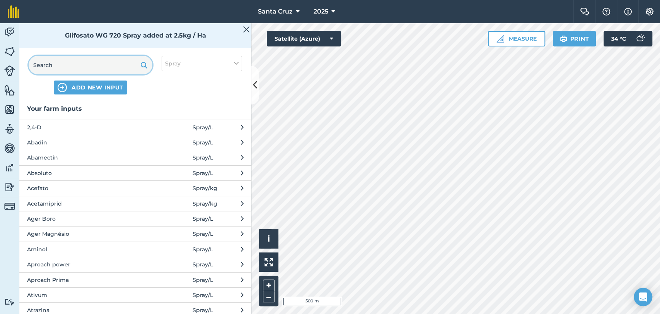
click at [79, 58] on input "text" at bounding box center [91, 65] width 124 height 19
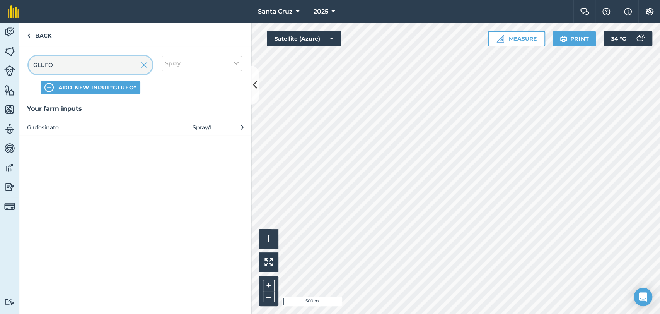
type input "GLUFO"
click at [124, 128] on span "Glufosinato" at bounding box center [90, 127] width 126 height 9
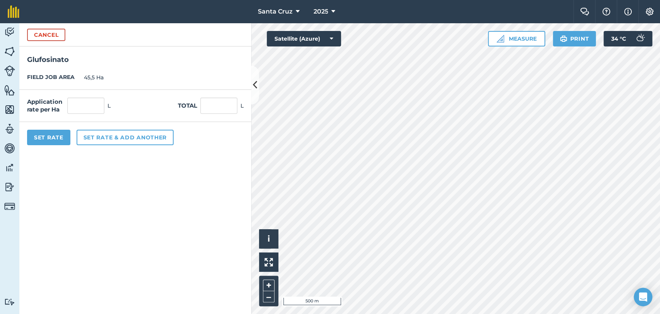
click at [103, 102] on div "Application rate per Ha L" at bounding box center [69, 105] width 84 height 16
click at [97, 103] on input "text" at bounding box center [85, 105] width 37 height 16
type input "0,5"
type input "22,75"
click at [147, 143] on button "Set rate & add another" at bounding box center [125, 137] width 97 height 15
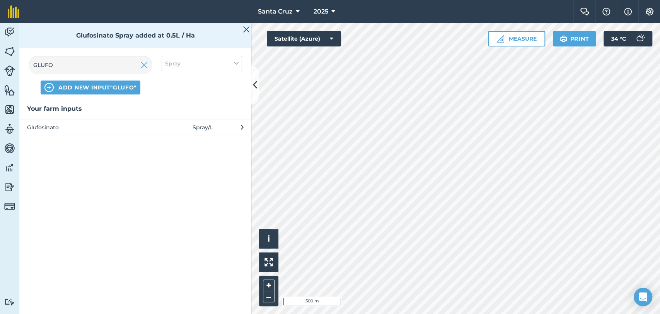
click at [195, 74] on div "GLUFO ADD NEW INPUT "GLUFO" Spray" at bounding box center [135, 74] width 232 height 57
click at [193, 66] on button "Spray" at bounding box center [202, 63] width 80 height 15
click at [174, 137] on label "Other" at bounding box center [201, 137] width 73 height 8
click at [170, 137] on input "Other" at bounding box center [167, 135] width 5 height 5
checkbox input "true"
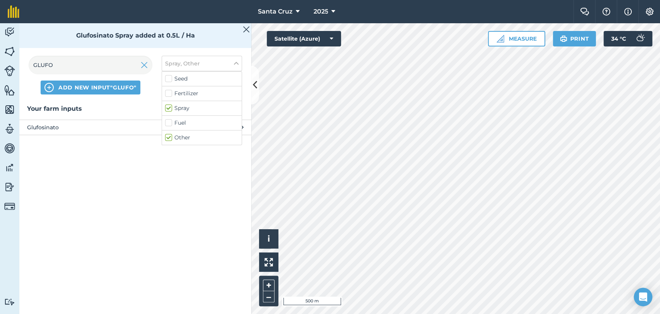
click at [175, 110] on label "Spray" at bounding box center [201, 108] width 73 height 8
click at [170, 109] on input "Spray" at bounding box center [167, 106] width 5 height 5
checkbox input "false"
click at [146, 66] on img at bounding box center [144, 64] width 7 height 9
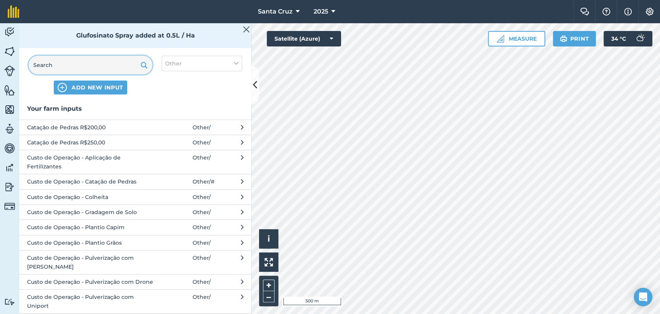
click at [100, 65] on input "text" at bounding box center [91, 65] width 124 height 19
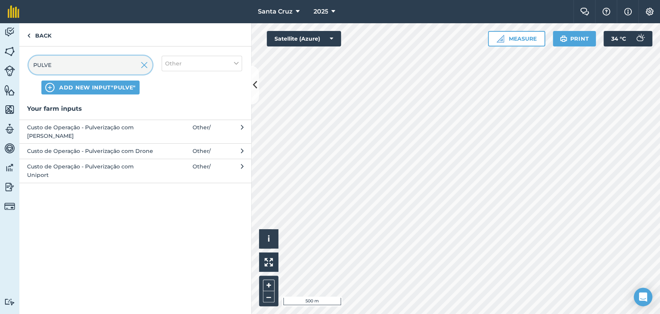
type input "PULVE"
click at [84, 166] on span "Custo de Operação - Pulverização com Uniport" at bounding box center [90, 170] width 126 height 17
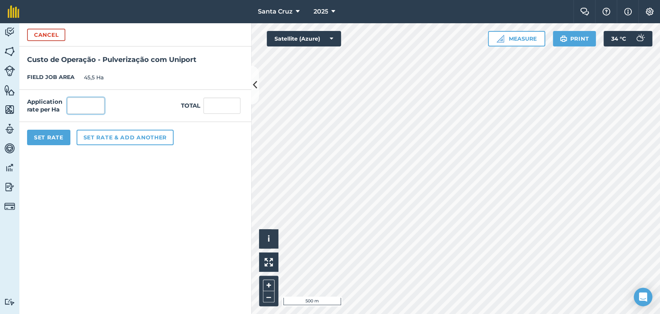
click at [92, 111] on input "text" at bounding box center [85, 105] width 37 height 16
type input "1"
type input "45,5"
click at [55, 134] on button "Set Rate" at bounding box center [48, 137] width 43 height 15
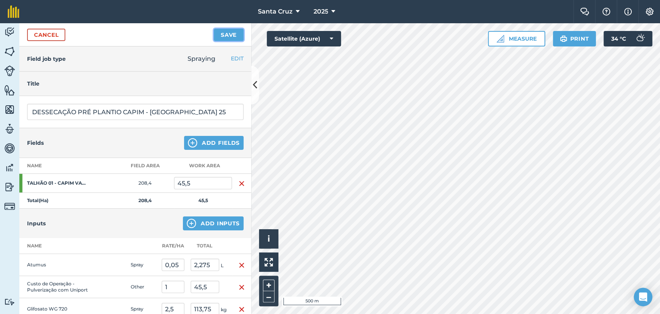
click at [235, 31] on button "Save" at bounding box center [229, 35] width 30 height 12
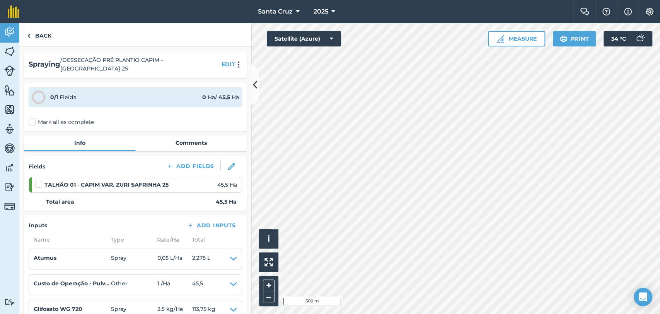
click at [38, 118] on label "Mark all as complete" at bounding box center [61, 122] width 65 height 8
click at [34, 118] on input "Mark all as complete" at bounding box center [31, 120] width 5 height 5
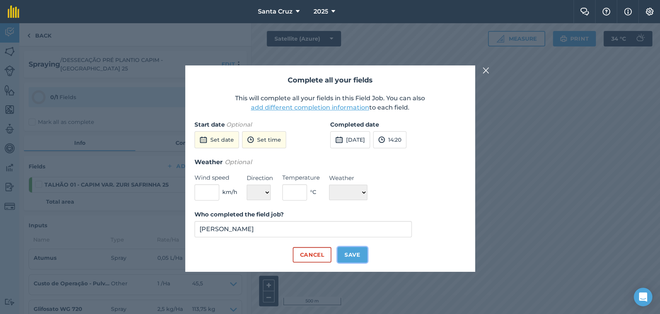
click at [356, 255] on button "Save" at bounding box center [353, 254] width 30 height 15
checkbox input "true"
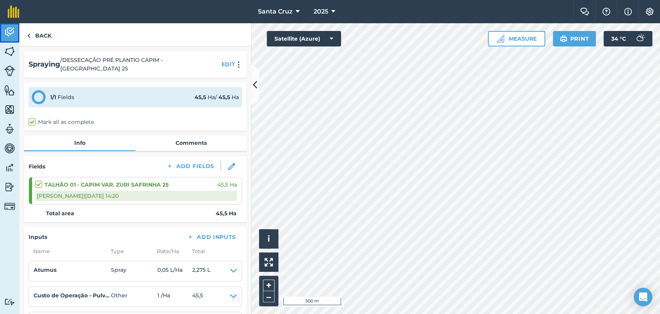
click at [2, 26] on link "Activity" at bounding box center [9, 32] width 19 height 19
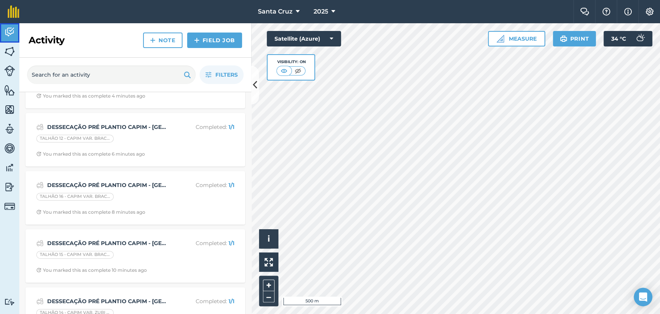
scroll to position [172, 0]
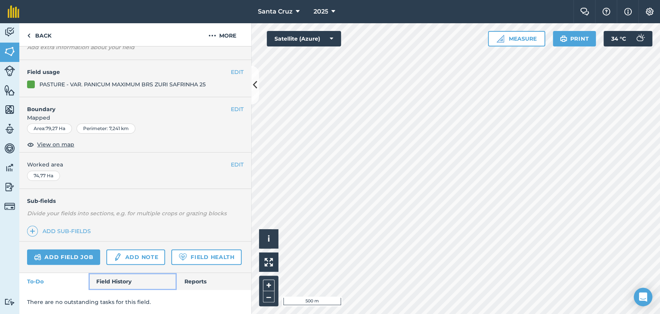
click at [105, 280] on link "Field History" at bounding box center [133, 281] width 88 height 17
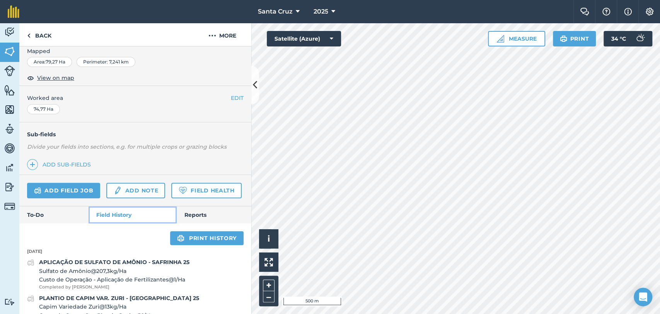
scroll to position [158, 0]
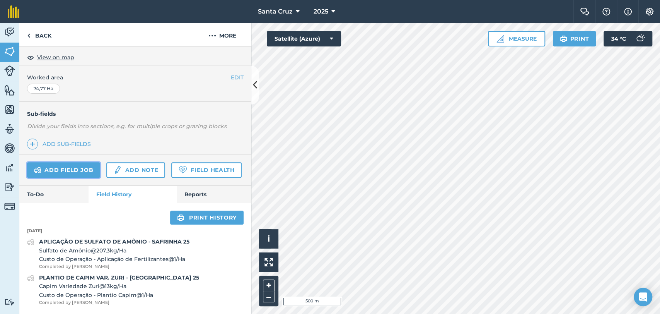
click at [71, 162] on link "Add field job" at bounding box center [63, 169] width 73 height 15
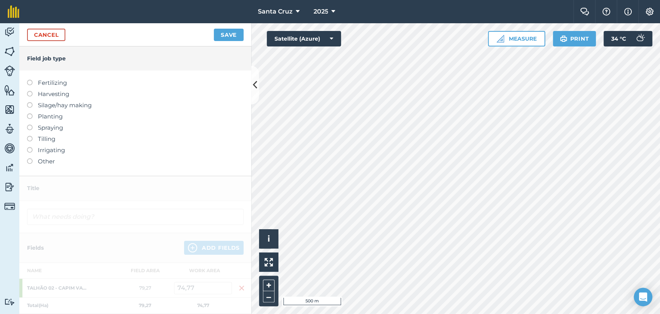
click at [28, 125] on label at bounding box center [32, 125] width 11 height 0
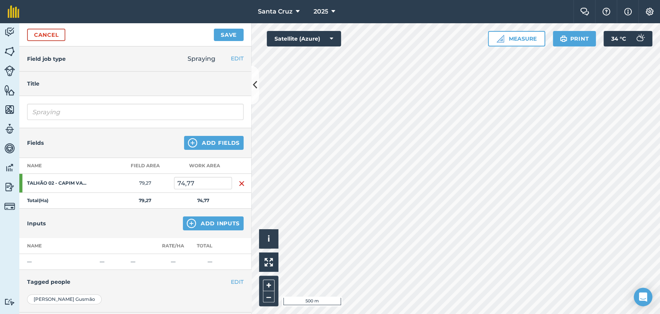
drag, startPoint x: 69, startPoint y: 123, endPoint x: 69, endPoint y: 115, distance: 8.5
click at [69, 123] on div "Spraying" at bounding box center [135, 112] width 232 height 32
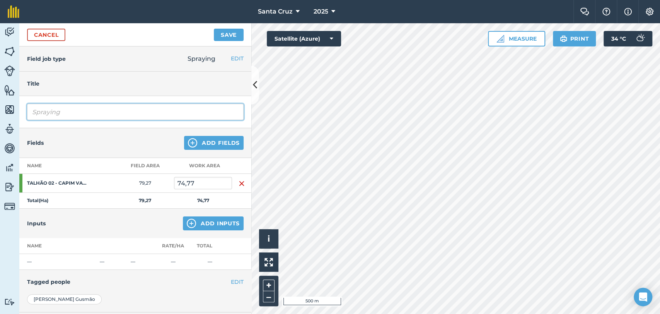
click at [70, 112] on input "Spraying" at bounding box center [135, 112] width 217 height 16
type input "S"
type input "DESSECAÇÃO PRÉ PLANTIO CAPIM - [GEOGRAPHIC_DATA] 25"
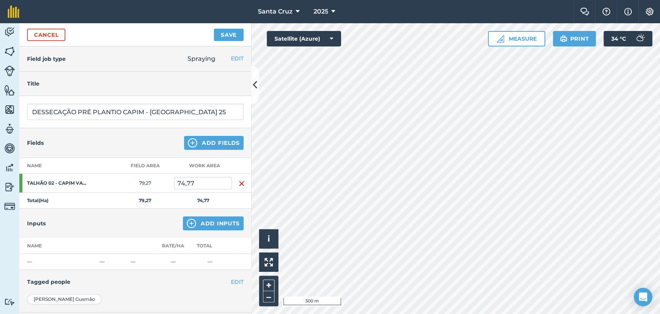
click at [205, 174] on td "74,77" at bounding box center [203, 183] width 58 height 19
click at [206, 184] on input "74,77" at bounding box center [203, 183] width 58 height 12
type input "7"
type input "80,1"
click at [204, 226] on button "Add Inputs" at bounding box center [213, 223] width 61 height 14
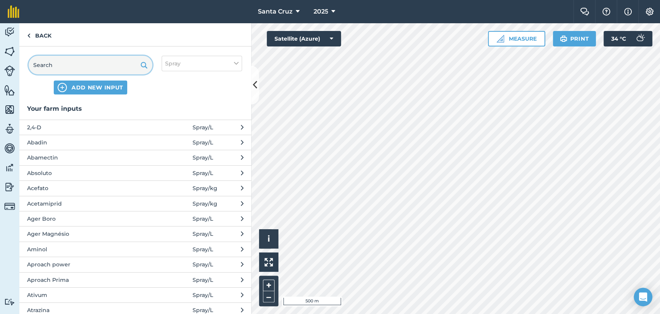
click at [106, 67] on input "text" at bounding box center [91, 65] width 124 height 19
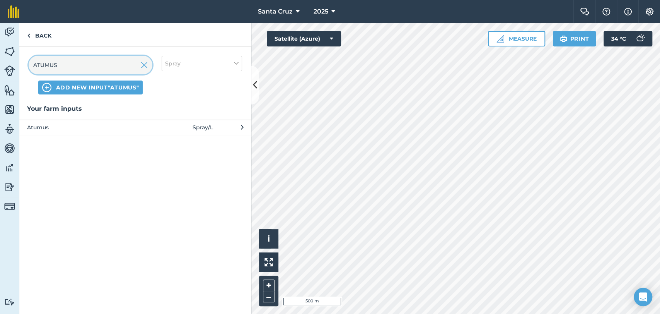
type input "ATUMUS"
click at [174, 128] on span at bounding box center [175, 127] width 36 height 9
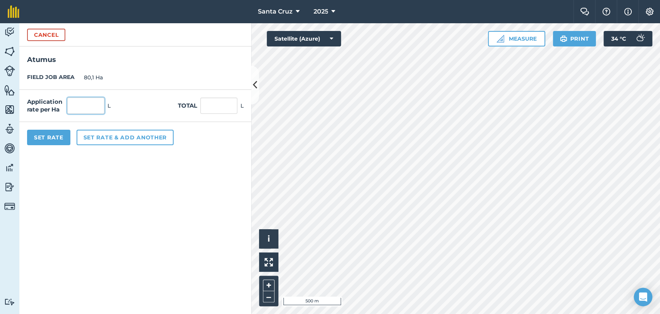
click at [69, 101] on input "text" at bounding box center [85, 105] width 37 height 16
type input "0,05"
type input "4,005"
click at [120, 142] on button "Set rate & add another" at bounding box center [125, 137] width 97 height 15
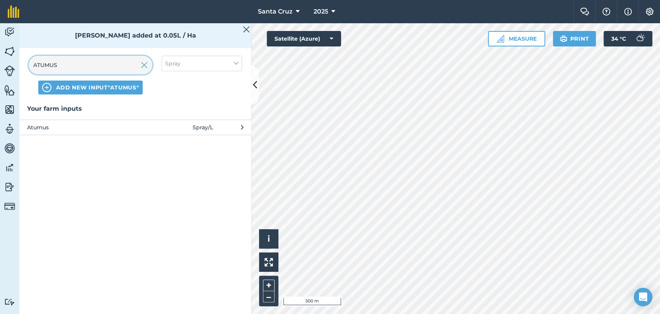
click at [94, 68] on input "ATUMUS" at bounding box center [91, 65] width 124 height 19
click at [142, 65] on img at bounding box center [144, 64] width 7 height 9
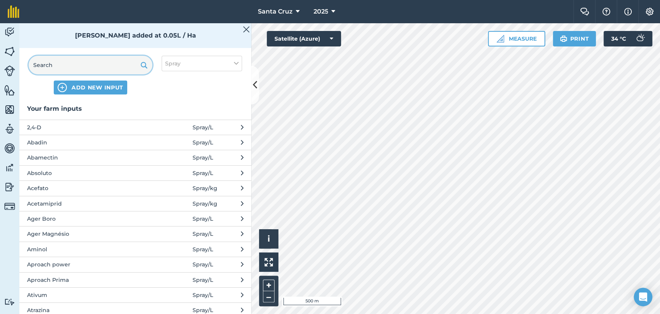
click at [96, 67] on input "text" at bounding box center [91, 65] width 124 height 19
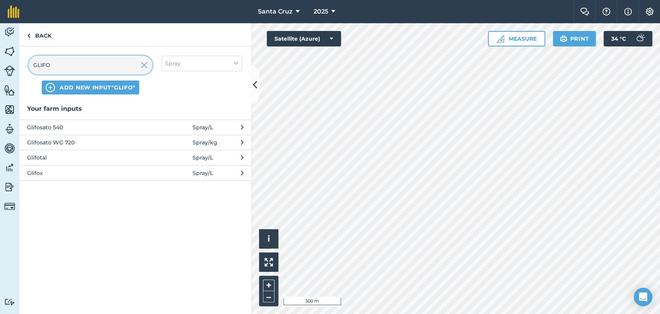
type input "GLIFO"
click at [65, 144] on span "Glifosato WG 720" at bounding box center [90, 142] width 126 height 9
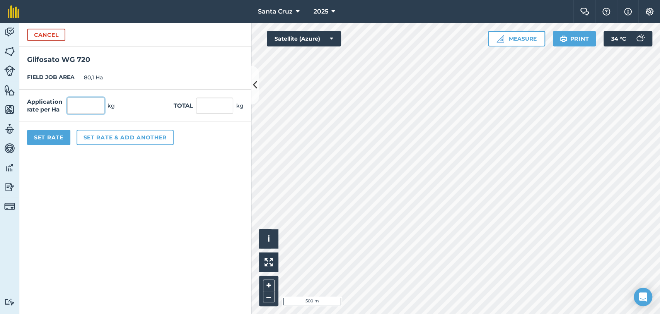
click at [92, 106] on input "text" at bounding box center [85, 105] width 37 height 16
type input "2,5"
type input "200,25"
click at [125, 136] on button "Set rate & add another" at bounding box center [125, 137] width 97 height 15
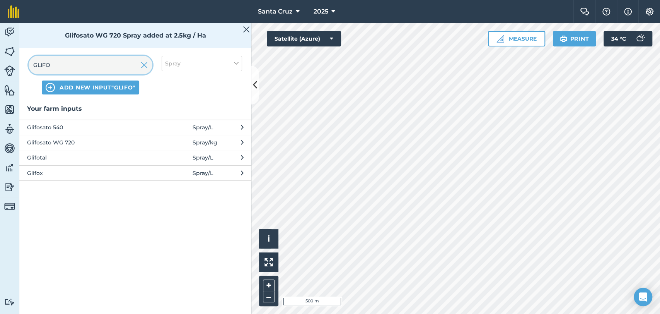
click at [101, 63] on input "GLIFO" at bounding box center [91, 65] width 124 height 19
click at [144, 65] on img at bounding box center [144, 64] width 7 height 9
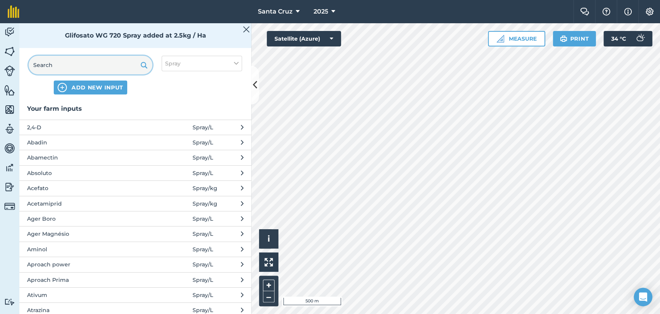
click at [104, 62] on input "text" at bounding box center [91, 65] width 124 height 19
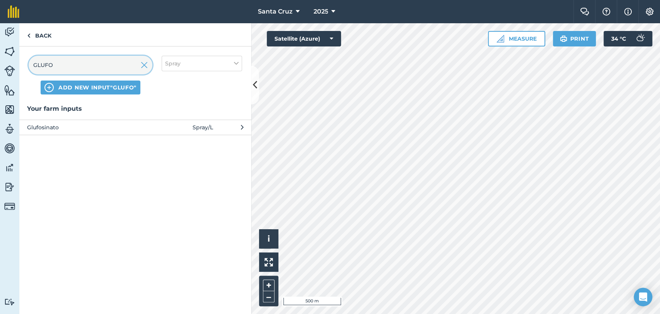
type input "GLUFO"
click at [161, 124] on span at bounding box center [175, 127] width 36 height 9
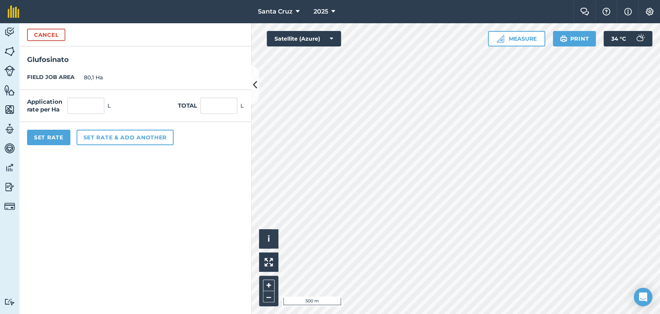
click at [67, 98] on div "Application rate per Ha L" at bounding box center [69, 105] width 84 height 16
click at [93, 108] on input "text" at bounding box center [85, 105] width 37 height 16
type input "0,5"
type input "40,05"
click at [103, 138] on button "Set rate & add another" at bounding box center [125, 137] width 97 height 15
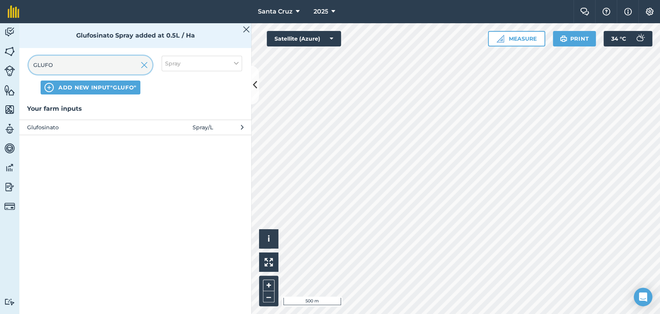
click at [93, 66] on input "GLUFO" at bounding box center [91, 65] width 124 height 19
click at [145, 65] on img at bounding box center [144, 64] width 7 height 9
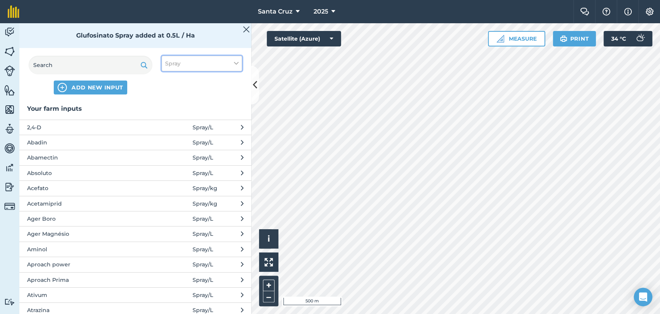
click at [180, 61] on button "Spray" at bounding box center [202, 63] width 80 height 15
click at [168, 138] on label "Other" at bounding box center [201, 137] width 73 height 8
click at [168, 138] on input "Other" at bounding box center [167, 135] width 5 height 5
checkbox input "true"
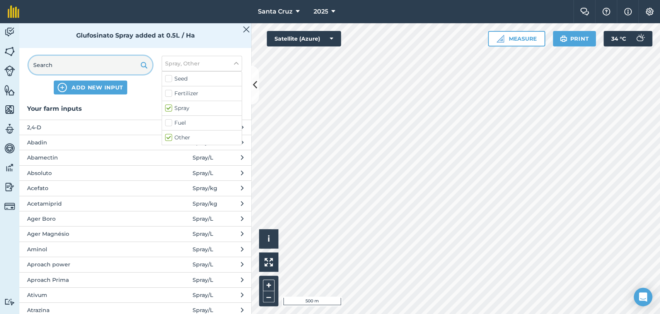
click at [97, 57] on input "text" at bounding box center [91, 65] width 124 height 19
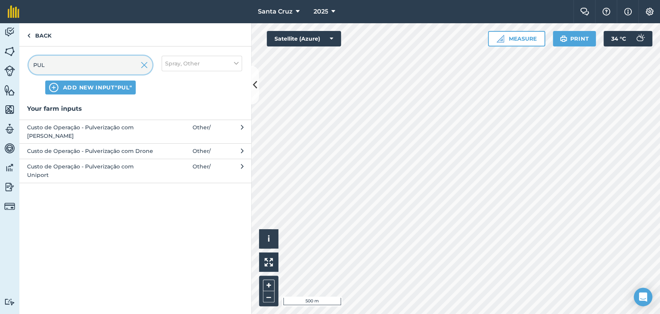
type input "PUL"
click at [123, 162] on span "Custo de Operação - Pulverização com Uniport" at bounding box center [90, 170] width 126 height 17
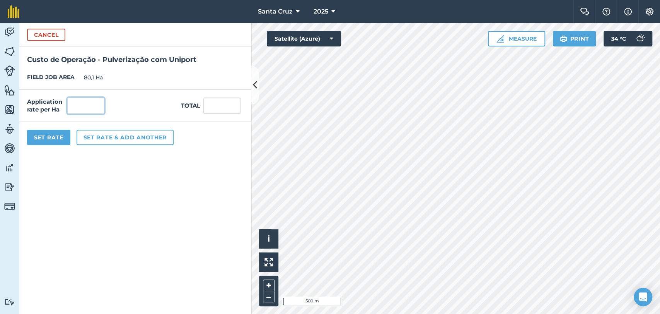
click at [87, 107] on input "text" at bounding box center [85, 105] width 37 height 16
type input "1"
type input "80,1"
click at [57, 143] on button "Set Rate" at bounding box center [48, 137] width 43 height 15
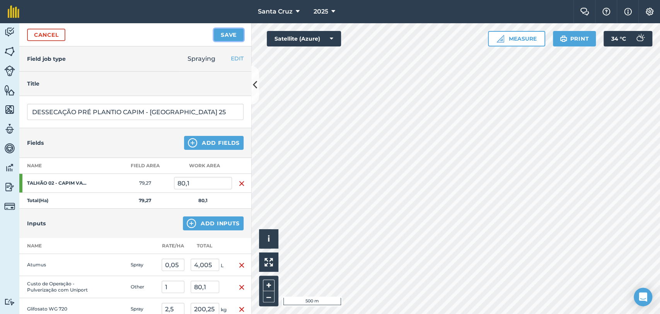
click at [232, 32] on button "Save" at bounding box center [229, 35] width 30 height 12
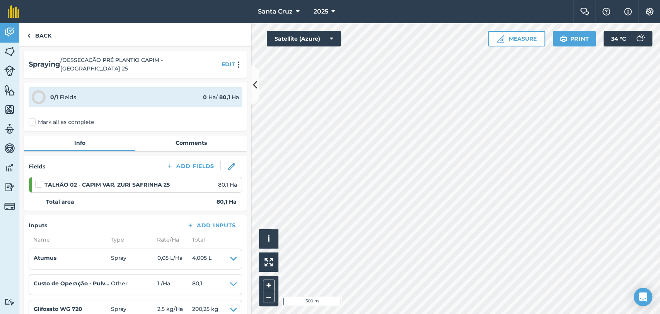
click at [35, 118] on label "Mark all as complete" at bounding box center [61, 122] width 65 height 8
click at [34, 118] on input "Mark all as complete" at bounding box center [31, 120] width 5 height 5
checkbox input "false"
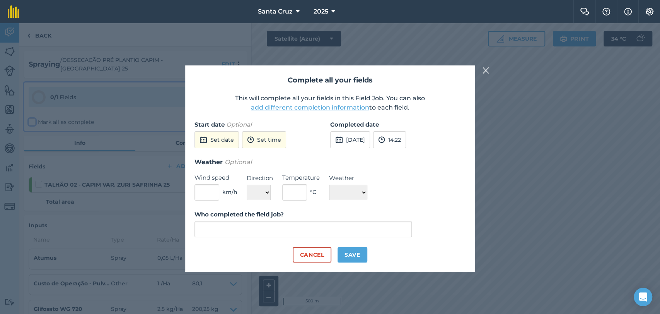
type input "[PERSON_NAME]"
click at [368, 255] on div "Cancel Save" at bounding box center [331, 254] width 272 height 15
click at [355, 254] on button "Save" at bounding box center [353, 254] width 30 height 15
checkbox input "true"
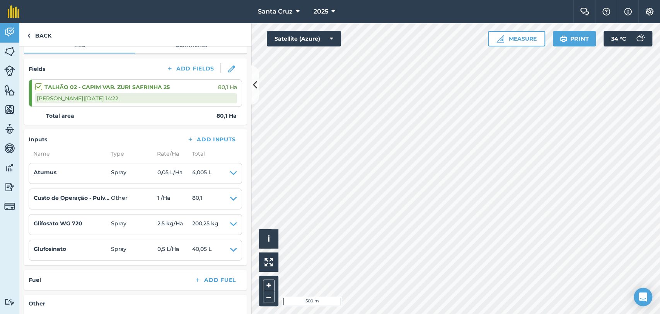
scroll to position [47, 0]
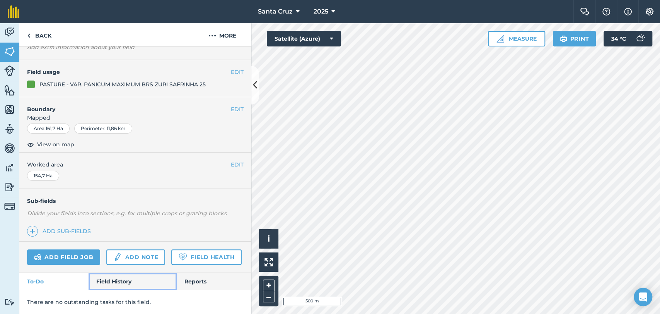
click at [121, 277] on link "Field History" at bounding box center [133, 281] width 88 height 17
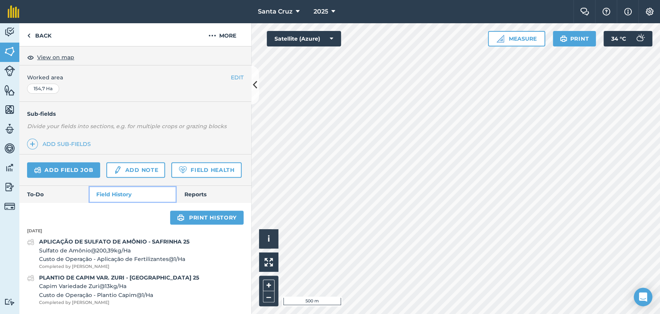
scroll to position [158, 0]
click at [57, 162] on link "Add field job" at bounding box center [63, 169] width 73 height 15
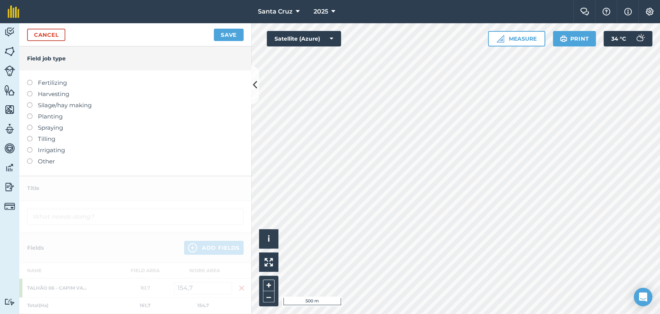
click at [29, 125] on label at bounding box center [32, 125] width 11 height 0
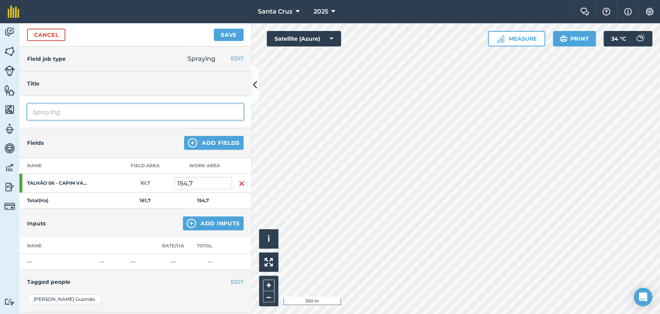
click at [86, 115] on input "Spraying" at bounding box center [135, 112] width 217 height 16
type input "S"
type input "DESSECAÇÃO PRÉ PLANTIO CAPIM - [GEOGRAPHIC_DATA] 25"
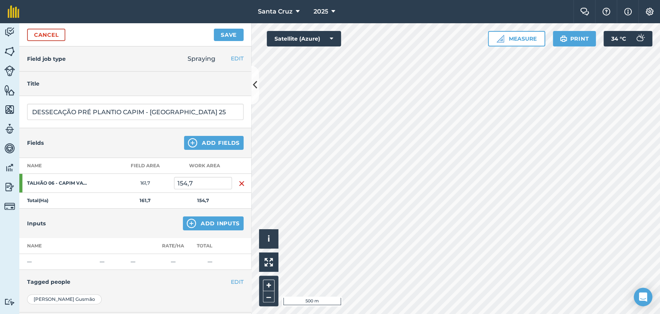
click at [199, 194] on td "154,7" at bounding box center [203, 201] width 58 height 16
click at [208, 177] on input "154,7" at bounding box center [203, 183] width 58 height 12
type input "1"
type input "95,4"
click at [208, 221] on button "Add Inputs" at bounding box center [213, 223] width 61 height 14
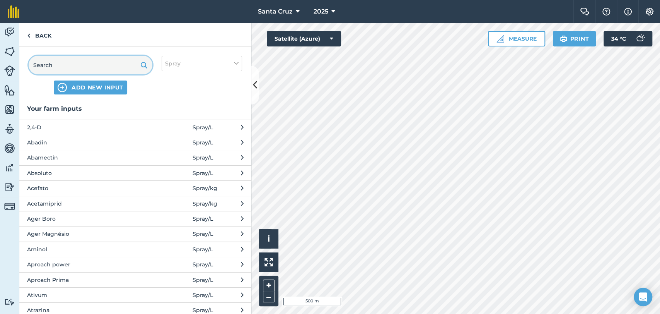
click at [78, 63] on input "text" at bounding box center [91, 65] width 124 height 19
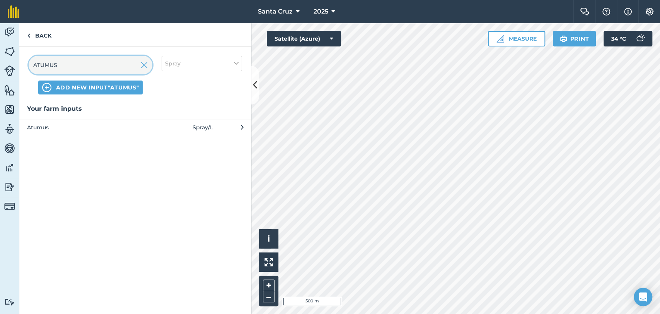
type input "ATUMUS"
click at [96, 125] on span "Atumus" at bounding box center [90, 127] width 126 height 9
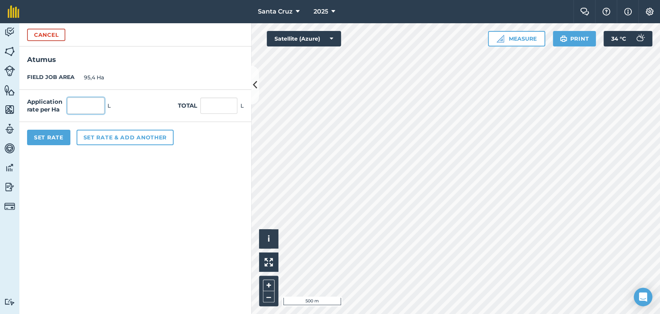
click at [93, 113] on input "text" at bounding box center [85, 105] width 37 height 16
type input "0,05"
type input "4,77"
click at [140, 138] on button "Set rate & add another" at bounding box center [125, 137] width 97 height 15
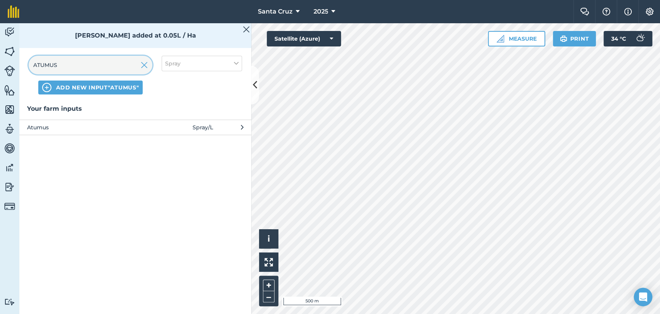
click at [96, 67] on input "ATUMUS" at bounding box center [91, 65] width 124 height 19
click at [143, 68] on img at bounding box center [144, 64] width 7 height 9
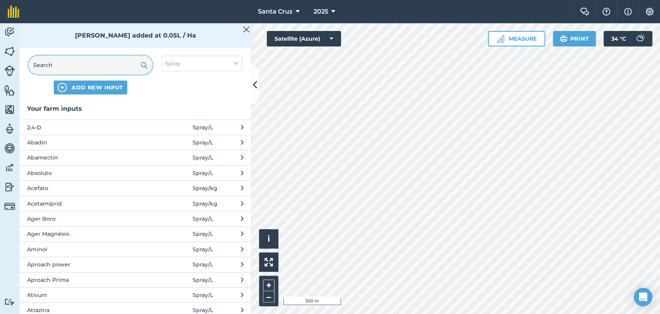
click at [98, 65] on input "text" at bounding box center [91, 65] width 124 height 19
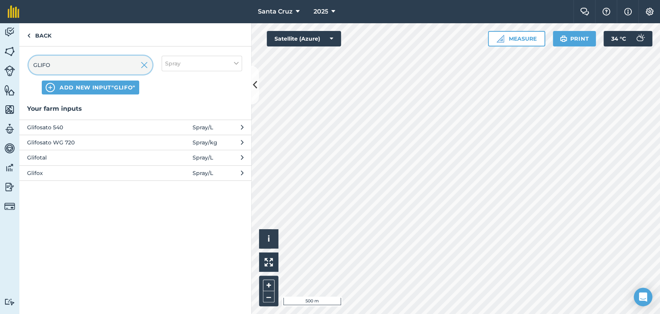
type input "GLIFO"
click at [69, 142] on span "Glifosato WG 720" at bounding box center [90, 142] width 126 height 9
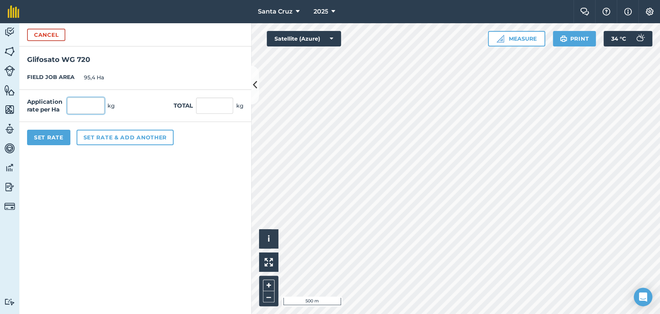
click at [76, 111] on input "text" at bounding box center [85, 105] width 37 height 16
type input "2,5"
type input "238,5"
click at [112, 133] on button "Set rate & add another" at bounding box center [125, 137] width 97 height 15
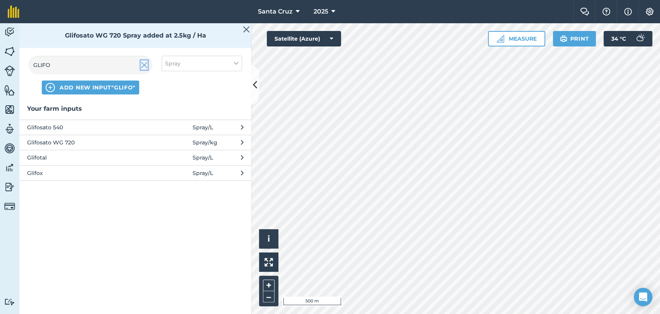
click at [142, 64] on img at bounding box center [144, 64] width 7 height 9
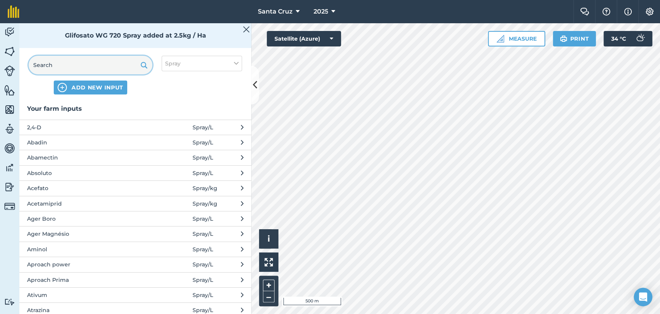
click at [99, 63] on input "text" at bounding box center [91, 65] width 124 height 19
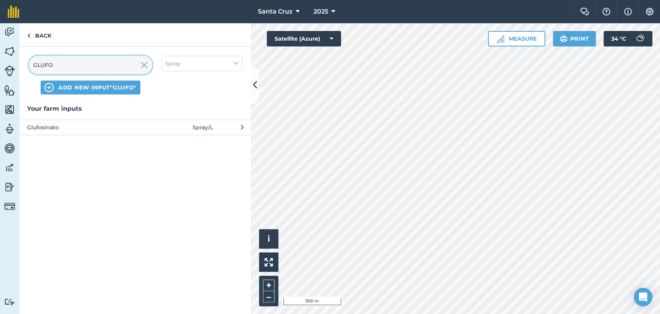
type input "GLUFO"
click at [90, 128] on span "Glufosinato" at bounding box center [90, 127] width 126 height 9
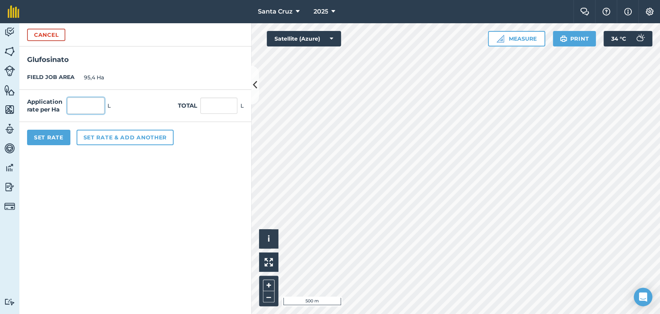
click at [90, 109] on input "text" at bounding box center [85, 105] width 37 height 16
type input "0,5"
type input "47,7"
click at [103, 140] on button "Set rate & add another" at bounding box center [125, 137] width 97 height 15
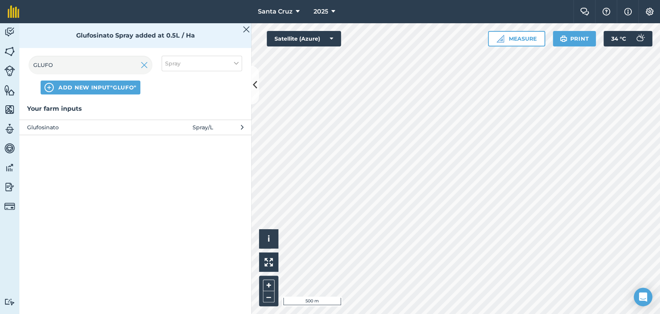
click at [142, 71] on div at bounding box center [144, 65] width 7 height 19
drag, startPoint x: 155, startPoint y: 56, endPoint x: 152, endPoint y: 60, distance: 5.0
click at [155, 57] on div "GLUFO ADD NEW INPUT "GLUFO" Spray" at bounding box center [135, 74] width 232 height 57
click at [149, 62] on input "GLUFO" at bounding box center [91, 65] width 124 height 19
click at [145, 64] on img at bounding box center [144, 64] width 7 height 9
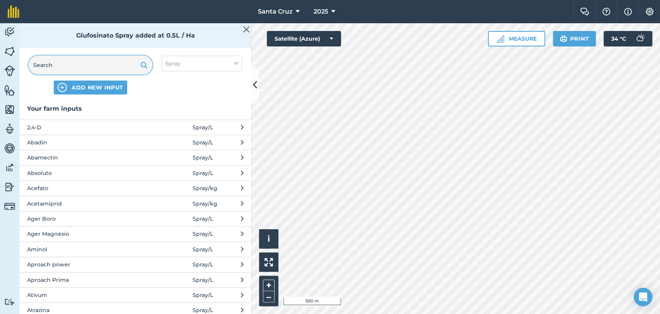
drag, startPoint x: 82, startPoint y: 63, endPoint x: 212, endPoint y: 63, distance: 130.4
click at [89, 63] on input "text" at bounding box center [91, 65] width 124 height 19
click at [215, 63] on button "Spray" at bounding box center [202, 63] width 80 height 15
drag, startPoint x: 181, startPoint y: 137, endPoint x: 188, endPoint y: 133, distance: 7.3
click at [181, 136] on label "Other" at bounding box center [201, 137] width 73 height 8
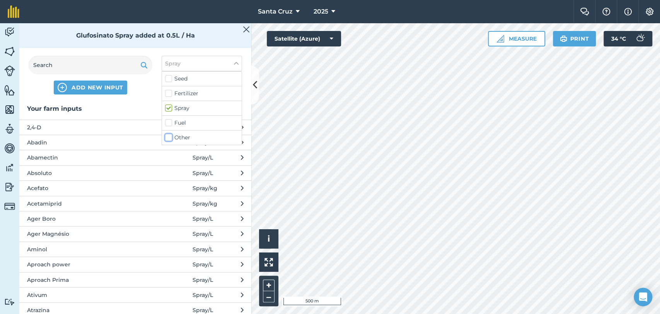
click at [170, 136] on input "Other" at bounding box center [167, 135] width 5 height 5
checkbox input "true"
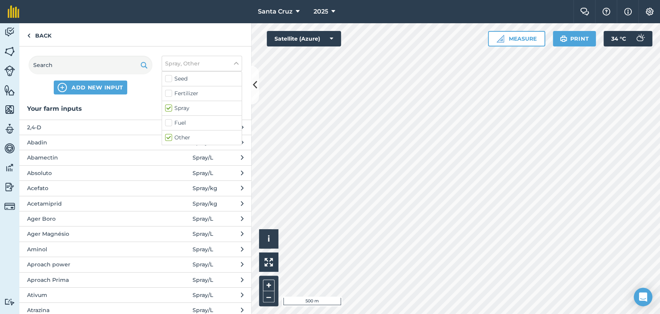
click at [183, 106] on label "Spray" at bounding box center [201, 108] width 73 height 8
click at [170, 106] on input "Spray" at bounding box center [167, 106] width 5 height 5
checkbox input "false"
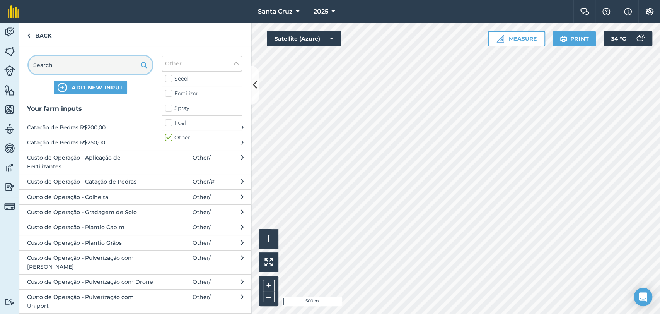
click at [109, 63] on input "text" at bounding box center [91, 65] width 124 height 19
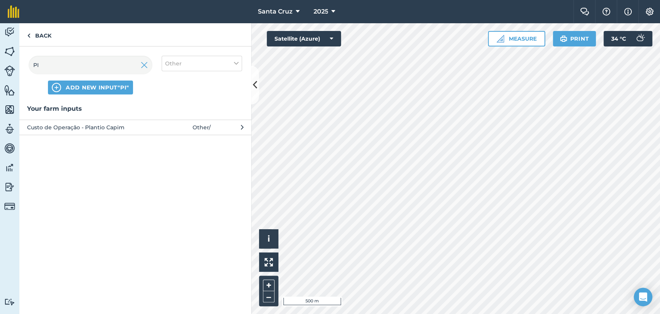
click at [89, 52] on div "PI ADD NEW INPUT "PI" Other" at bounding box center [135, 74] width 232 height 57
click at [88, 65] on input "PI" at bounding box center [91, 65] width 124 height 19
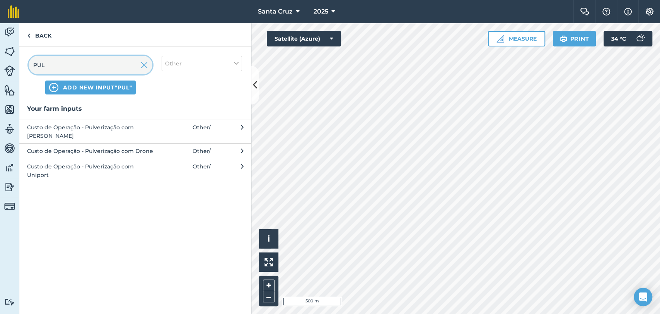
type input "PUL"
click at [68, 162] on span "Custo de Operação - Pulverização com Uniport" at bounding box center [90, 170] width 126 height 17
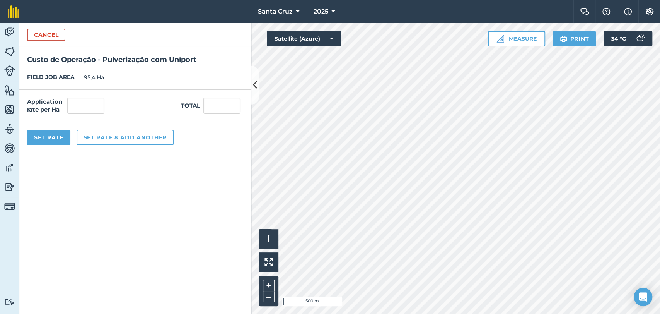
click at [76, 115] on div "Application rate per Ha Total" at bounding box center [135, 106] width 232 height 32
click at [79, 109] on input "text" at bounding box center [85, 105] width 37 height 16
type input "1"
type input "95,4"
click at [45, 130] on button "Set Rate" at bounding box center [48, 137] width 43 height 15
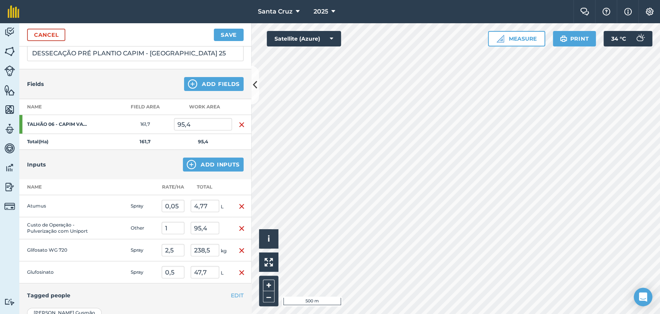
scroll to position [150, 0]
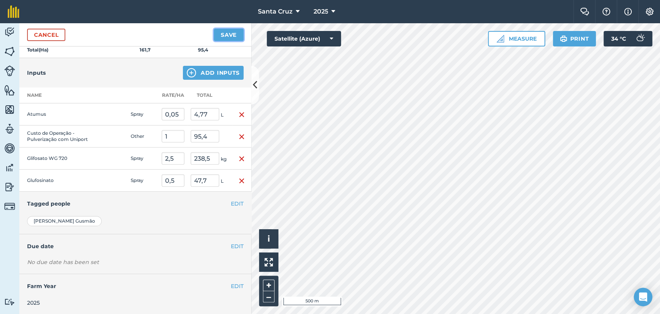
click at [230, 36] on button "Save" at bounding box center [229, 35] width 30 height 12
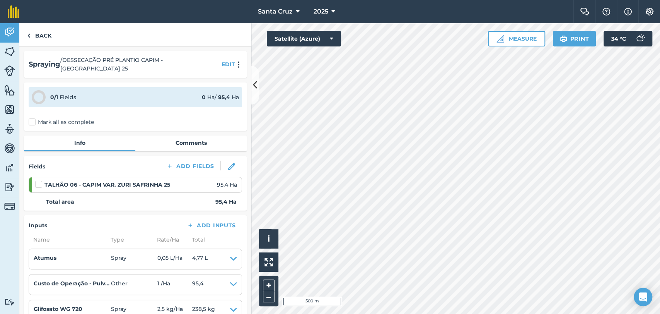
click at [45, 118] on label "Mark all as complete" at bounding box center [61, 122] width 65 height 8
click at [34, 118] on input "Mark all as complete" at bounding box center [31, 120] width 5 height 5
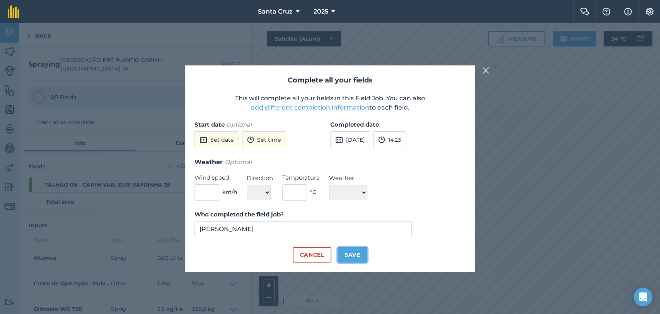
click at [348, 256] on button "Save" at bounding box center [353, 254] width 30 height 15
checkbox input "true"
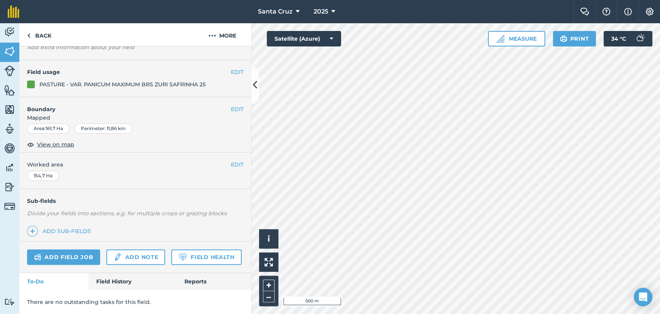
scroll to position [71, 0]
click at [82, 249] on link "Add field job" at bounding box center [63, 256] width 73 height 15
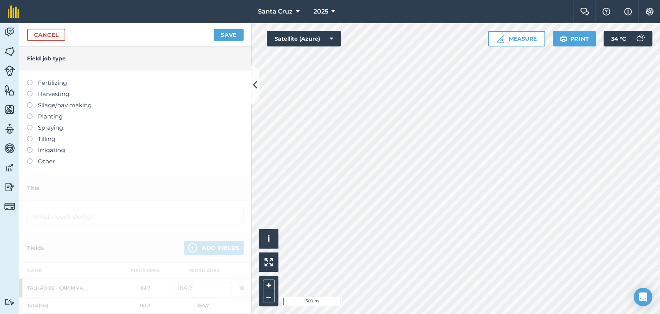
click at [30, 130] on label "Spraying" at bounding box center [135, 127] width 217 height 9
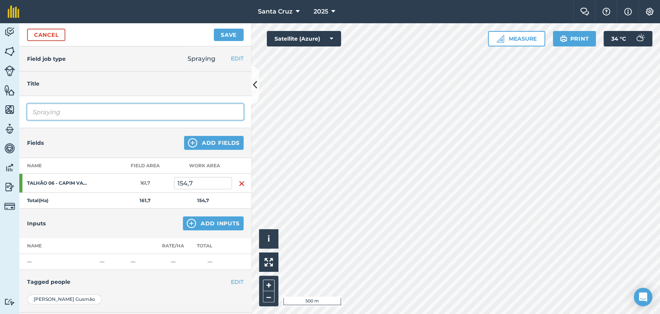
click at [76, 111] on input "Spraying" at bounding box center [135, 112] width 217 height 16
type input "S"
click at [177, 111] on input "DESSECAÇÃO PRÉ PLANTIO CAPIM - SAFRINH 25" at bounding box center [135, 112] width 217 height 16
click at [210, 104] on input "DESSECAÇÃO PRÉ PLANTIO CAPIM - [GEOGRAPHIC_DATA] 25" at bounding box center [135, 112] width 217 height 16
type input "DESSECAÇÃO PRÉ PLANTIO CAPIM - [GEOGRAPHIC_DATA] 25"
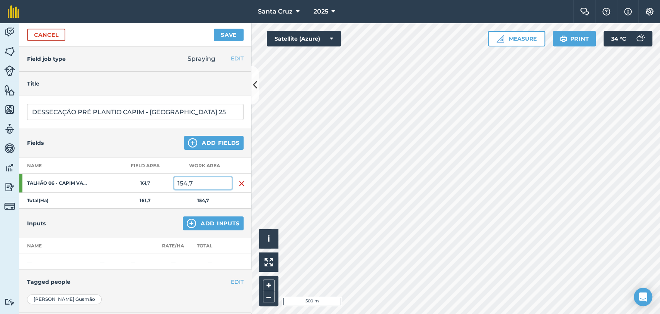
click at [220, 177] on input "154,7" at bounding box center [203, 183] width 58 height 12
type input "1"
type input "62,2"
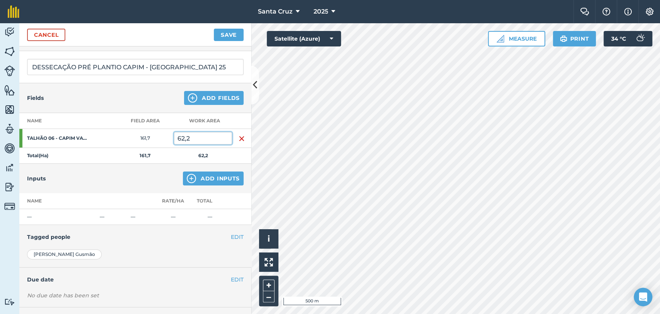
scroll to position [78, 0]
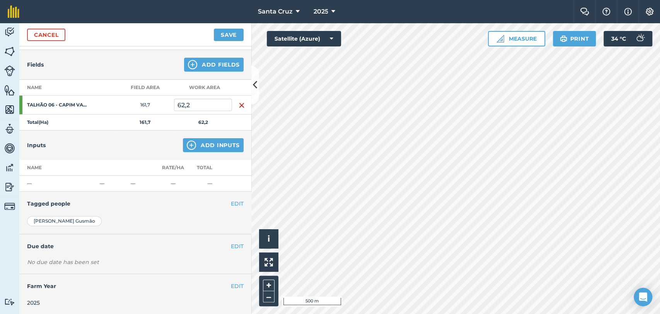
click at [207, 151] on div "Inputs Add Inputs" at bounding box center [135, 144] width 232 height 29
click at [210, 142] on button "Add Inputs" at bounding box center [213, 145] width 61 height 14
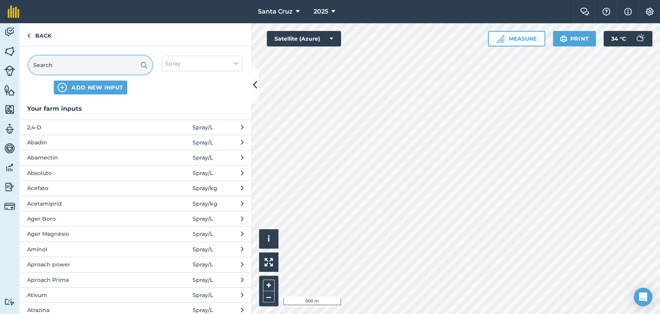
click at [80, 62] on input "text" at bounding box center [91, 65] width 124 height 19
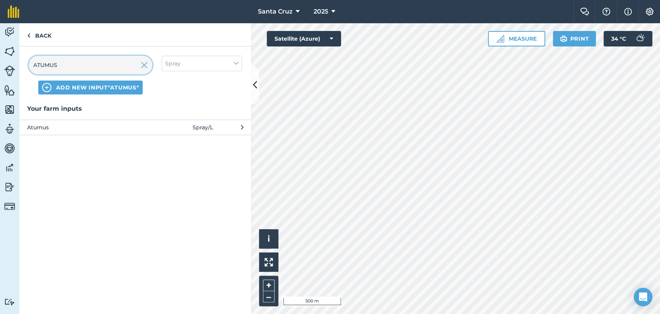
type input "ATUMUS"
click at [81, 128] on span "Atumus" at bounding box center [90, 127] width 126 height 9
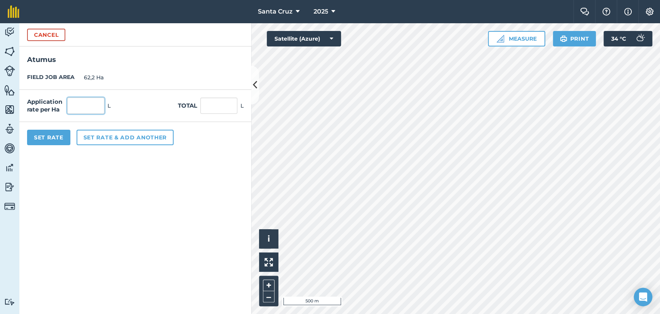
click at [77, 98] on input "text" at bounding box center [85, 105] width 37 height 16
type input "0,05"
type input "3,11"
click at [94, 130] on button "Set rate & add another" at bounding box center [125, 137] width 97 height 15
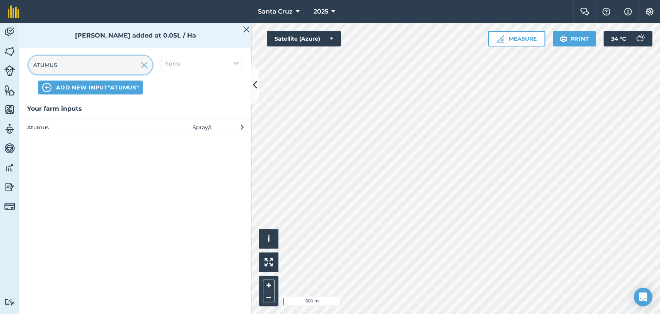
click at [109, 57] on input "ATUMUS" at bounding box center [91, 65] width 124 height 19
click at [150, 62] on input "ATUMUS" at bounding box center [91, 65] width 124 height 19
click at [147, 65] on div "ATUMUS" at bounding box center [91, 65] width 124 height 19
click at [145, 66] on img at bounding box center [144, 64] width 7 height 9
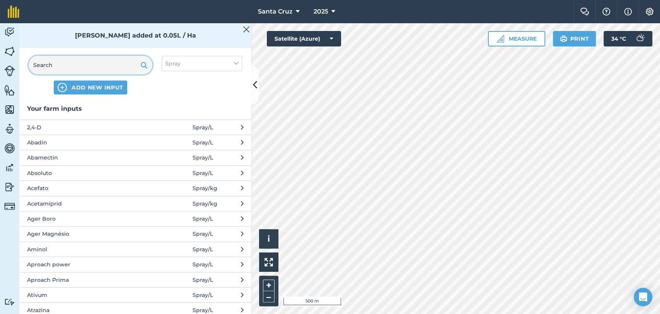
click at [99, 65] on input "text" at bounding box center [91, 65] width 124 height 19
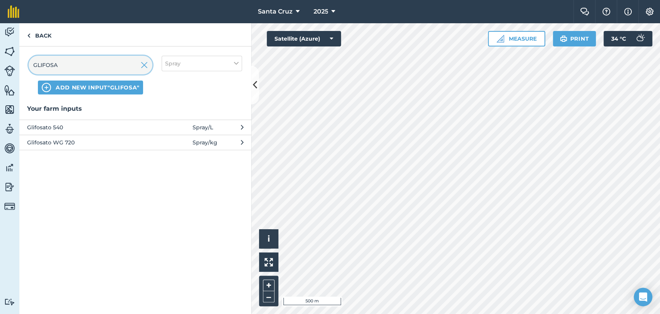
type input "GLIFOSA"
click at [70, 143] on span "Glifosato WG 720" at bounding box center [90, 142] width 126 height 9
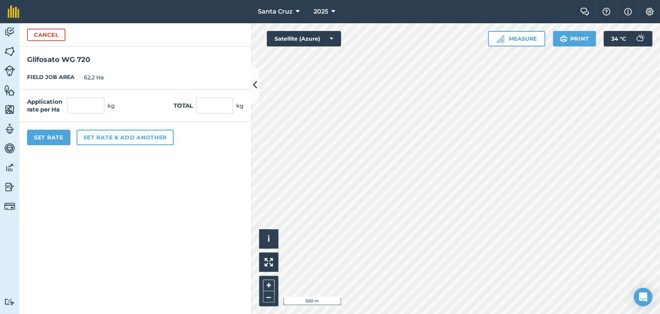
click at [85, 114] on div "Application rate per Ha kg Total kg" at bounding box center [135, 106] width 232 height 32
click at [90, 104] on input "text" at bounding box center [85, 105] width 37 height 16
type input "2,5"
type input "155,5"
click at [107, 143] on button "Set rate & add another" at bounding box center [125, 137] width 97 height 15
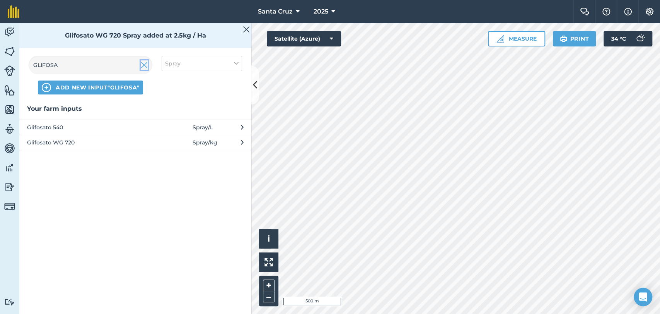
click at [142, 66] on img at bounding box center [144, 64] width 7 height 9
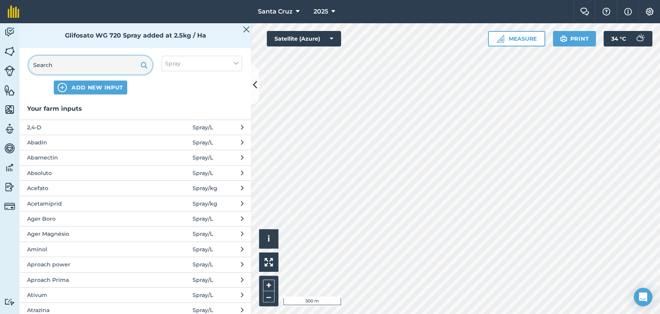
click at [102, 66] on input "text" at bounding box center [91, 65] width 124 height 19
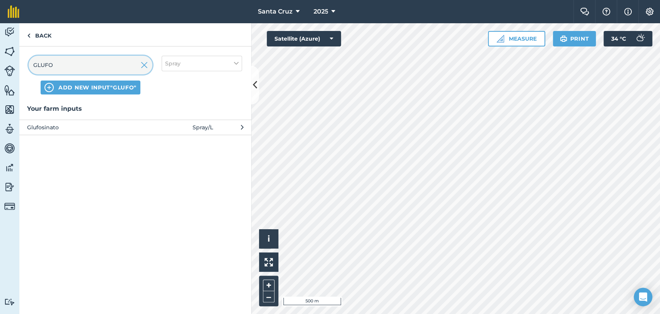
type input "GLUFO"
click at [94, 123] on span "Glufosinato" at bounding box center [90, 127] width 126 height 9
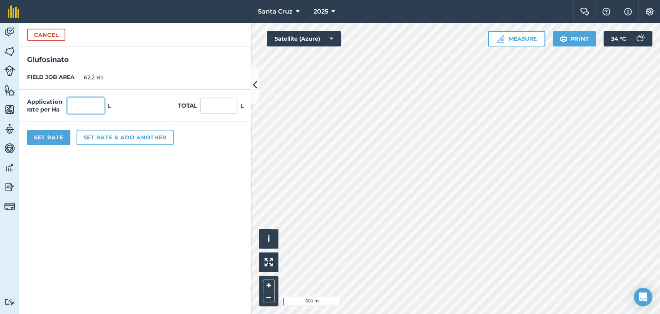
click at [92, 107] on input "text" at bounding box center [85, 105] width 37 height 16
type input "0,45"
type input "27,99"
click at [109, 141] on button "Set rate & add another" at bounding box center [125, 137] width 97 height 15
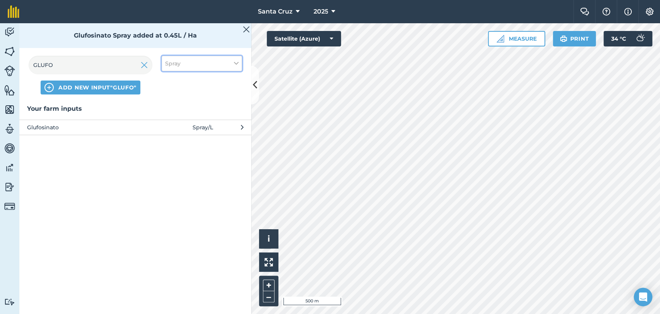
click at [202, 65] on button "Spray" at bounding box center [202, 63] width 80 height 15
click at [181, 135] on label "Other" at bounding box center [201, 137] width 73 height 8
click at [170, 135] on input "Other" at bounding box center [167, 135] width 5 height 5
checkbox input "true"
click at [183, 108] on label "Spray" at bounding box center [201, 108] width 73 height 8
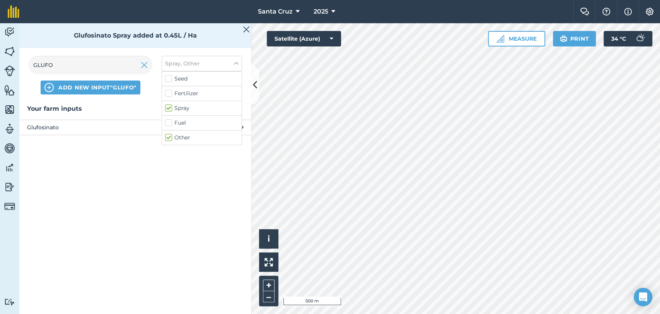
click at [170, 108] on input "Spray" at bounding box center [167, 106] width 5 height 5
checkbox input "false"
click at [117, 73] on input "GLUFO" at bounding box center [91, 65] width 124 height 19
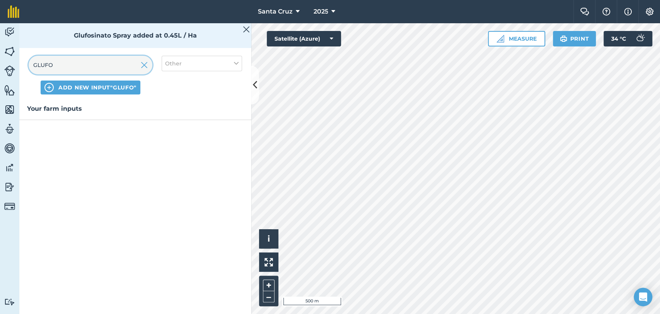
click at [151, 63] on input "GLUFO" at bounding box center [91, 65] width 124 height 19
click at [146, 63] on img at bounding box center [144, 64] width 7 height 9
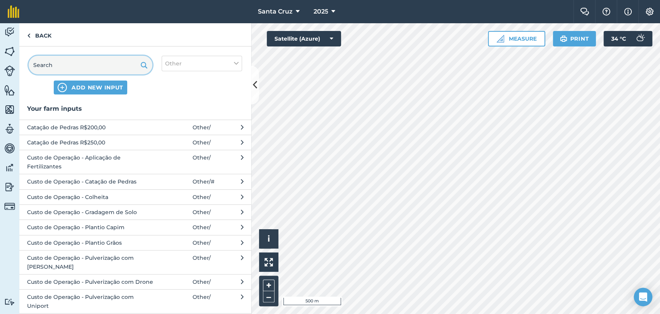
drag, startPoint x: 113, startPoint y: 63, endPoint x: 131, endPoint y: 67, distance: 18.2
click at [115, 63] on input "text" at bounding box center [91, 65] width 124 height 19
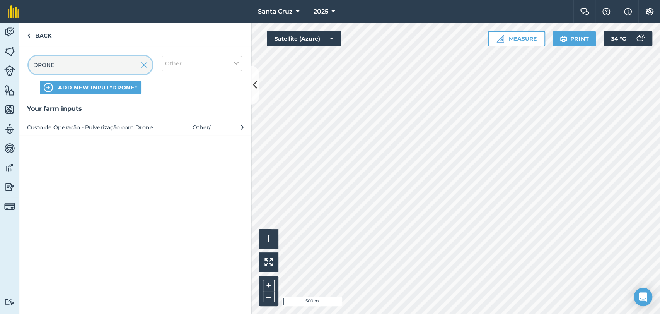
type input "DRONE"
click at [131, 125] on span "Custo de Operação - Pulverização com Drone" at bounding box center [90, 127] width 126 height 9
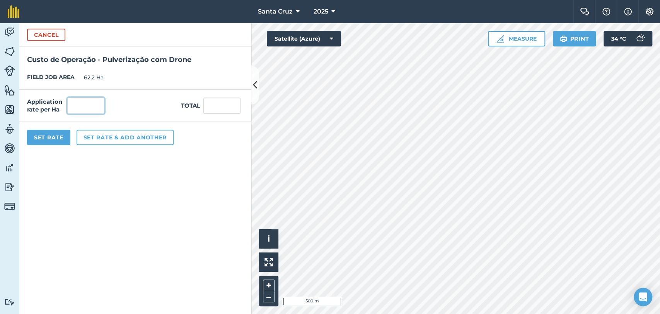
click at [94, 103] on input "text" at bounding box center [85, 105] width 37 height 16
type input "1"
type input "62,2"
click at [56, 141] on button "Set Rate" at bounding box center [48, 137] width 43 height 15
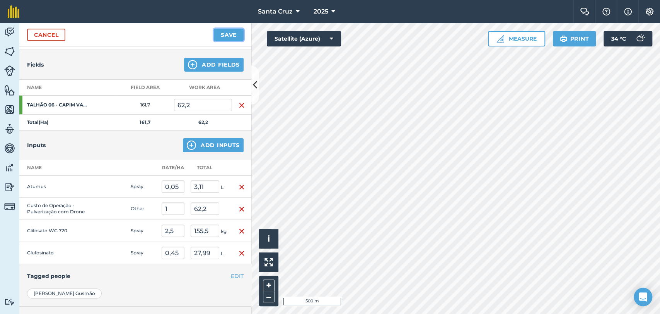
click at [220, 34] on button "Save" at bounding box center [229, 35] width 30 height 12
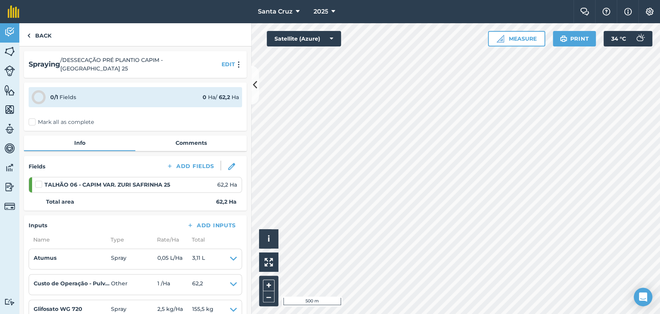
click at [36, 118] on label "Mark all as complete" at bounding box center [61, 122] width 65 height 8
click at [34, 118] on input "Mark all as complete" at bounding box center [31, 120] width 5 height 5
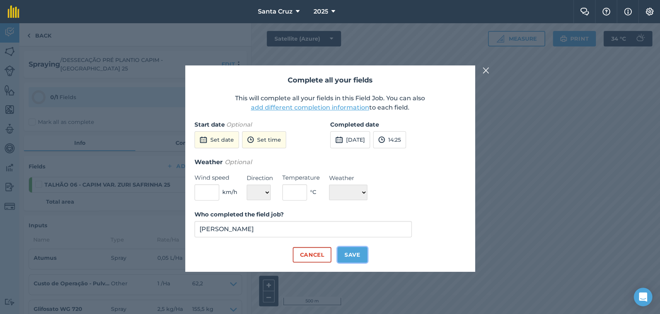
click at [343, 250] on button "Save" at bounding box center [353, 254] width 30 height 15
checkbox input "true"
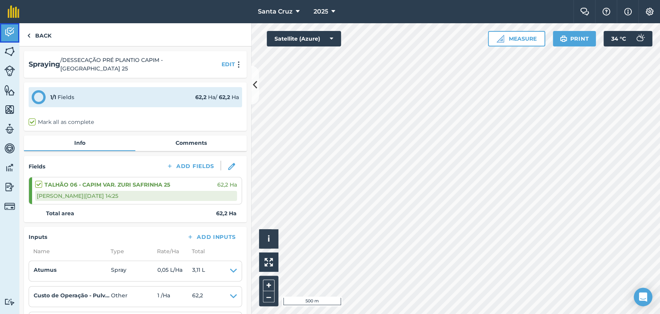
click at [6, 37] on img at bounding box center [9, 32] width 11 height 12
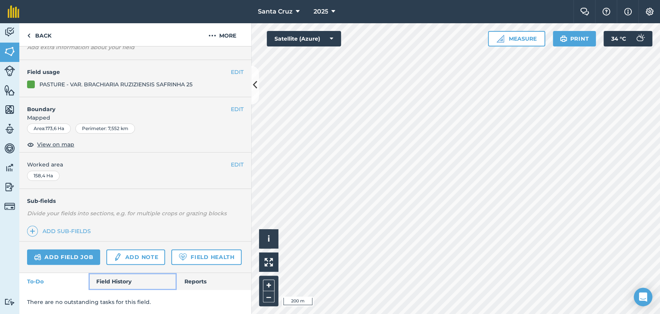
click at [108, 281] on link "Field History" at bounding box center [133, 281] width 88 height 17
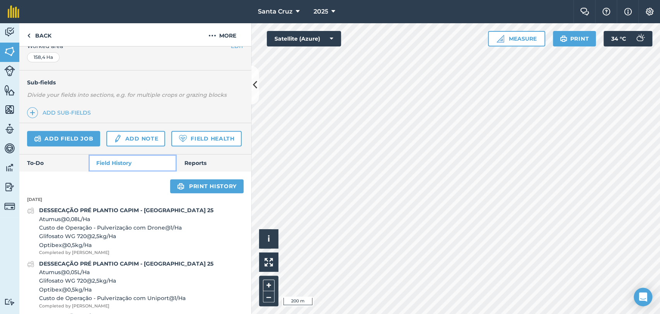
scroll to position [168, 0]
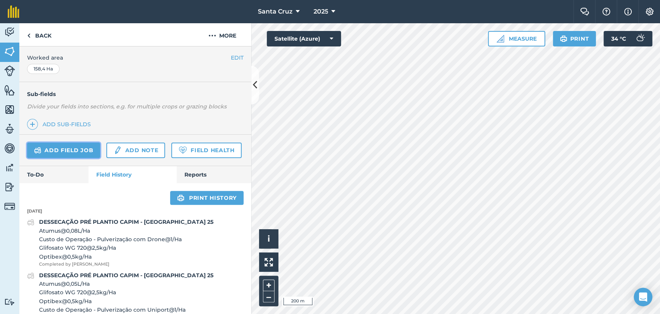
click at [56, 142] on link "Add field job" at bounding box center [63, 149] width 73 height 15
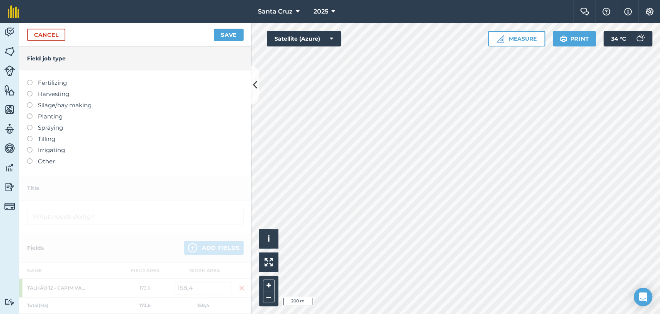
click at [29, 125] on label at bounding box center [32, 125] width 11 height 0
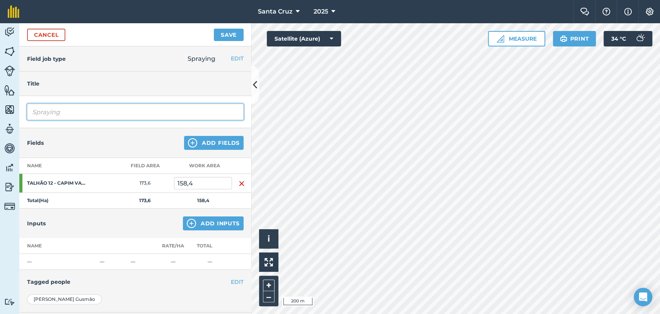
click at [91, 113] on input "Spraying" at bounding box center [135, 112] width 217 height 16
type input "S"
type input "i"
type input "INSETICIDA CAPIM - SAFRINHA 25"
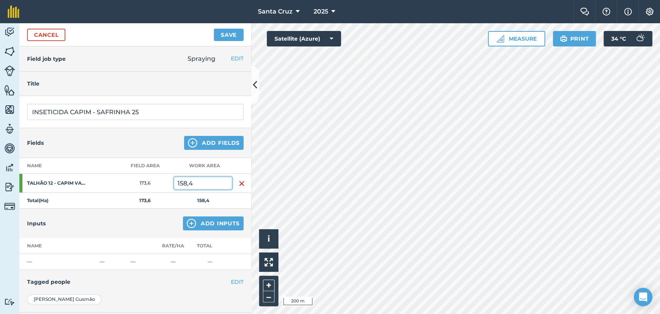
click at [215, 185] on input "158,4" at bounding box center [203, 183] width 58 height 12
type input "175"
click at [202, 229] on button "Add Inputs" at bounding box center [213, 223] width 61 height 14
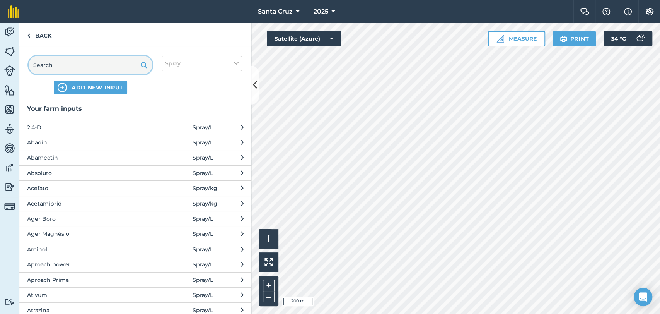
click at [98, 62] on input "text" at bounding box center [91, 65] width 124 height 19
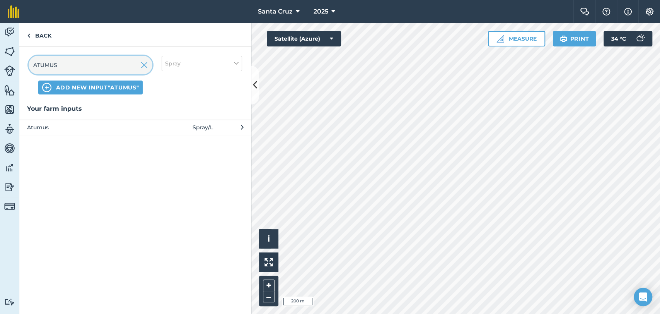
type input "ATUMUS"
click at [94, 133] on button "Atumus Spray / L" at bounding box center [135, 127] width 232 height 15
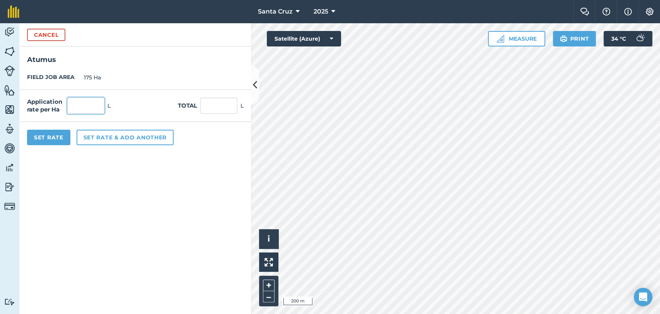
click at [93, 106] on input "text" at bounding box center [85, 105] width 37 height 16
type input "0,05"
type input "8,75"
click at [101, 139] on button "Set rate & add another" at bounding box center [125, 137] width 97 height 15
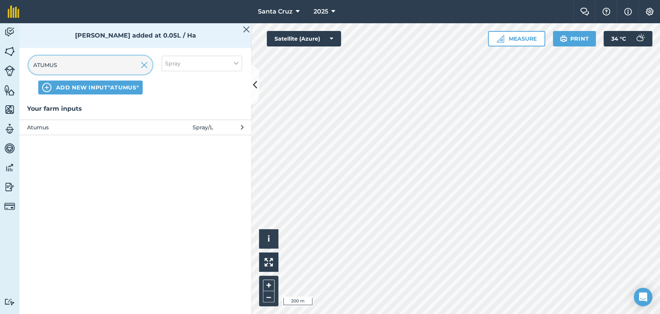
click at [82, 60] on input "ATUMUS" at bounding box center [91, 65] width 124 height 19
click at [131, 65] on input "ATUMUS" at bounding box center [91, 65] width 124 height 19
click at [147, 65] on img at bounding box center [144, 64] width 7 height 9
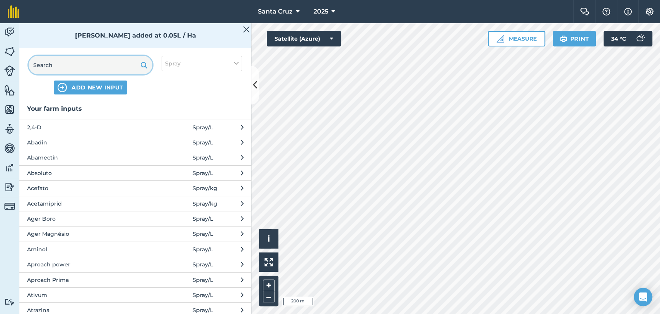
click at [101, 65] on input "text" at bounding box center [91, 65] width 124 height 19
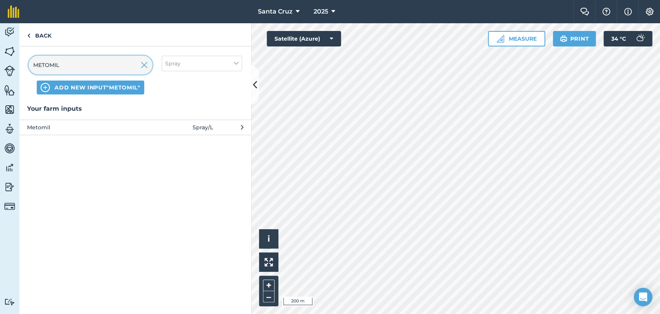
type input "METOMIL"
click at [68, 127] on span "Metomil" at bounding box center [90, 127] width 126 height 9
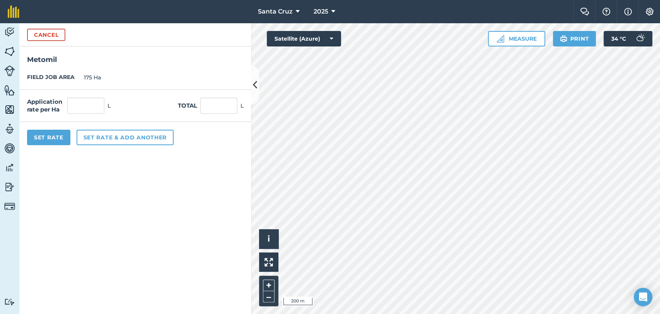
click at [80, 88] on div "FIELD JOB AREA 175 Ha" at bounding box center [135, 77] width 232 height 24
click at [79, 103] on input "text" at bounding box center [85, 105] width 37 height 16
type input "1"
type input "175"
click at [98, 137] on button "Set rate & add another" at bounding box center [125, 137] width 97 height 15
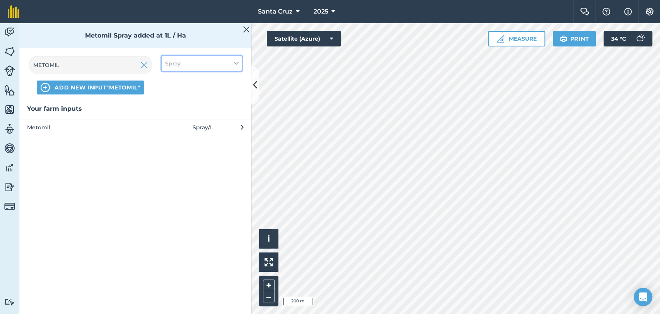
click at [213, 65] on button "Spray" at bounding box center [202, 63] width 80 height 15
click at [173, 137] on label "Other" at bounding box center [201, 137] width 73 height 8
click at [170, 137] on input "Other" at bounding box center [167, 135] width 5 height 5
checkbox input "true"
click at [177, 104] on label "Spray" at bounding box center [201, 108] width 73 height 8
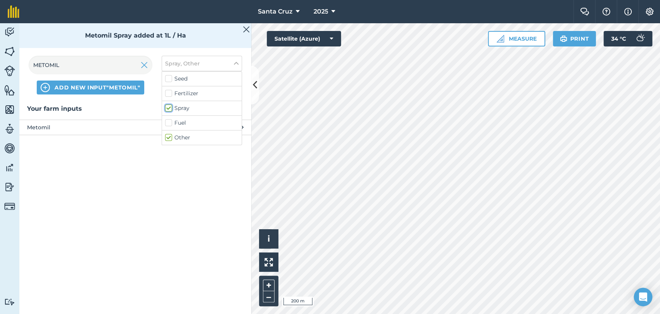
click at [170, 104] on input "Spray" at bounding box center [167, 106] width 5 height 5
checkbox input "false"
click at [146, 61] on img at bounding box center [144, 64] width 7 height 9
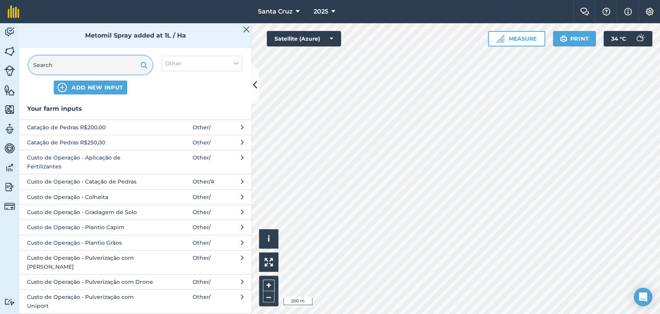
click at [108, 65] on input "text" at bounding box center [91, 65] width 124 height 19
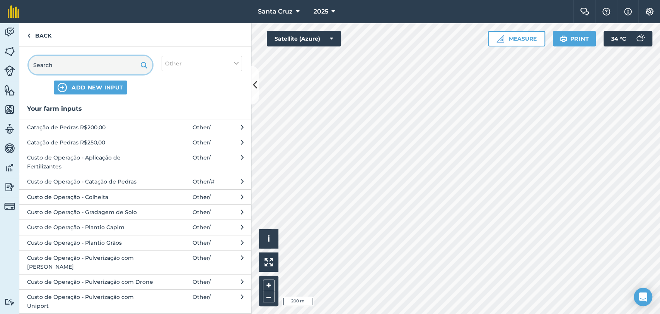
type input "P"
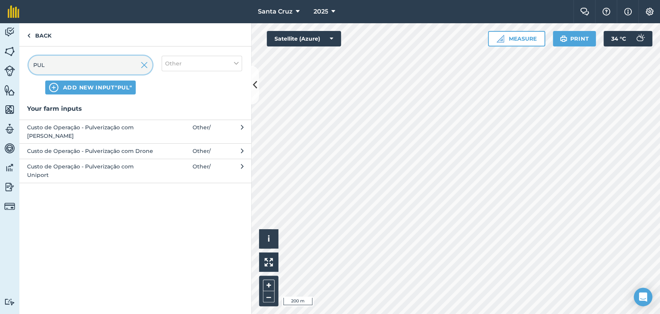
type input "PUL"
click at [122, 162] on span "Custo de Operação - Pulverização com Uniport" at bounding box center [90, 170] width 126 height 17
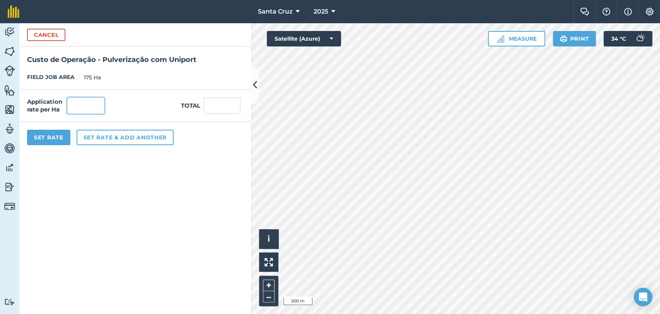
click at [75, 111] on input "text" at bounding box center [85, 105] width 37 height 16
type input "1"
type input "175"
click at [42, 135] on button "Set Rate" at bounding box center [48, 137] width 43 height 15
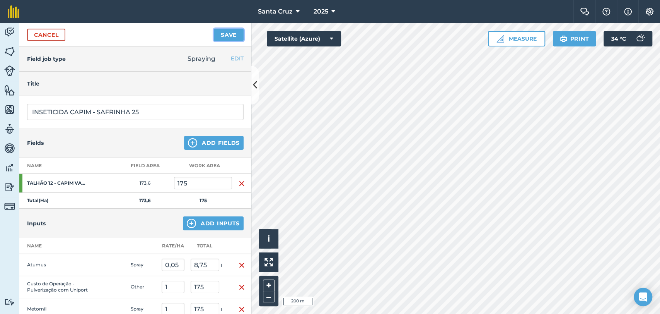
click at [218, 36] on button "Save" at bounding box center [229, 35] width 30 height 12
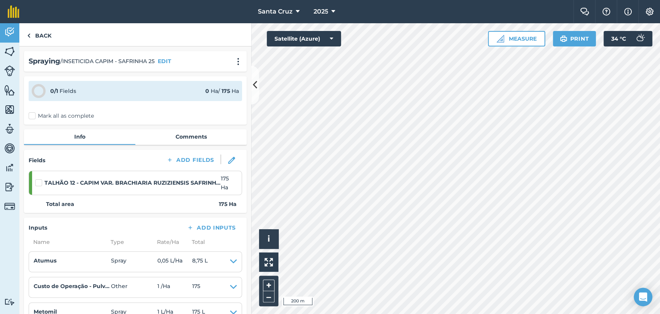
click at [40, 116] on label "Mark all as complete" at bounding box center [61, 116] width 65 height 8
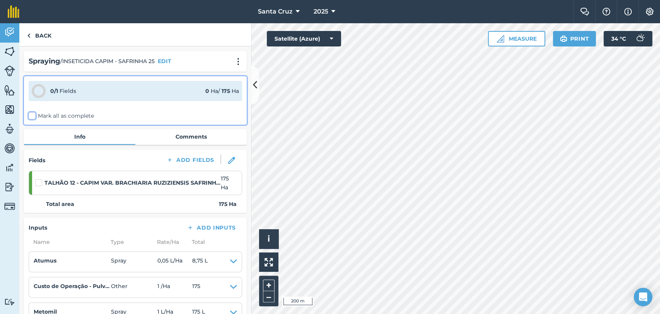
click at [34, 116] on input "Mark all as complete" at bounding box center [31, 114] width 5 height 5
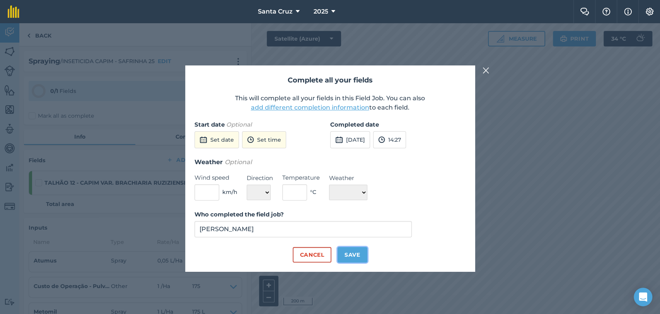
click at [352, 250] on button "Save" at bounding box center [353, 254] width 30 height 15
checkbox input "true"
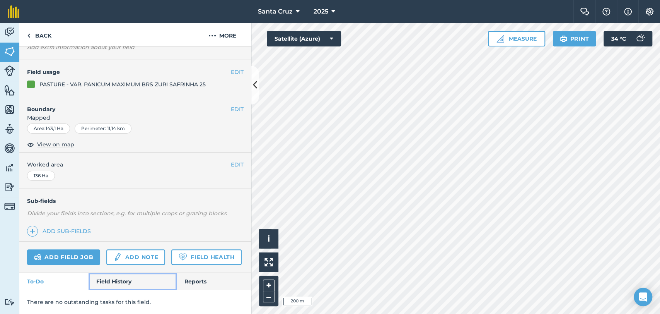
click at [126, 287] on link "Field History" at bounding box center [133, 281] width 88 height 17
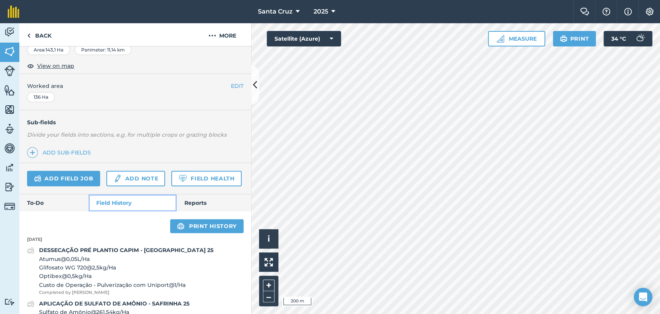
scroll to position [211, 0]
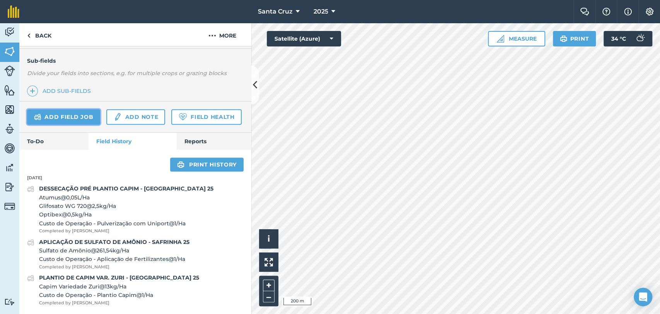
click at [47, 109] on link "Add field job" at bounding box center [63, 116] width 73 height 15
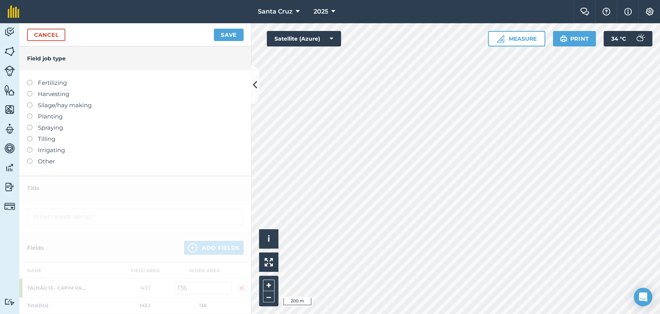
click at [28, 125] on label at bounding box center [32, 125] width 11 height 0
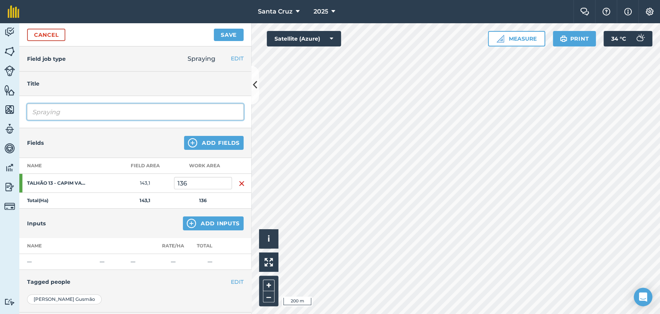
click at [71, 111] on input "Spraying" at bounding box center [135, 112] width 217 height 16
type input "S"
type input "INSETICIDA CAPIM - SAFRINHA 25"
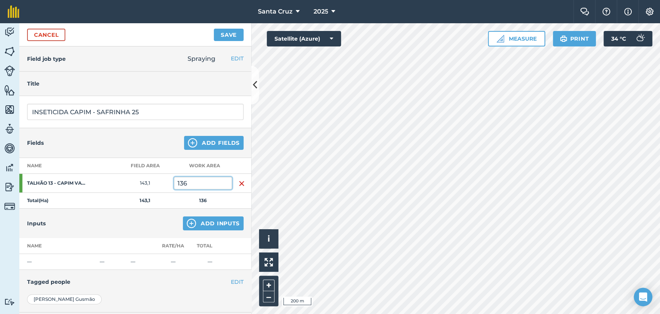
click at [202, 185] on input "136" at bounding box center [203, 183] width 58 height 12
type input "1"
type input "87"
click at [189, 223] on img at bounding box center [191, 223] width 9 height 9
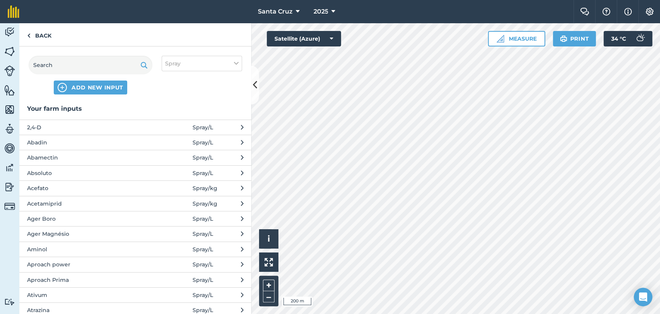
click at [100, 55] on div "ADD NEW INPUT Spray" at bounding box center [135, 74] width 232 height 57
click at [101, 62] on input "text" at bounding box center [91, 65] width 124 height 19
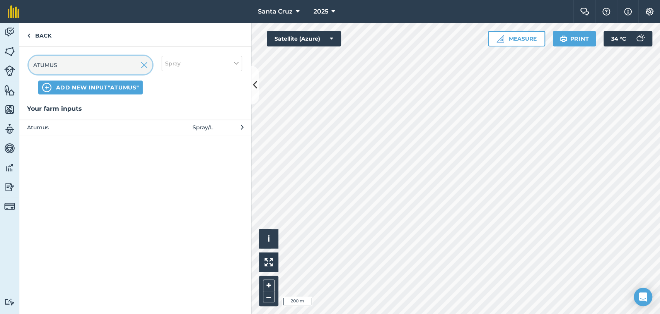
type input "ATUMUS"
click at [106, 135] on div "Your farm inputs Atumus Spray / L" at bounding box center [135, 209] width 232 height 210
click at [103, 123] on span "Atumus" at bounding box center [90, 127] width 126 height 9
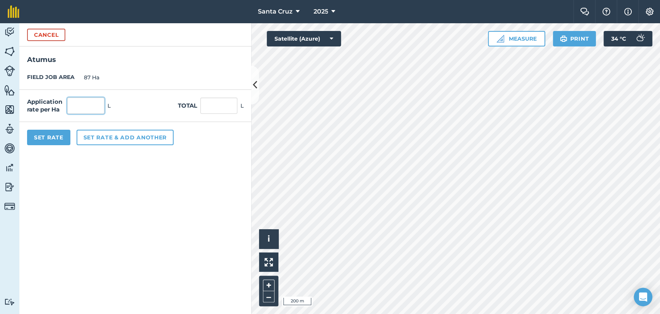
click at [88, 108] on input "text" at bounding box center [85, 105] width 37 height 16
type input "0,05"
type input "4,35"
click at [112, 143] on button "Set rate & add another" at bounding box center [125, 137] width 97 height 15
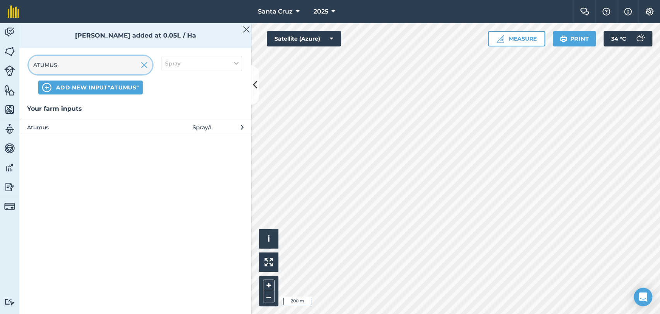
click at [84, 65] on input "ATUMUS" at bounding box center [91, 65] width 124 height 19
click at [148, 68] on input "ATUMUS" at bounding box center [91, 65] width 124 height 19
click at [142, 66] on img at bounding box center [144, 64] width 7 height 9
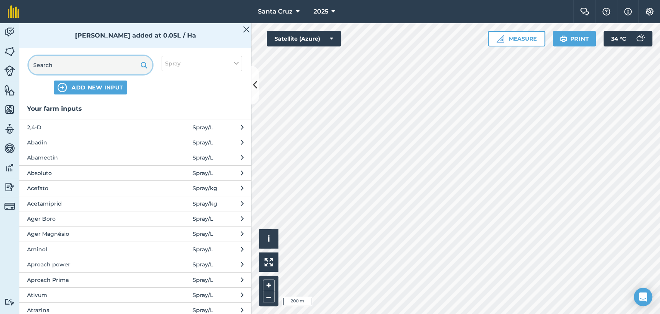
click at [107, 66] on input "text" at bounding box center [91, 65] width 124 height 19
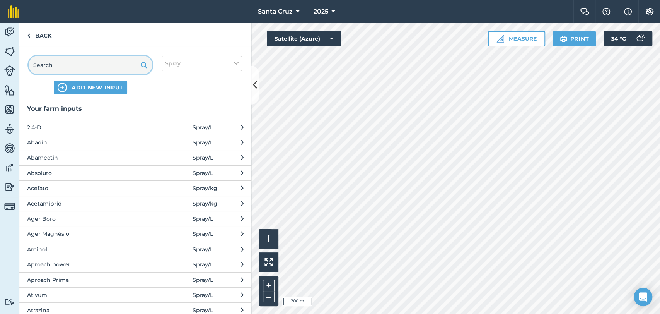
click at [85, 65] on input "text" at bounding box center [91, 65] width 124 height 19
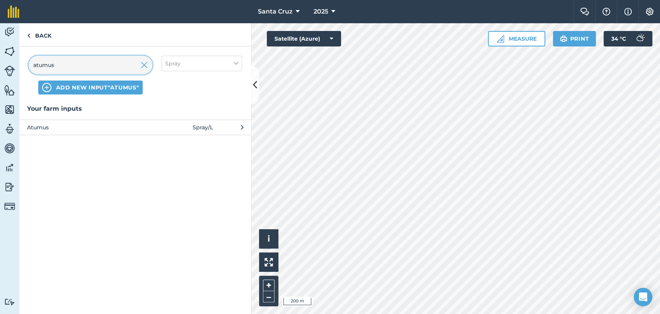
type input "atumus"
click at [125, 135] on div "Your farm inputs Atumus Spray / L" at bounding box center [135, 209] width 232 height 210
click at [121, 128] on span "Atumus" at bounding box center [90, 127] width 126 height 9
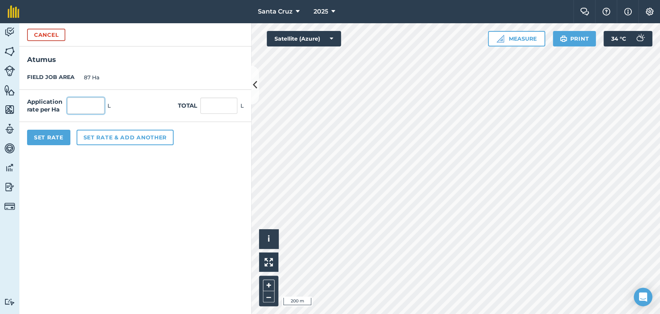
click at [87, 105] on input "text" at bounding box center [85, 105] width 37 height 16
type input "0,05"
type input "4,35"
click at [144, 140] on button "Set rate & add another" at bounding box center [125, 137] width 97 height 15
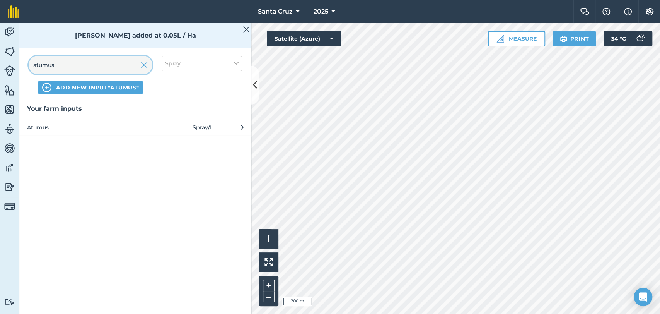
click at [147, 63] on div "atumus" at bounding box center [91, 65] width 124 height 19
click at [142, 66] on img at bounding box center [144, 64] width 7 height 9
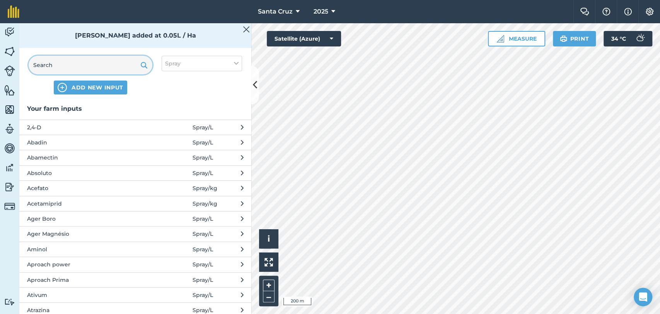
click at [124, 66] on input "text" at bounding box center [91, 65] width 124 height 19
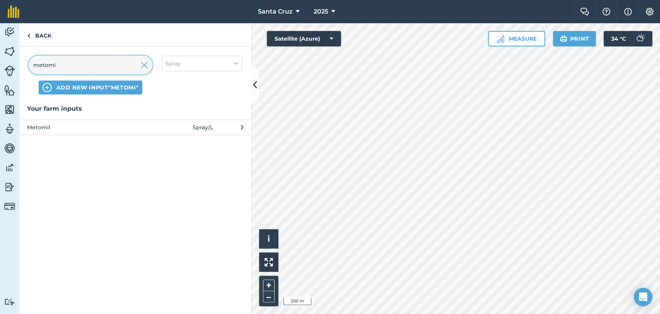
type input "metomi"
click at [95, 130] on span "Metomil" at bounding box center [90, 127] width 126 height 9
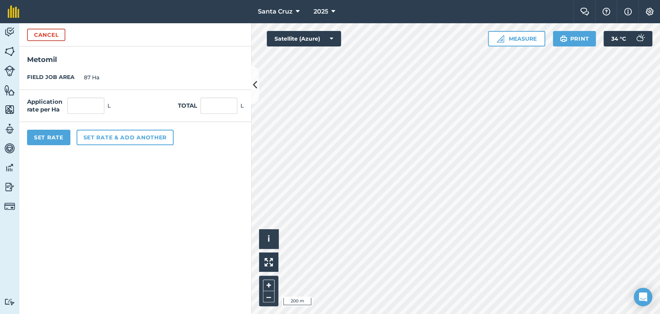
click at [99, 96] on div "Application rate per Ha L Total L" at bounding box center [135, 106] width 232 height 32
click at [96, 105] on input "text" at bounding box center [85, 105] width 37 height 16
type input "1"
type input "87"
click at [114, 130] on button "Set rate & add another" at bounding box center [125, 137] width 97 height 15
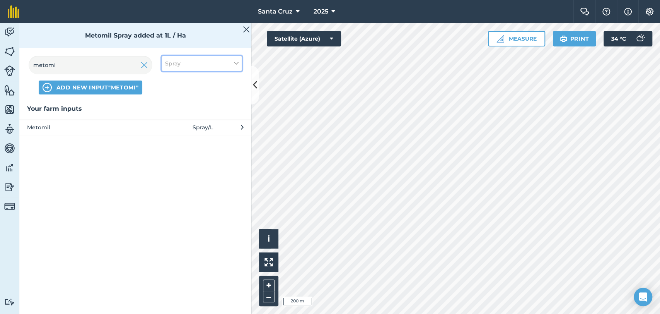
click at [170, 66] on span "Spray" at bounding box center [172, 63] width 15 height 9
click at [176, 137] on label "Other" at bounding box center [201, 137] width 73 height 8
click at [170, 137] on input "Other" at bounding box center [167, 135] width 5 height 5
checkbox input "true"
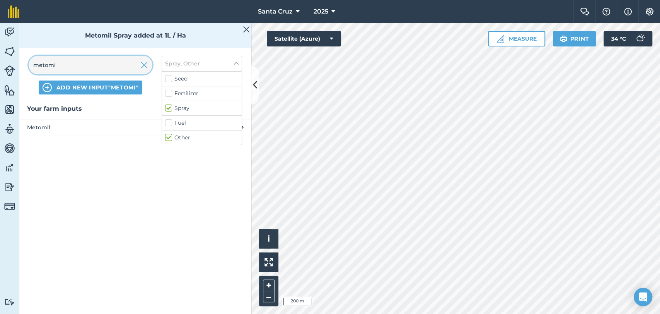
click at [65, 72] on input "metomi" at bounding box center [91, 65] width 124 height 19
click at [144, 64] on img at bounding box center [144, 64] width 7 height 9
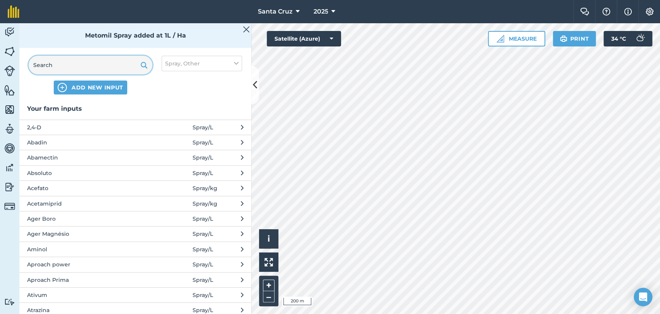
click at [108, 68] on input "text" at bounding box center [91, 65] width 124 height 19
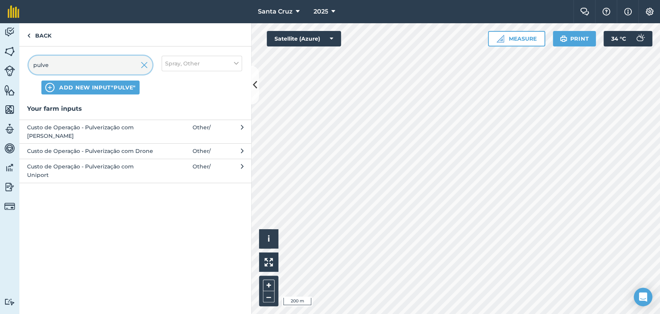
type input "pulve"
click at [87, 162] on span "Custo de Operação - Pulverização com Uniport" at bounding box center [90, 170] width 126 height 17
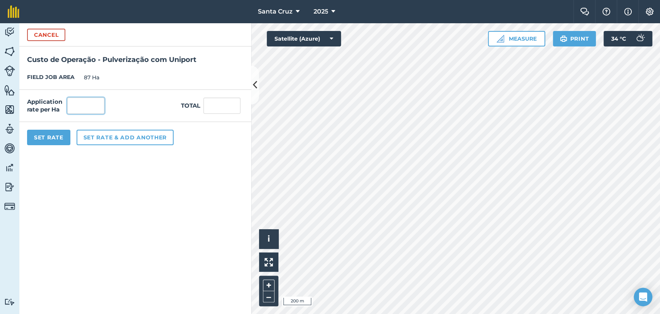
click at [87, 106] on input "text" at bounding box center [85, 105] width 37 height 16
type input "1"
type input "87"
click at [46, 136] on button "Set Rate" at bounding box center [48, 137] width 43 height 15
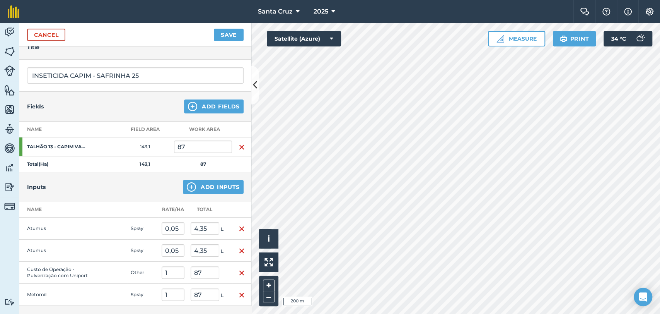
scroll to position [129, 0]
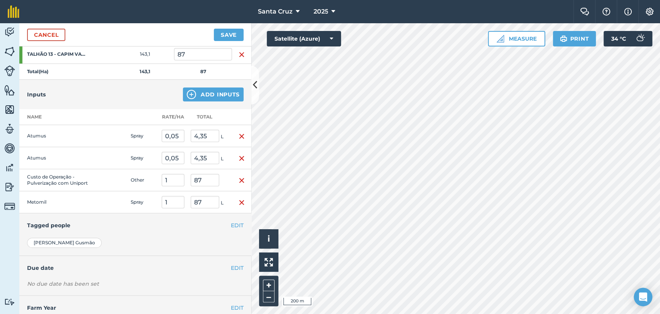
click at [239, 133] on img "button" at bounding box center [242, 136] width 6 height 9
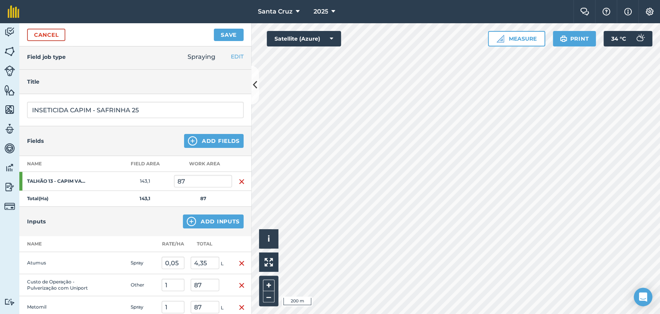
scroll to position [0, 0]
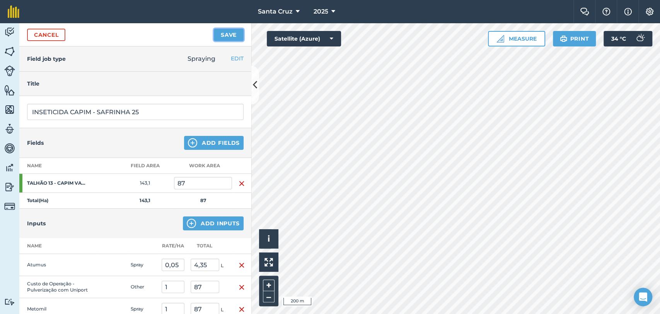
click at [222, 35] on button "Save" at bounding box center [229, 35] width 30 height 12
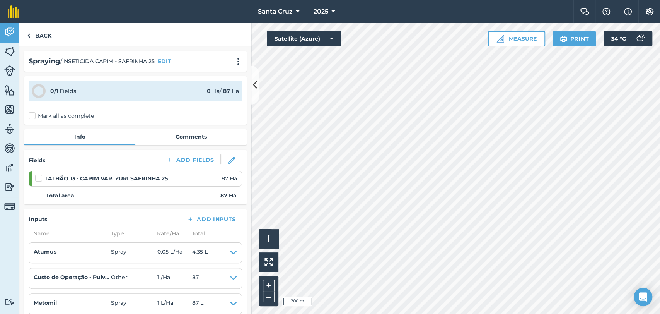
click at [42, 115] on label "Mark all as complete" at bounding box center [61, 116] width 65 height 8
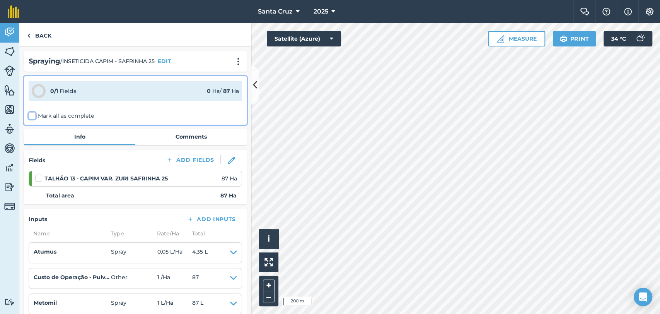
click at [34, 115] on input "Mark all as complete" at bounding box center [31, 114] width 5 height 5
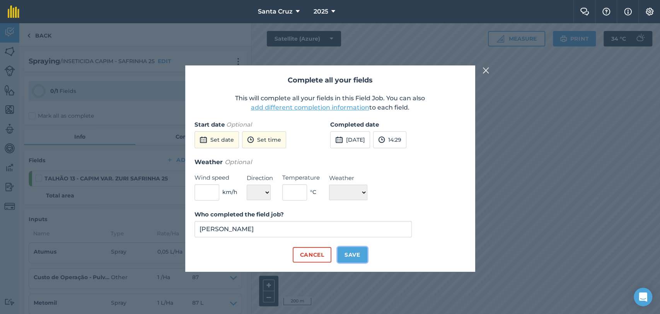
click at [350, 251] on button "Save" at bounding box center [353, 254] width 30 height 15
checkbox input "true"
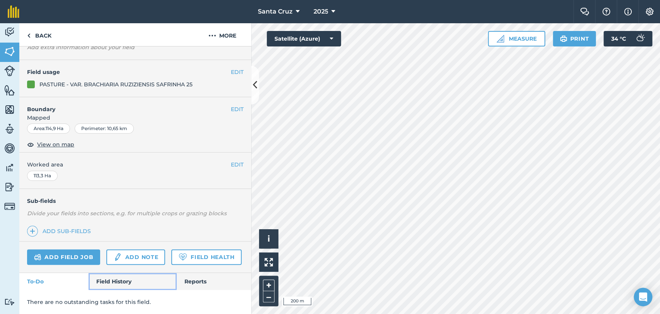
click at [114, 275] on link "Field History" at bounding box center [133, 281] width 88 height 17
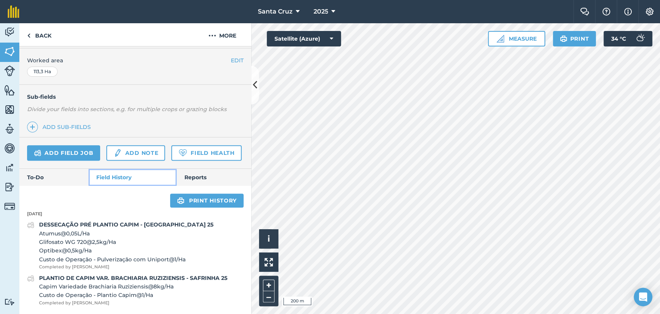
scroll to position [186, 0]
click at [70, 145] on link "Add field job" at bounding box center [63, 152] width 73 height 15
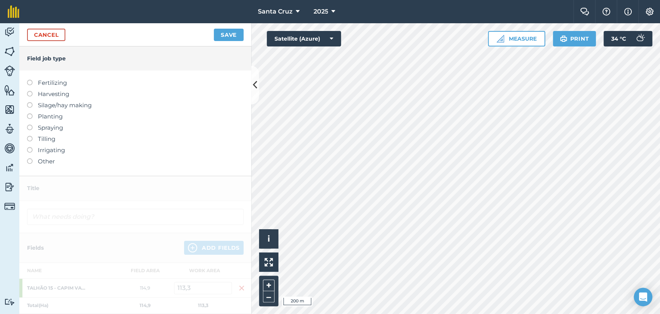
click at [32, 128] on label "Spraying" at bounding box center [135, 127] width 217 height 9
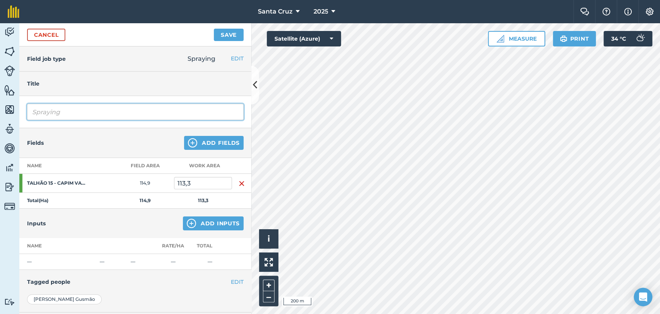
click at [75, 109] on input "Spraying" at bounding box center [135, 112] width 217 height 16
type input "S"
type input "i"
type input "INSETICIDA CAPIM - SAFRINHA 25"
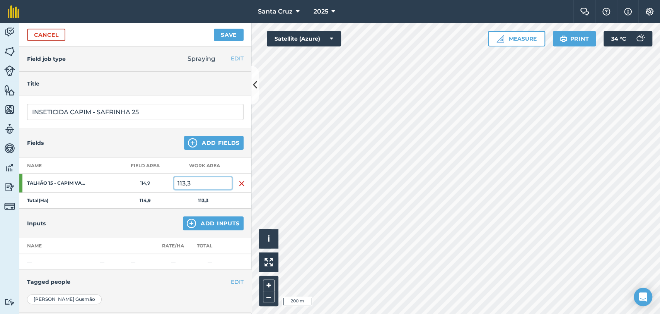
drag, startPoint x: 189, startPoint y: 183, endPoint x: 204, endPoint y: 186, distance: 15.8
click at [189, 183] on input "113,3" at bounding box center [203, 183] width 58 height 12
click at [215, 187] on input "113,3" at bounding box center [203, 183] width 58 height 12
type input "122"
click at [187, 225] on img at bounding box center [191, 223] width 9 height 9
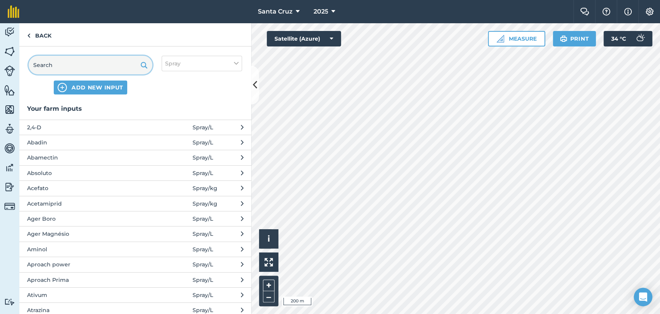
click at [109, 56] on input "text" at bounding box center [91, 65] width 124 height 19
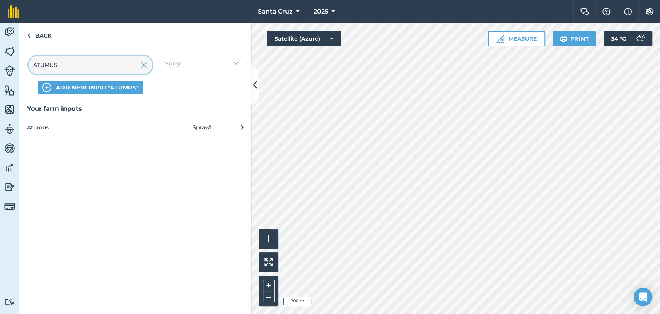
type input "ATUMUS"
click at [84, 125] on span "Atumus" at bounding box center [90, 127] width 126 height 9
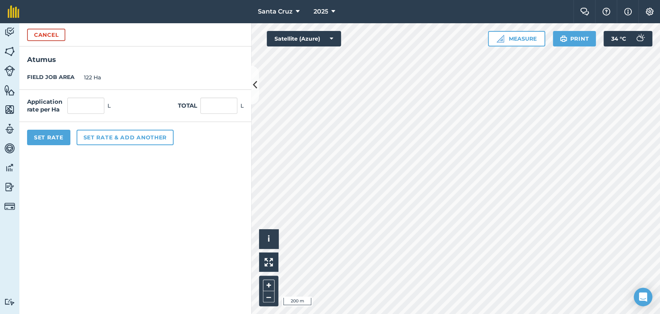
click at [61, 104] on label "Application rate per Ha" at bounding box center [45, 105] width 37 height 15
click at [114, 109] on div "Application rate per Ha L Total L" at bounding box center [135, 106] width 232 height 32
click at [101, 106] on input "text" at bounding box center [85, 105] width 37 height 16
type input "0,05"
type input "6,1"
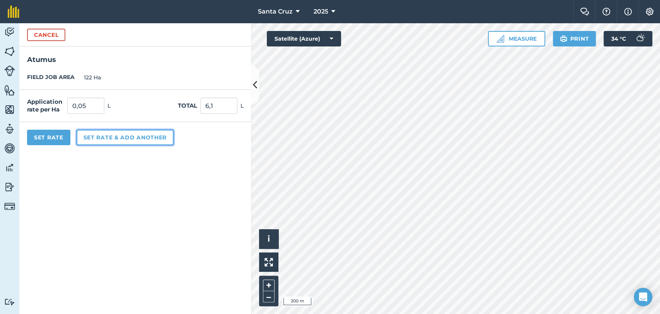
click at [136, 136] on button "Set rate & add another" at bounding box center [125, 137] width 97 height 15
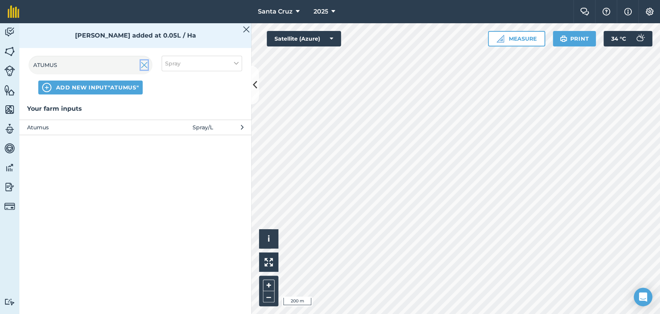
click at [145, 66] on img at bounding box center [144, 64] width 7 height 9
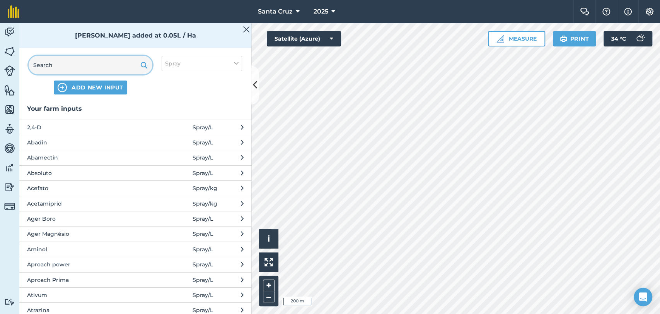
click at [86, 66] on input "text" at bounding box center [91, 65] width 124 height 19
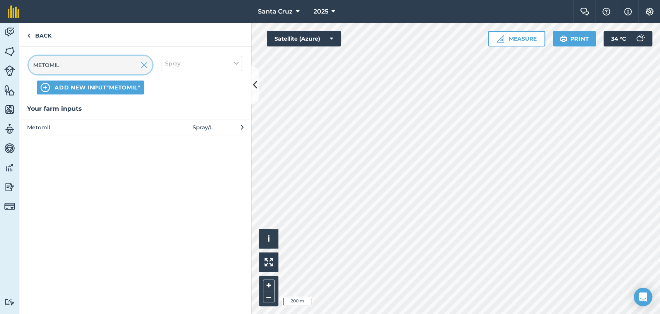
type input "METOMIL"
click at [105, 126] on span "Metomil" at bounding box center [90, 127] width 126 height 9
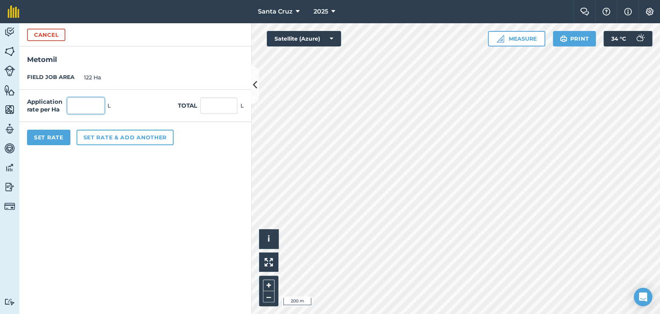
click at [92, 99] on input "text" at bounding box center [85, 105] width 37 height 16
type input "1"
type input "122"
click at [129, 141] on button "Set rate & add another" at bounding box center [125, 137] width 97 height 15
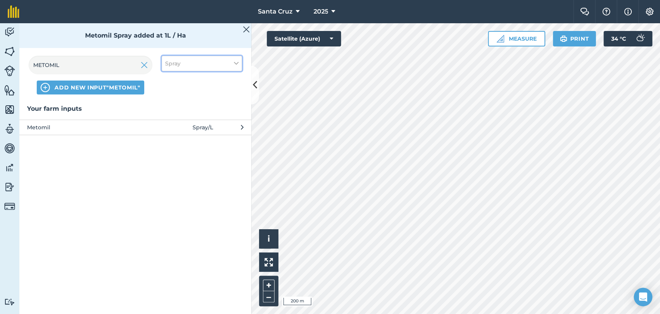
click at [190, 65] on button "Spray" at bounding box center [202, 63] width 80 height 15
click at [173, 133] on label "Other" at bounding box center [201, 137] width 73 height 8
click at [170, 133] on input "Other" at bounding box center [167, 135] width 5 height 5
checkbox input "true"
click at [176, 105] on label "Spray" at bounding box center [201, 108] width 73 height 8
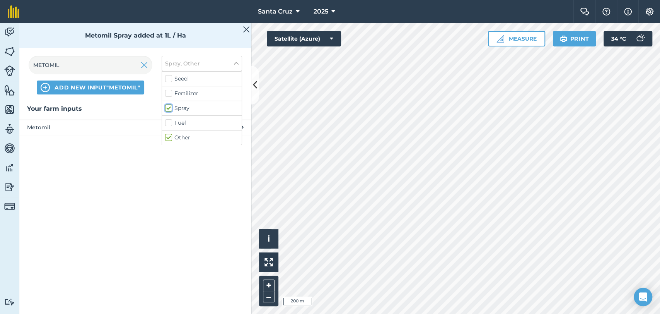
click at [170, 105] on input "Spray" at bounding box center [167, 106] width 5 height 5
checkbox input "false"
click at [77, 62] on input "METOMIL" at bounding box center [91, 65] width 124 height 19
click at [144, 63] on img at bounding box center [144, 64] width 7 height 9
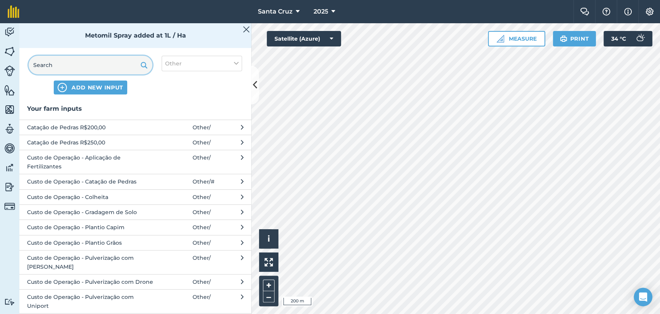
click at [77, 63] on input "text" at bounding box center [91, 65] width 124 height 19
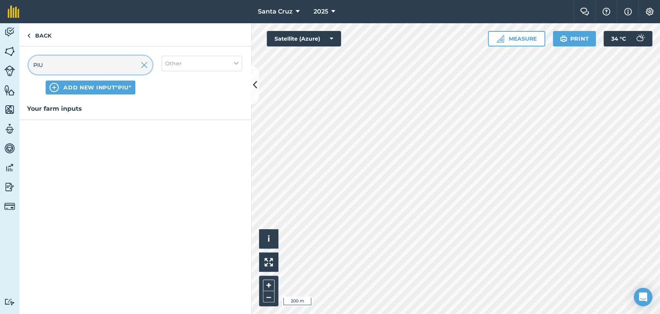
click at [78, 63] on input "PIU" at bounding box center [91, 65] width 124 height 19
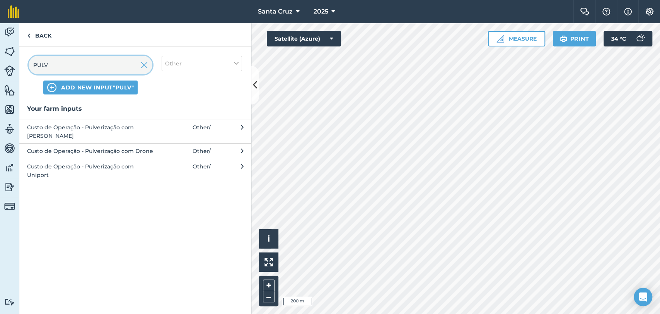
type input "PULVE"
click at [100, 169] on span "Custo de Operação - Pulverização com Uniport" at bounding box center [90, 170] width 126 height 17
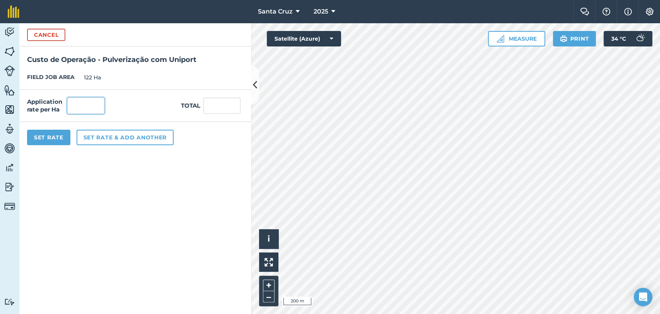
click at [82, 109] on input "text" at bounding box center [85, 105] width 37 height 16
type input "1"
type input "122"
click at [51, 134] on button "Set Rate" at bounding box center [48, 137] width 43 height 15
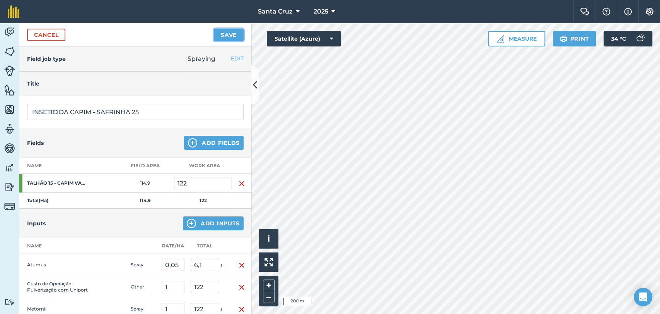
click at [220, 39] on button "Save" at bounding box center [229, 35] width 30 height 12
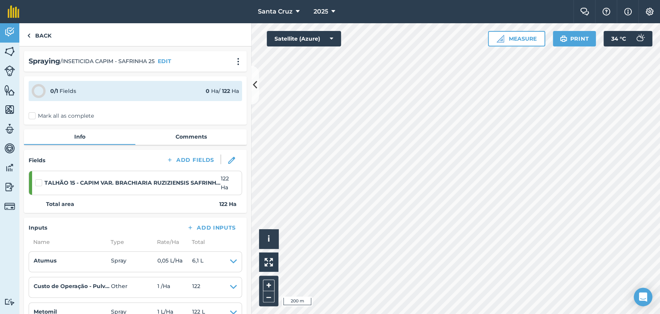
click at [21, 115] on div "Spraying / INSETICIDA CAPIM - SAFRINHA 25 EDIT 0 / 1 Fields 0 Ha / 122 Ha Mark …" at bounding box center [135, 179] width 232 height 267
click at [37, 118] on label "Mark all as complete" at bounding box center [61, 116] width 65 height 8
click at [34, 117] on input "Mark all as complete" at bounding box center [31, 114] width 5 height 5
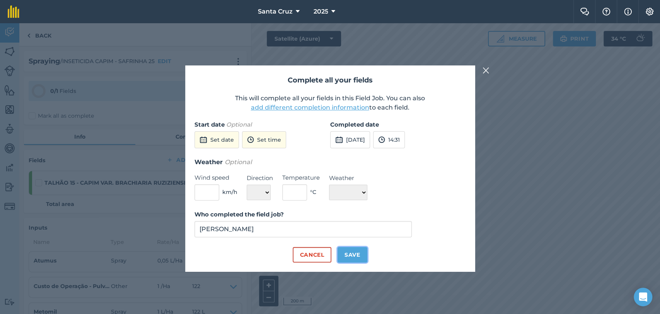
click at [348, 253] on button "Save" at bounding box center [353, 254] width 30 height 15
checkbox input "true"
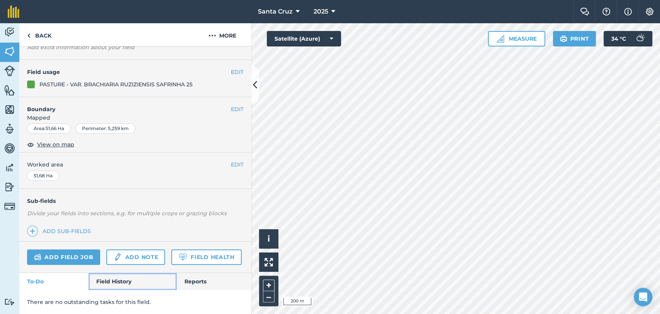
click at [128, 279] on link "Field History" at bounding box center [133, 281] width 88 height 17
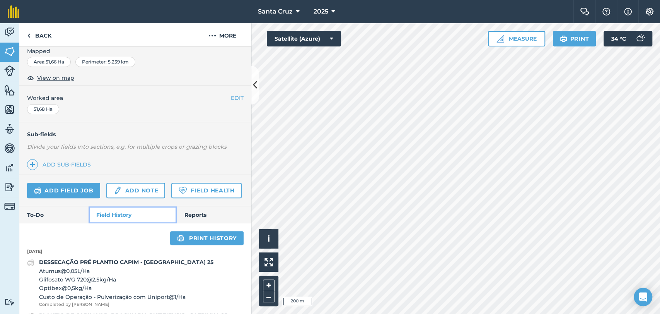
scroll to position [186, 0]
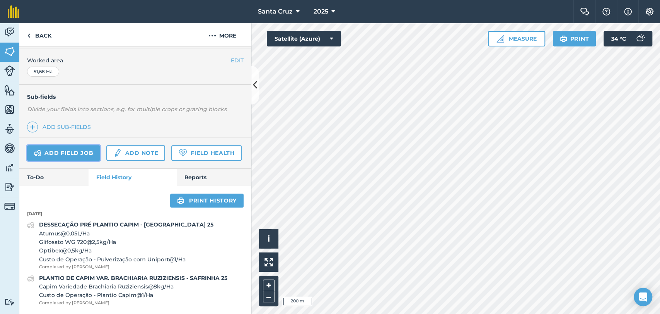
click at [64, 145] on link "Add field job" at bounding box center [63, 152] width 73 height 15
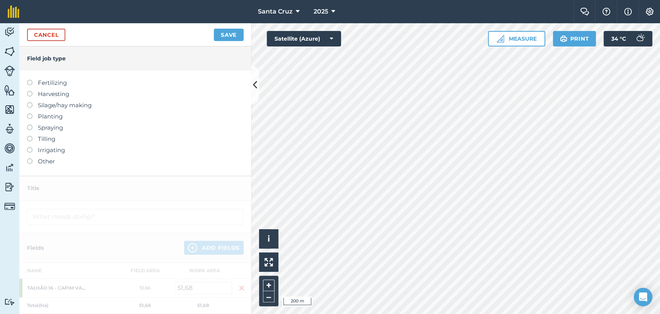
click at [29, 125] on label at bounding box center [32, 125] width 11 height 0
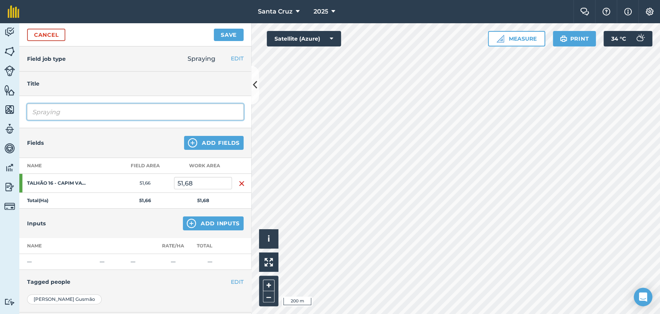
click at [80, 117] on input "Spraying" at bounding box center [135, 112] width 217 height 16
type input "S"
type input "INSETICIDA CAPIM - SAFRINHA 24"
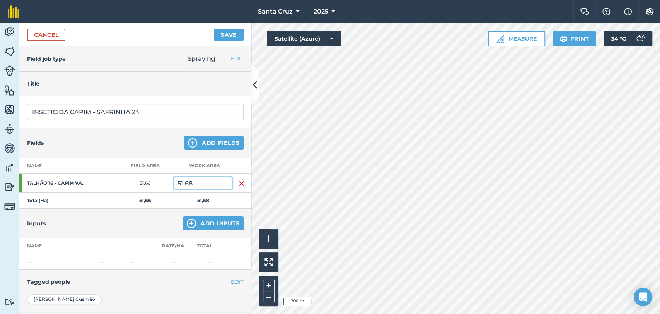
click at [185, 186] on input "51,68" at bounding box center [203, 183] width 58 height 12
type input "5"
type input "55"
click at [196, 225] on button "Add Inputs" at bounding box center [213, 223] width 61 height 14
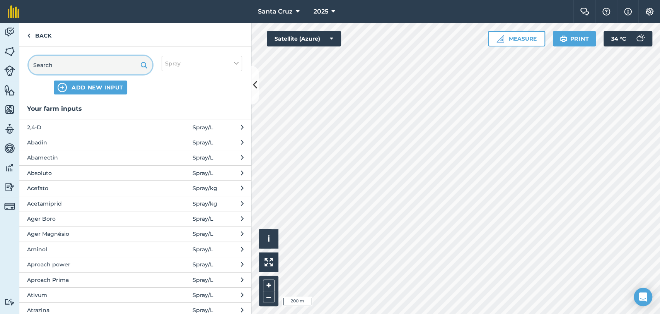
click at [82, 62] on input "text" at bounding box center [91, 65] width 124 height 19
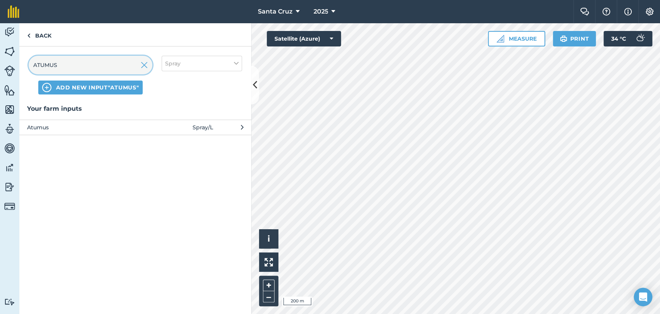
type input "ATUMUS"
click at [103, 128] on span "Atumus" at bounding box center [90, 127] width 126 height 9
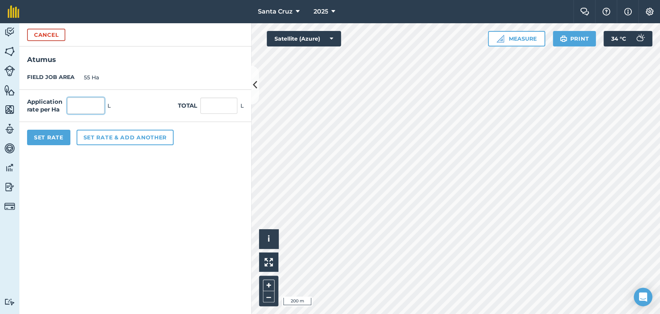
click at [79, 105] on input "text" at bounding box center [85, 105] width 37 height 16
type input "0,05"
type input "2,75"
click at [120, 131] on button "Set rate & add another" at bounding box center [125, 137] width 97 height 15
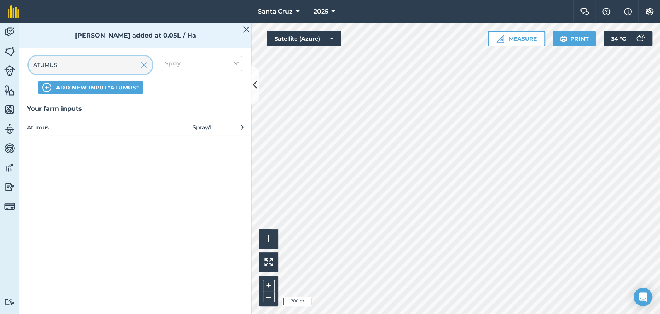
click at [111, 72] on input "ATUMUS" at bounding box center [91, 65] width 124 height 19
click at [144, 65] on img at bounding box center [144, 64] width 7 height 9
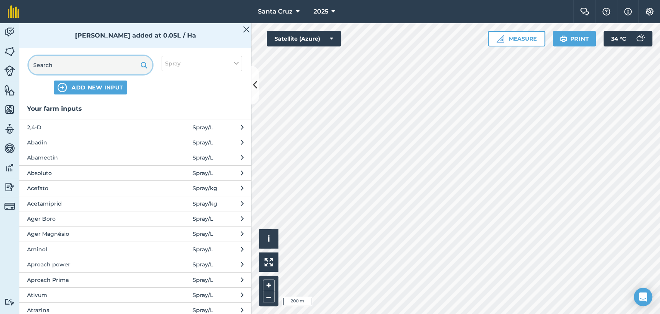
click at [109, 65] on input "text" at bounding box center [91, 65] width 124 height 19
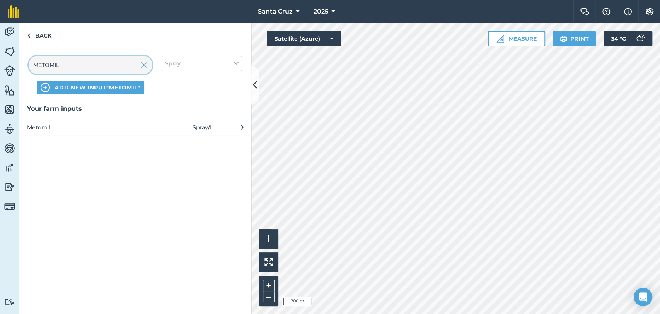
type input "METOMIL"
click at [110, 129] on span "Metomil" at bounding box center [90, 127] width 126 height 9
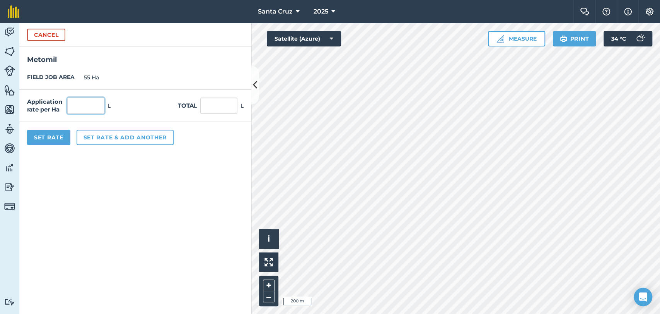
click at [92, 103] on input "text" at bounding box center [85, 105] width 37 height 16
type input "1"
type input "55"
click at [116, 134] on button "Set rate & add another" at bounding box center [125, 137] width 97 height 15
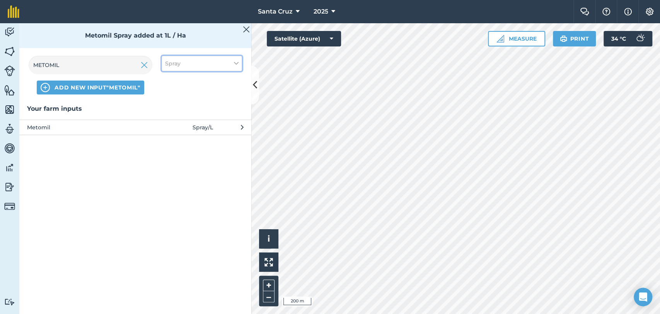
click at [186, 70] on button "Spray" at bounding box center [202, 63] width 80 height 15
click at [169, 137] on label "Other" at bounding box center [201, 137] width 73 height 8
click at [169, 137] on input "Other" at bounding box center [167, 135] width 5 height 5
checkbox input "true"
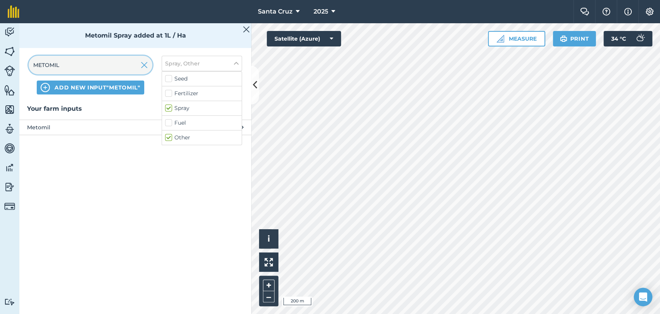
click at [75, 67] on input "METOMIL" at bounding box center [91, 65] width 124 height 19
click at [152, 61] on div "METOMIL ADD NEW INPUT "METOMIL" Spray, Other" at bounding box center [135, 74] width 232 height 57
click at [145, 67] on img at bounding box center [144, 64] width 7 height 9
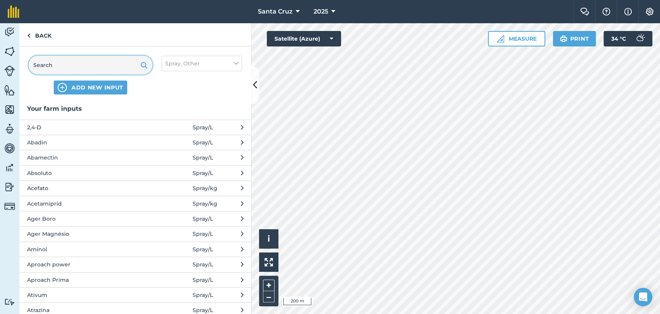
click at [120, 66] on input "text" at bounding box center [91, 65] width 124 height 19
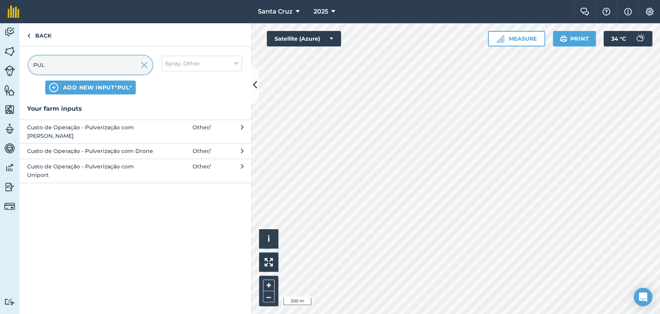
type input "PUL"
click at [133, 171] on button "Custo de Operação - Pulverização com Uniport Other /" at bounding box center [135, 171] width 232 height 24
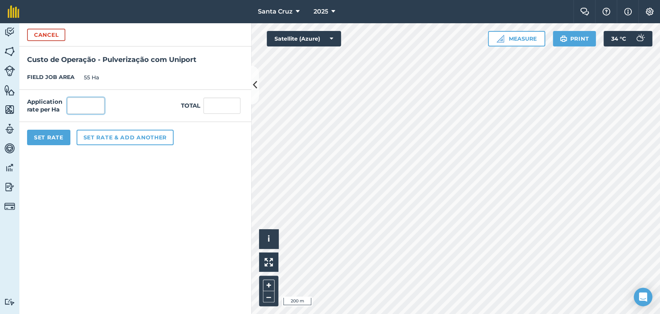
click at [79, 104] on input "text" at bounding box center [85, 105] width 37 height 16
type input "1"
type input "55"
click at [56, 138] on button "Set Rate" at bounding box center [48, 137] width 43 height 15
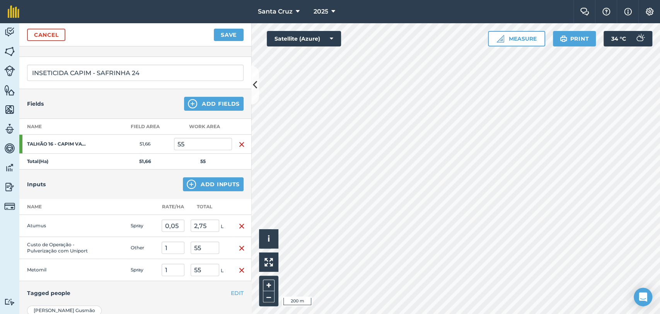
scroll to position [86, 0]
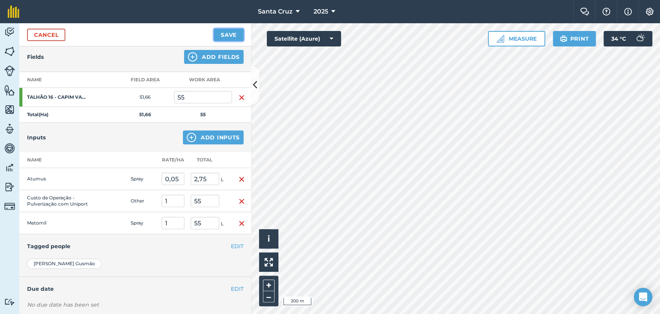
click at [229, 30] on button "Save" at bounding box center [229, 35] width 30 height 12
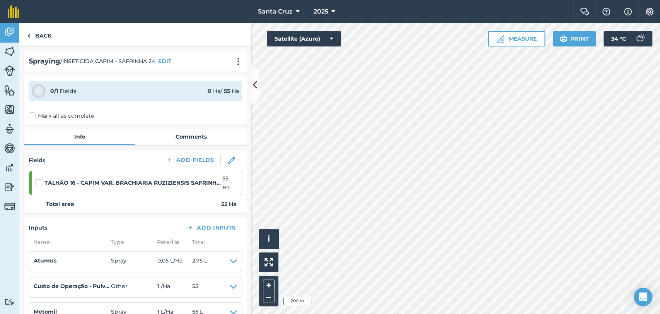
click at [34, 120] on label "Mark all as complete" at bounding box center [61, 116] width 65 height 8
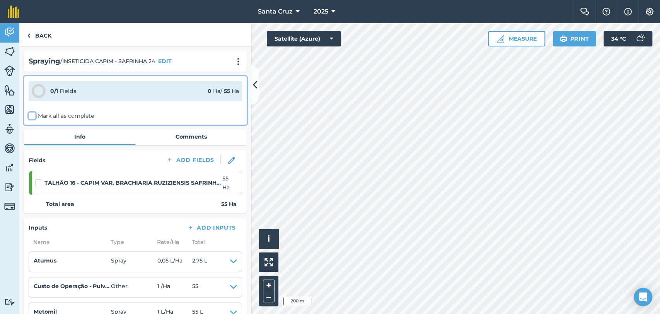
click at [34, 117] on input "Mark all as complete" at bounding box center [31, 114] width 5 height 5
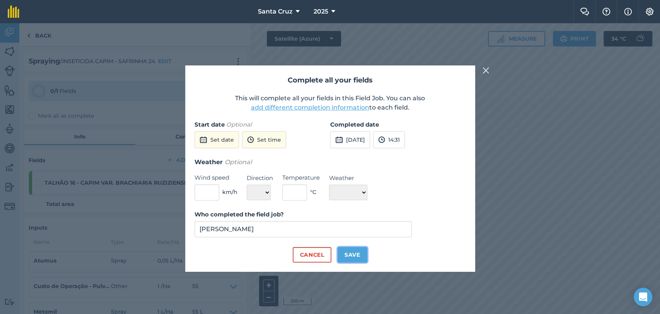
click at [366, 257] on button "Save" at bounding box center [353, 254] width 30 height 15
checkbox input "true"
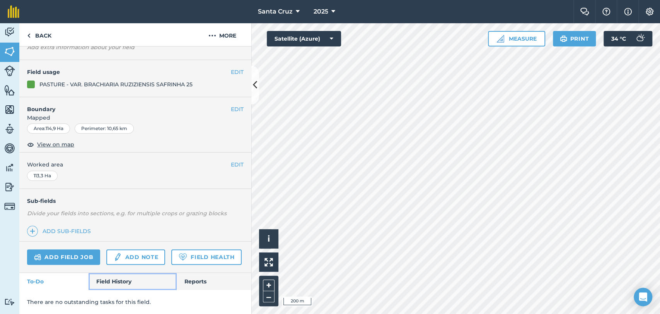
click at [111, 279] on link "Field History" at bounding box center [133, 281] width 88 height 17
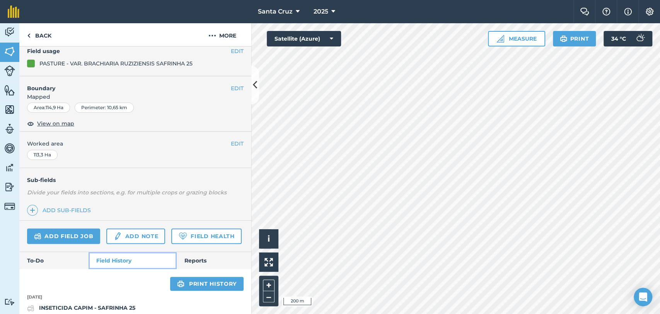
scroll to position [231, 0]
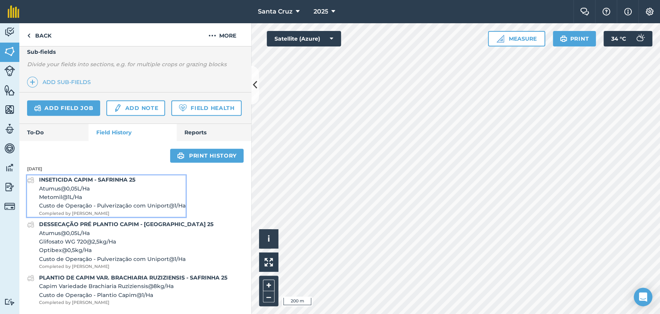
click at [106, 194] on span "Metomil @ 1 L / Ha" at bounding box center [112, 197] width 147 height 9
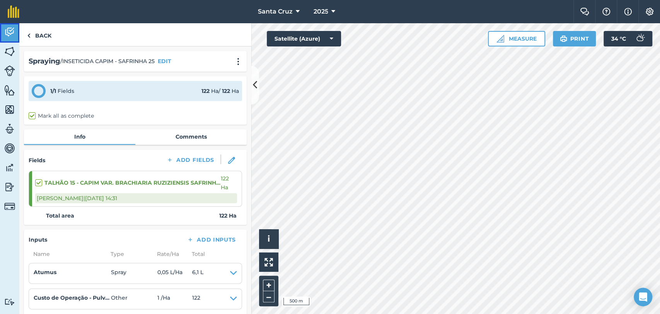
click at [7, 24] on link "Activity" at bounding box center [9, 32] width 19 height 19
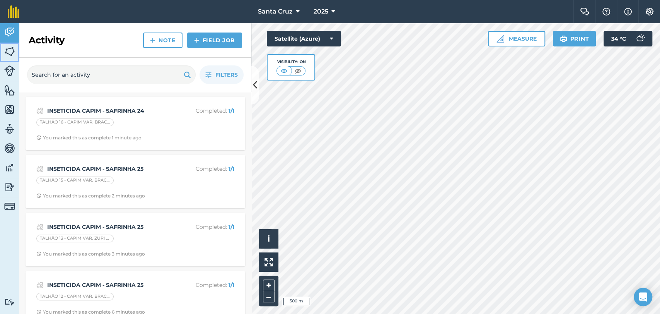
click at [6, 51] on img at bounding box center [9, 52] width 11 height 12
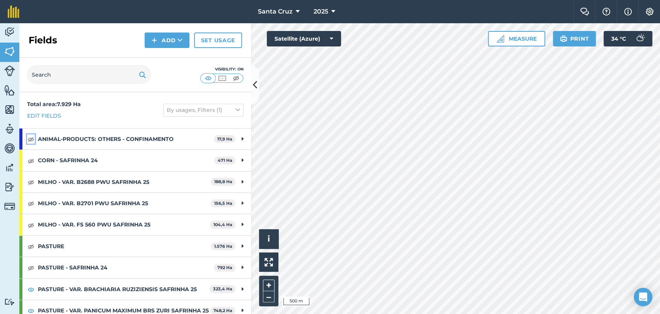
click at [29, 141] on img at bounding box center [30, 138] width 7 height 9
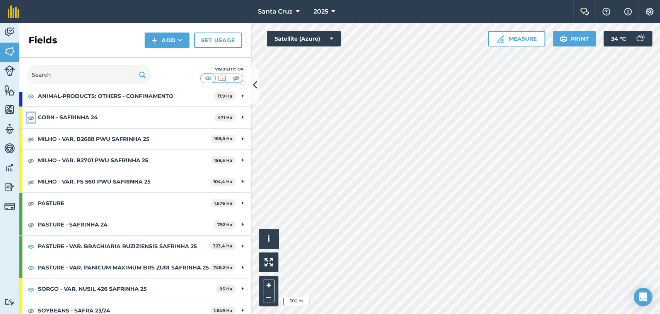
click at [29, 115] on img at bounding box center [30, 117] width 7 height 9
click at [31, 138] on img at bounding box center [30, 138] width 7 height 9
click at [31, 157] on img at bounding box center [30, 160] width 7 height 9
click at [32, 181] on img at bounding box center [30, 181] width 7 height 9
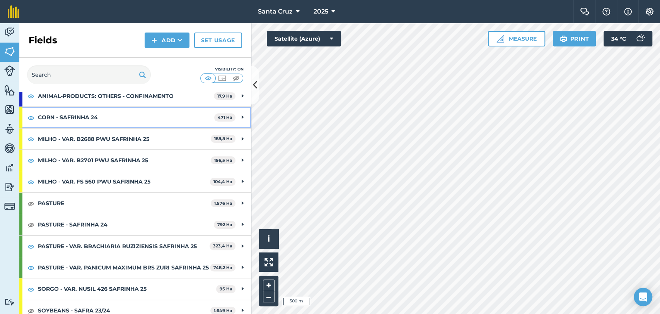
click at [51, 118] on strong "CORN - SAFRINHA 24" at bounding box center [126, 117] width 176 height 21
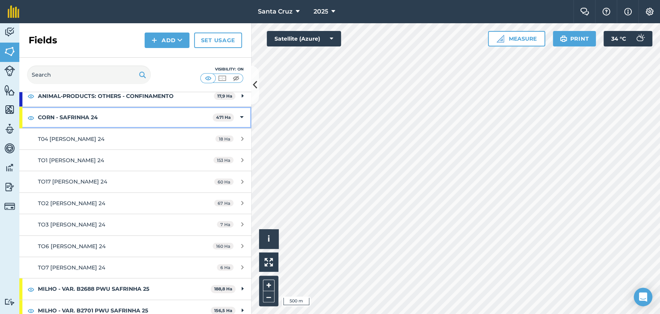
click at [51, 118] on strong "CORN - SAFRINHA 24" at bounding box center [125, 117] width 175 height 21
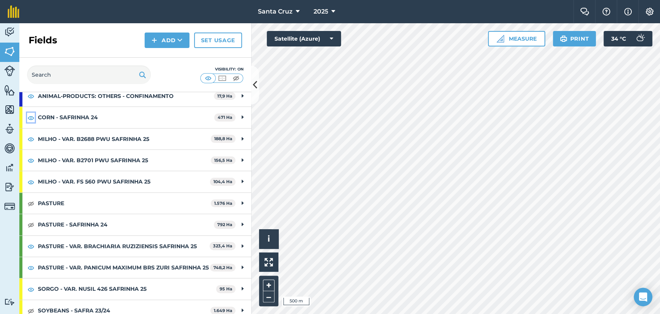
click at [31, 118] on img at bounding box center [30, 117] width 7 height 9
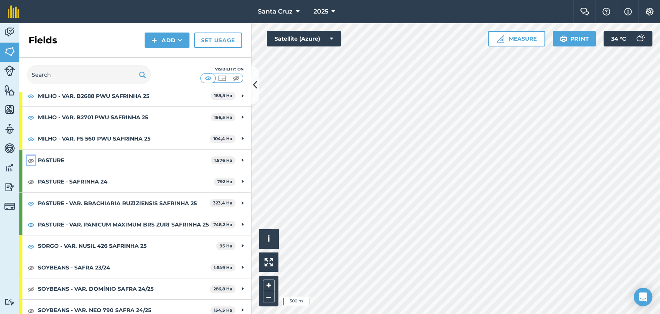
click at [31, 162] on img at bounding box center [30, 160] width 7 height 9
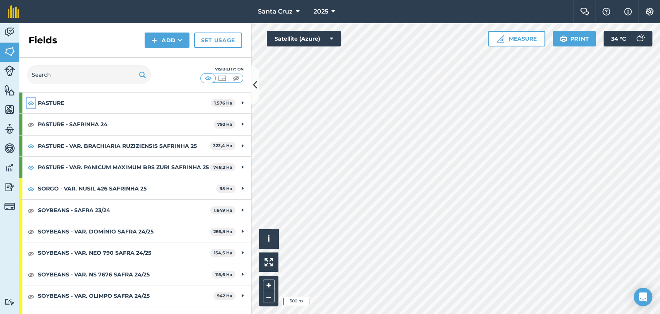
scroll to position [186, 0]
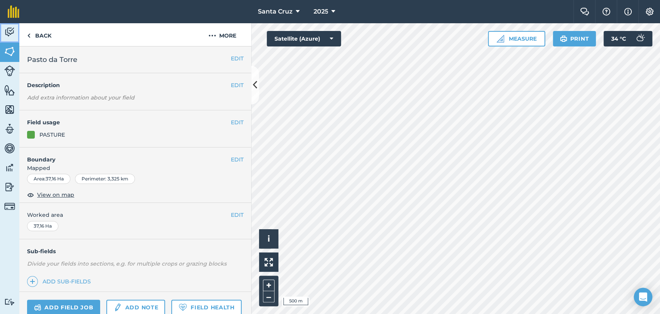
click at [0, 38] on link "Activity" at bounding box center [9, 32] width 19 height 19
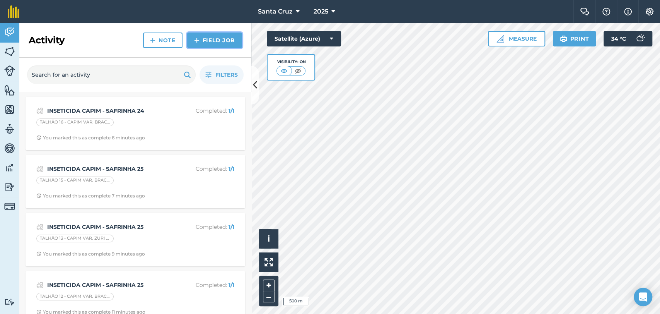
click at [223, 43] on link "Field Job" at bounding box center [214, 39] width 55 height 15
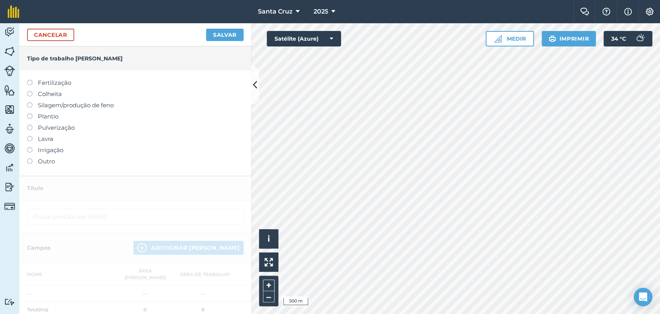
click at [30, 102] on label at bounding box center [32, 102] width 11 height 0
type input "Silage/hay making"
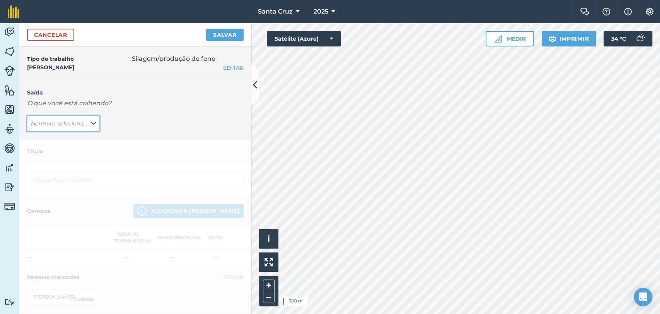
click at [86, 120] on font "Nenhum selecionado" at bounding box center [61, 123] width 60 height 7
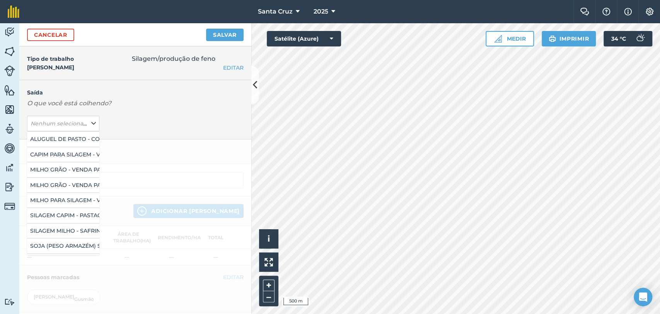
click at [142, 124] on div "Saída O que você está colhendo? Nenhum selecionado ALUGUEL DE PASTO - COBERTURA…" at bounding box center [135, 109] width 232 height 59
click at [647, 8] on img at bounding box center [649, 12] width 9 height 8
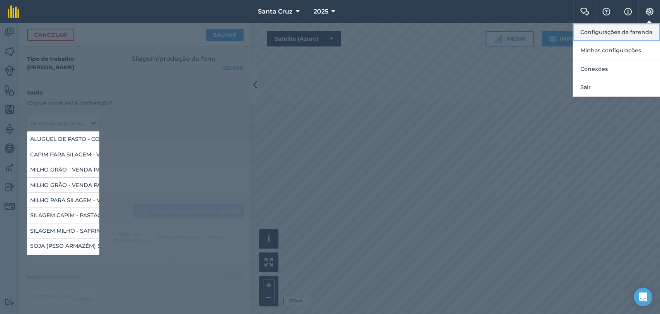
click at [621, 31] on font "Configurações da fazenda" at bounding box center [617, 32] width 72 height 7
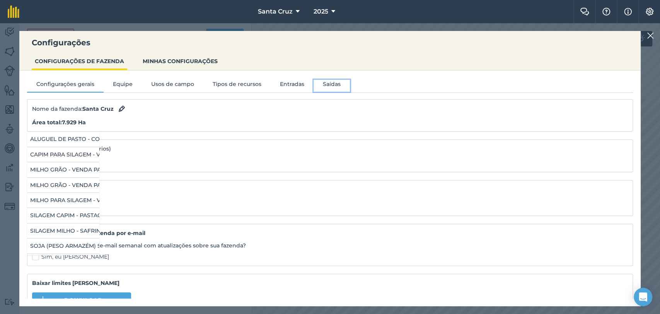
click at [332, 84] on font "Saídas" at bounding box center [332, 83] width 18 height 7
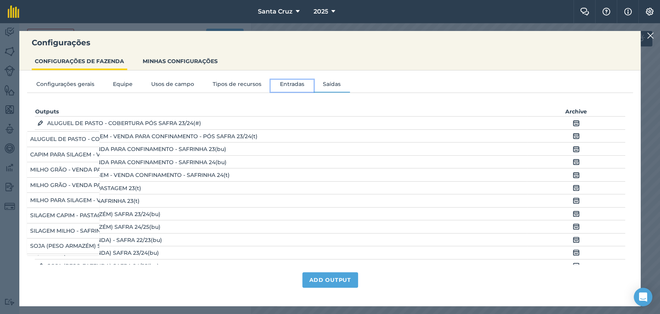
click at [294, 85] on font "Entradas" at bounding box center [292, 83] width 24 height 7
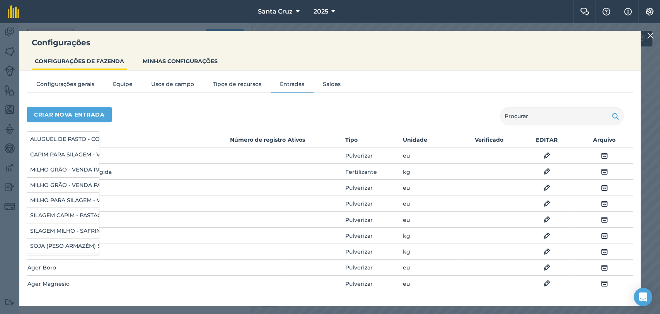
click at [125, 114] on div "Criar nova entrada" at bounding box center [330, 116] width 606 height 19
click at [197, 110] on div "Criar nova entrada" at bounding box center [330, 116] width 606 height 19
click at [655, 34] on div at bounding box center [651, 35] width 9 height 9
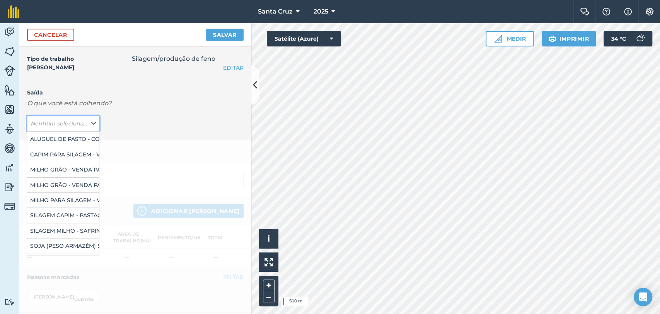
click at [48, 128] on button "Nenhum selecionado" at bounding box center [63, 123] width 72 height 15
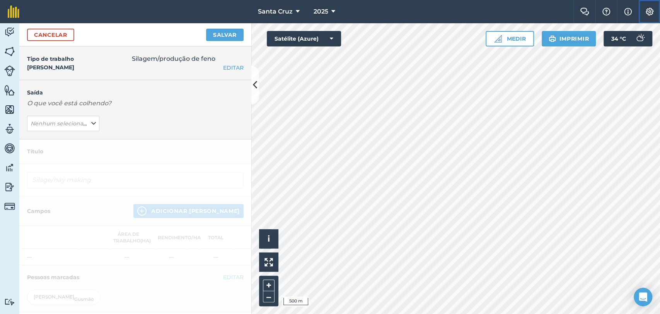
click at [643, 9] on button "Configurações" at bounding box center [650, 11] width 22 height 23
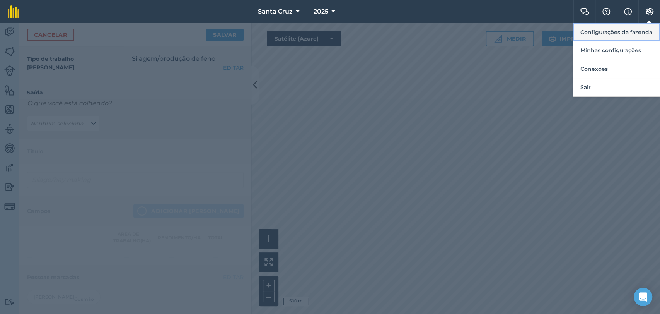
click at [625, 33] on font "Configurações da fazenda" at bounding box center [617, 32] width 72 height 7
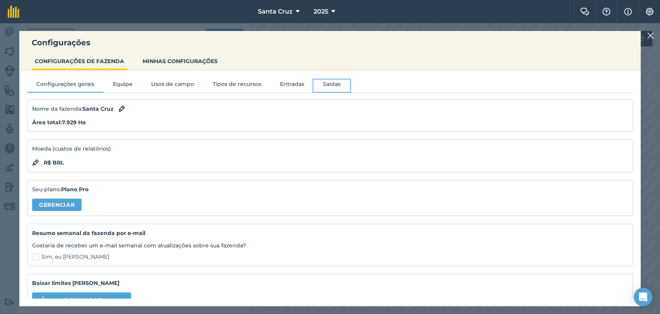
click at [323, 86] on font "Saídas" at bounding box center [332, 83] width 18 height 7
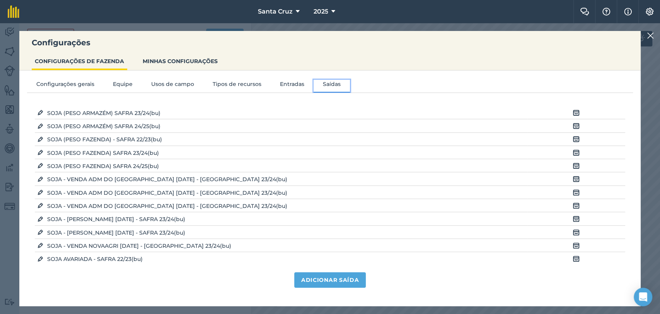
scroll to position [248, 0]
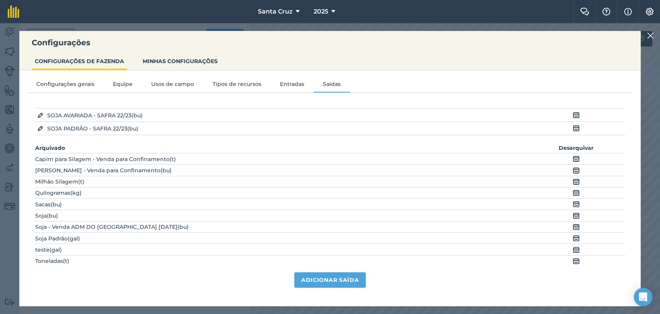
click at [573, 156] on img at bounding box center [576, 158] width 7 height 9
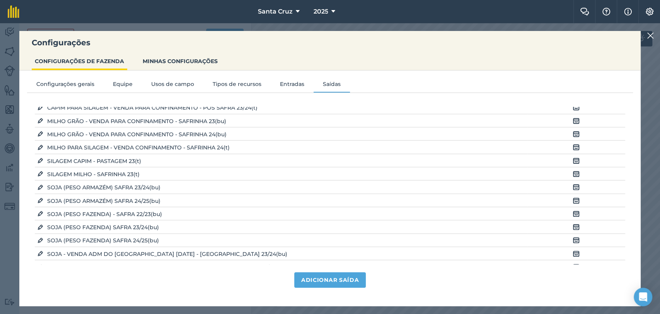
scroll to position [0, 0]
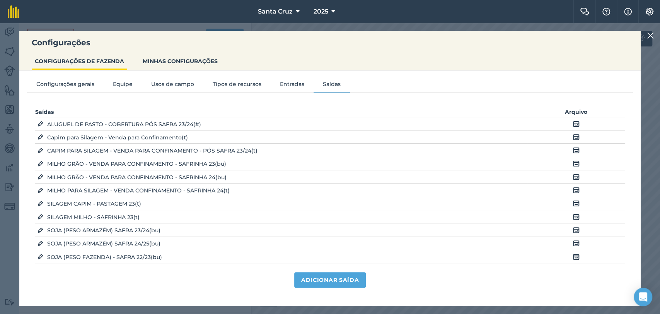
click at [38, 136] on img at bounding box center [41, 137] width 6 height 8
select select "IMPERIAL_TONS"
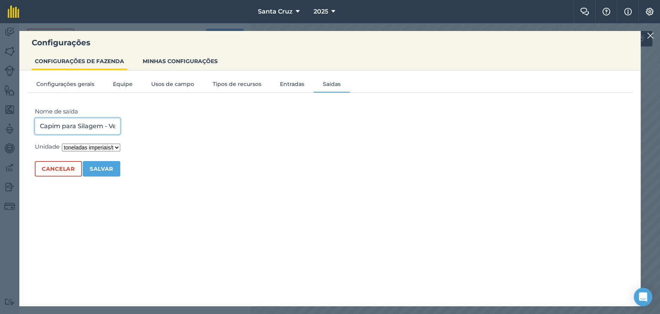
drag, startPoint x: 111, startPoint y: 130, endPoint x: 53, endPoint y: 129, distance: 58.0
click at [109, 129] on input "Capim para Silagem - Venda para Confinamento" at bounding box center [77, 126] width 85 height 16
drag, startPoint x: 38, startPoint y: 126, endPoint x: 162, endPoint y: 126, distance: 124.2
click at [162, 126] on div "Nome de saída Capim para Silagem - Venda para Confinamento Unidade Quilogramas/…" at bounding box center [330, 197] width 606 height 196
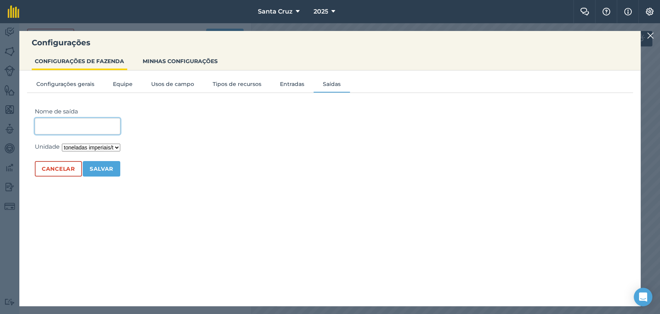
scroll to position [0, 0]
type input "C"
type input "SILAGEM CAPIM - SAFRINHA 25"
click at [102, 168] on font "Salvar" at bounding box center [102, 168] width 24 height 7
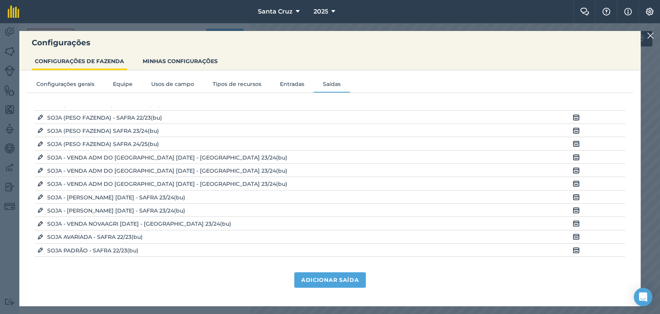
scroll to position [249, 0]
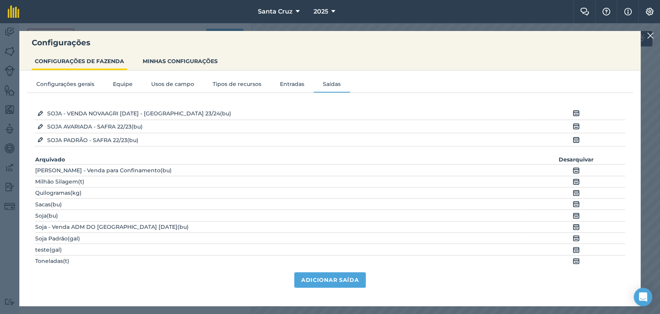
click at [573, 180] on img at bounding box center [576, 181] width 7 height 9
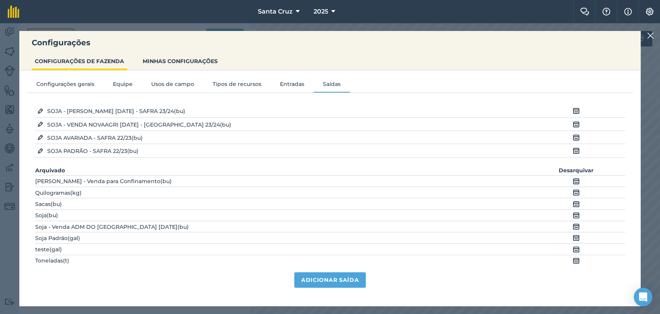
click at [573, 189] on img at bounding box center [576, 192] width 7 height 9
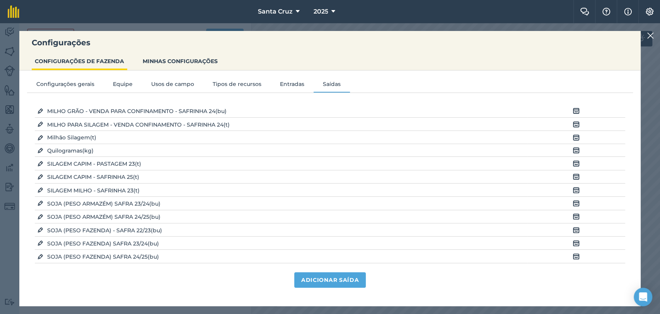
scroll to position [38, 0]
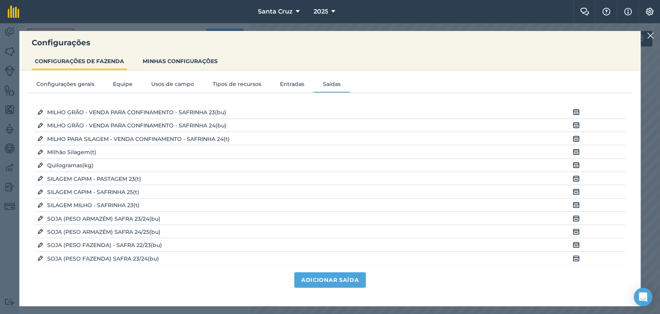
click at [39, 149] on img at bounding box center [41, 152] width 6 height 8
select select "METRIC_TONNES"
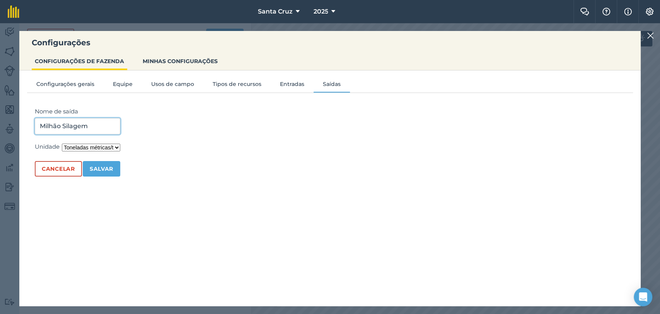
click at [103, 127] on input "Milhão Silagem" at bounding box center [77, 126] width 85 height 16
type input "M"
type input "MILHO SILAGEM - SAFRINHA 25"
click at [103, 146] on select "Quilogramas/kg Toneladas métricas/t Litros/L Libras/lb toneladas imperiais/t Ga…" at bounding box center [91, 148] width 58 height 8
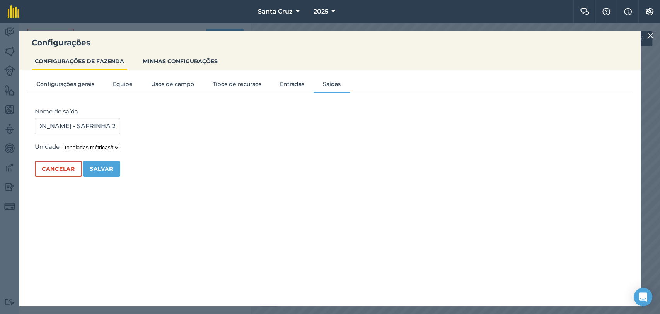
scroll to position [0, 0]
click at [63, 144] on select "Quilogramas/kg Toneladas métricas/t Litros/L Libras/lb toneladas imperiais/t Ga…" at bounding box center [91, 148] width 58 height 8
click at [104, 166] on font "Salvar" at bounding box center [102, 168] width 24 height 7
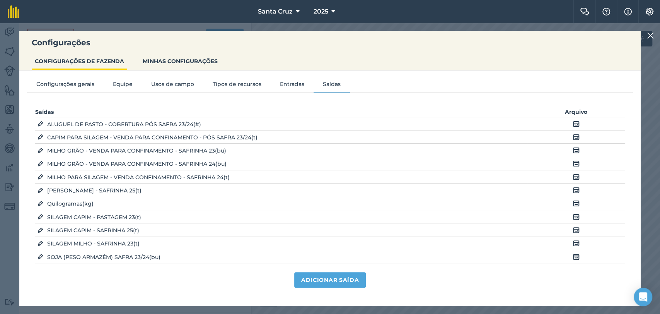
click at [40, 202] on img at bounding box center [41, 204] width 6 height 8
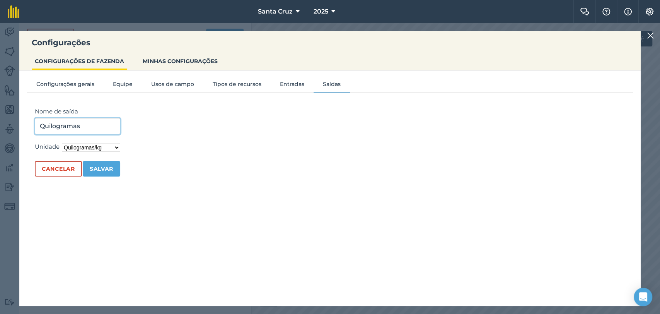
click at [101, 126] on input "Quilogramas" at bounding box center [77, 126] width 85 height 16
click at [96, 147] on select "Quilogramas/kg Toneladas métricas/t Litros/L Libras/lb toneladas imperiais/t Ga…" at bounding box center [91, 148] width 58 height 8
click at [63, 144] on select "Quilogramas/kg Toneladas métricas/t Litros/L Libras/lb toneladas imperiais/t Ga…" at bounding box center [91, 148] width 58 height 8
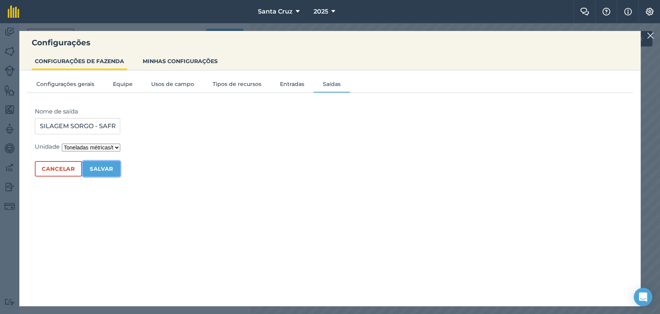
click at [99, 167] on font "Salvar" at bounding box center [102, 168] width 24 height 7
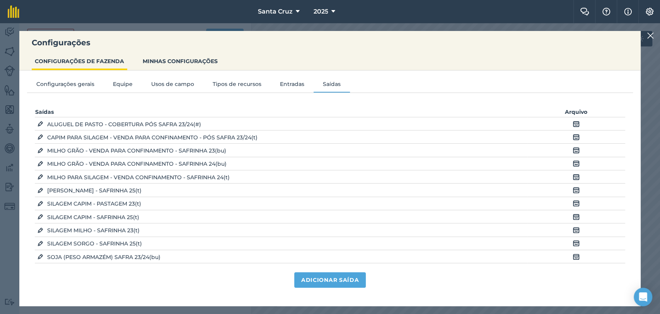
click at [39, 189] on img at bounding box center [41, 190] width 6 height 8
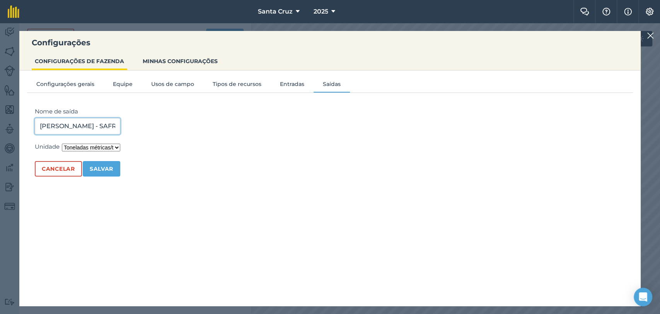
click at [63, 126] on input "MILHO SILAGEM - SAFRINHA 25" at bounding box center [77, 126] width 85 height 16
drag, startPoint x: 63, startPoint y: 126, endPoint x: 32, endPoint y: 127, distance: 31.0
click at [32, 127] on div "Nome de saída MILHO SILAGEM - SAFRINHA 25 Unidade Quilogramas/kg Toneladas métr…" at bounding box center [330, 197] width 606 height 196
click at [70, 126] on input "SILAGEM - SAFRINHA 25" at bounding box center [77, 126] width 85 height 16
click at [98, 166] on font "Salvar" at bounding box center [102, 168] width 24 height 7
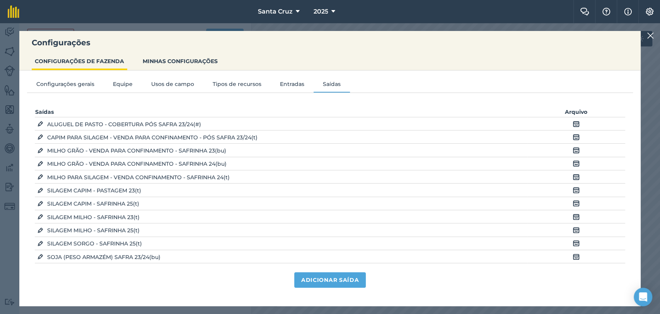
click at [652, 32] on img at bounding box center [650, 35] width 7 height 9
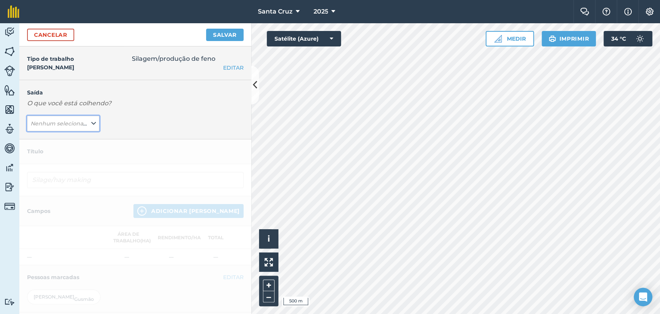
click at [62, 118] on button "Nenhum selecionado" at bounding box center [63, 123] width 72 height 15
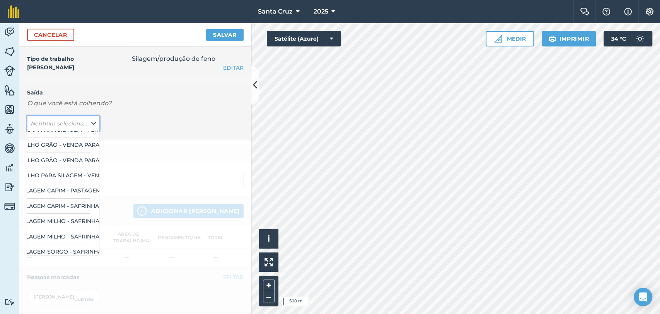
scroll to position [25, 0]
click at [58, 202] on font "SILAGEM CAPIM - SAFRINHA 25" at bounding box center [73, 205] width 86 height 7
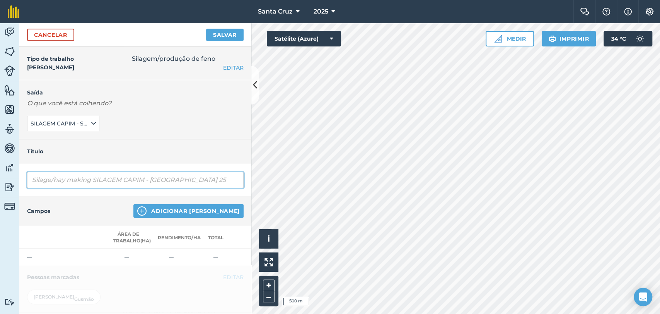
click at [130, 179] on input "Silage/hay making SILAGEM CAPIM - SAFRINHA 25" at bounding box center [135, 180] width 217 height 16
click at [198, 178] on input "Silage/hay making SILAGEM CAPIM - SAFRINHA 25" at bounding box center [135, 180] width 217 height 16
click at [92, 181] on input "Silage/hay making SILAGEM CAPIM - SAFRINHA 25" at bounding box center [135, 180] width 217 height 16
drag, startPoint x: 92, startPoint y: 180, endPoint x: 19, endPoint y: 185, distance: 74.0
click at [19, 185] on div "Atividade Campos Gado Características Mapas Equipe Veículos Dados Relatórios Co…" at bounding box center [330, 168] width 660 height 291
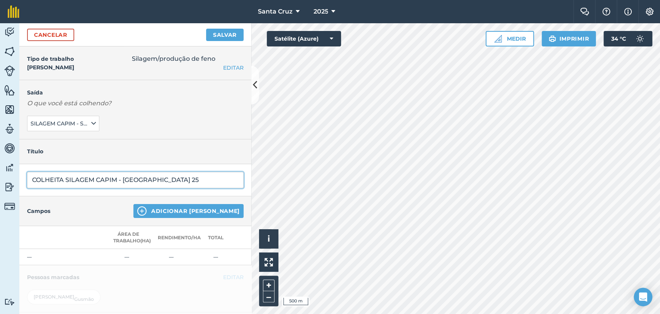
click at [181, 180] on input "COLHEITA SILAGEM CAPIM - SAFRINHA 25" at bounding box center [135, 180] width 217 height 16
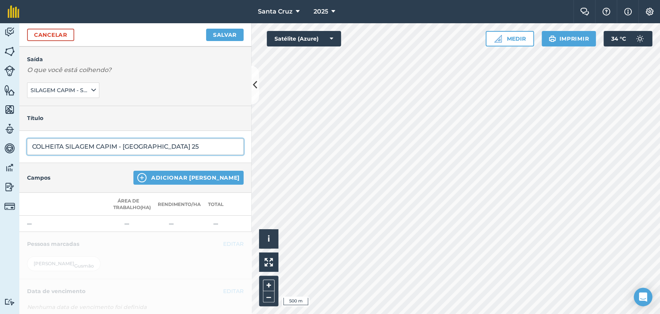
scroll to position [86, 0]
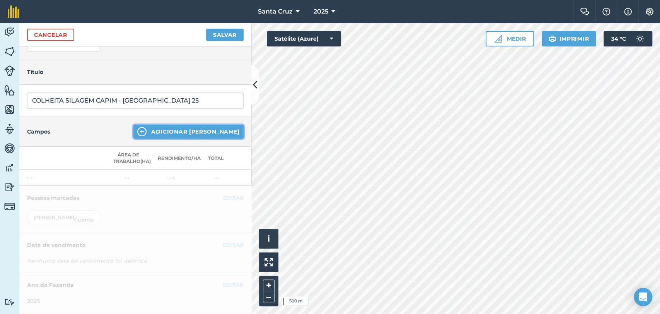
click at [176, 131] on button "Adicionar [PERSON_NAME]" at bounding box center [188, 132] width 110 height 14
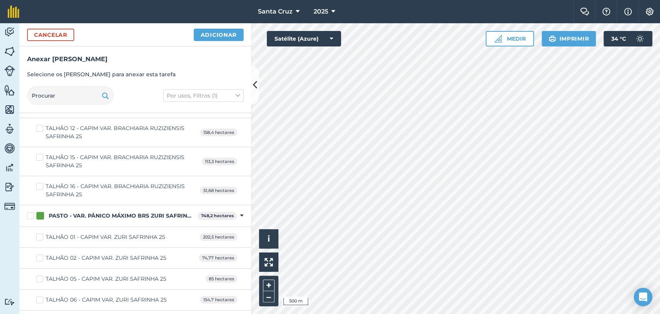
scroll to position [2621, 0]
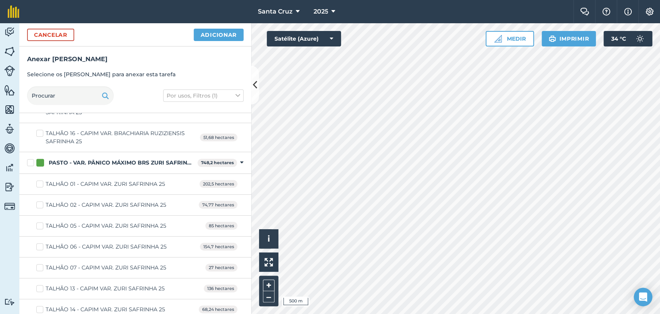
click at [37, 180] on label "TALHÃO 01 - CAPIM VAR. ZURI SAFRINHA 25" at bounding box center [100, 184] width 129 height 8
click at [37, 180] on input "TALHÃO 01 - CAPIM VAR. ZURI SAFRINHA 25" at bounding box center [38, 182] width 5 height 5
click at [39, 201] on label "TALHÃO 02 - CAPIM VAR. ZURI SAFRINHA 25" at bounding box center [101, 205] width 130 height 8
click at [39, 201] on input "TALHÃO 02 - CAPIM VAR. ZURI SAFRINHA 25" at bounding box center [38, 203] width 5 height 5
click at [41, 222] on label "TALHÃO 05 - CAPIM VAR. ZURI SAFRINHA 25" at bounding box center [101, 226] width 130 height 8
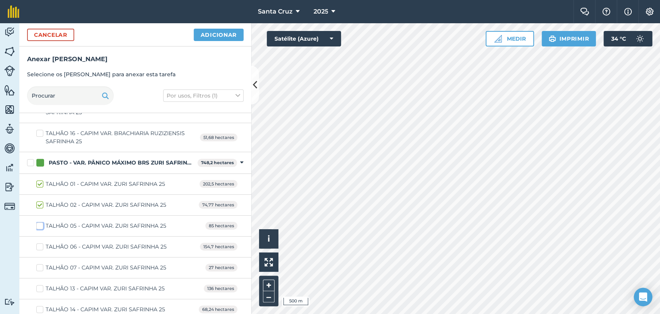
click at [41, 222] on input "TALHÃO 05 - CAPIM VAR. ZURI SAFRINHA 25" at bounding box center [38, 224] width 5 height 5
click at [39, 243] on label "TALHÃO 06 - CAPIM VAR. ZURI SAFRINHA 25" at bounding box center [101, 247] width 130 height 8
click at [39, 243] on input "TALHÃO 06 - CAPIM VAR. ZURI SAFRINHA 25" at bounding box center [38, 245] width 5 height 5
click at [217, 38] on font "Adicionar" at bounding box center [219, 34] width 36 height 7
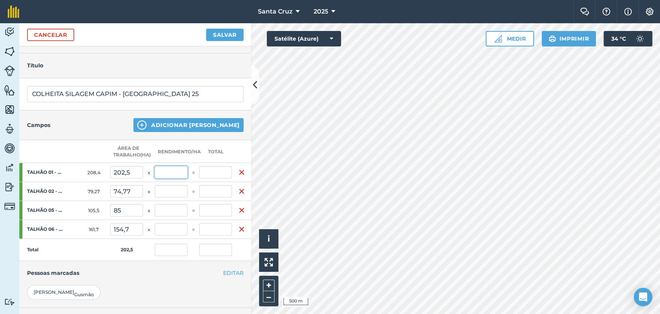
click at [175, 178] on input "text" at bounding box center [171, 172] width 33 height 12
click at [133, 178] on input "202,5" at bounding box center [126, 172] width 33 height 12
click at [125, 178] on input "18565" at bounding box center [126, 172] width 33 height 12
click at [134, 197] on input "74,77" at bounding box center [126, 191] width 33 height 12
click at [121, 216] on input "85" at bounding box center [126, 210] width 33 height 12
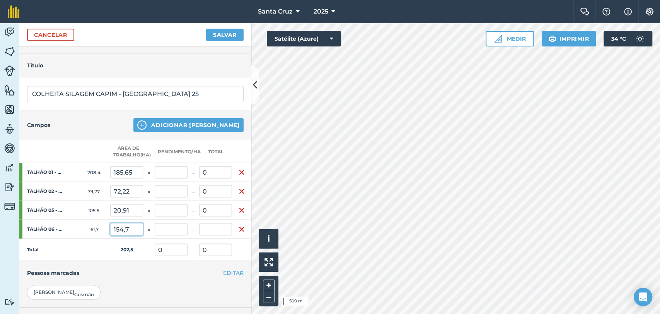
click at [132, 235] on input "154,7" at bounding box center [126, 229] width 33 height 12
click at [176, 178] on input "text" at bounding box center [171, 172] width 33 height 12
click at [223, 178] on input "0" at bounding box center [215, 172] width 33 height 12
click at [221, 197] on input "0" at bounding box center [215, 191] width 33 height 12
click at [183, 197] on input "19,525" at bounding box center [171, 191] width 33 height 12
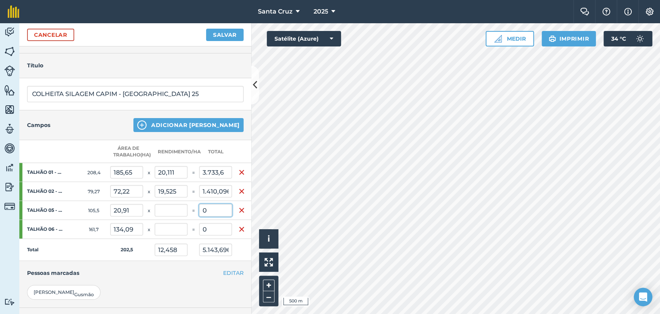
click at [219, 216] on input "0" at bounding box center [215, 210] width 33 height 12
click at [217, 197] on input "1.410,096" at bounding box center [215, 191] width 33 height 12
drag, startPoint x: 218, startPoint y: 200, endPoint x: 234, endPoint y: 199, distance: 15.9
click at [234, 199] on tr "TALHÃO 02 - CAPIM VAR. ZURI SAFRINHA 25 79,27 72,22 x 19,525 = 1.410,096" at bounding box center [135, 191] width 232 height 19
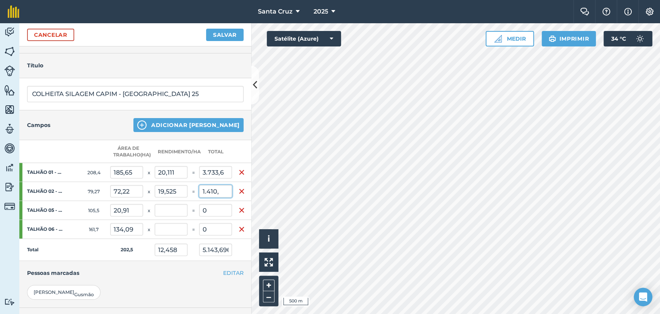
scroll to position [0, 0]
click at [220, 220] on td "0" at bounding box center [215, 210] width 33 height 19
click at [216, 214] on input "0" at bounding box center [215, 210] width 33 height 12
click at [214, 235] on input "0" at bounding box center [215, 229] width 33 height 12
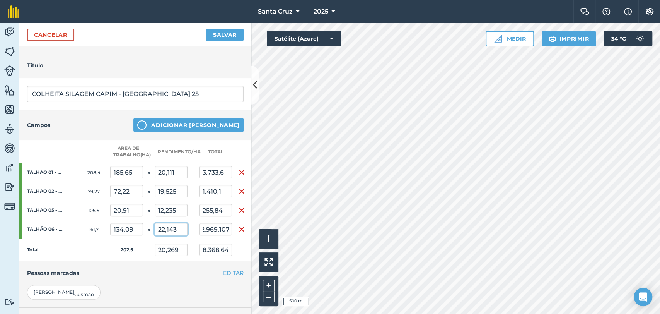
click at [182, 234] on input "22,143" at bounding box center [171, 229] width 33 height 12
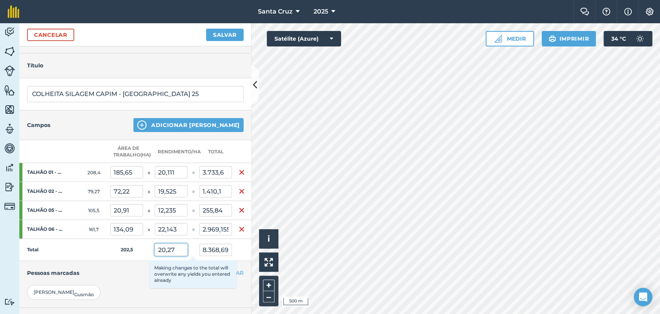
click at [179, 254] on input "20,27" at bounding box center [171, 249] width 33 height 12
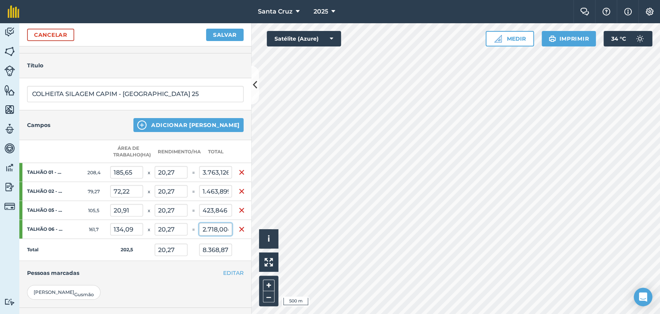
scroll to position [0, 3]
drag, startPoint x: 220, startPoint y: 237, endPoint x: 232, endPoint y: 238, distance: 12.8
click at [232, 238] on tr "TALHÃO 06 - CAPIM VAR. ZURI SAFRINHA 25 161,7 134,09 x 20,27 = 2.718,004" at bounding box center [135, 229] width 232 height 19
click at [228, 216] on input "423,846" at bounding box center [215, 210] width 33 height 12
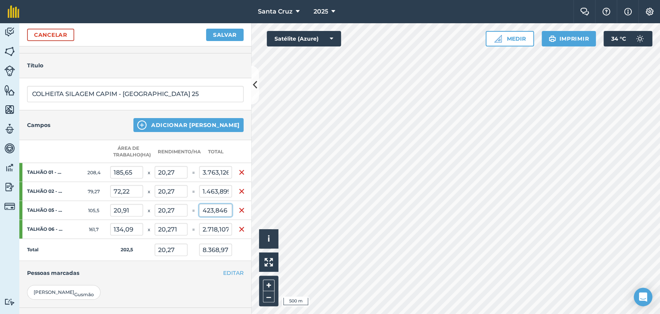
drag, startPoint x: 226, startPoint y: 219, endPoint x: 231, endPoint y: 219, distance: 4.7
click at [231, 216] on input "423,846" at bounding box center [215, 210] width 33 height 12
click at [221, 197] on input "1.463,899" at bounding box center [215, 191] width 33 height 12
drag, startPoint x: 220, startPoint y: 198, endPoint x: 241, endPoint y: 198, distance: 21.7
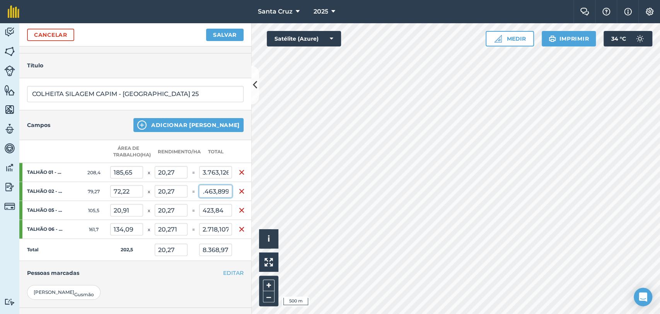
click at [241, 198] on tr "TALHÃO 02 - CAPIM VAR. ZURI SAFRINHA 25 79,27 72,22 x 20,27 = 1.463,899" at bounding box center [135, 191] width 232 height 19
click at [223, 177] on input "3.763,126" at bounding box center [215, 172] width 33 height 12
drag, startPoint x: 218, startPoint y: 180, endPoint x: 226, endPoint y: 181, distance: 8.6
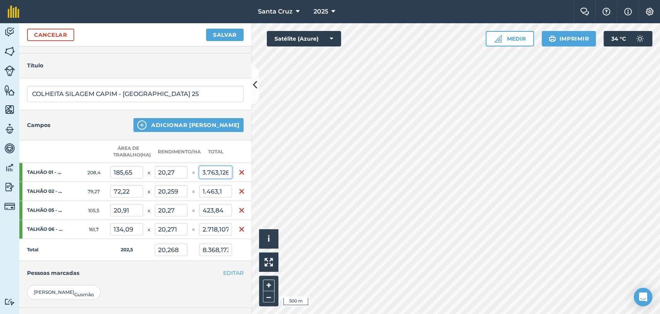
click at [226, 181] on tr "TALHÃO 01 - CAPIM VAR. ZURI SAFRINHA 25 208,4 185,65 x 20,27 = 3.763,126" at bounding box center [135, 172] width 232 height 19
click at [214, 178] on input "3.763,126" at bounding box center [215, 172] width 33 height 12
click at [217, 178] on input "3.763,126" at bounding box center [215, 172] width 33 height 12
click at [224, 38] on font "Salvar" at bounding box center [225, 34] width 24 height 7
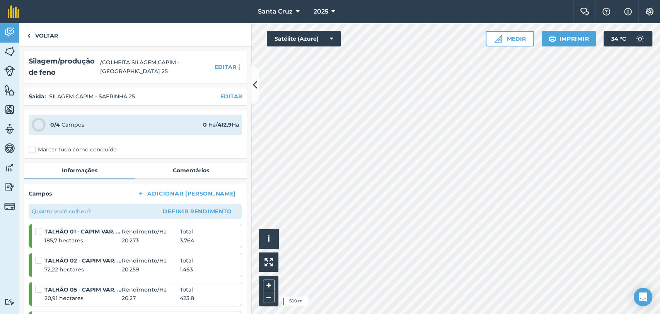
click at [34, 151] on label "Marcar tudo como concluído" at bounding box center [73, 149] width 88 height 8
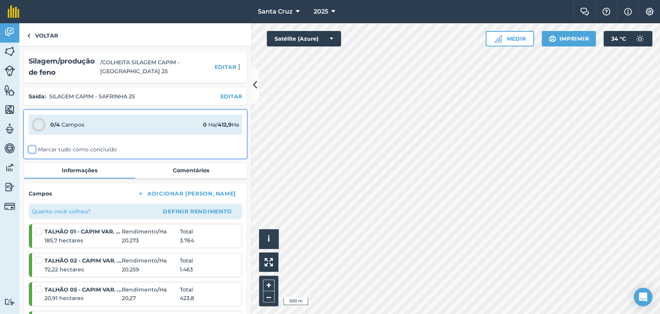
click at [34, 150] on input "Marcar tudo como concluído" at bounding box center [31, 147] width 5 height 5
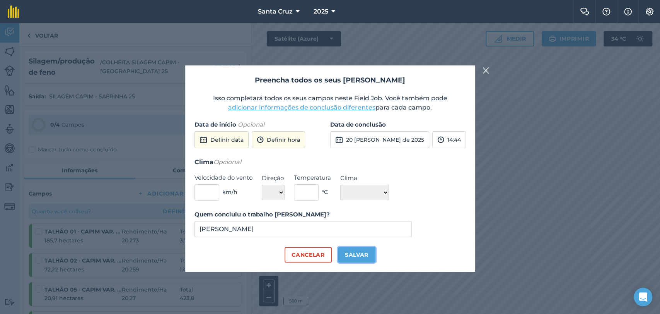
click at [362, 252] on font "Salvar" at bounding box center [357, 254] width 24 height 7
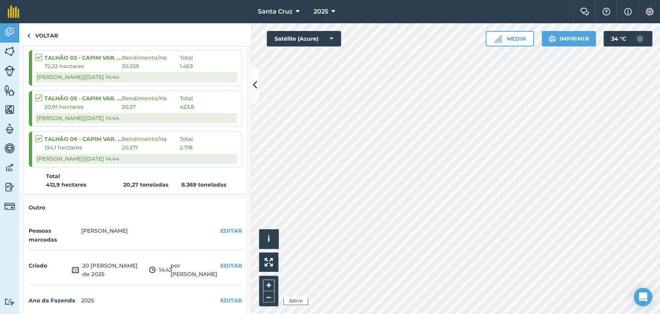
scroll to position [86, 0]
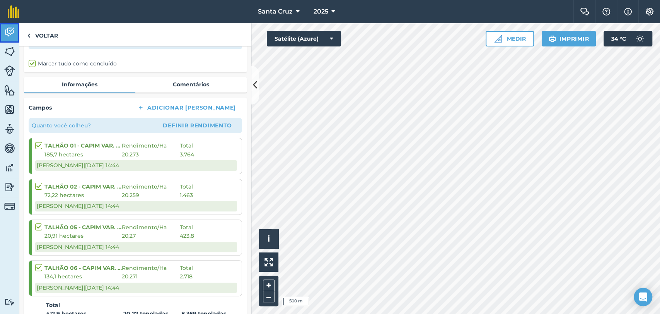
click at [12, 38] on img at bounding box center [9, 32] width 11 height 12
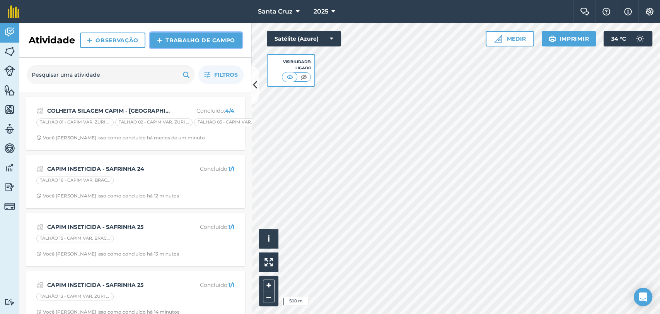
click at [178, 39] on font "Trabalho de campo" at bounding box center [201, 40] width 70 height 7
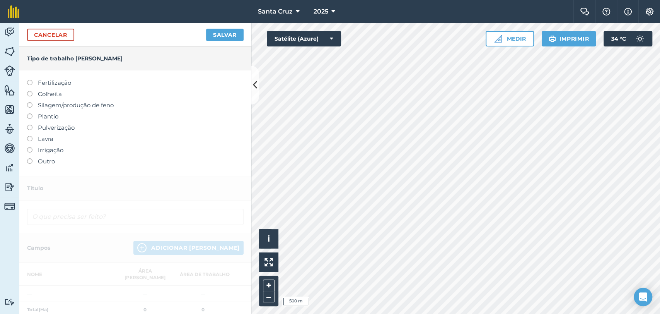
click at [29, 102] on label at bounding box center [32, 102] width 11 height 0
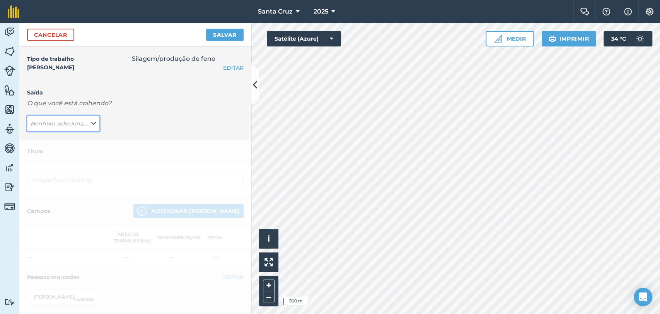
click at [79, 123] on font "Nenhum selecionado" at bounding box center [61, 123] width 60 height 7
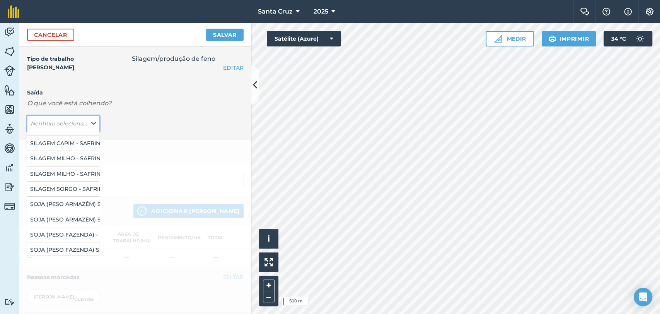
scroll to position [91, 0]
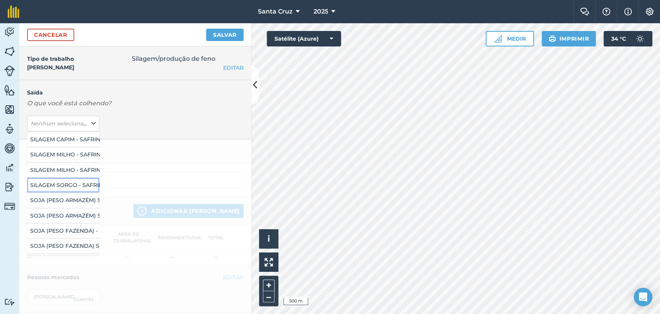
click at [53, 182] on font "SILAGEM SORGO - SAFRINHA 25" at bounding box center [74, 184] width 89 height 7
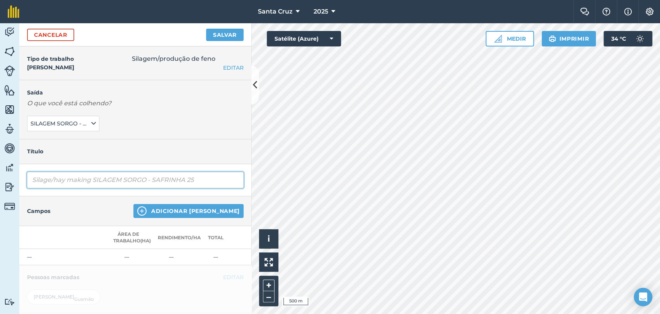
click at [93, 179] on input "Silage/hay making SILAGEM SORGO - SAFRINHA 25" at bounding box center [135, 180] width 217 height 16
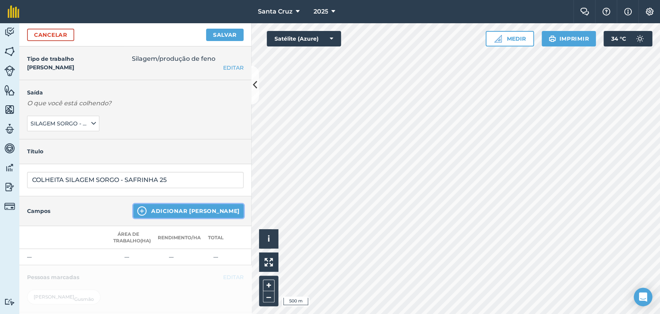
click at [171, 216] on button "Adicionar [PERSON_NAME]" at bounding box center [188, 211] width 110 height 14
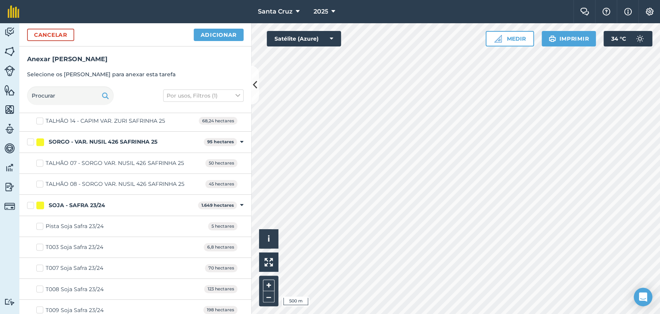
scroll to position [2760, 0]
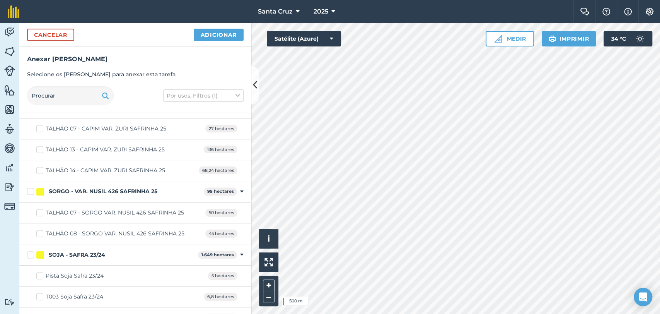
click at [30, 187] on label "SORGO - VAR. NUSIL 426 SAFRINHA 25" at bounding box center [114, 191] width 174 height 8
click at [30, 187] on input "SORGO - VAR. NUSIL 426 SAFRINHA 25" at bounding box center [29, 189] width 5 height 5
click at [212, 38] on button "Adicionar" at bounding box center [219, 35] width 50 height 12
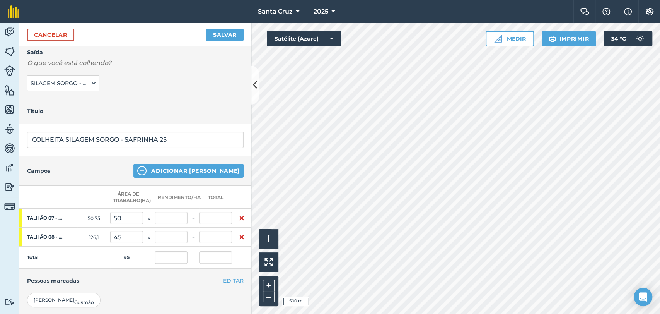
scroll to position [129, 0]
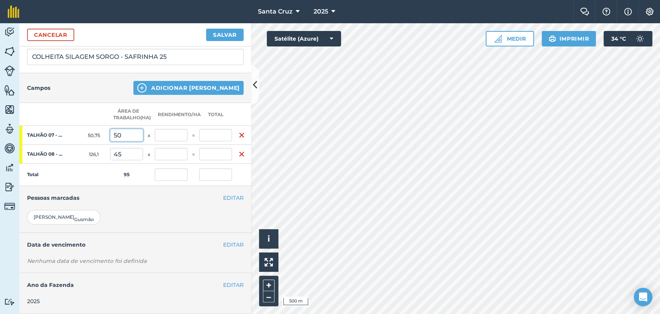
click at [128, 134] on input "50" at bounding box center [126, 135] width 33 height 12
click at [136, 159] on input "45" at bounding box center [126, 154] width 33 height 12
click at [171, 156] on input "text" at bounding box center [171, 154] width 33 height 12
click at [217, 138] on input "0" at bounding box center [215, 135] width 33 height 12
click at [222, 152] on input "0" at bounding box center [215, 154] width 33 height 12
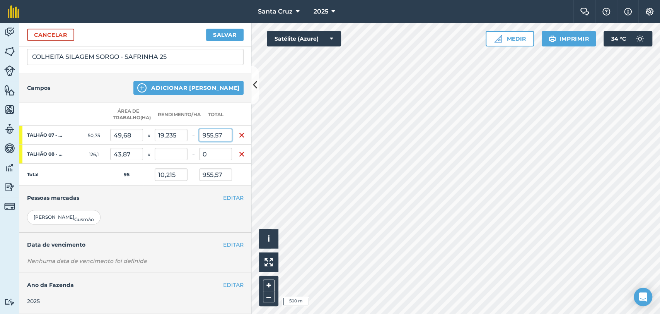
click at [219, 136] on input "955,57" at bounding box center [215, 135] width 33 height 12
click at [225, 155] on input "0" at bounding box center [215, 154] width 33 height 12
click at [185, 173] on input "20,329" at bounding box center [171, 174] width 33 height 12
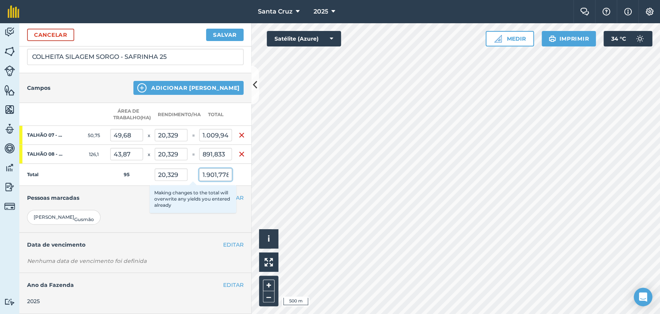
click at [202, 173] on input "1.901,778" at bounding box center [215, 174] width 33 height 12
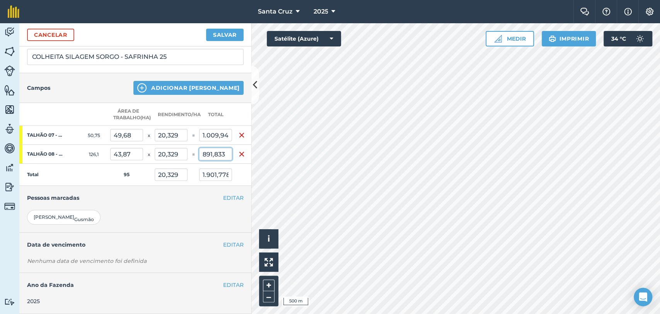
click at [219, 153] on input "891,833" at bounding box center [215, 154] width 33 height 12
click at [181, 136] on input "20,329" at bounding box center [171, 135] width 33 height 12
click at [203, 136] on input "1.009,945" at bounding box center [215, 135] width 33 height 12
click at [207, 137] on input "1.009,945" at bounding box center [215, 135] width 33 height 12
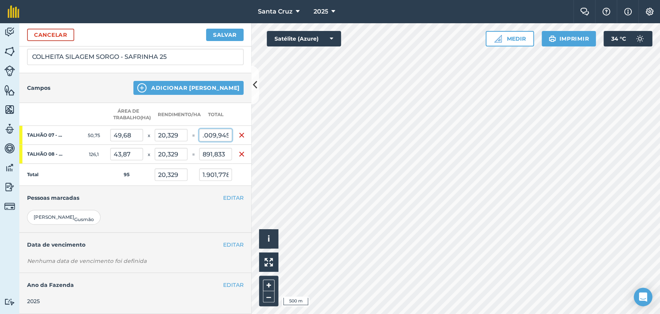
drag, startPoint x: 203, startPoint y: 135, endPoint x: 250, endPoint y: 135, distance: 46.4
click at [250, 135] on div "Tipo de trabalho de campo Silagem/produção de feno EDITAR Fertilização Colheita…" at bounding box center [135, 179] width 232 height 267
click at [207, 137] on input "95597" at bounding box center [215, 135] width 33 height 12
click at [221, 153] on input "891,833" at bounding box center [215, 154] width 33 height 12
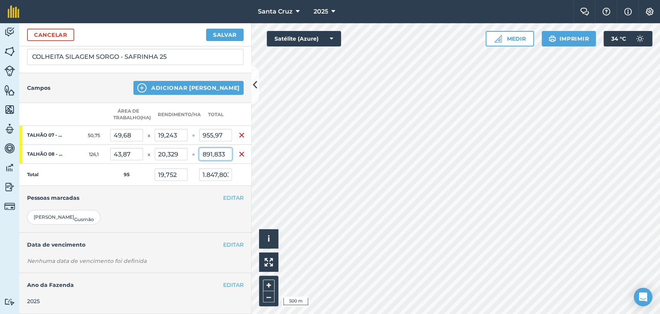
drag, startPoint x: 195, startPoint y: 156, endPoint x: 220, endPoint y: 155, distance: 24.8
click at [220, 155] on input "891,833" at bounding box center [215, 154] width 33 height 12
click at [219, 40] on button "Salvar" at bounding box center [225, 35] width 38 height 12
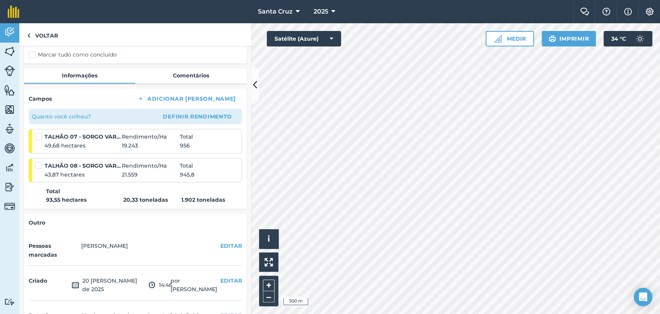
scroll to position [43, 0]
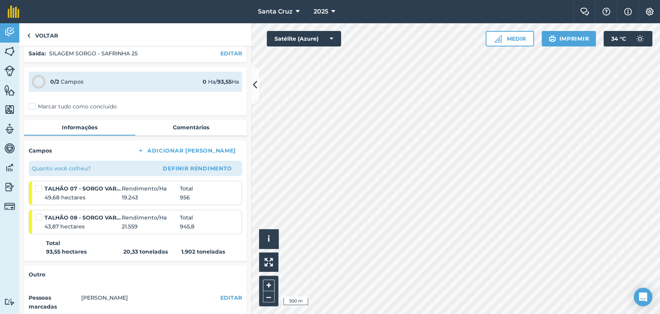
click at [32, 108] on label "Marcar tudo como concluído" at bounding box center [73, 107] width 88 height 8
click at [32, 145] on input "Marcar tudo como concluído" at bounding box center [31, 147] width 5 height 5
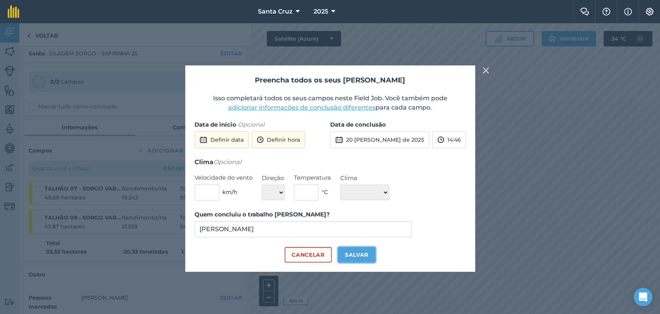
click at [357, 253] on font "Salvar" at bounding box center [357, 254] width 24 height 7
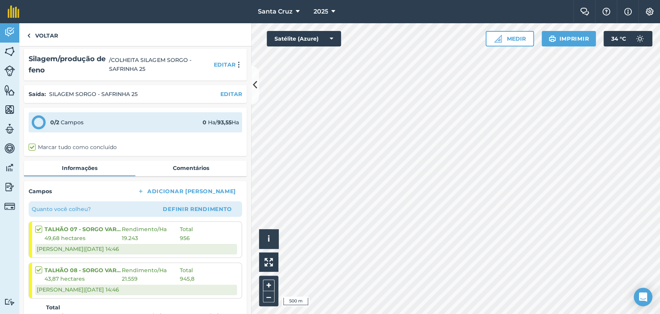
scroll to position [0, 0]
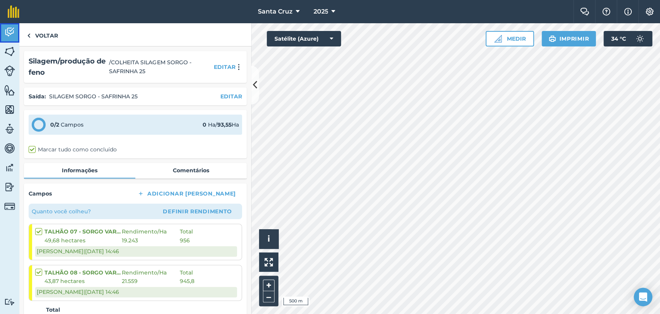
click at [6, 39] on link "Atividade" at bounding box center [9, 32] width 19 height 19
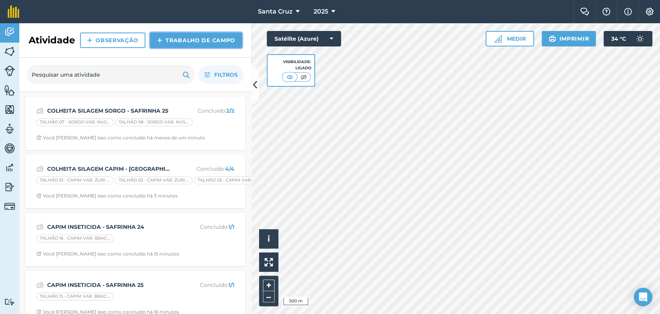
click at [167, 41] on font "Trabalho de campo" at bounding box center [201, 40] width 70 height 7
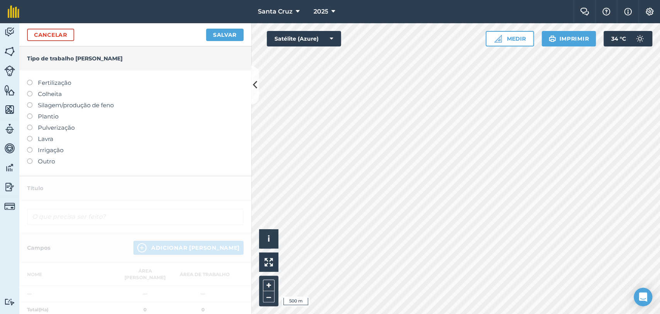
click at [29, 102] on label at bounding box center [32, 102] width 11 height 0
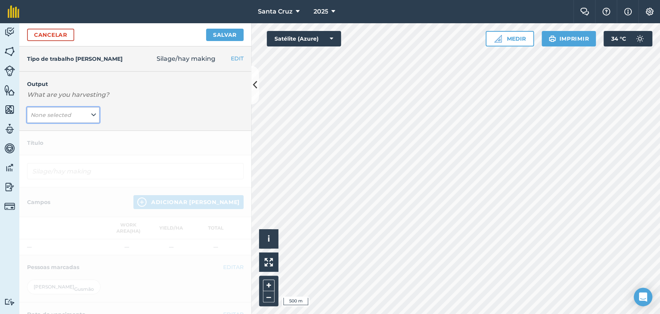
click at [81, 115] on div "Output What are you harvesting? None selected" at bounding box center [135, 101] width 232 height 59
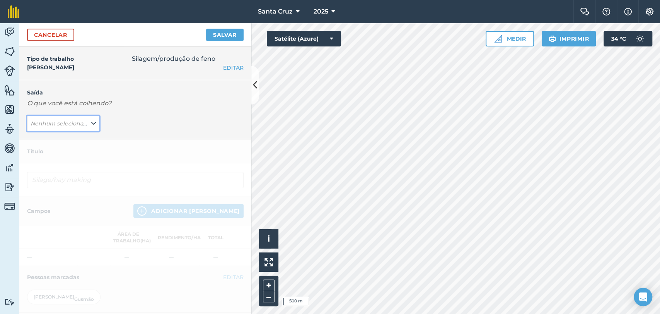
click at [86, 128] on button "Nenhum selecionado" at bounding box center [63, 123] width 72 height 15
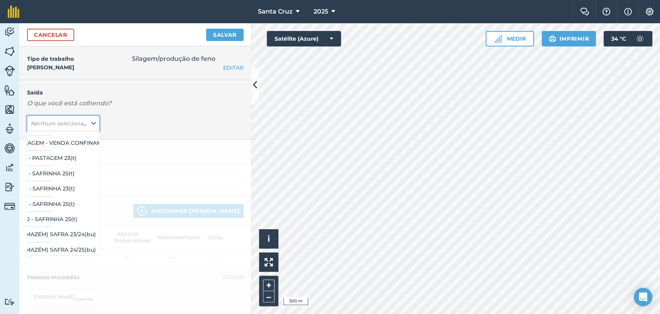
scroll to position [57, 0]
click at [51, 198] on button "SILAGEM MILHO - SAFRINHA 25 ( t )" at bounding box center [63, 204] width 72 height 15
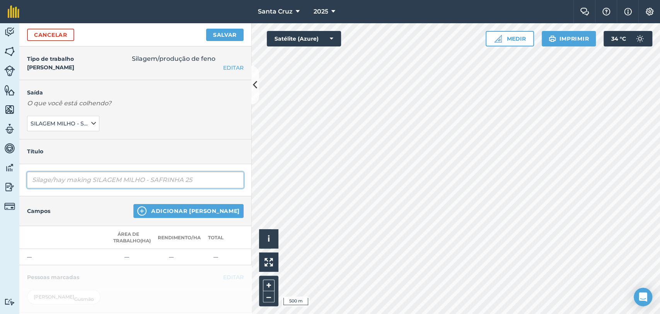
click at [95, 180] on input "Silage/hay making SILAGEM MILHO - SAFRINHA 25" at bounding box center [135, 180] width 217 height 16
click at [90, 181] on input "Silage/hay making SILAGEM MILHO - SAFRINHA 25" at bounding box center [135, 180] width 217 height 16
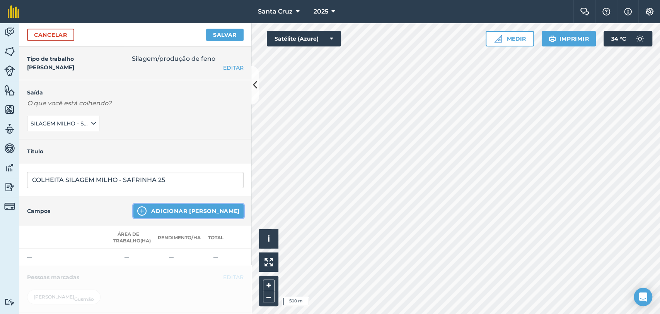
click at [184, 211] on font "Adicionar [PERSON_NAME]" at bounding box center [195, 210] width 89 height 7
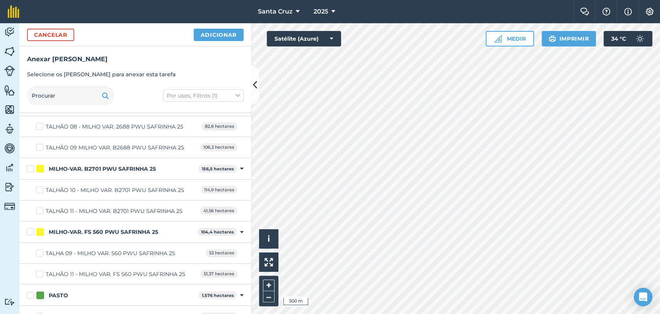
scroll to position [1021, 0]
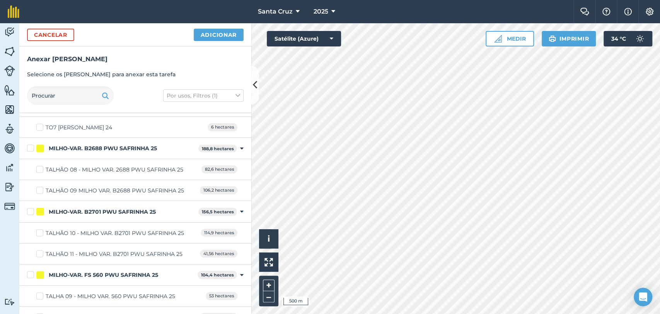
click at [29, 146] on label "MILHO-VAR. B2688 PWU SAFRINHA 25" at bounding box center [111, 148] width 168 height 8
click at [29, 146] on input "MILHO-VAR. B2688 PWU SAFRINHA 25" at bounding box center [29, 146] width 5 height 5
click at [214, 36] on font "Adicionar" at bounding box center [219, 34] width 36 height 7
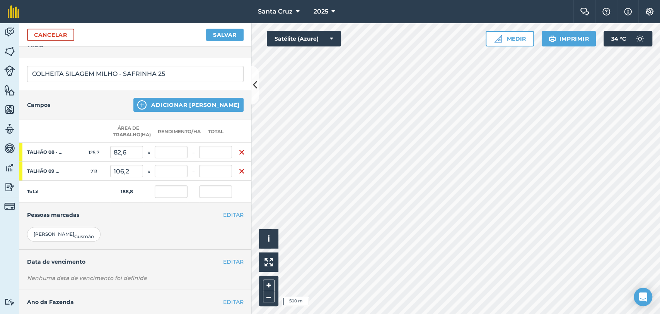
scroll to position [129, 0]
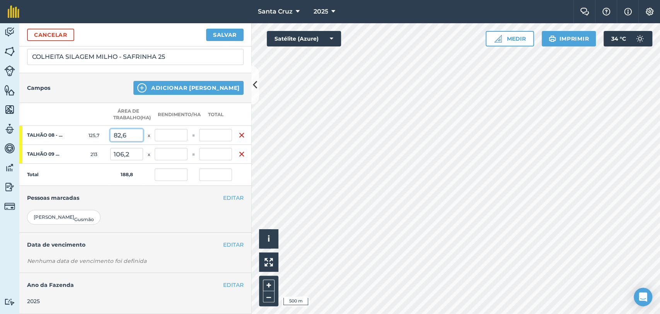
click at [132, 140] on input "82,6" at bounding box center [126, 135] width 33 height 12
click at [136, 157] on input "106,2" at bounding box center [126, 154] width 33 height 12
click at [220, 137] on input "0" at bounding box center [215, 135] width 33 height 12
click at [222, 155] on input "0" at bounding box center [215, 154] width 33 height 12
click at [217, 138] on input "1.139,731" at bounding box center [215, 135] width 33 height 12
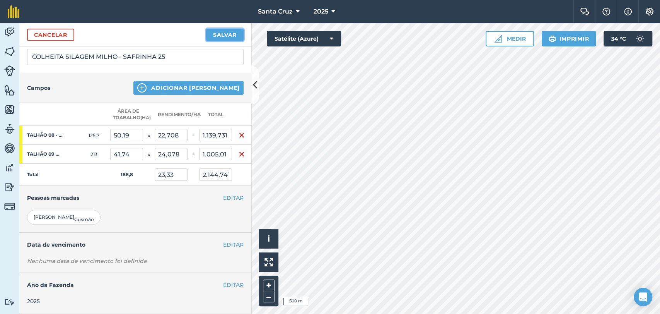
click at [219, 39] on button "Salvar" at bounding box center [225, 35] width 38 height 12
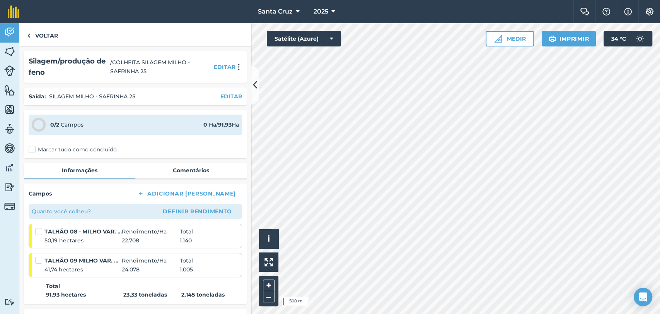
click at [34, 149] on label "Marcar tudo como concluído" at bounding box center [73, 149] width 88 height 8
click at [34, 149] on input "Marcar tudo como concluído" at bounding box center [31, 147] width 5 height 5
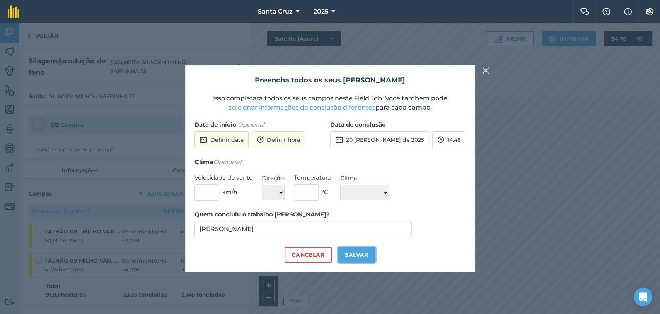
click at [349, 252] on font "Salvar" at bounding box center [357, 254] width 24 height 7
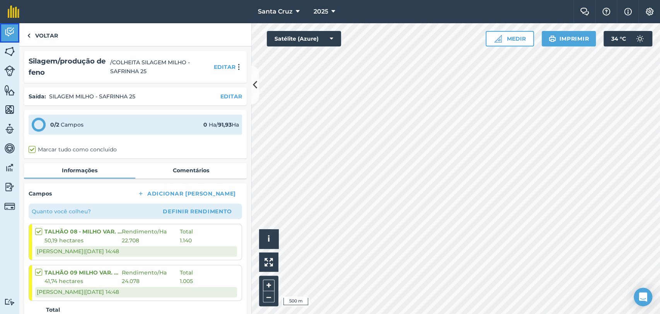
click at [12, 38] on link "Atividade" at bounding box center [9, 32] width 19 height 19
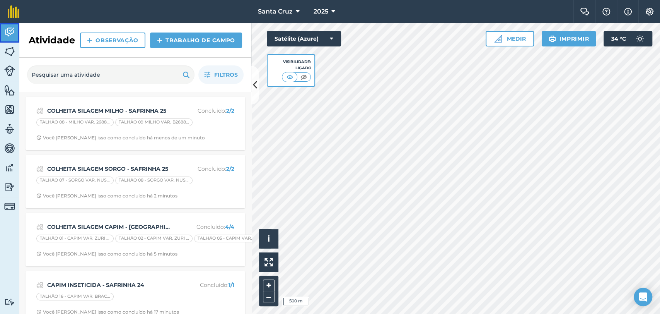
click at [13, 33] on img at bounding box center [9, 32] width 11 height 12
click at [3, 55] on link "Campos" at bounding box center [9, 52] width 19 height 19
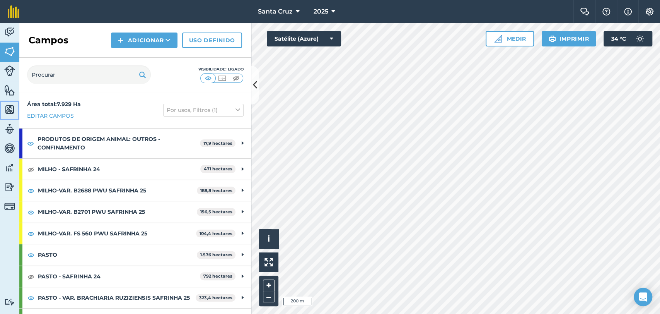
click at [9, 114] on img at bounding box center [9, 110] width 11 height 12
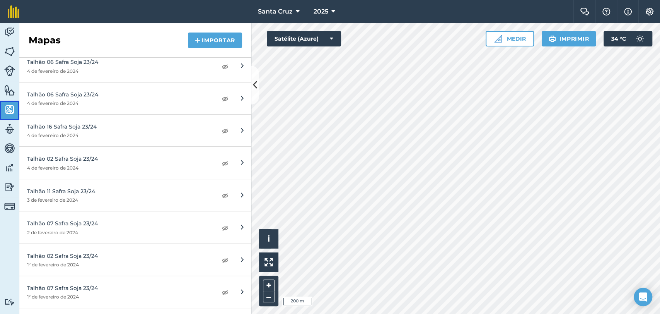
scroll to position [602, 0]
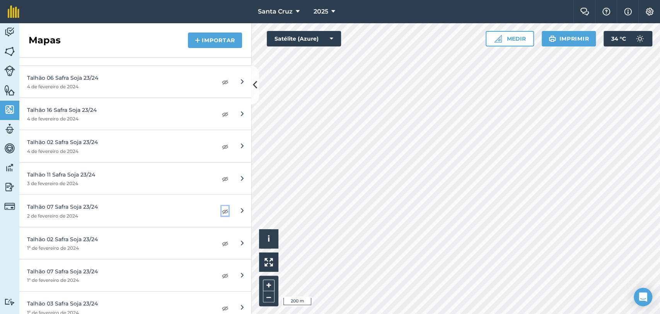
click at [222, 211] on img at bounding box center [225, 210] width 7 height 9
click at [222, 271] on img at bounding box center [225, 275] width 7 height 9
click at [222, 83] on img at bounding box center [225, 81] width 7 height 9
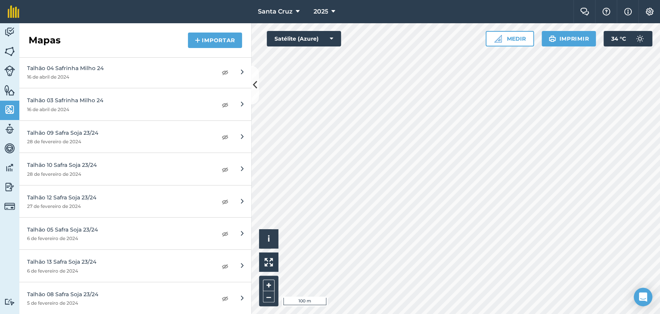
scroll to position [464, 0]
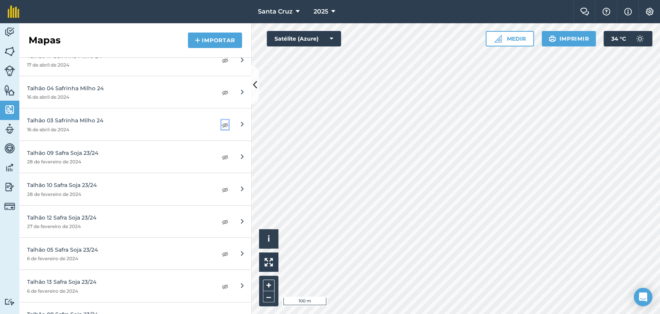
click at [222, 122] on img at bounding box center [225, 124] width 7 height 9
click at [222, 123] on img at bounding box center [225, 124] width 7 height 9
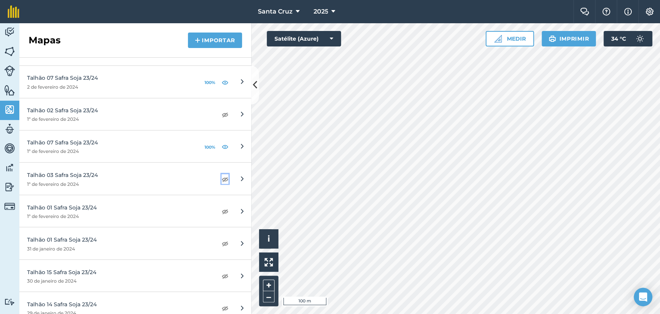
click at [222, 177] on img at bounding box center [225, 178] width 7 height 9
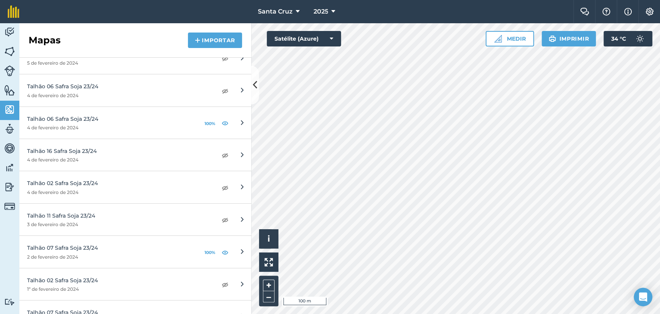
scroll to position [721, 0]
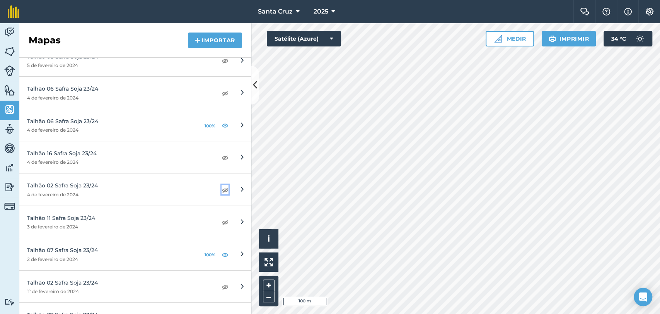
click at [222, 187] on img at bounding box center [225, 189] width 7 height 9
click at [504, 37] on button "Medir" at bounding box center [510, 38] width 48 height 15
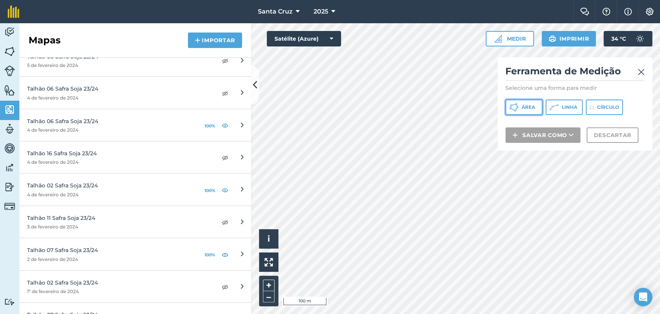
click at [531, 111] on button "Área" at bounding box center [524, 106] width 37 height 15
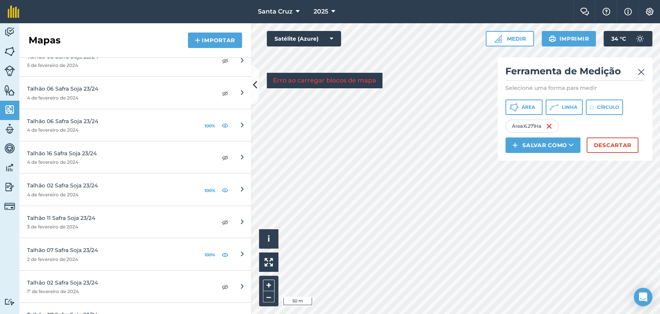
click at [523, 95] on div "Click to start drawing i © 2025 TomTom, Microsoft 50 m + – Satélite (Azure) Err…" at bounding box center [455, 168] width 409 height 291
click at [514, 147] on div "Click to start drawing i © 2025 TomTom, Microsoft 20 m + – Satélite (Azure) Err…" at bounding box center [455, 168] width 409 height 291
click at [518, 108] on div "Click to start drawing i © 2025 TomTom, Microsoft 100 m + – Satélite (Azure) Er…" at bounding box center [455, 168] width 409 height 291
click at [514, 137] on div "Click to start drawing i © 2025 TomTom, Microsoft 100 m + – Satélite (Azure) Er…" at bounding box center [455, 168] width 409 height 291
click at [249, 248] on div "Atividade Campos Gado Características Mapas Equipe Veículos Dados Relatórios Co…" at bounding box center [330, 168] width 660 height 291
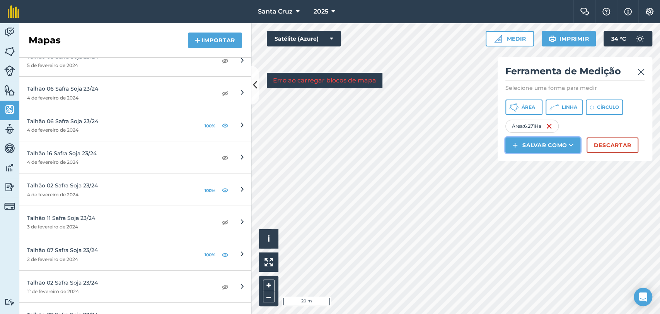
click at [532, 146] on font "Salvar como" at bounding box center [545, 145] width 45 height 7
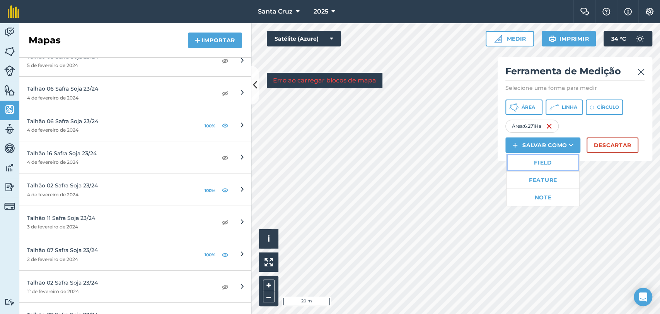
click at [533, 159] on link "Field" at bounding box center [543, 162] width 73 height 17
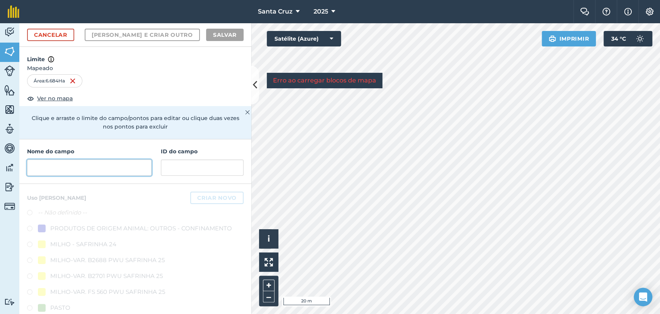
click at [78, 165] on input "text" at bounding box center [89, 167] width 125 height 16
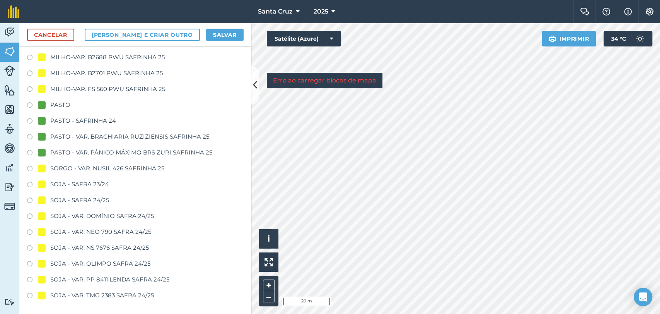
scroll to position [74, 0]
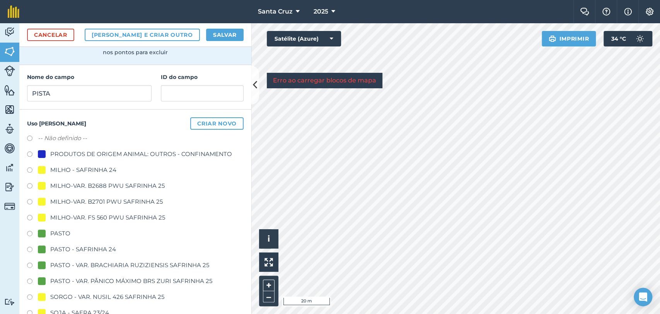
click at [29, 135] on label at bounding box center [32, 139] width 11 height 8
click at [219, 32] on font "Salvar" at bounding box center [225, 34] width 24 height 7
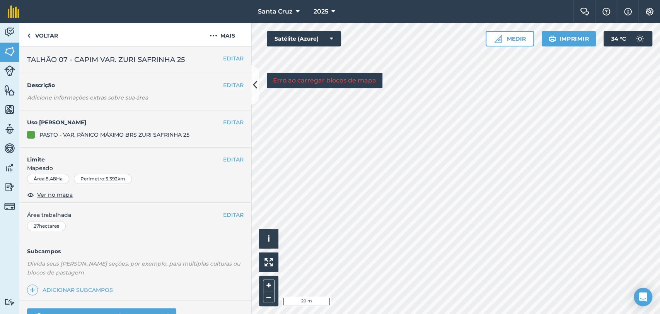
click at [231, 152] on div "EDITAR Limite Mapeado Área : 8,48 Ha Perímetro : 5.392 km Ver no mapa" at bounding box center [135, 175] width 232 height 56
click at [230, 155] on button "EDITAR" at bounding box center [233, 159] width 21 height 9
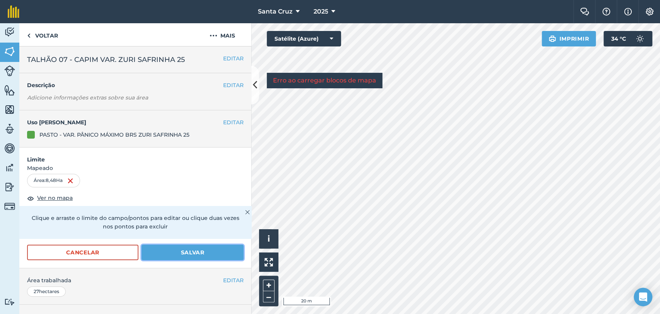
click at [181, 252] on font "Salvar" at bounding box center [193, 252] width 24 height 7
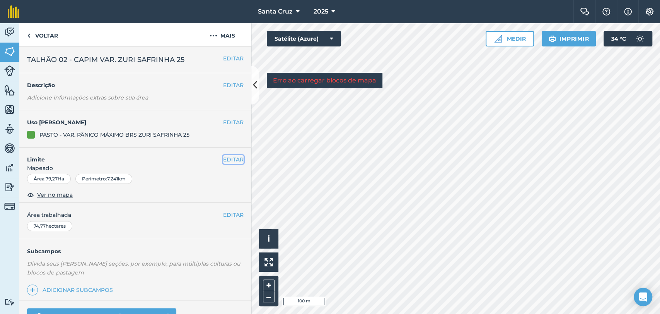
click at [229, 159] on font "EDITAR" at bounding box center [233, 159] width 21 height 7
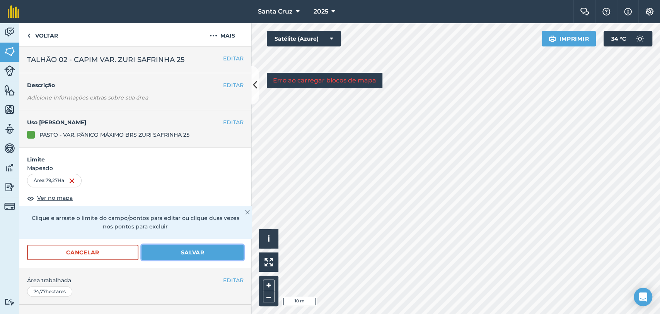
click at [181, 249] on font "Salvar" at bounding box center [193, 252] width 24 height 7
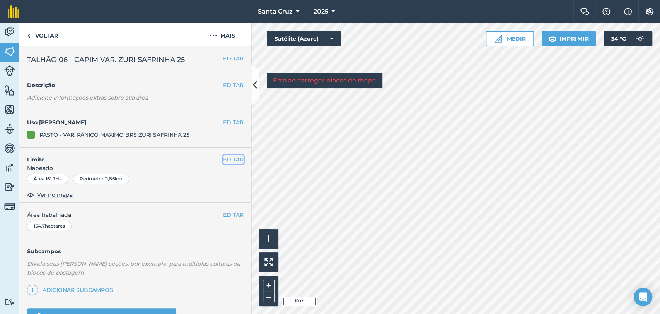
click at [227, 157] on font "EDITAR" at bounding box center [233, 159] width 21 height 7
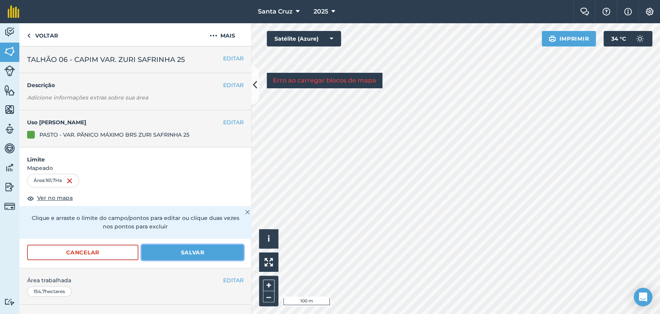
click at [200, 248] on button "Salvar" at bounding box center [193, 251] width 102 height 15
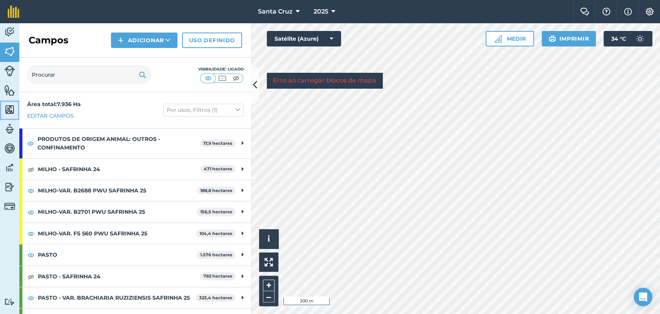
click at [8, 109] on img at bounding box center [9, 110] width 11 height 12
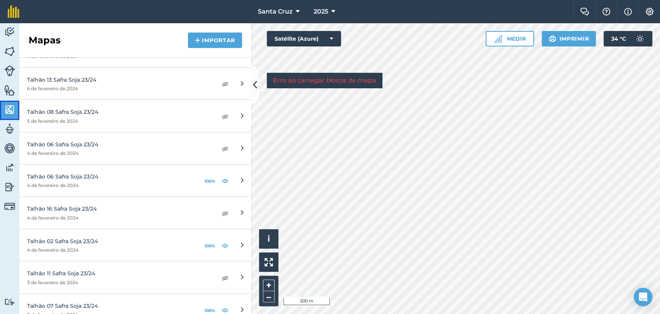
scroll to position [687, 0]
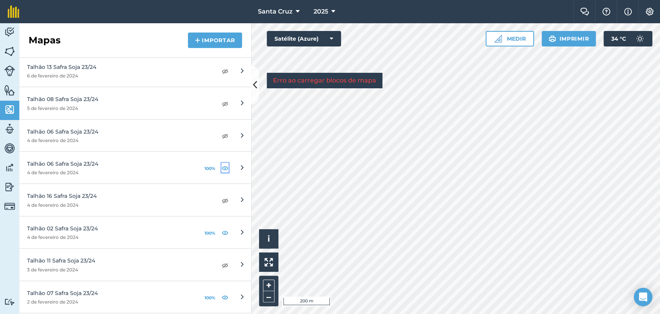
click at [222, 166] on img at bounding box center [225, 167] width 7 height 9
click at [222, 230] on img at bounding box center [225, 231] width 7 height 9
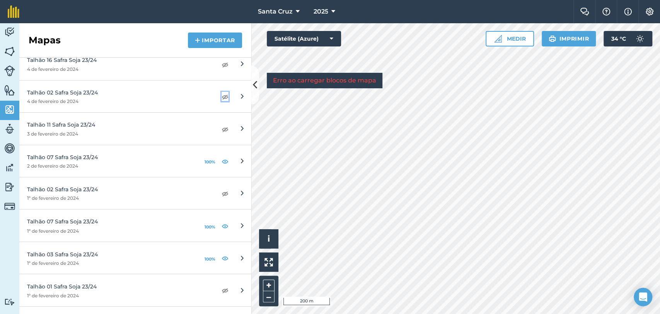
scroll to position [860, 0]
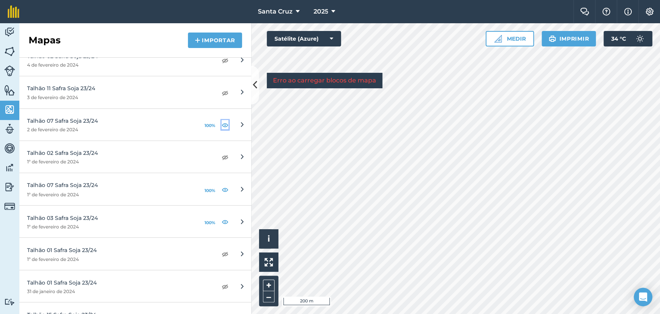
click at [222, 125] on img at bounding box center [225, 124] width 7 height 9
click at [222, 190] on img at bounding box center [225, 189] width 7 height 9
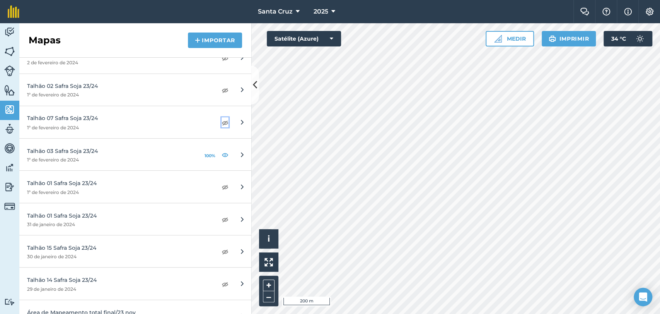
scroll to position [1074, 0]
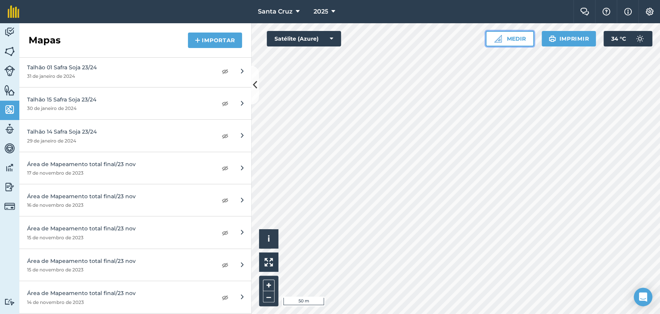
click at [498, 39] on img at bounding box center [498, 39] width 8 height 8
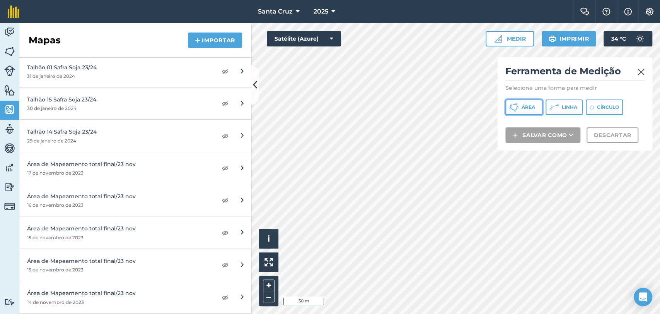
click at [520, 106] on button "Área" at bounding box center [524, 106] width 37 height 15
click at [243, 270] on div "Atividade Campos Gado Características Mapas Equipe Veículos Dados Relatórios Co…" at bounding box center [330, 168] width 660 height 291
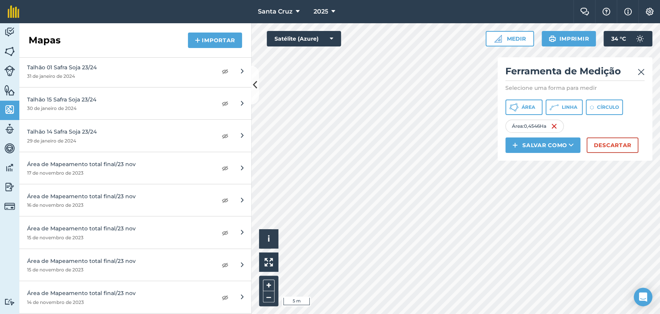
click at [501, 87] on div "Click to start drawing i © 2025 TomTom, Microsoft 5 m + – Satélite (Azure) Medi…" at bounding box center [455, 168] width 409 height 291
click at [506, 81] on div "Click to start drawing i © 2025 TomTom, Microsoft 10 m + – Satélite (Azure) Med…" at bounding box center [455, 168] width 409 height 291
click at [534, 139] on button "Salvar como" at bounding box center [543, 144] width 75 height 15
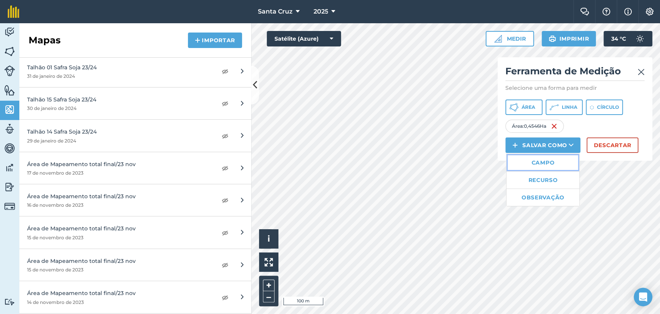
click at [535, 166] on link "Campo" at bounding box center [543, 162] width 73 height 17
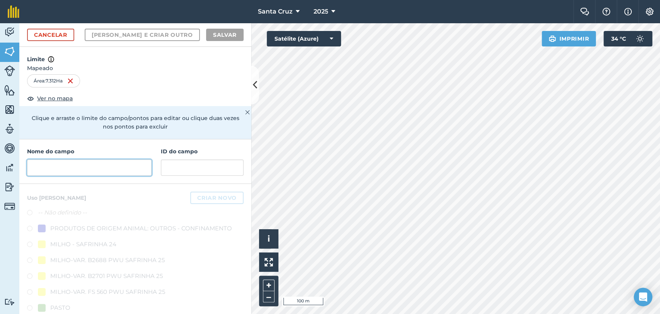
click at [92, 164] on input "text" at bounding box center [89, 167] width 125 height 16
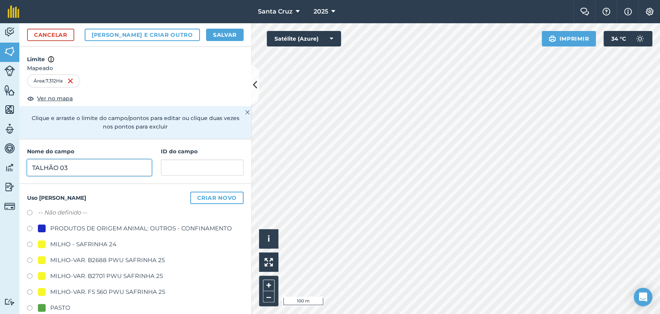
scroll to position [86, 0]
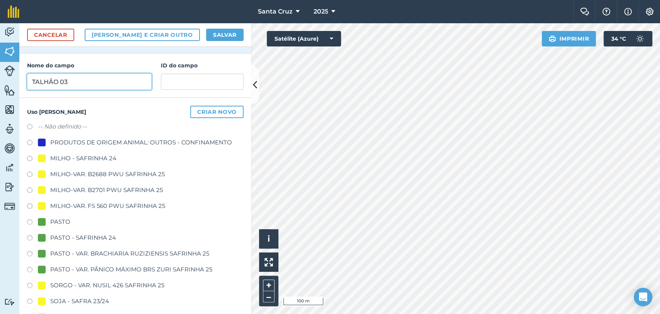
type input "TALHÃO 03"
click at [239, 39] on button "Salvar" at bounding box center [225, 35] width 38 height 12
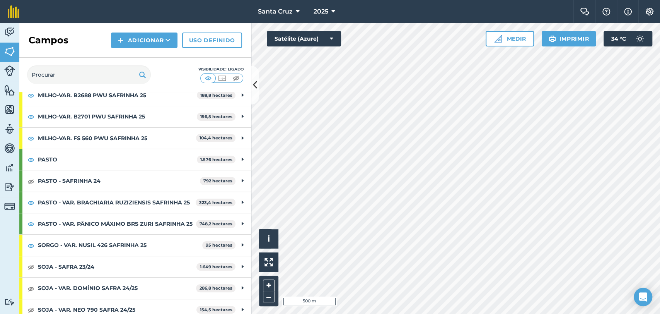
scroll to position [238, 0]
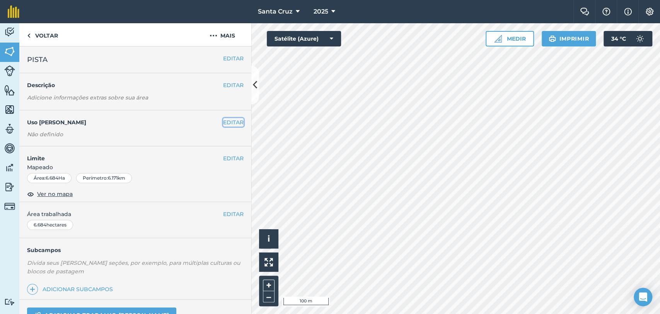
click at [231, 123] on font "EDITAR" at bounding box center [233, 122] width 21 height 7
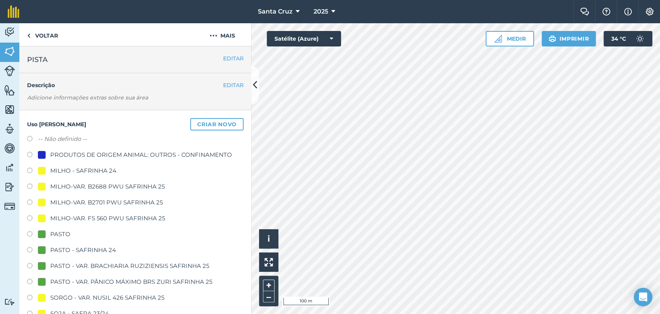
click at [32, 137] on label at bounding box center [32, 140] width 11 height 8
radio input "true"
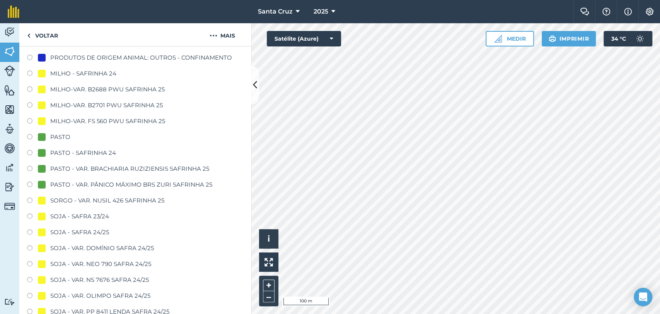
scroll to position [258, 0]
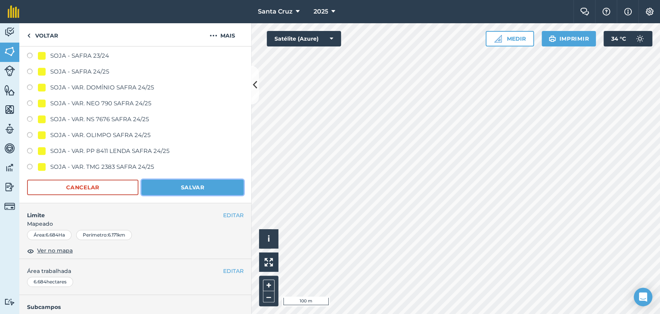
click at [173, 189] on button "Salvar" at bounding box center [193, 186] width 102 height 15
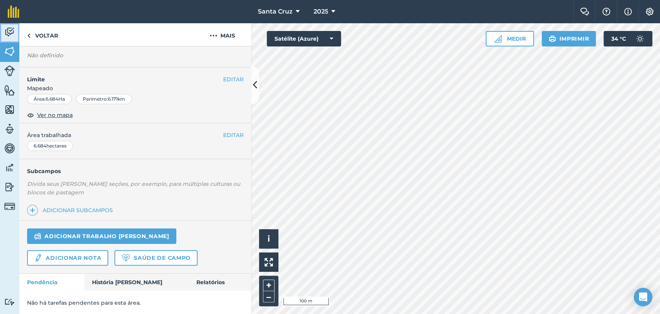
click at [17, 39] on link "Atividade" at bounding box center [9, 32] width 19 height 19
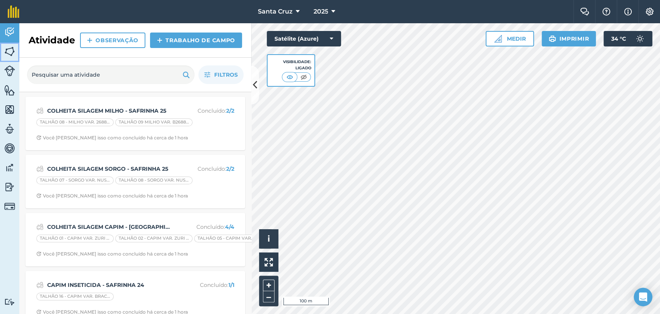
click at [11, 51] on img at bounding box center [9, 52] width 11 height 12
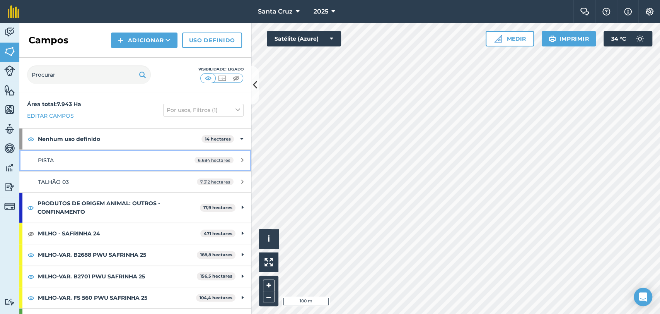
click at [92, 161] on div "PISTA" at bounding box center [110, 160] width 145 height 9
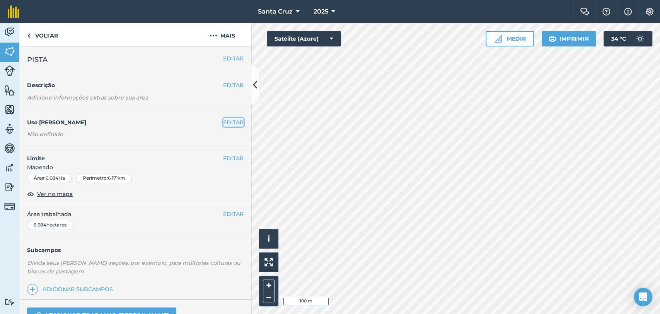
click at [228, 121] on font "EDITAR" at bounding box center [233, 122] width 21 height 7
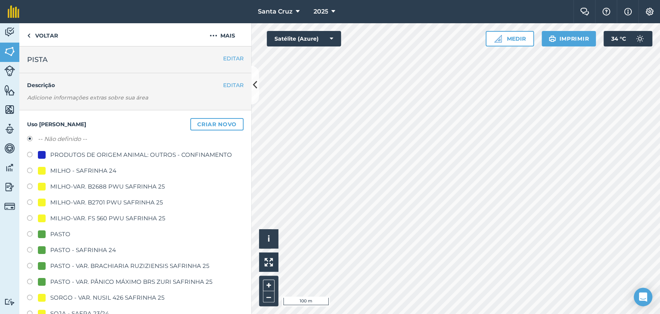
click at [31, 140] on label at bounding box center [32, 140] width 11 height 8
click at [26, 136] on div "Uso de campo Criar novo -- Não definido -- PRODUTOS DE ORIGEM ANIMAL: OUTROS - …" at bounding box center [135, 285] width 232 height 350
click at [29, 137] on label at bounding box center [32, 140] width 11 height 8
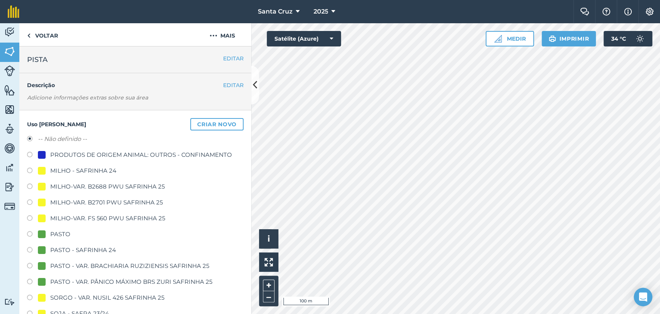
click at [29, 137] on label at bounding box center [32, 140] width 11 height 8
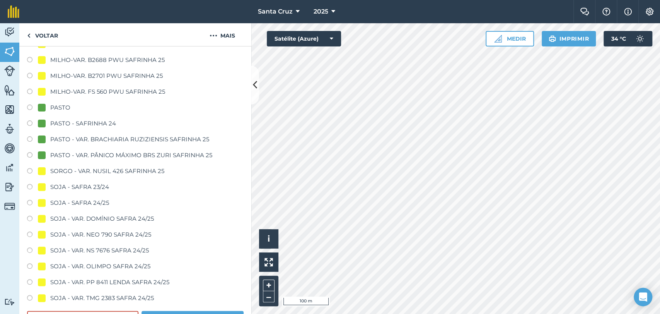
scroll to position [343, 0]
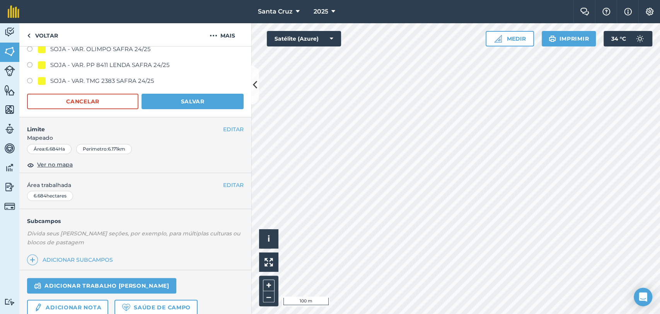
click at [62, 95] on button "Cancelar" at bounding box center [82, 101] width 111 height 15
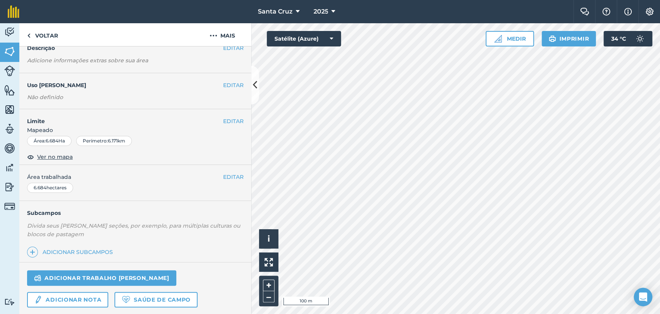
scroll to position [0, 0]
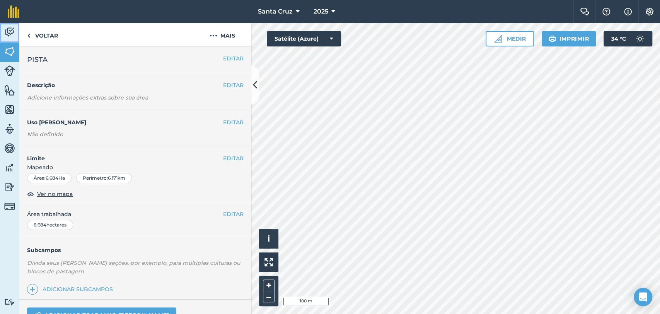
click at [5, 36] on img at bounding box center [9, 32] width 11 height 12
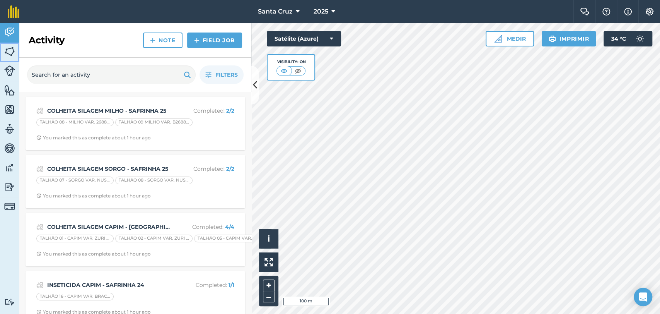
click at [6, 56] on img at bounding box center [9, 52] width 11 height 12
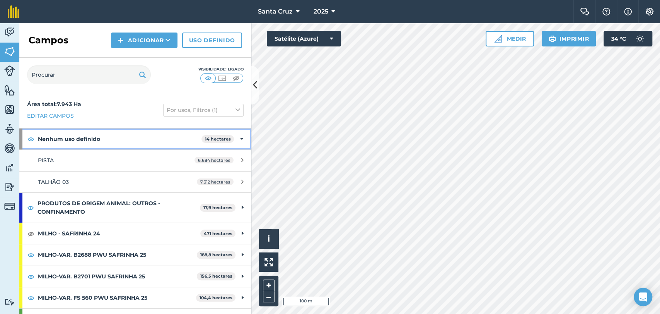
click at [78, 137] on font "Nenhum uso definido" at bounding box center [69, 138] width 62 height 7
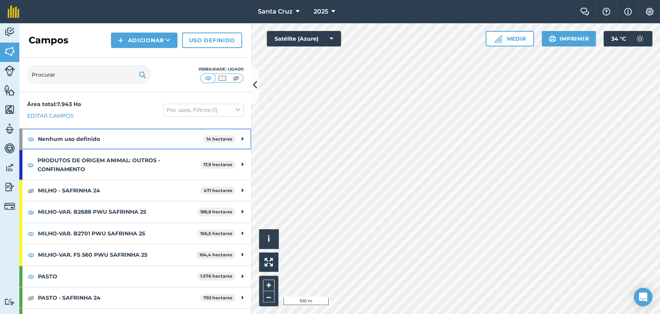
click at [101, 138] on strong "Nenhum uso definido" at bounding box center [120, 138] width 165 height 21
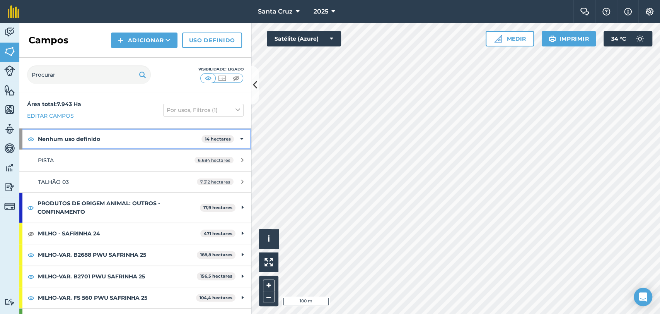
click at [101, 142] on strong "Nenhum uso definido" at bounding box center [120, 138] width 164 height 21
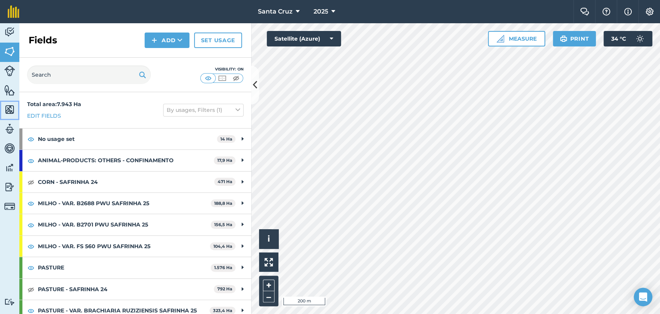
click at [9, 111] on img at bounding box center [9, 110] width 11 height 12
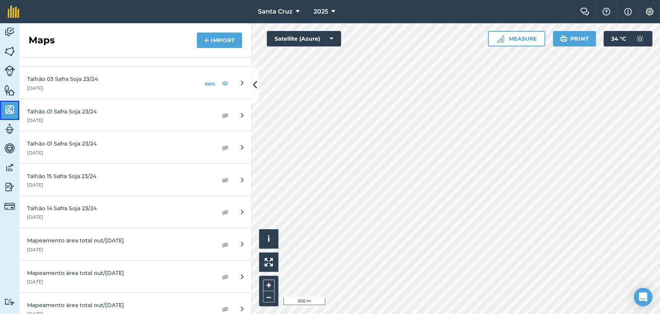
scroll to position [988, 0]
click at [222, 80] on img at bounding box center [225, 83] width 7 height 9
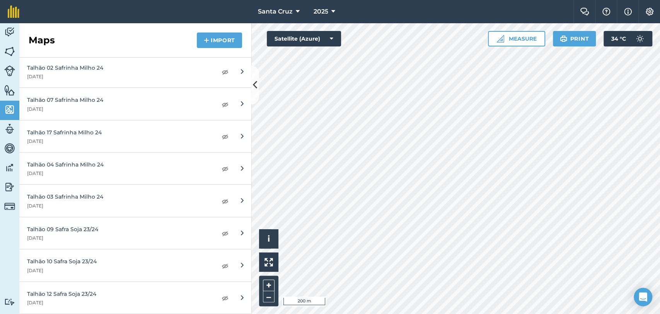
scroll to position [387, 0]
click at [222, 168] on img at bounding box center [225, 168] width 7 height 9
click at [509, 41] on button "Measure" at bounding box center [516, 38] width 57 height 15
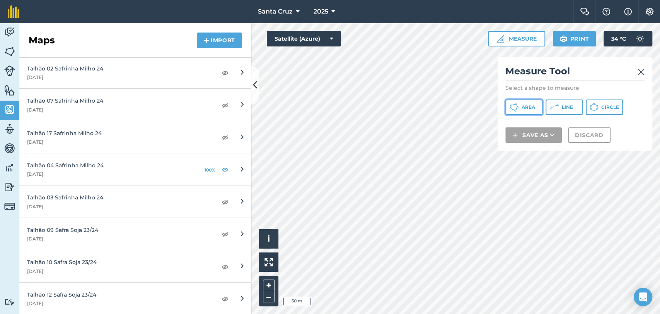
click at [518, 102] on button "Area" at bounding box center [524, 106] width 37 height 15
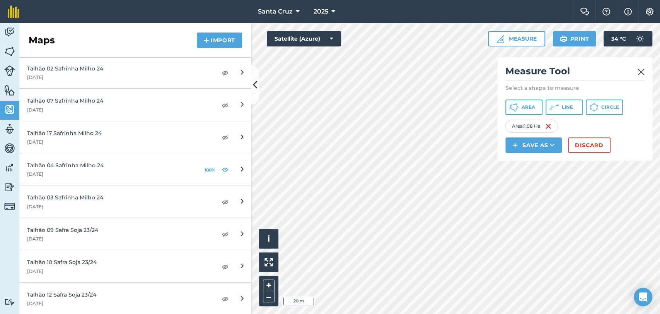
click at [502, 41] on div "Click to start drawing i © 2025 TomTom, Microsoft 20 m + – Satellite (Azure) Me…" at bounding box center [455, 168] width 409 height 291
click at [510, 106] on div "Click to start drawing i © 2025 TomTom, Microsoft 10 m + – Satellite (Azure) Me…" at bounding box center [455, 168] width 409 height 291
click at [501, 89] on div "Click to start drawing i © 2025 TomTom, Microsoft 10 m + – Satellite (Azure) Me…" at bounding box center [455, 168] width 409 height 291
click at [352, 313] on html "Santa Cruz 2025 Farm Chat Help Info Settings Santa Cruz - 2025 Reproduced with …" at bounding box center [330, 157] width 660 height 314
click at [350, 313] on html "Santa Cruz 2025 Farm Chat Help Info Settings Santa Cruz - 2025 Reproduced with …" at bounding box center [330, 157] width 660 height 314
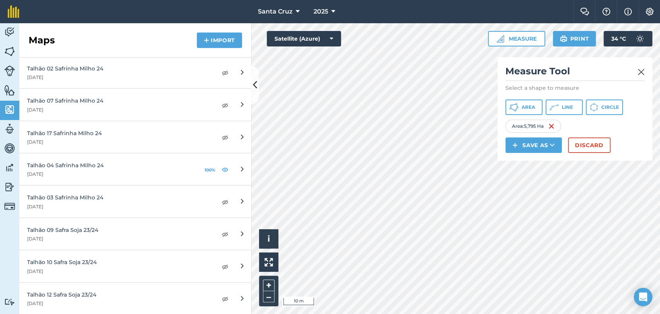
click at [500, 109] on div "Click to start drawing i © 2025 TomTom, Microsoft 10 m + – Satellite (Azure) Me…" at bounding box center [455, 168] width 409 height 291
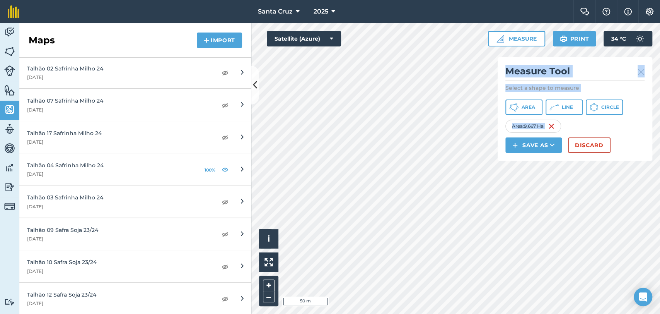
click at [405, 242] on div "Click to start drawing i © 2025 TomTom, Microsoft 50 m + – Satellite (Azure) Me…" at bounding box center [455, 168] width 409 height 291
drag, startPoint x: 498, startPoint y: 159, endPoint x: 538, endPoint y: 146, distance: 42.8
click at [538, 146] on div "Click to start drawing i © 2025 TomTom, Microsoft 5 m + – Satellite (Azure) Mea…" at bounding box center [455, 168] width 409 height 291
click at [322, 35] on div "Click to start drawing i © 2025 TomTom, Microsoft 5 m + – Satellite (Azure) Mea…" at bounding box center [455, 168] width 409 height 291
click at [651, 313] on html "Santa Cruz 2025 Farm Chat Help Info Settings Santa Cruz - 2025 Reproduced with …" at bounding box center [330, 157] width 660 height 314
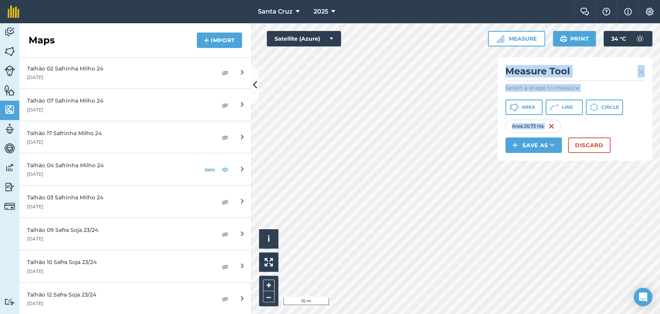
click at [571, 313] on html "Santa Cruz 2025 Farm Chat Help Info Settings Santa Cruz - 2025 Reproduced with …" at bounding box center [330, 157] width 660 height 314
click at [503, 131] on div "Click to start drawing i © 2025 TomTom, Microsoft 5 m + – Satellite (Azure) Mea…" at bounding box center [455, 168] width 409 height 291
click at [530, 74] on div "Click to start drawing i © 2025 TomTom, Microsoft 5 m + – Satellite (Azure) Mea…" at bounding box center [455, 168] width 409 height 291
click at [622, 313] on html "Santa Cruz 2025 Farm Chat Help Info Settings Santa Cruz - 2025 Reproduced with …" at bounding box center [330, 157] width 660 height 314
click at [554, 109] on div "Click to start drawing i © 2025 TomTom, Microsoft 10 m + – Satellite (Azure) Me…" at bounding box center [455, 168] width 409 height 291
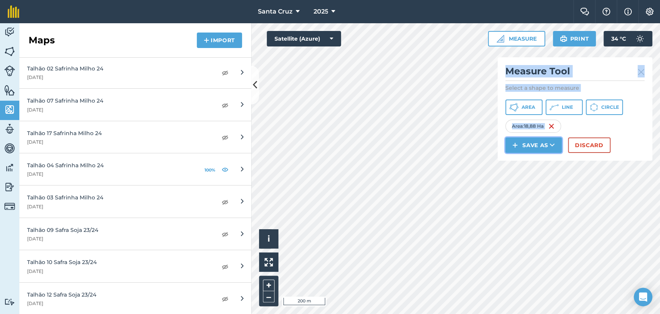
click at [531, 152] on button "Save as" at bounding box center [534, 144] width 56 height 15
click at [528, 158] on link "Field" at bounding box center [534, 162] width 54 height 17
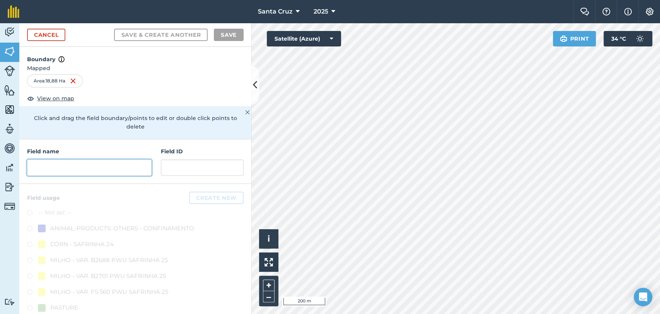
click at [96, 167] on input "text" at bounding box center [89, 167] width 125 height 16
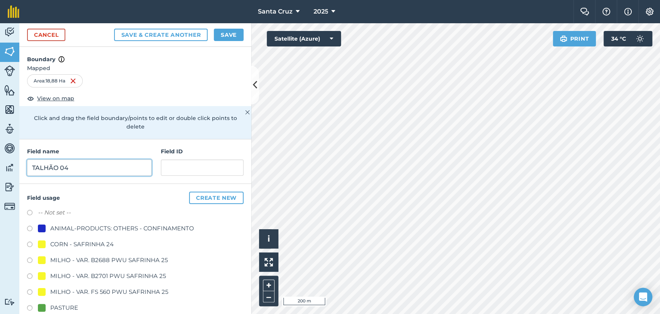
type input "TALHÃO 04"
click at [31, 210] on label at bounding box center [32, 214] width 11 height 8
radio input "true"
click at [232, 36] on button "Save" at bounding box center [229, 35] width 30 height 12
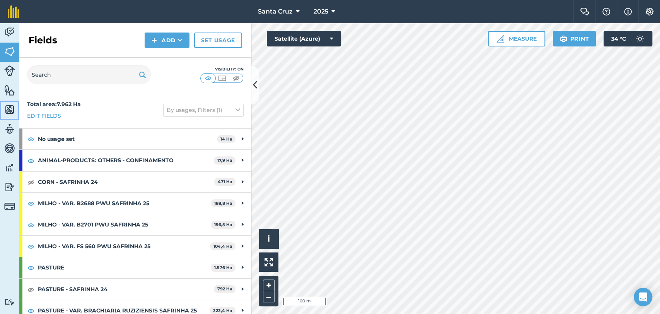
click at [6, 106] on img at bounding box center [9, 110] width 11 height 12
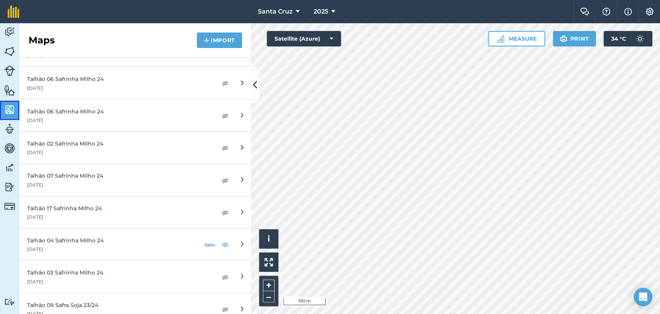
scroll to position [430, 0]
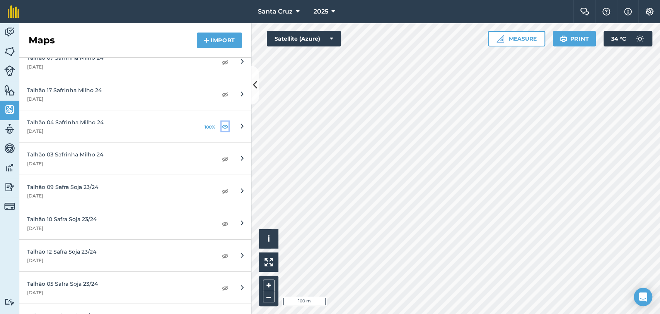
click at [222, 126] on img at bounding box center [225, 125] width 7 height 9
click at [222, 95] on img at bounding box center [225, 93] width 7 height 9
click at [9, 53] on img at bounding box center [9, 52] width 11 height 12
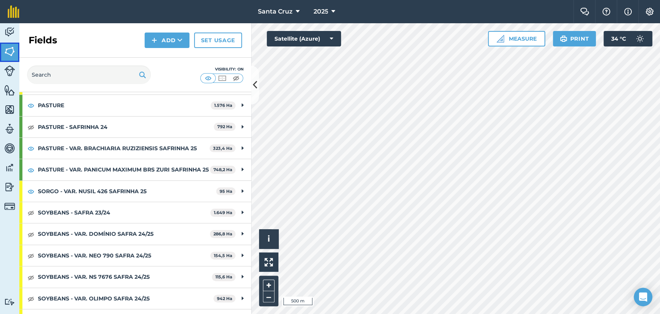
scroll to position [207, 0]
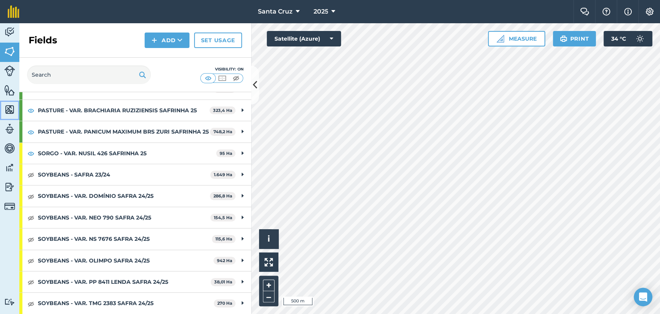
click at [5, 108] on img at bounding box center [9, 110] width 11 height 12
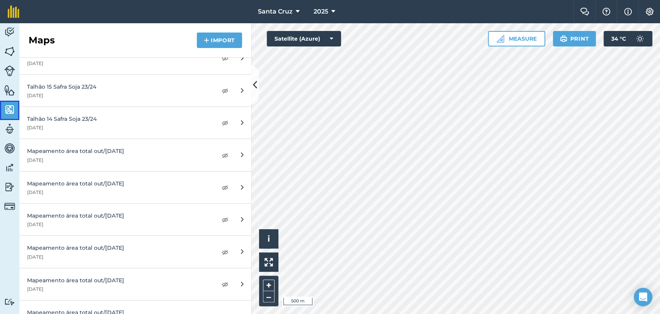
scroll to position [1074, 0]
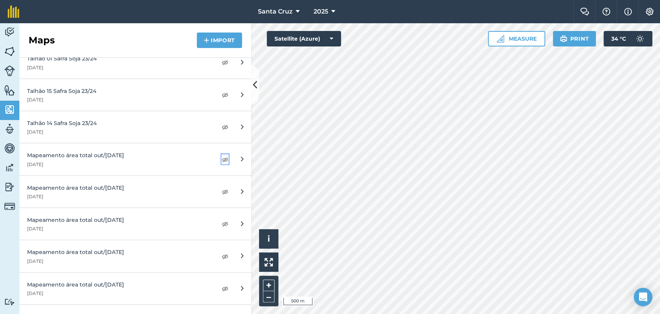
click at [222, 157] on img at bounding box center [225, 159] width 7 height 9
click at [222, 190] on img at bounding box center [225, 191] width 7 height 9
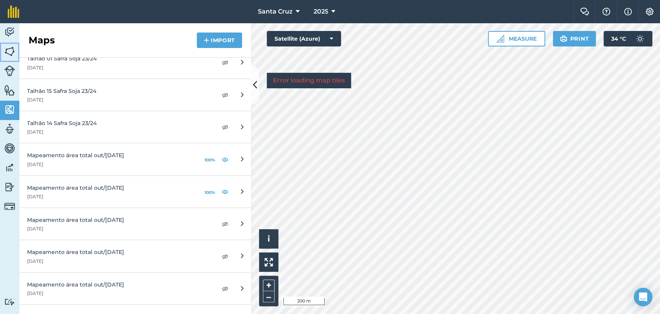
click at [9, 55] on img at bounding box center [9, 52] width 11 height 12
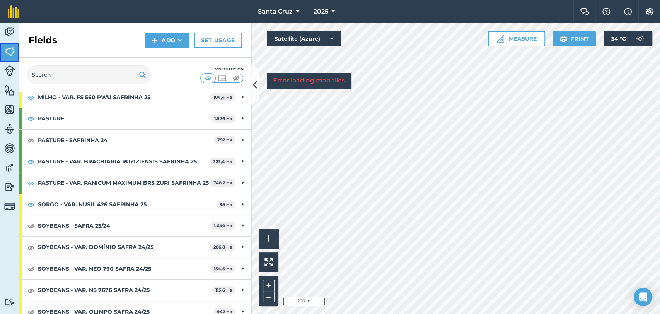
scroll to position [207, 0]
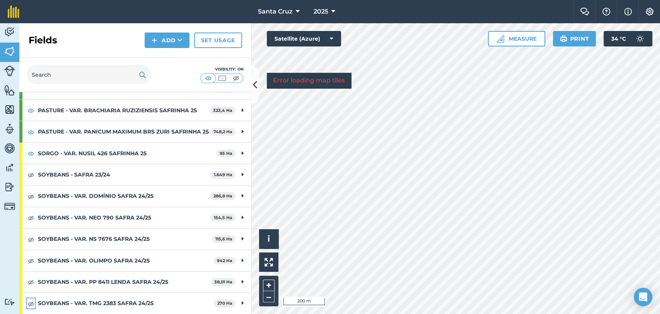
click at [30, 304] on img at bounding box center [30, 303] width 7 height 9
click at [29, 283] on img at bounding box center [30, 281] width 7 height 9
click at [31, 260] on img at bounding box center [30, 260] width 7 height 9
click at [28, 239] on img at bounding box center [30, 238] width 7 height 9
click at [27, 217] on img at bounding box center [30, 217] width 7 height 9
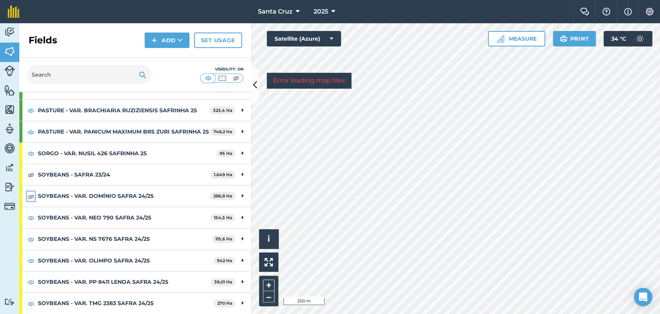
click at [31, 198] on img at bounding box center [30, 195] width 7 height 9
click at [29, 220] on img at bounding box center [30, 217] width 7 height 9
click at [29, 243] on img at bounding box center [30, 238] width 7 height 9
click at [32, 265] on img at bounding box center [30, 260] width 7 height 9
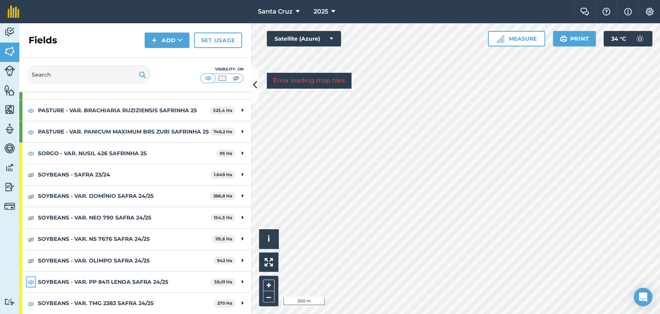
click at [32, 283] on img at bounding box center [30, 281] width 7 height 9
click at [29, 303] on img at bounding box center [30, 303] width 7 height 9
drag, startPoint x: 8, startPoint y: 105, endPoint x: 11, endPoint y: 109, distance: 4.7
click at [8, 105] on img at bounding box center [9, 110] width 11 height 12
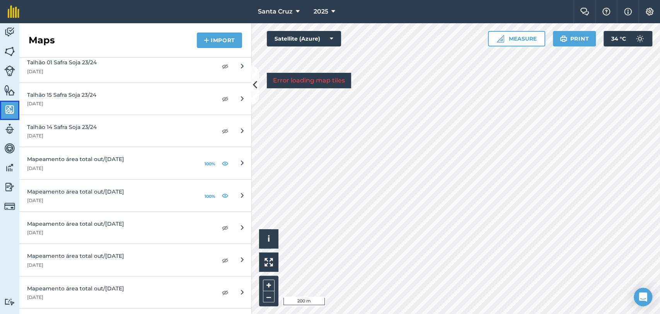
scroll to position [1074, 0]
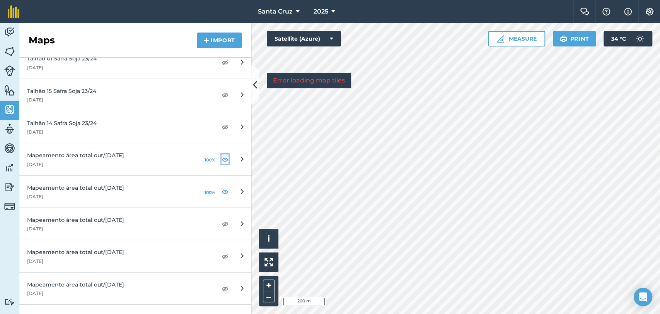
click at [222, 159] on img at bounding box center [225, 159] width 7 height 9
click at [222, 158] on img at bounding box center [225, 159] width 7 height 9
click at [222, 159] on img at bounding box center [225, 159] width 7 height 9
click at [222, 223] on img at bounding box center [225, 223] width 7 height 9
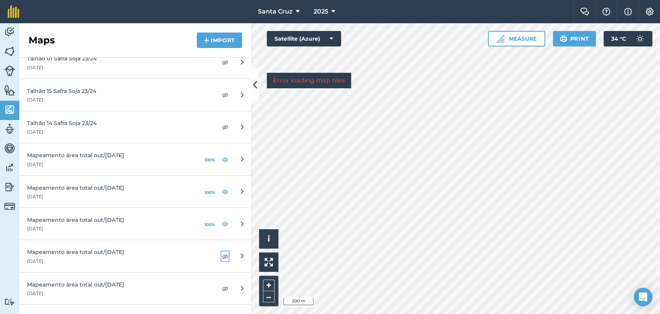
click at [222, 254] on img at bounding box center [225, 255] width 7 height 9
click at [222, 288] on img at bounding box center [225, 288] width 7 height 9
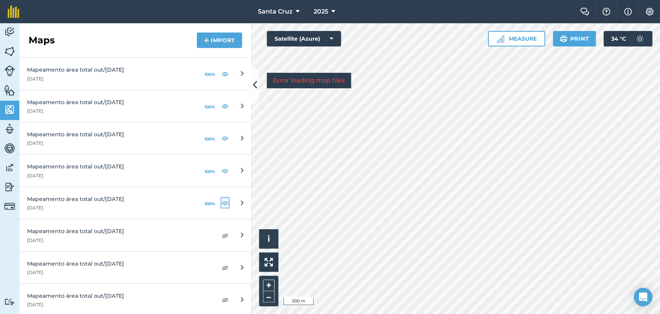
scroll to position [1160, 0]
click at [222, 231] on img at bounding box center [225, 234] width 7 height 9
click at [222, 267] on img at bounding box center [225, 266] width 7 height 9
click at [222, 299] on img at bounding box center [225, 298] width 7 height 9
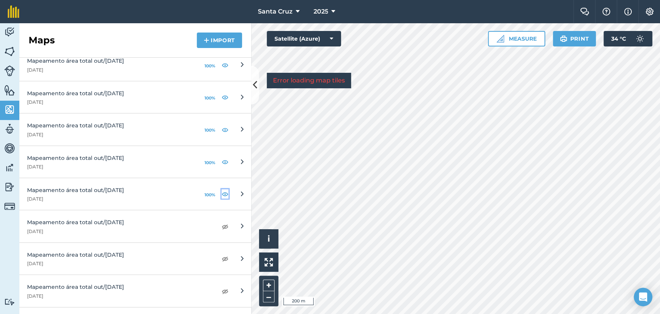
scroll to position [1289, 0]
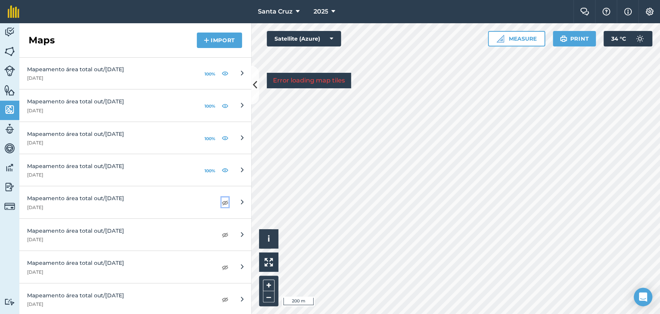
click at [222, 200] on img at bounding box center [225, 202] width 7 height 9
click at [222, 230] on img at bounding box center [225, 234] width 7 height 9
click at [222, 267] on img at bounding box center [225, 266] width 7 height 9
click at [222, 296] on img at bounding box center [225, 298] width 7 height 9
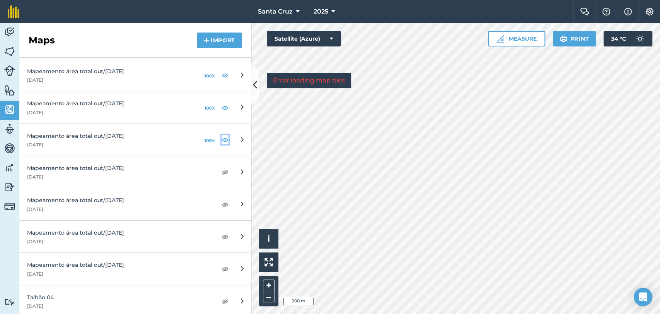
scroll to position [1461, 0]
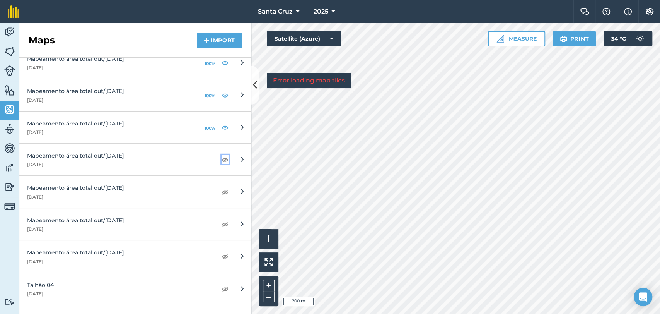
click at [222, 156] on img at bounding box center [225, 159] width 7 height 9
click at [222, 188] on img at bounding box center [225, 191] width 7 height 9
click at [222, 220] on img at bounding box center [225, 223] width 7 height 9
click at [222, 253] on img at bounding box center [225, 255] width 7 height 9
click at [222, 285] on img at bounding box center [225, 288] width 7 height 9
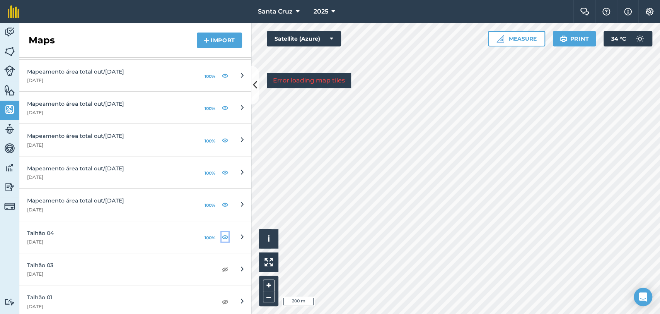
scroll to position [1504, 0]
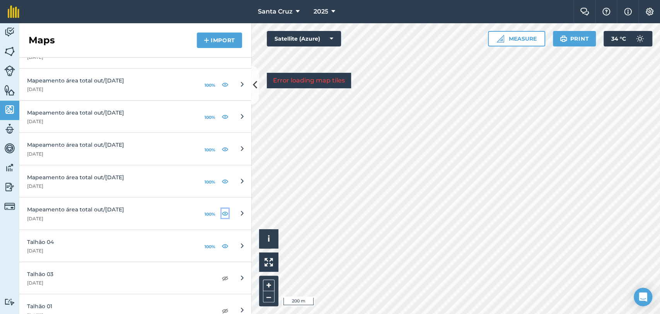
click at [222, 212] on img at bounding box center [225, 212] width 7 height 9
click at [222, 178] on img at bounding box center [225, 180] width 7 height 9
click at [222, 177] on img at bounding box center [225, 180] width 7 height 9
click at [222, 241] on img at bounding box center [225, 245] width 7 height 9
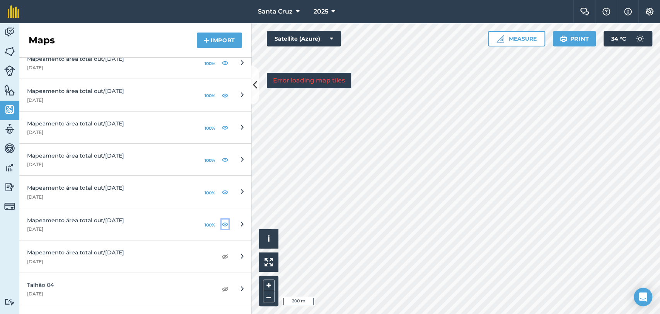
click at [222, 221] on img at bounding box center [225, 223] width 7 height 9
click at [222, 222] on img at bounding box center [225, 223] width 7 height 9
click at [222, 190] on img at bounding box center [225, 191] width 7 height 9
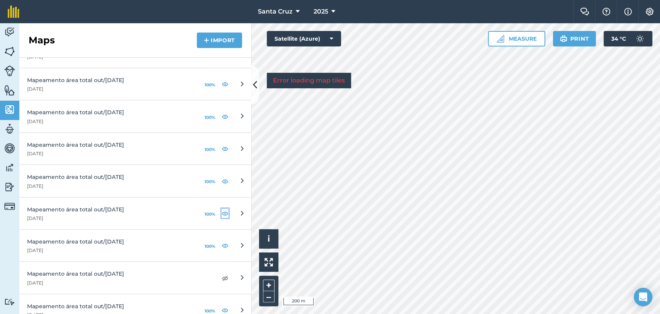
click at [222, 208] on img at bounding box center [225, 212] width 7 height 9
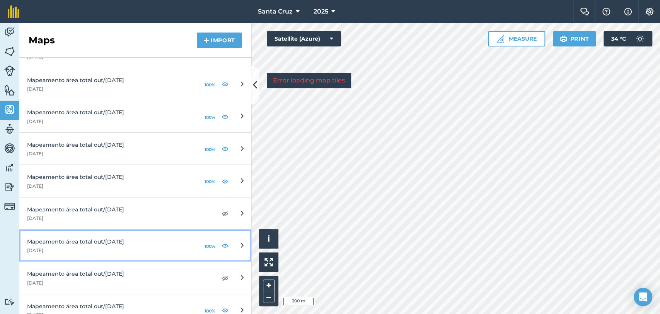
click at [214, 242] on div "100%" at bounding box center [216, 245] width 26 height 12
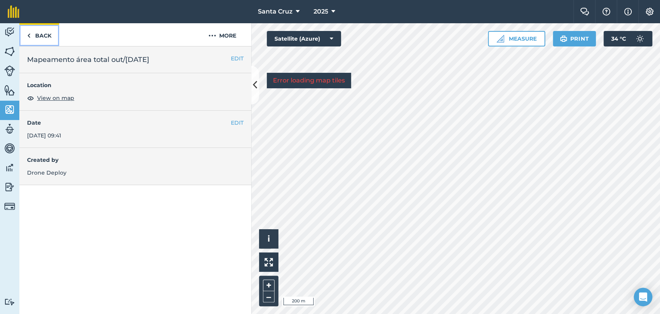
click at [45, 41] on link "Back" at bounding box center [39, 34] width 40 height 23
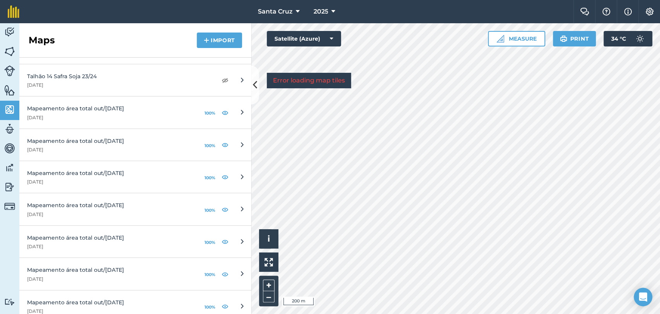
scroll to position [1074, 0]
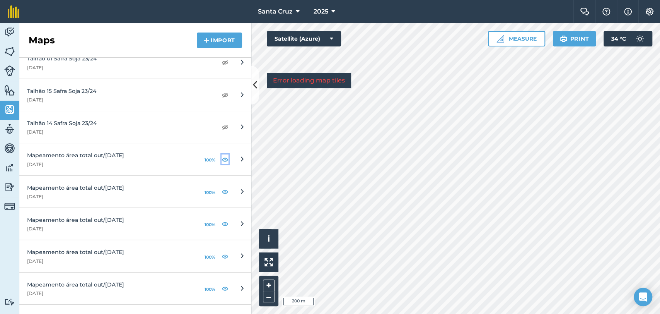
drag, startPoint x: 217, startPoint y: 158, endPoint x: 218, endPoint y: 174, distance: 15.9
click at [222, 158] on img at bounding box center [225, 159] width 7 height 9
click at [222, 188] on img at bounding box center [225, 191] width 7 height 9
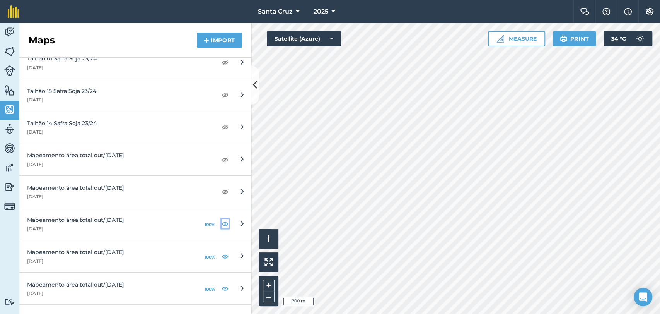
click at [222, 220] on img at bounding box center [225, 223] width 7 height 9
click at [222, 159] on img at bounding box center [225, 159] width 7 height 9
click at [222, 189] on img at bounding box center [225, 191] width 7 height 9
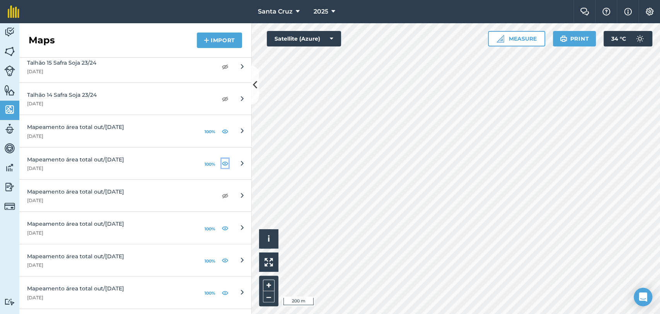
scroll to position [1117, 0]
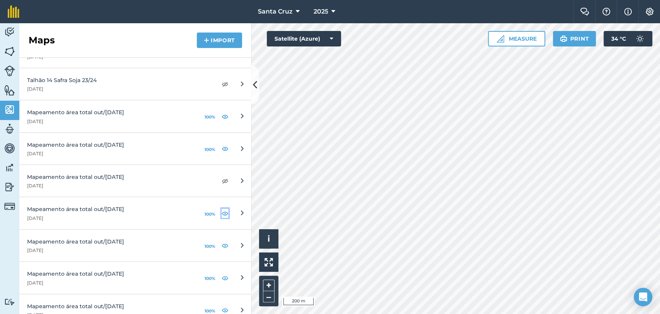
click at [222, 211] on img at bounding box center [225, 212] width 7 height 9
click at [222, 241] on img at bounding box center [225, 245] width 7 height 9
click at [222, 273] on img at bounding box center [225, 277] width 7 height 9
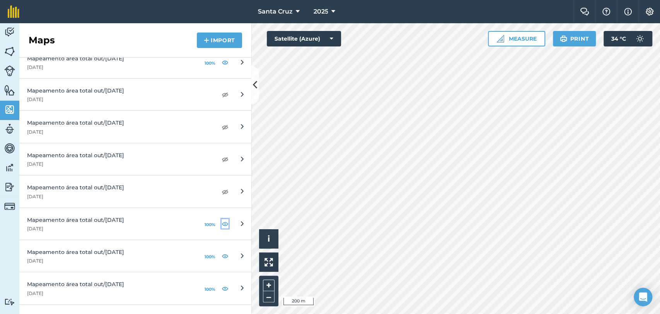
click at [222, 222] on img at bounding box center [225, 223] width 7 height 9
click at [222, 256] on img at bounding box center [225, 255] width 7 height 9
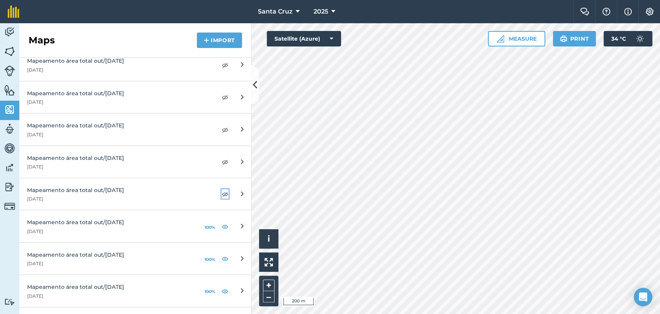
scroll to position [1289, 0]
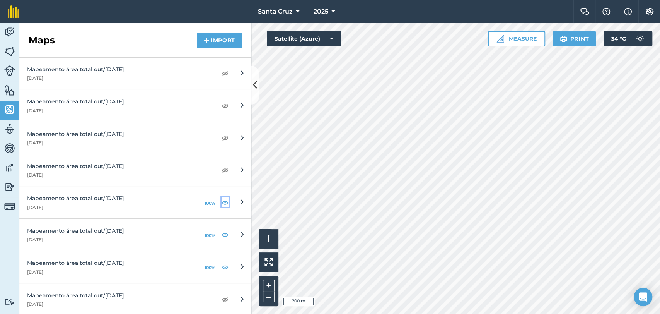
click at [222, 202] on img at bounding box center [225, 202] width 7 height 9
click at [222, 233] on img at bounding box center [225, 234] width 7 height 9
click at [222, 265] on img at bounding box center [225, 266] width 7 height 9
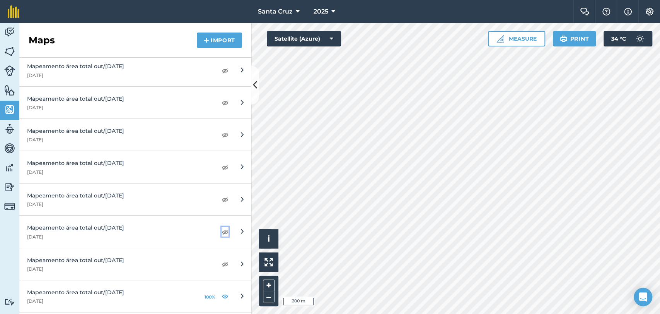
scroll to position [1375, 0]
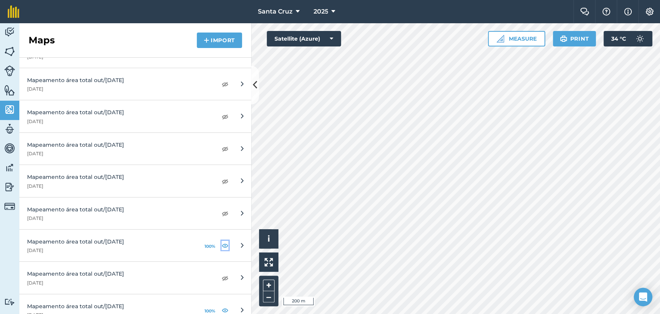
click at [222, 242] on img at bounding box center [225, 245] width 7 height 9
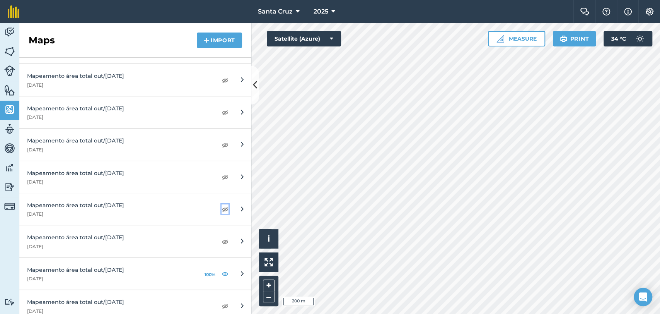
scroll to position [1461, 0]
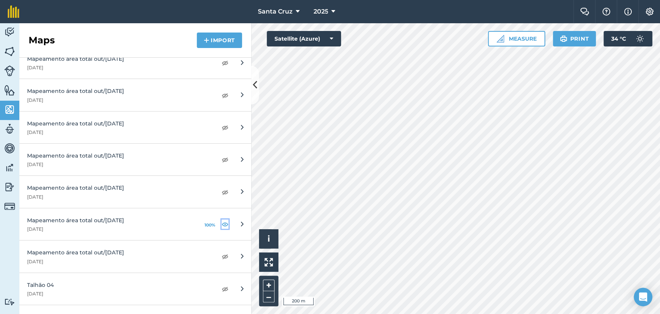
click at [222, 223] on img at bounding box center [225, 223] width 7 height 9
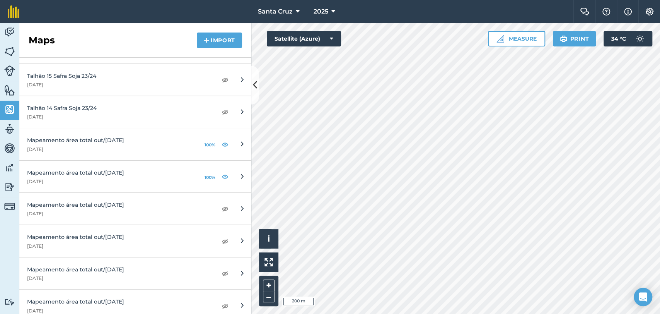
scroll to position [1074, 0]
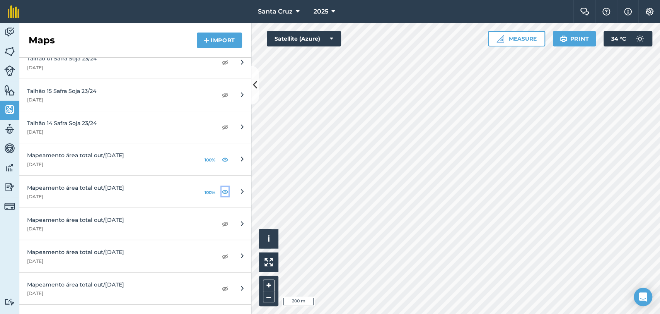
click at [222, 188] on img at bounding box center [225, 191] width 7 height 9
click at [222, 190] on img at bounding box center [225, 191] width 7 height 9
click at [222, 159] on img at bounding box center [225, 159] width 7 height 9
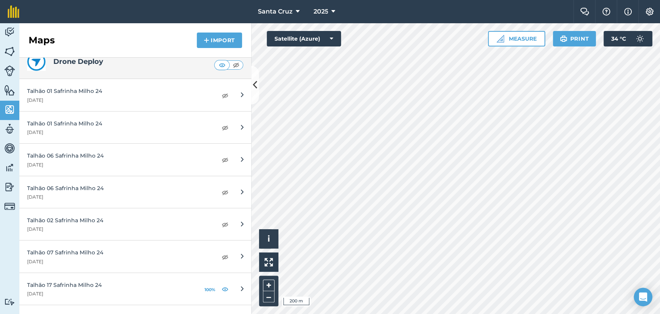
scroll to position [343, 0]
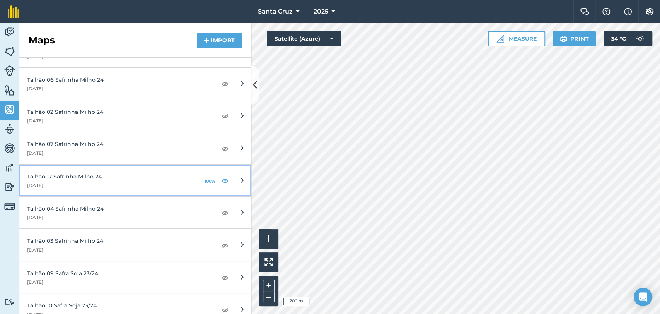
click at [222, 179] on link "Talhão 17 Safrinha Milho 24 17th April 2024 100%" at bounding box center [135, 180] width 232 height 32
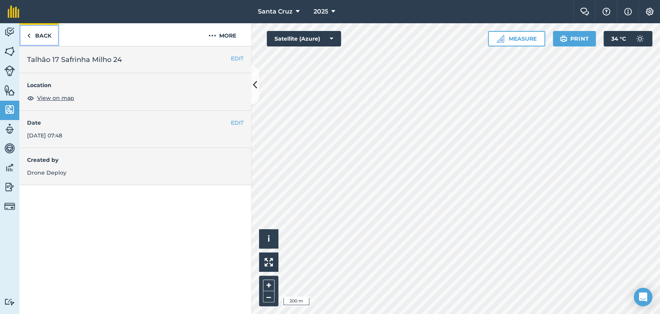
click at [46, 34] on link "Back" at bounding box center [39, 34] width 40 height 23
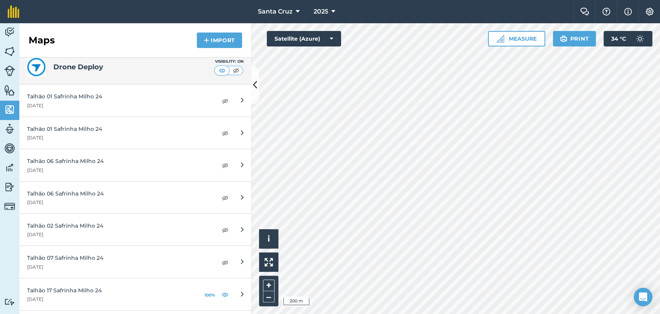
scroll to position [301, 0]
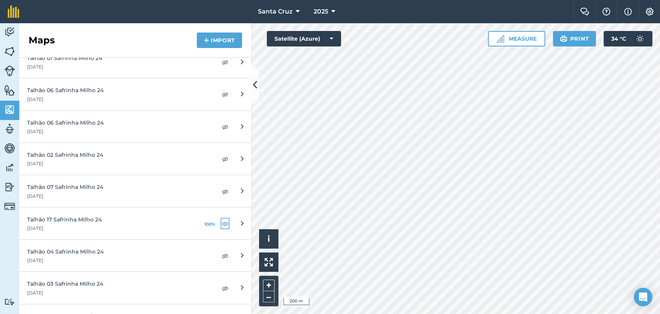
click at [222, 220] on img at bounding box center [225, 223] width 7 height 9
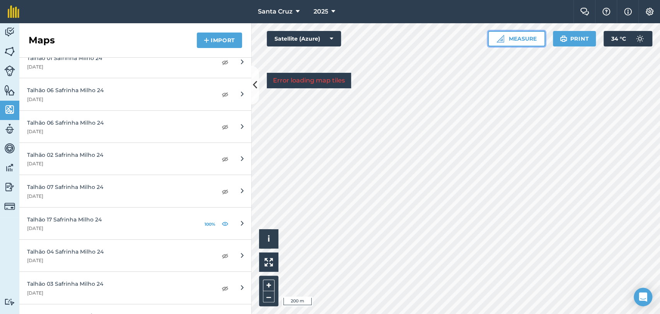
click at [517, 38] on button "Measure" at bounding box center [516, 38] width 57 height 15
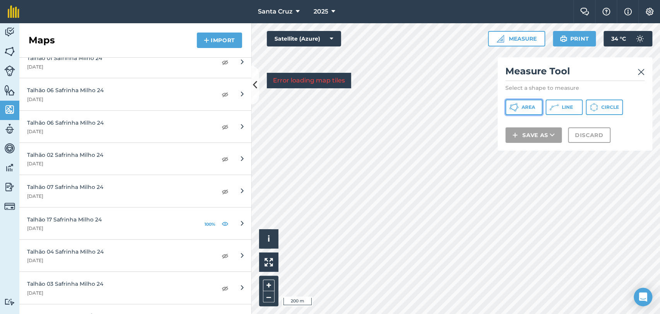
click at [518, 105] on icon at bounding box center [513, 107] width 9 height 9
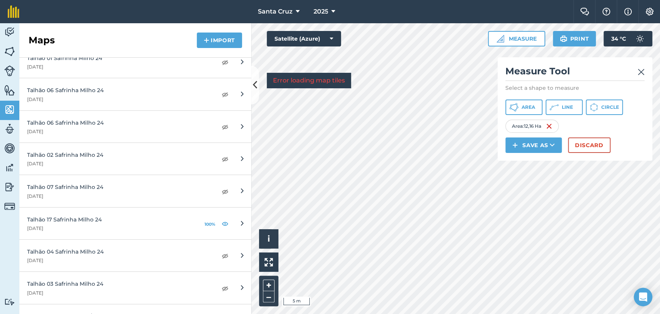
click at [587, 313] on html "Santa Cruz 2025 Farm Chat Help Info Settings Santa Cruz - 2025 Reproduced with …" at bounding box center [330, 157] width 660 height 314
click at [529, 144] on button "Save as" at bounding box center [534, 144] width 56 height 15
click at [530, 166] on link "Field" at bounding box center [534, 162] width 54 height 17
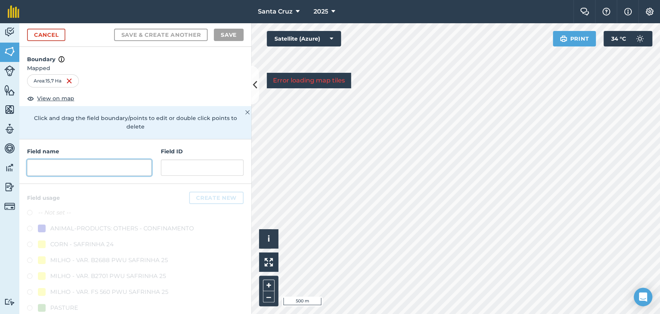
click at [79, 164] on input "text" at bounding box center [89, 167] width 125 height 16
type input "t"
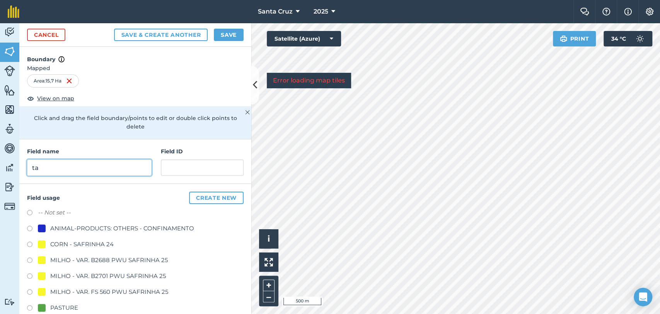
type input "t"
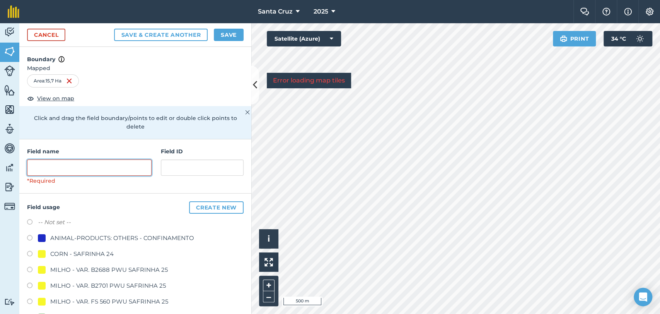
type input "9"
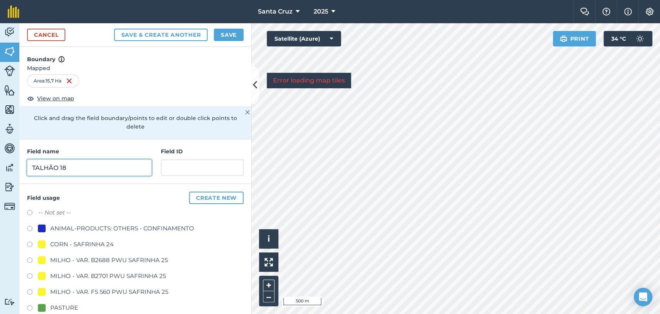
type input "TALHÃO 18"
drag, startPoint x: 33, startPoint y: 209, endPoint x: 48, endPoint y: 196, distance: 20.3
click at [32, 210] on label at bounding box center [32, 214] width 11 height 8
radio input "true"
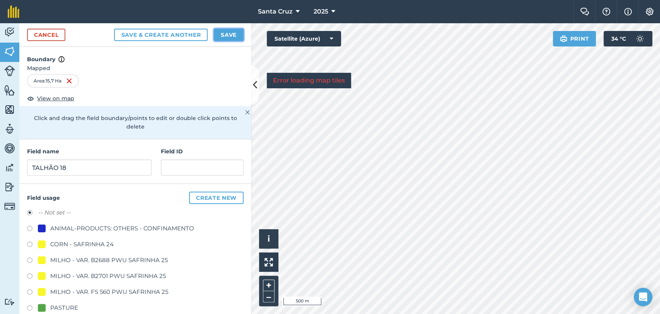
click at [226, 38] on button "Save" at bounding box center [229, 35] width 30 height 12
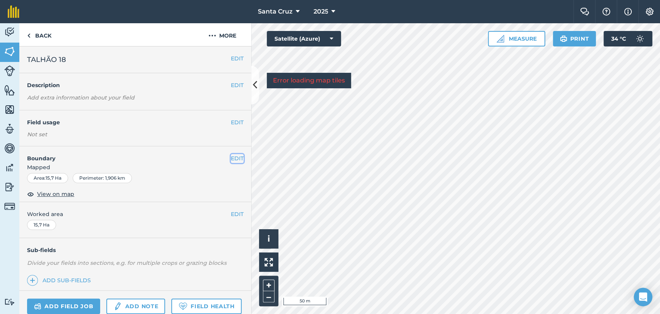
click at [231, 154] on button "EDIT" at bounding box center [237, 158] width 13 height 9
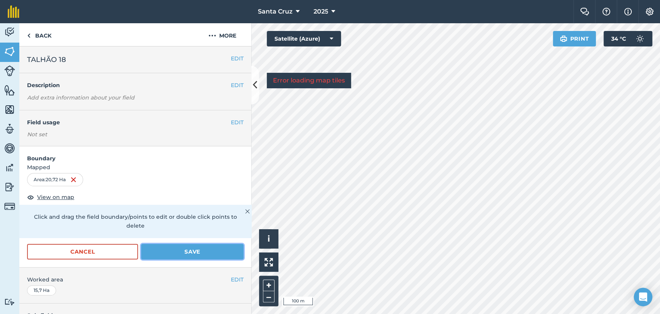
click at [188, 252] on button "Save" at bounding box center [192, 251] width 103 height 15
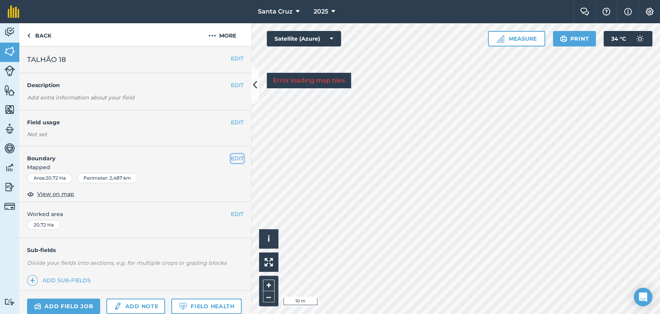
click at [231, 157] on button "EDIT" at bounding box center [237, 158] width 13 height 9
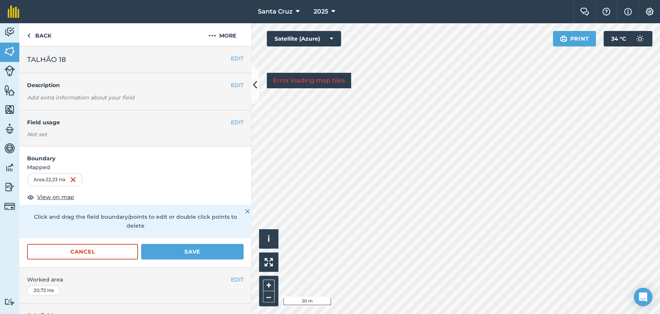
click at [547, 10] on div "Santa Cruz 2025 Farm Chat Help Info Settings Santa Cruz - 2025 Reproduced with …" at bounding box center [330, 157] width 660 height 314
click at [369, 313] on html "Santa Cruz 2025 Farm Chat Help Info Settings Santa Cruz - 2025 Reproduced with …" at bounding box center [330, 157] width 660 height 314
click at [660, 0] on html "Santa Cruz 2025 Farm Chat Help Info Settings Santa Cruz - 2025 Reproduced with …" at bounding box center [330, 157] width 660 height 314
click at [243, 216] on div "Activity Fields Livestock Features Maps Team Vehicles Data Reporting Billing Tu…" at bounding box center [330, 168] width 660 height 291
click at [187, 248] on button "Save" at bounding box center [192, 251] width 103 height 15
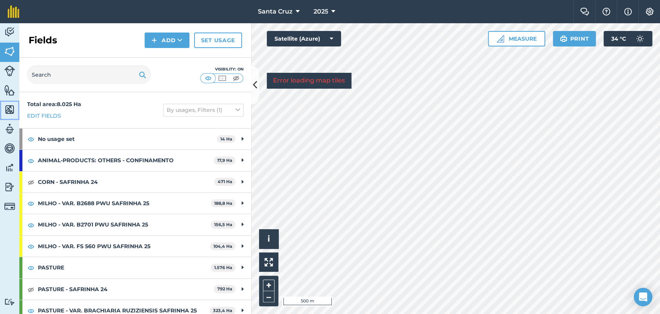
click at [6, 103] on link "Maps" at bounding box center [9, 110] width 19 height 19
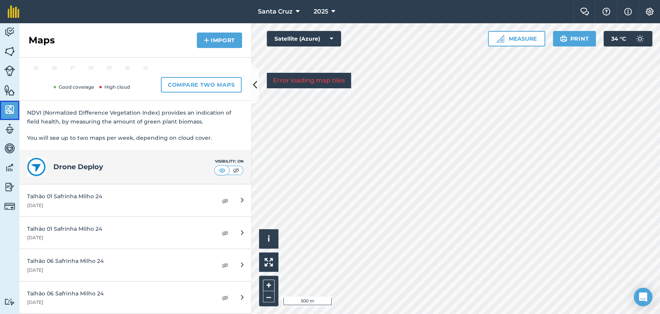
scroll to position [343, 0]
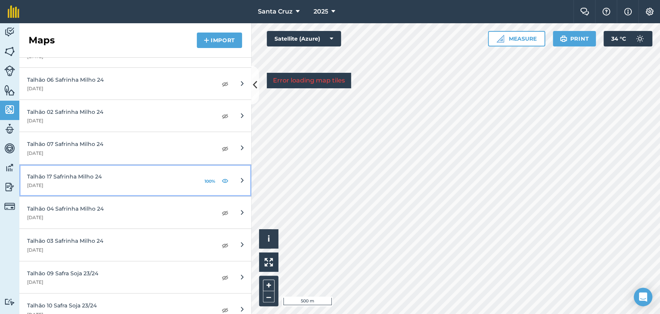
click at [223, 176] on link "Talhão 17 Safrinha Milho 24 17th April 2024 100%" at bounding box center [135, 180] width 232 height 32
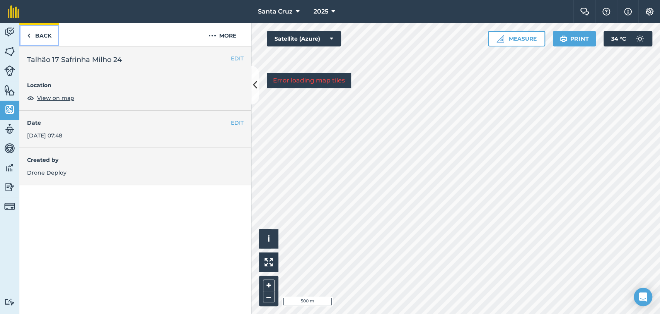
click at [32, 36] on link "Back" at bounding box center [39, 34] width 40 height 23
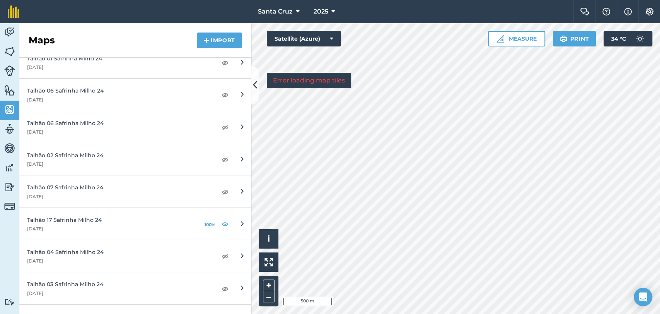
scroll to position [301, 0]
click at [222, 220] on img at bounding box center [225, 223] width 7 height 9
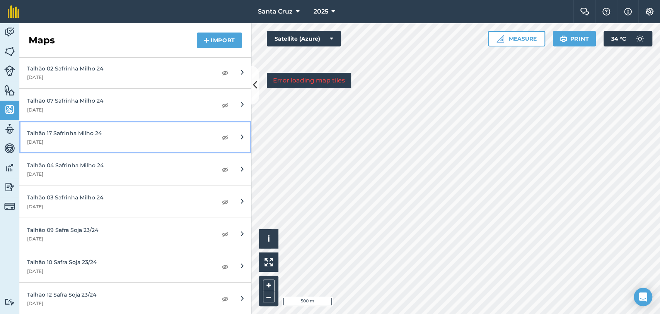
click at [103, 131] on div "Talhão 17 Safrinha Milho 24" at bounding box center [118, 133] width 182 height 9
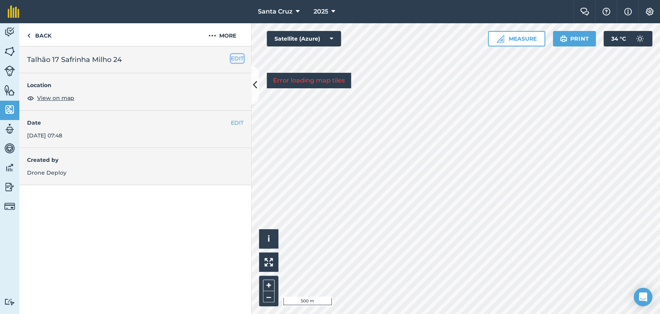
click at [238, 56] on button "EDIT" at bounding box center [237, 58] width 13 height 9
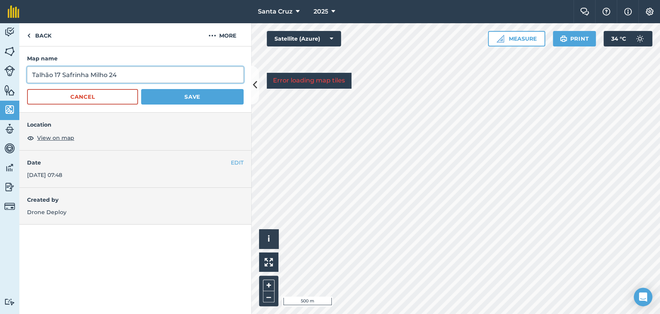
click at [59, 73] on input "Talhão 17 Safrinha Milho 24" at bounding box center [135, 75] width 217 height 16
type input "Talhão 18 Safrinha Milho 24"
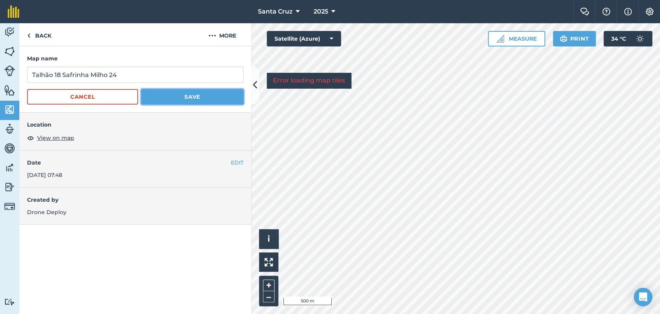
click at [194, 91] on button "Save" at bounding box center [192, 96] width 103 height 15
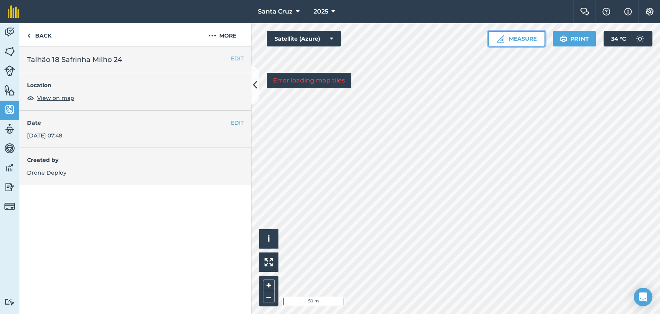
click at [522, 40] on button "Measure" at bounding box center [516, 38] width 57 height 15
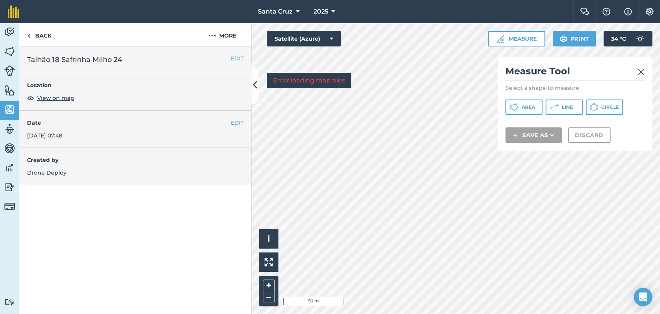
click at [525, 98] on div "Measure Tool Select a shape to measure Area Line Circle Save as Discard" at bounding box center [575, 103] width 155 height 93
click at [522, 109] on span "Area" at bounding box center [529, 107] width 14 height 6
click at [504, 149] on div "Click to start drawing i © 2025 TomTom, Microsoft 10 m + – Satellite (Azure) Er…" at bounding box center [455, 168] width 409 height 291
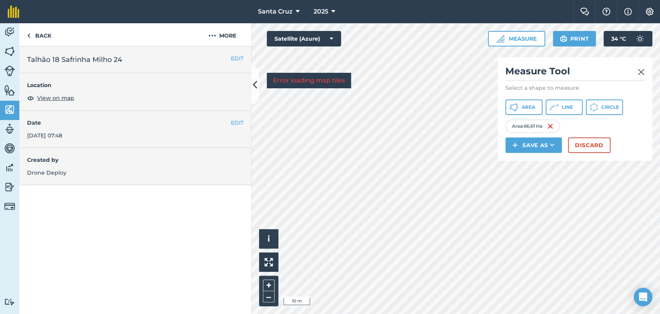
click at [521, 150] on div "Click to start drawing i © 2025 TomTom, Microsoft 10 m + – Satellite (Azure) Er…" at bounding box center [455, 168] width 409 height 291
click at [650, 313] on html "Santa Cruz 2025 Farm Chat Help Info Settings Santa Cruz - 2025 Reproduced with …" at bounding box center [330, 157] width 660 height 314
click at [132, 81] on div "Activity Fields Livestock Features Maps Team Vehicles Data Reporting Billing Tu…" at bounding box center [330, 168] width 660 height 291
click at [413, 21] on div "Santa Cruz 2025 Farm Chat Help Info Settings Santa Cruz - 2025 Reproduced with …" at bounding box center [330, 157] width 660 height 314
click at [530, 313] on html "Santa Cruz 2025 Farm Chat Help Info Settings Santa Cruz - 2025 Reproduced with …" at bounding box center [330, 157] width 660 height 314
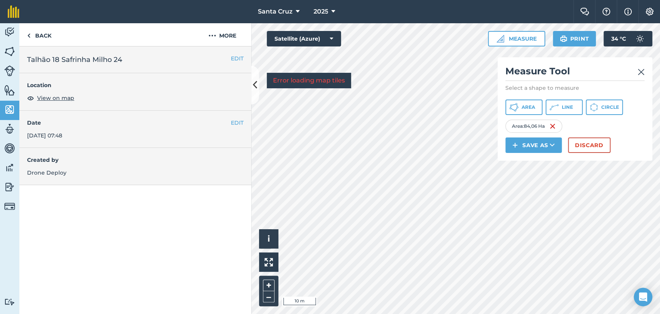
click at [596, 152] on div "Click to start drawing i © 2025 TomTom, Microsoft 10 m + – Satellite (Azure) Er…" at bounding box center [455, 168] width 409 height 291
click at [147, 224] on div "Activity Fields Livestock Features Maps Team Vehicles Data Reporting Billing Tu…" at bounding box center [330, 168] width 660 height 291
click at [165, 101] on div "Activity Fields Livestock Features Maps Team Vehicles Data Reporting Billing Tu…" at bounding box center [330, 168] width 660 height 291
click at [349, 83] on div "Click to start drawing i © 2025 TomTom, Microsoft 10 m + – Satellite (Azure) Er…" at bounding box center [455, 168] width 409 height 291
click at [441, 12] on div "Santa Cruz 2025 Farm Chat Help Info Settings Santa Cruz - 2025 Reproduced with …" at bounding box center [330, 157] width 660 height 314
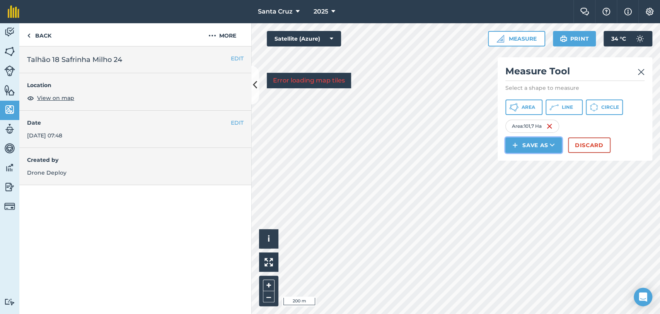
click at [545, 143] on button "Save as" at bounding box center [534, 144] width 56 height 15
click at [535, 160] on link "Field" at bounding box center [534, 162] width 54 height 17
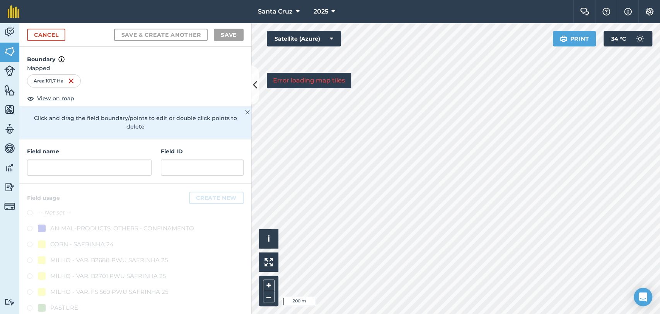
click at [101, 158] on div "Field name" at bounding box center [89, 161] width 125 height 29
click at [106, 163] on input "text" at bounding box center [89, 167] width 125 height 16
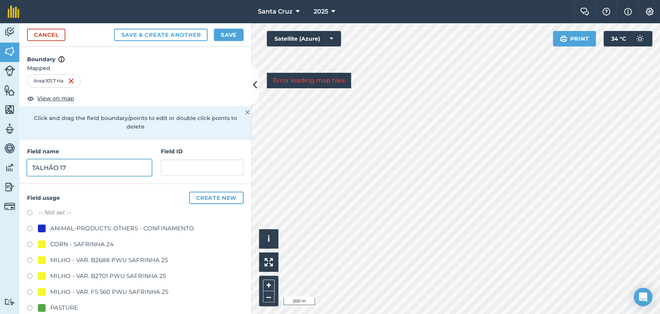
type input "TALHÃO 17"
click at [44, 210] on label "-- Not set --" at bounding box center [54, 212] width 33 height 9
radio input "true"
click at [241, 32] on button "Save" at bounding box center [229, 35] width 30 height 12
